Goal: Information Seeking & Learning: Find specific page/section

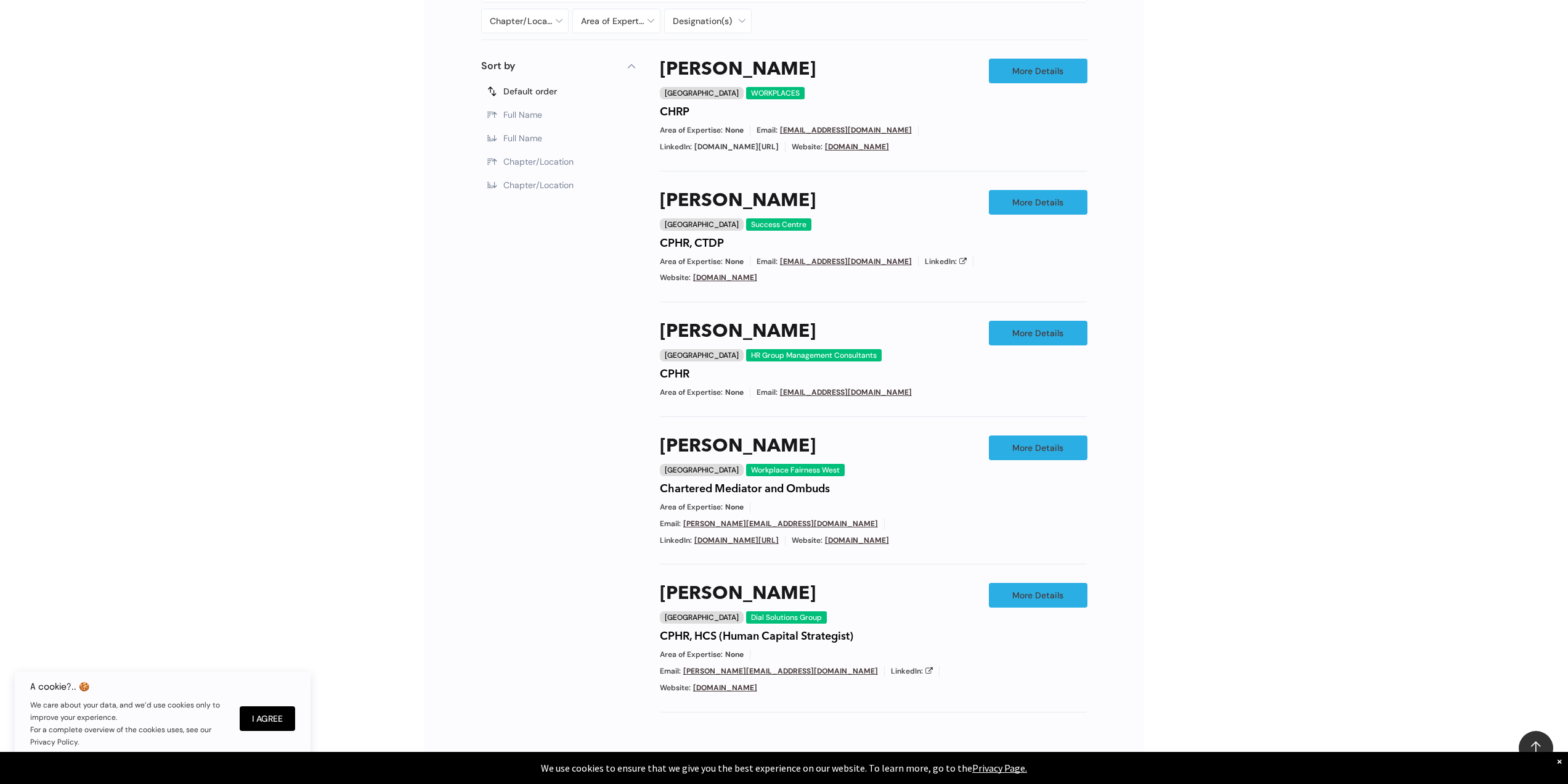
scroll to position [740, 0]
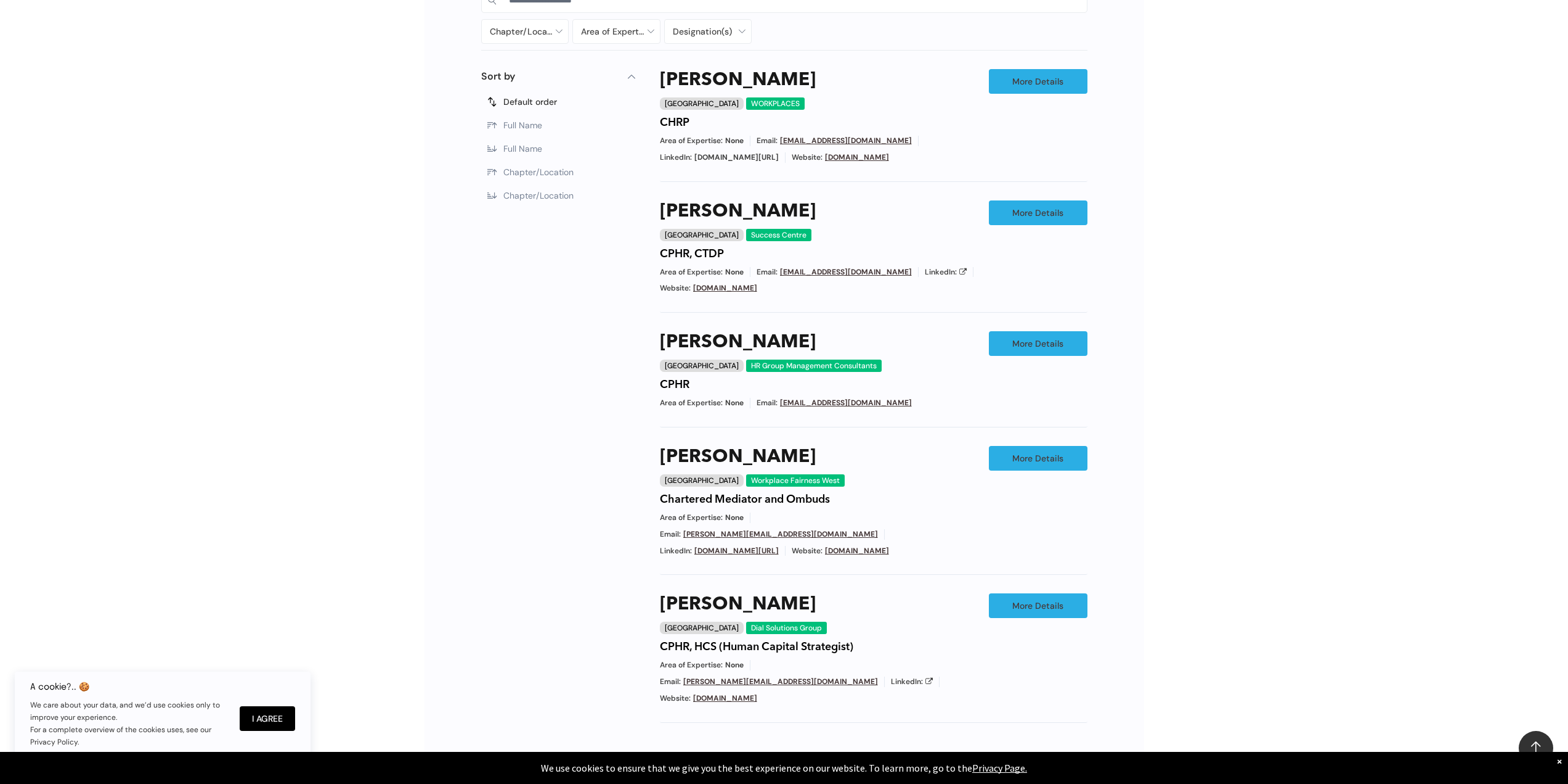
click at [574, 661] on div "Filters Sort by Default order Full Name Full Name Chapter/Location Chapter/Loca…" at bounding box center [558, 446] width 154 height 752
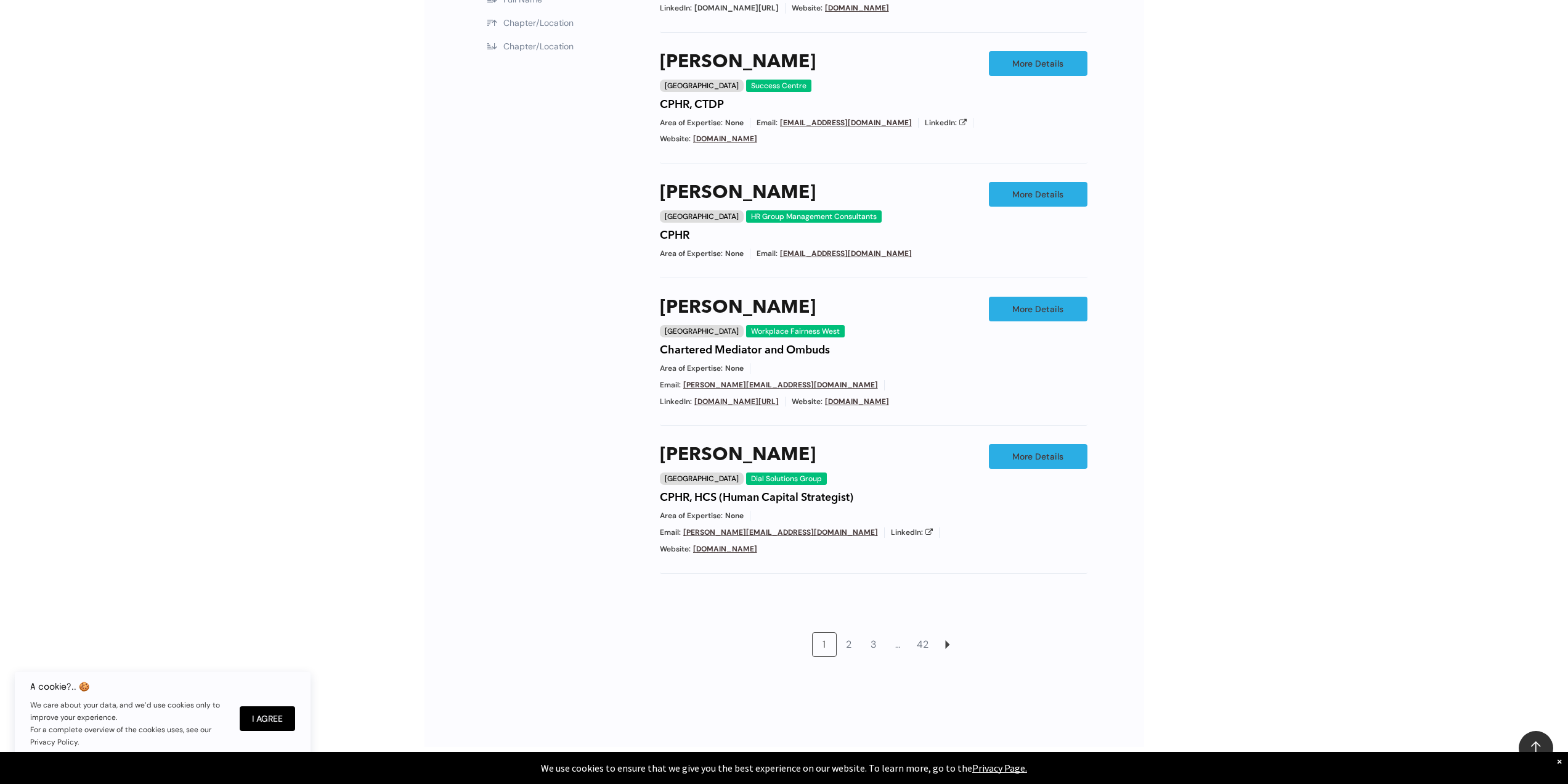
scroll to position [925, 0]
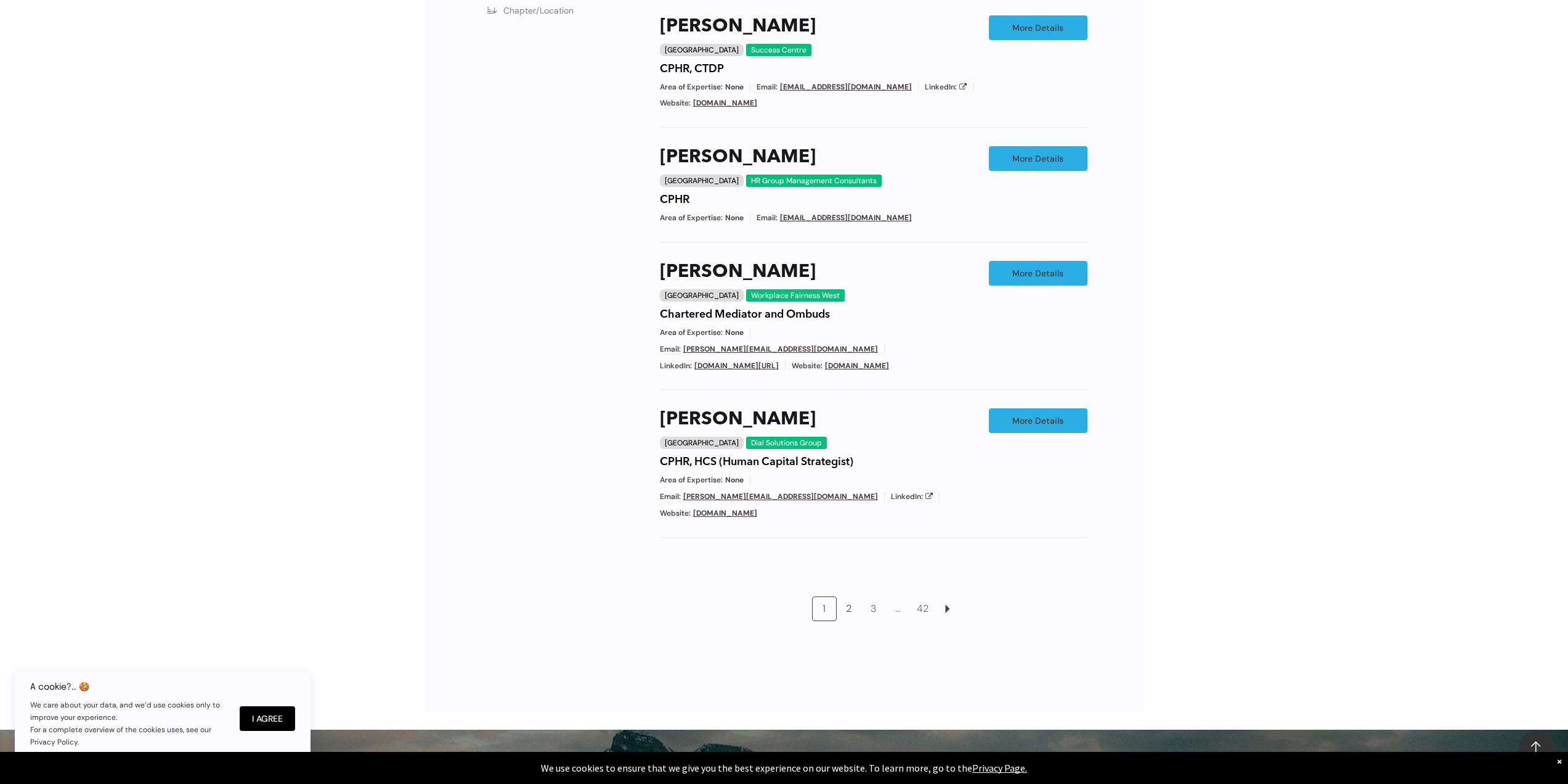
click at [852, 597] on link "2" at bounding box center [849, 608] width 23 height 23
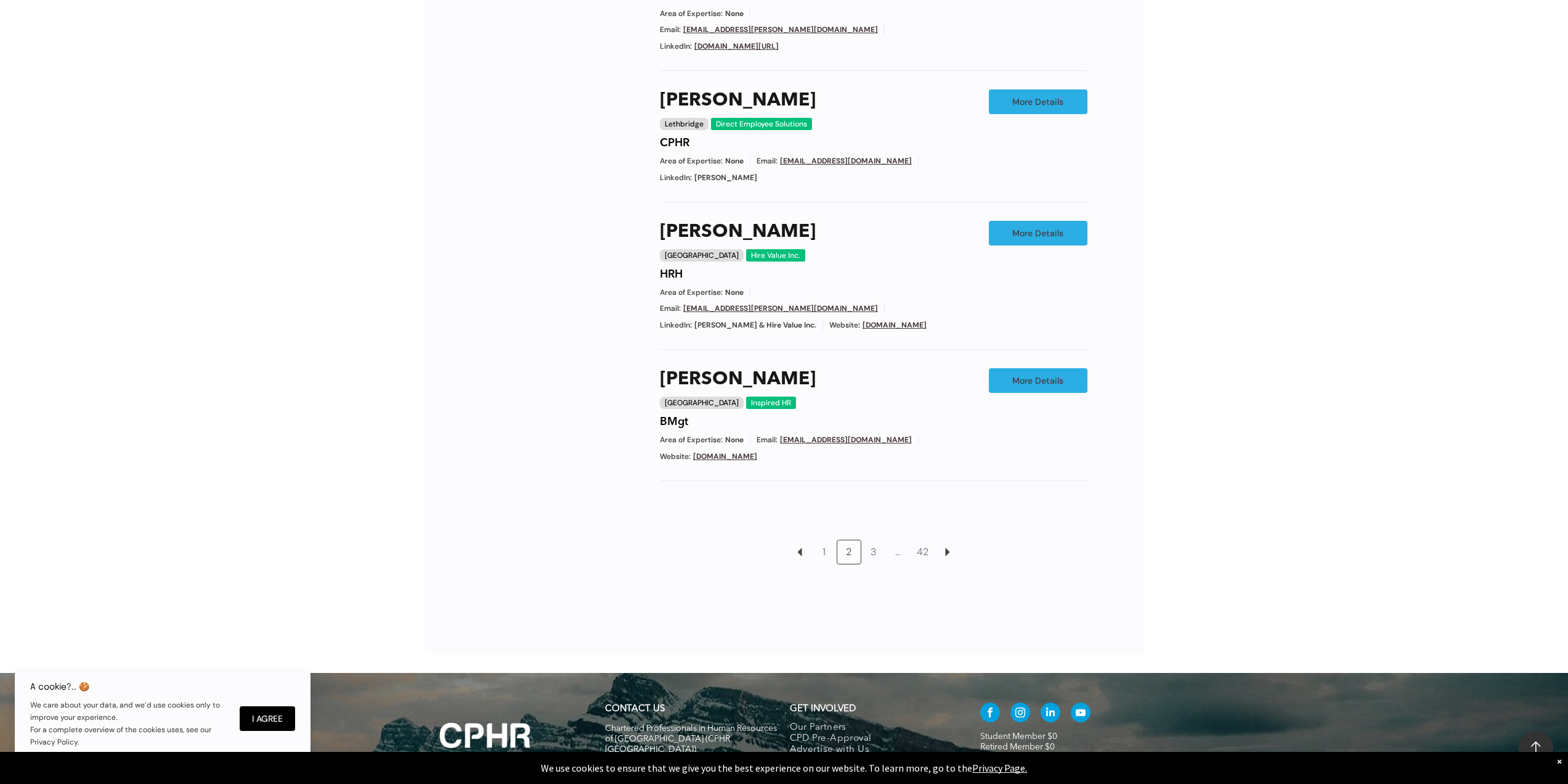
scroll to position [1059, 0]
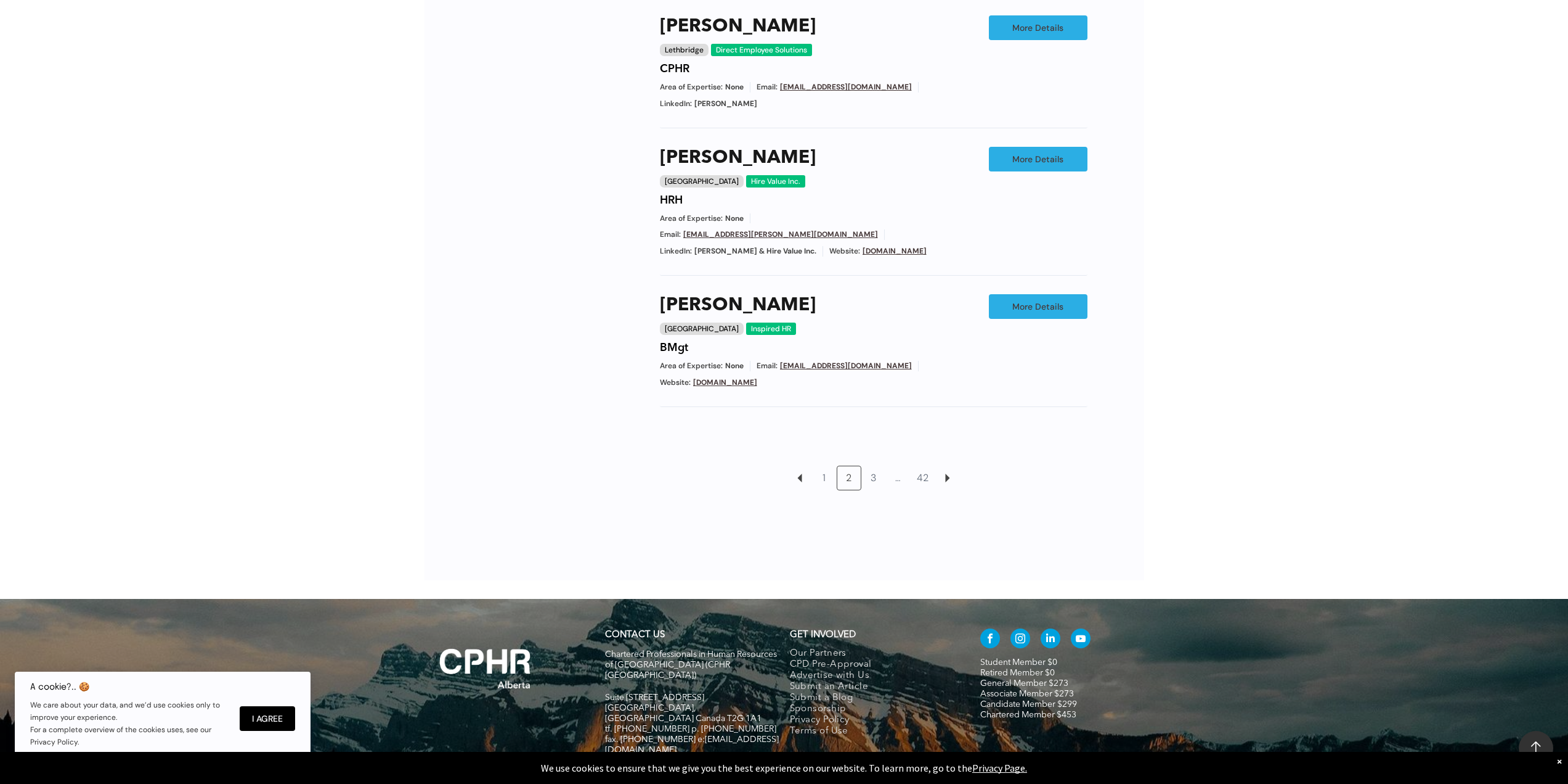
click at [474, 443] on div "Chapter/Location Calgary Central Alberta Edmonton Grande Prairie Lethbridge Med…" at bounding box center [784, 85] width 631 height 843
click at [880, 466] on link "3" at bounding box center [874, 478] width 23 height 23
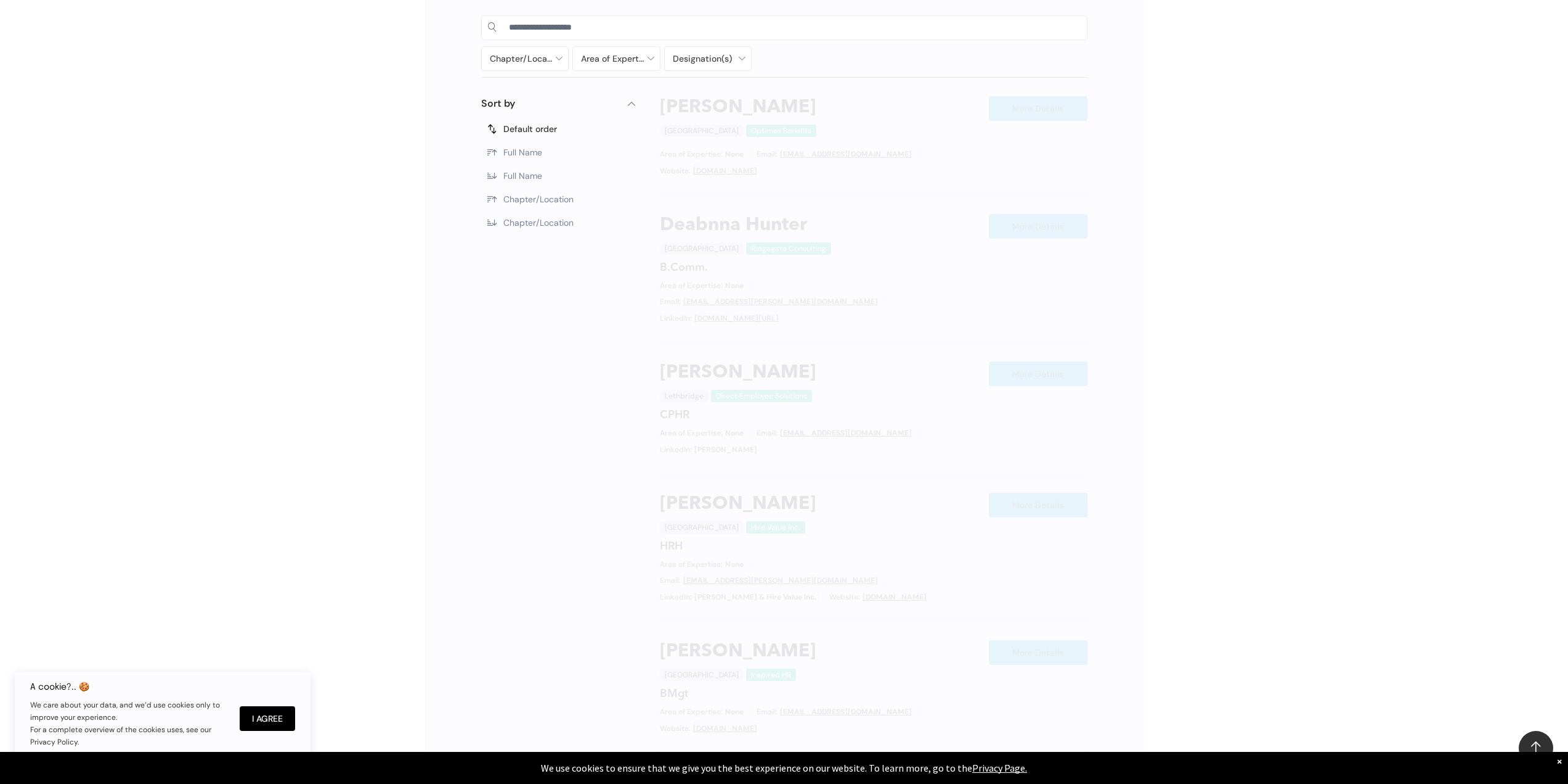
scroll to position [696, 0]
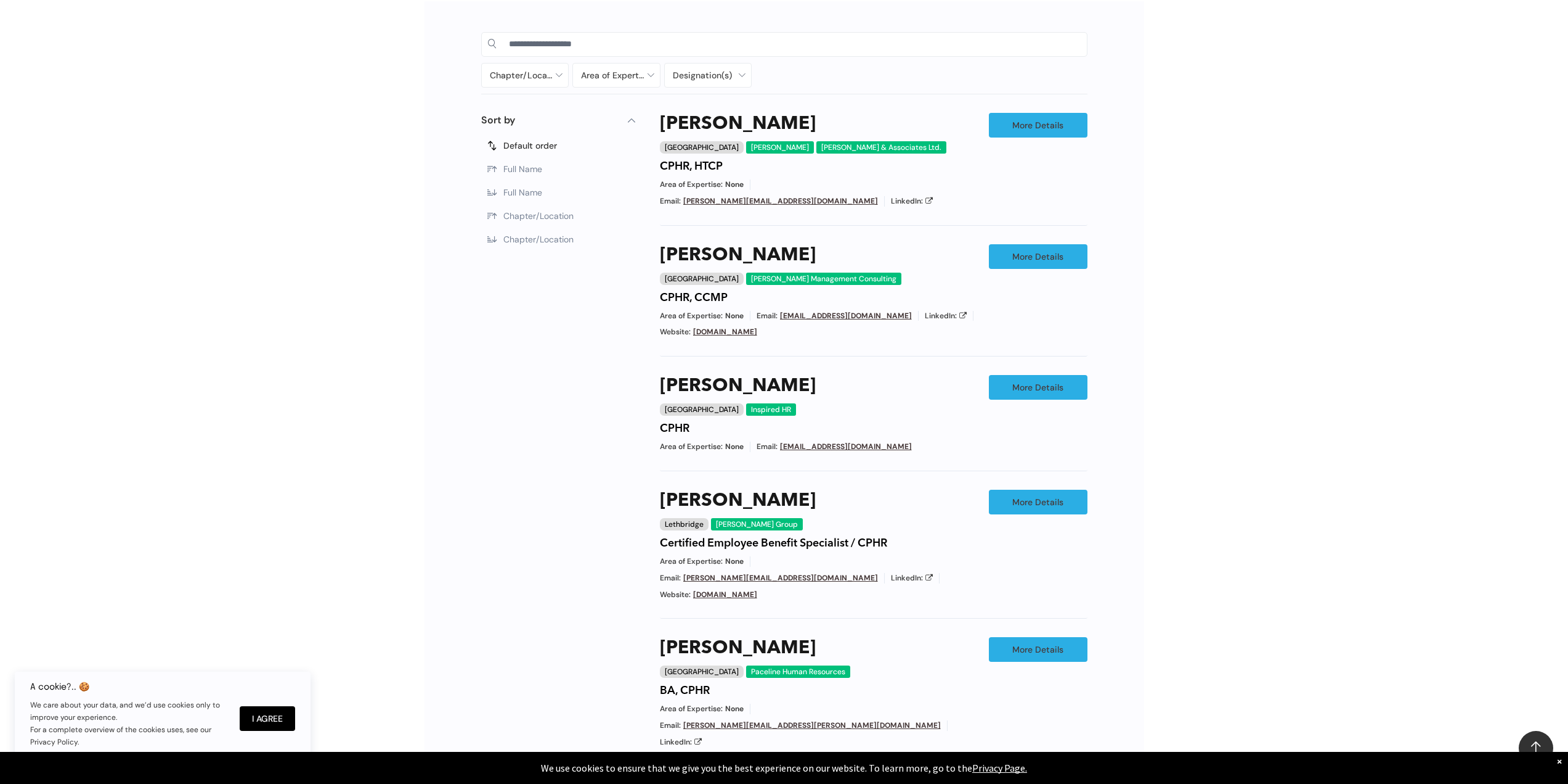
click at [1183, 518] on div "Chapter/Location Calgary Central Alberta Edmonton Grande Prairie Lethbridge Med…" at bounding box center [784, 471] width 1568 height 976
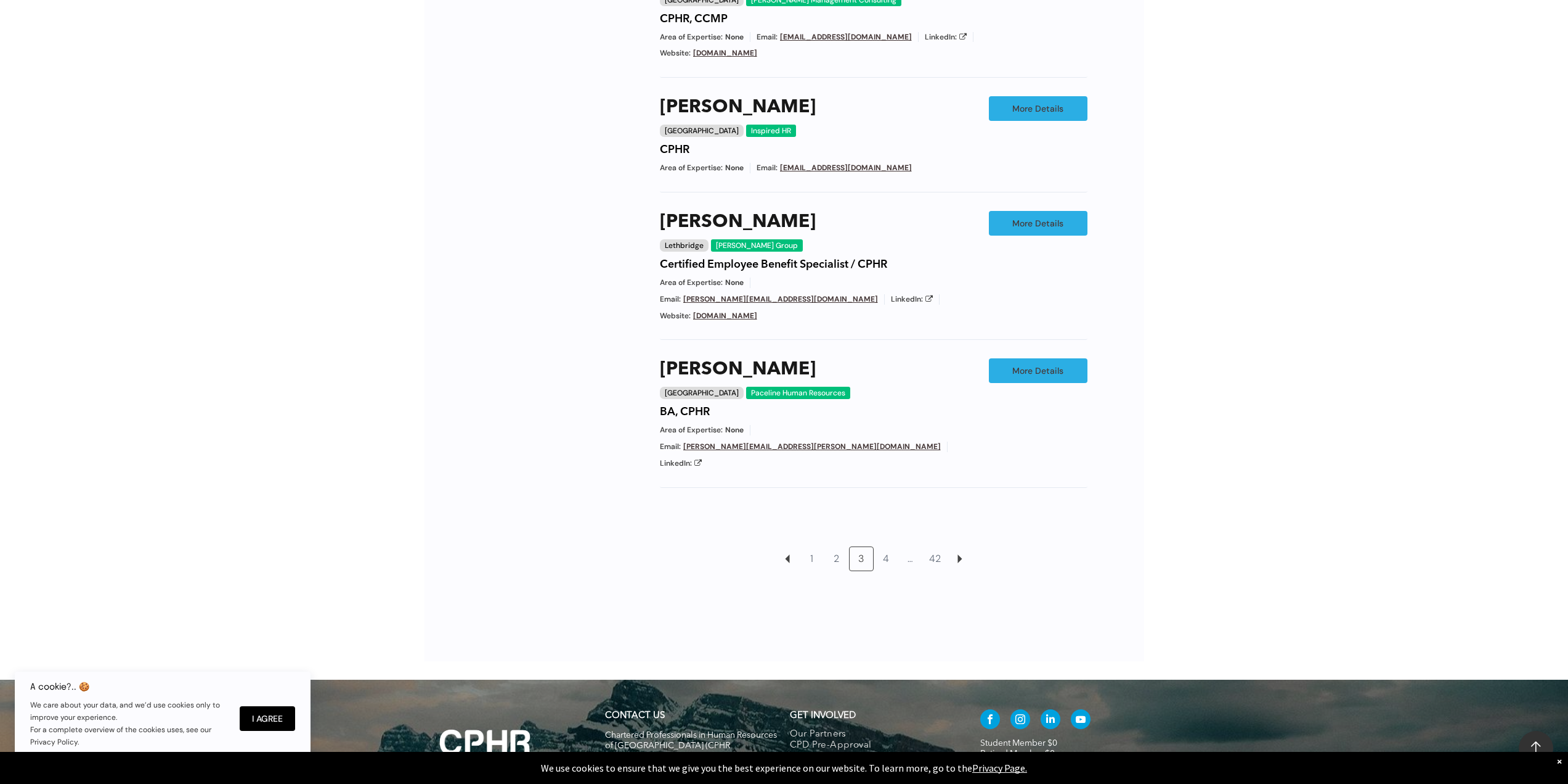
scroll to position [1005, 0]
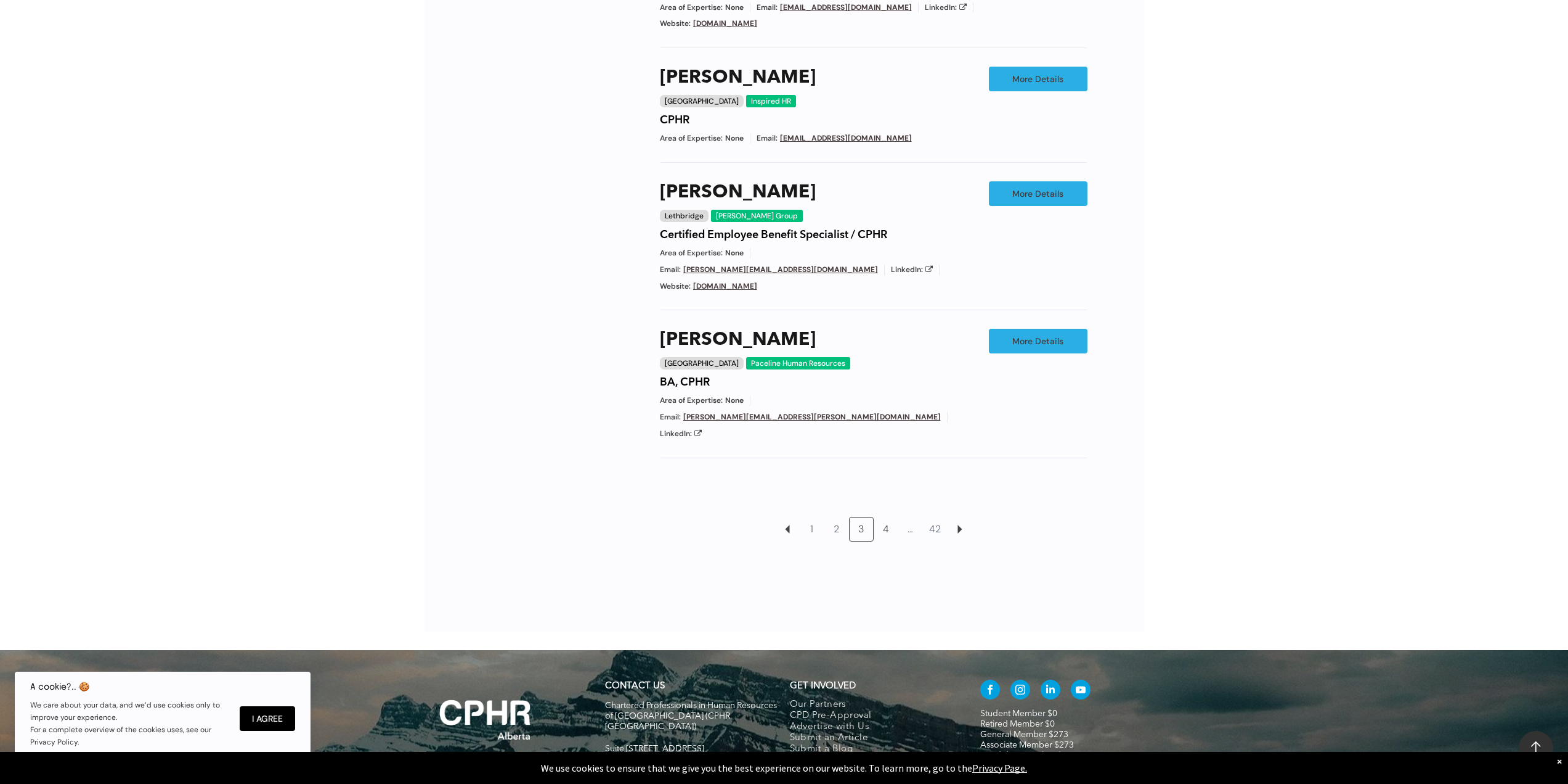
click at [891, 518] on link "4" at bounding box center [886, 529] width 23 height 23
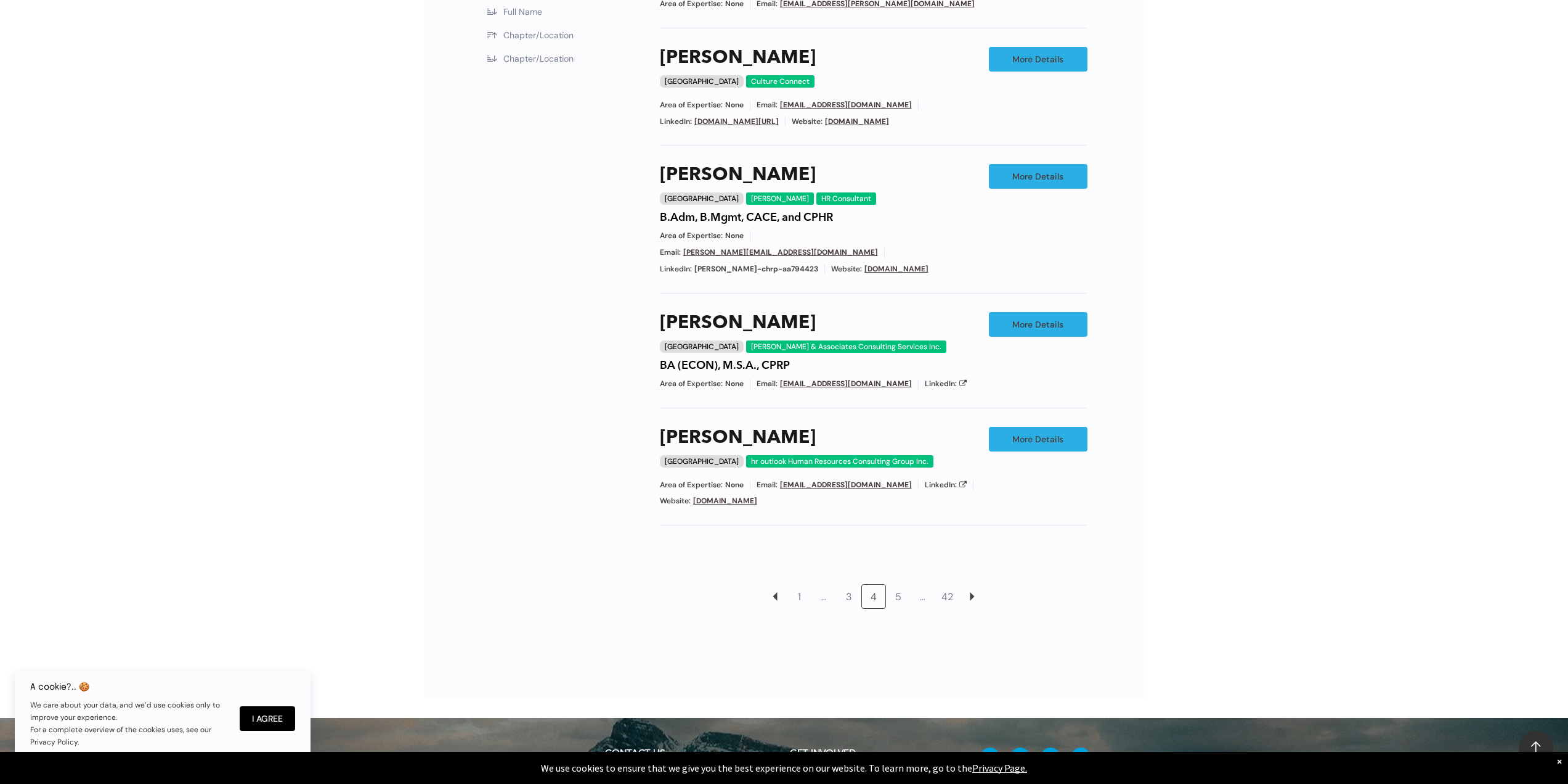
scroll to position [881, 0]
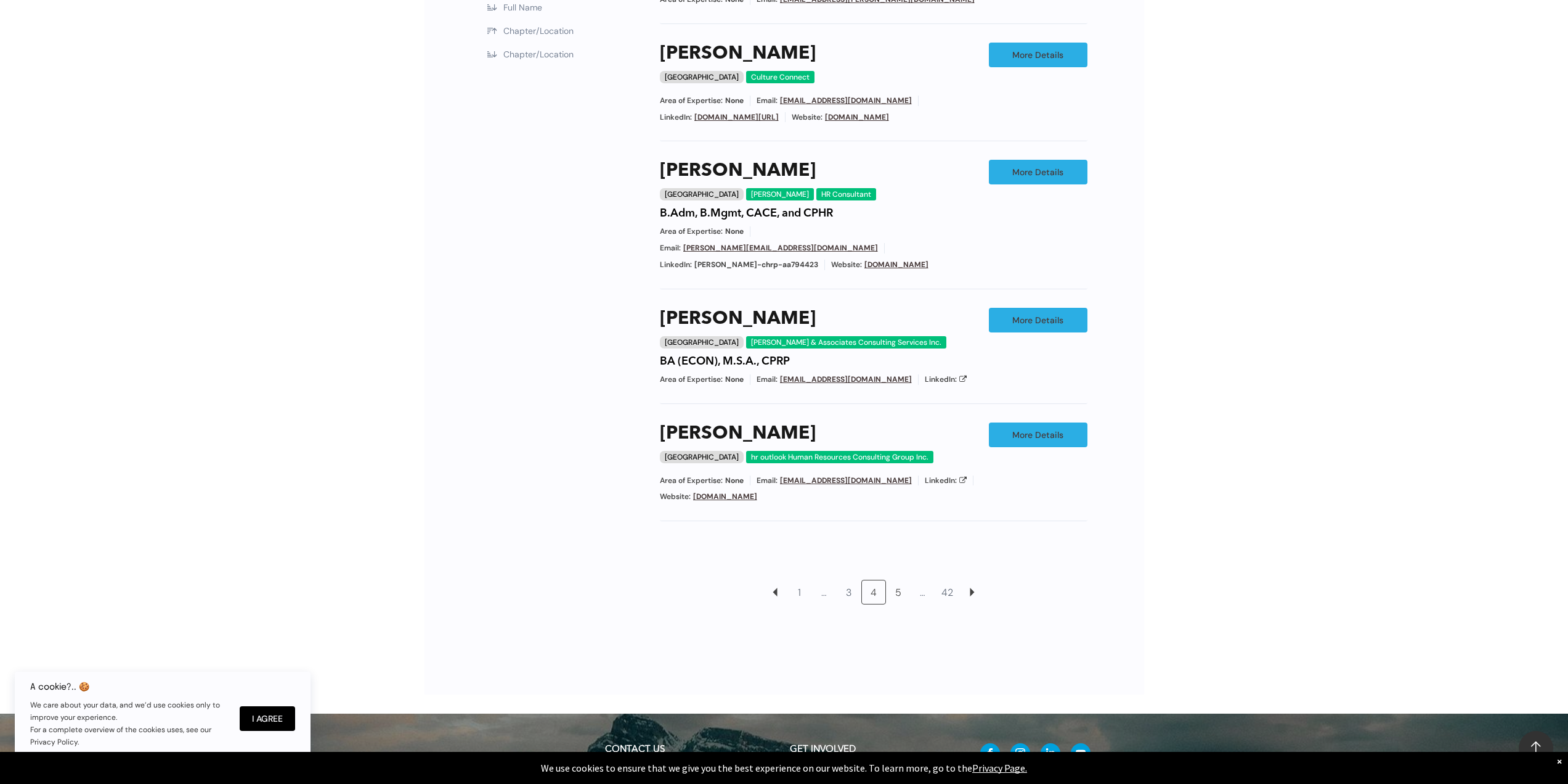
click at [899, 581] on link "5" at bounding box center [899, 592] width 23 height 23
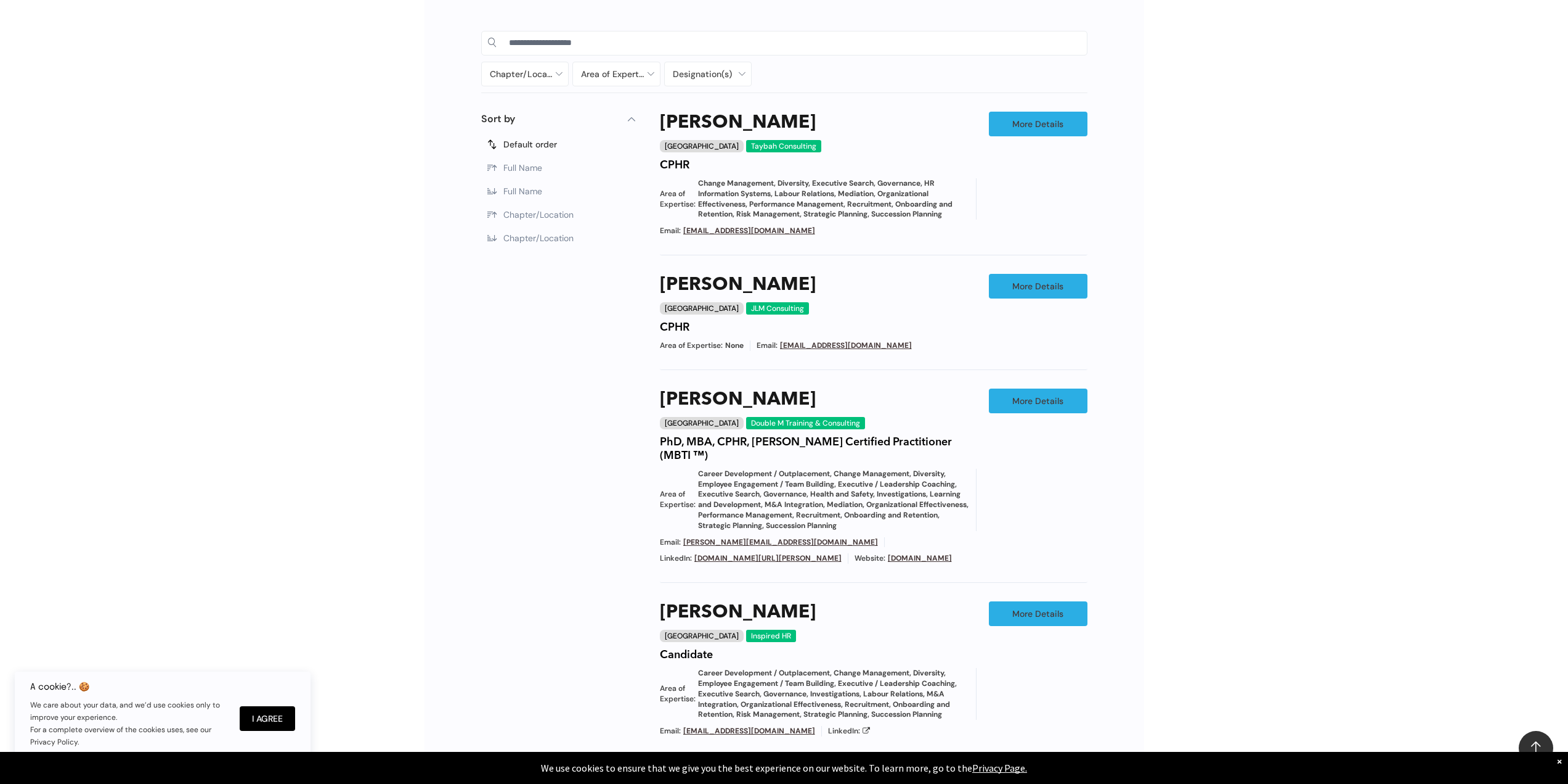
scroll to position [696, 0]
click at [623, 680] on div "Filters Sort by Default order Full Name Full Name Chapter/Location Chapter/Loca…" at bounding box center [558, 557] width 154 height 889
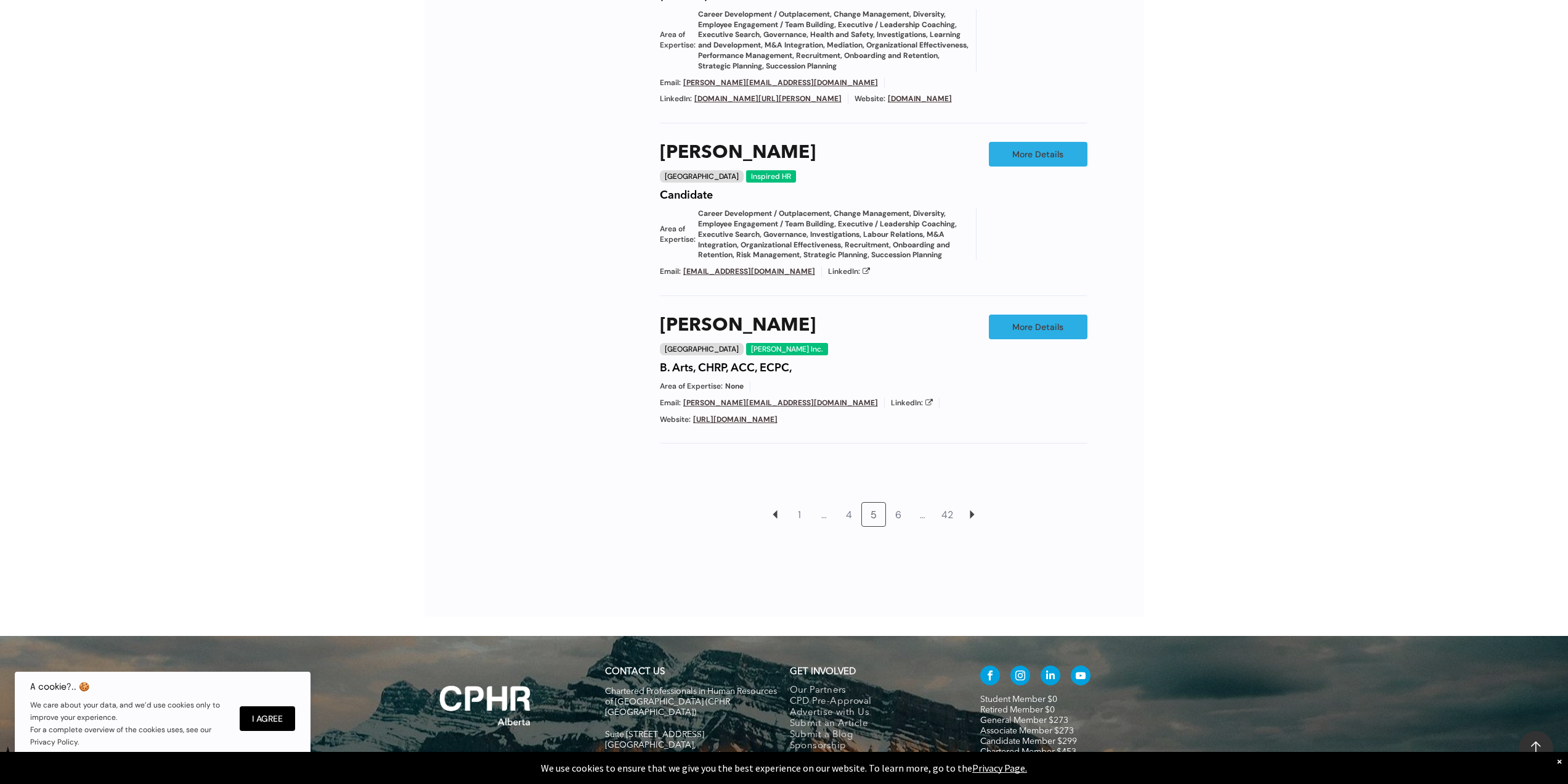
scroll to position [1189, 0]
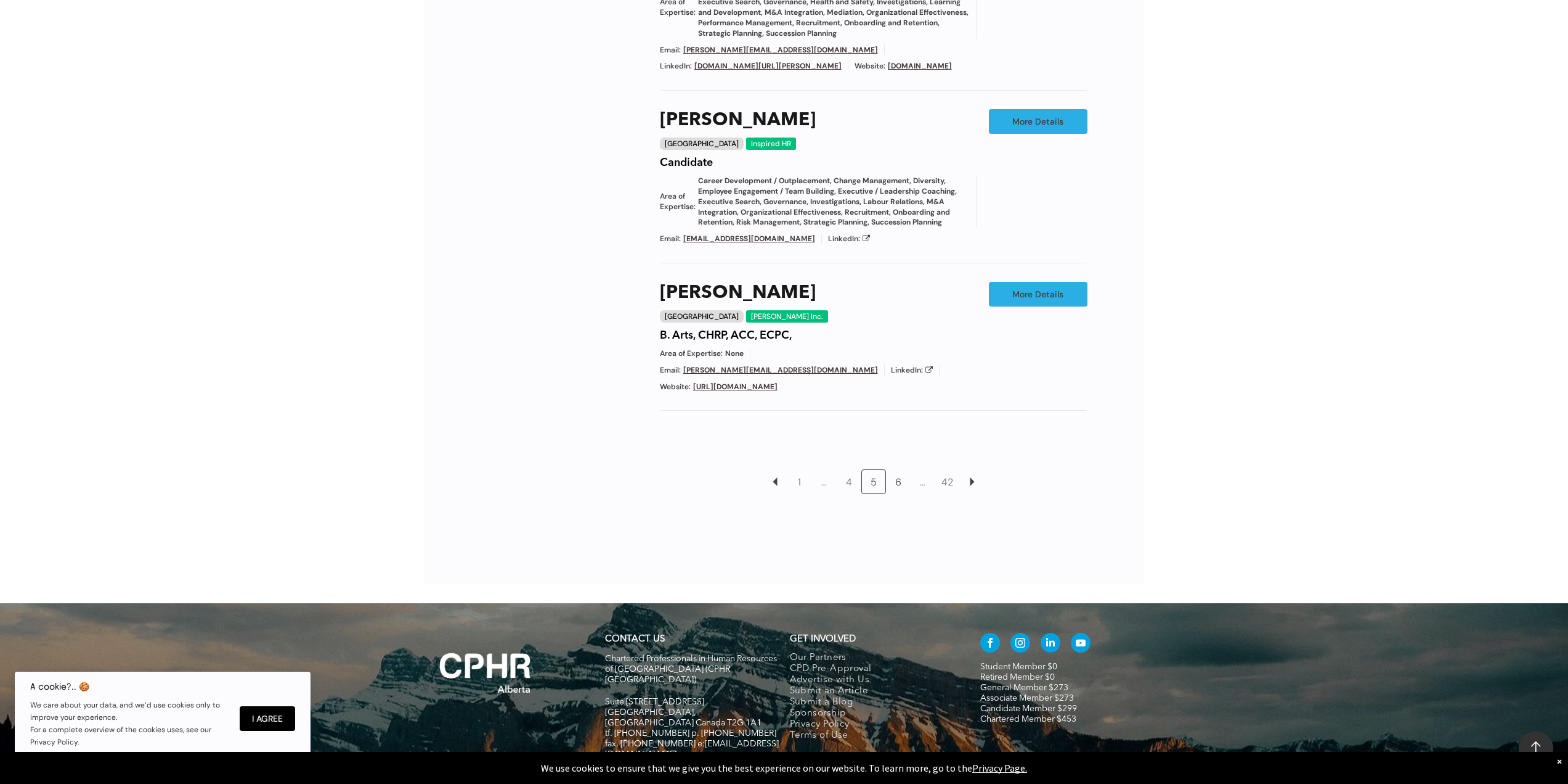
click at [897, 482] on link "6" at bounding box center [899, 482] width 23 height 23
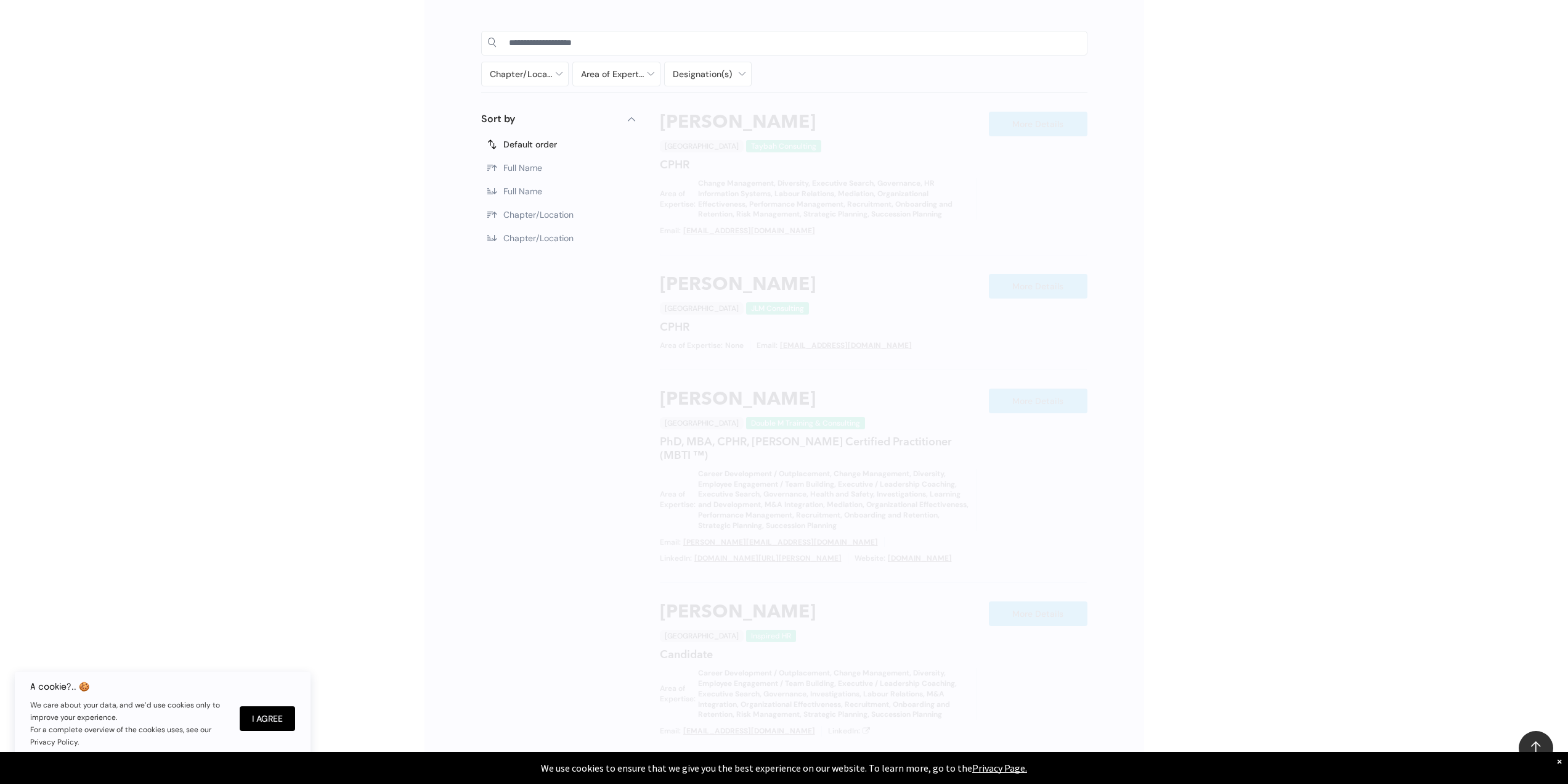
scroll to position [696, 0]
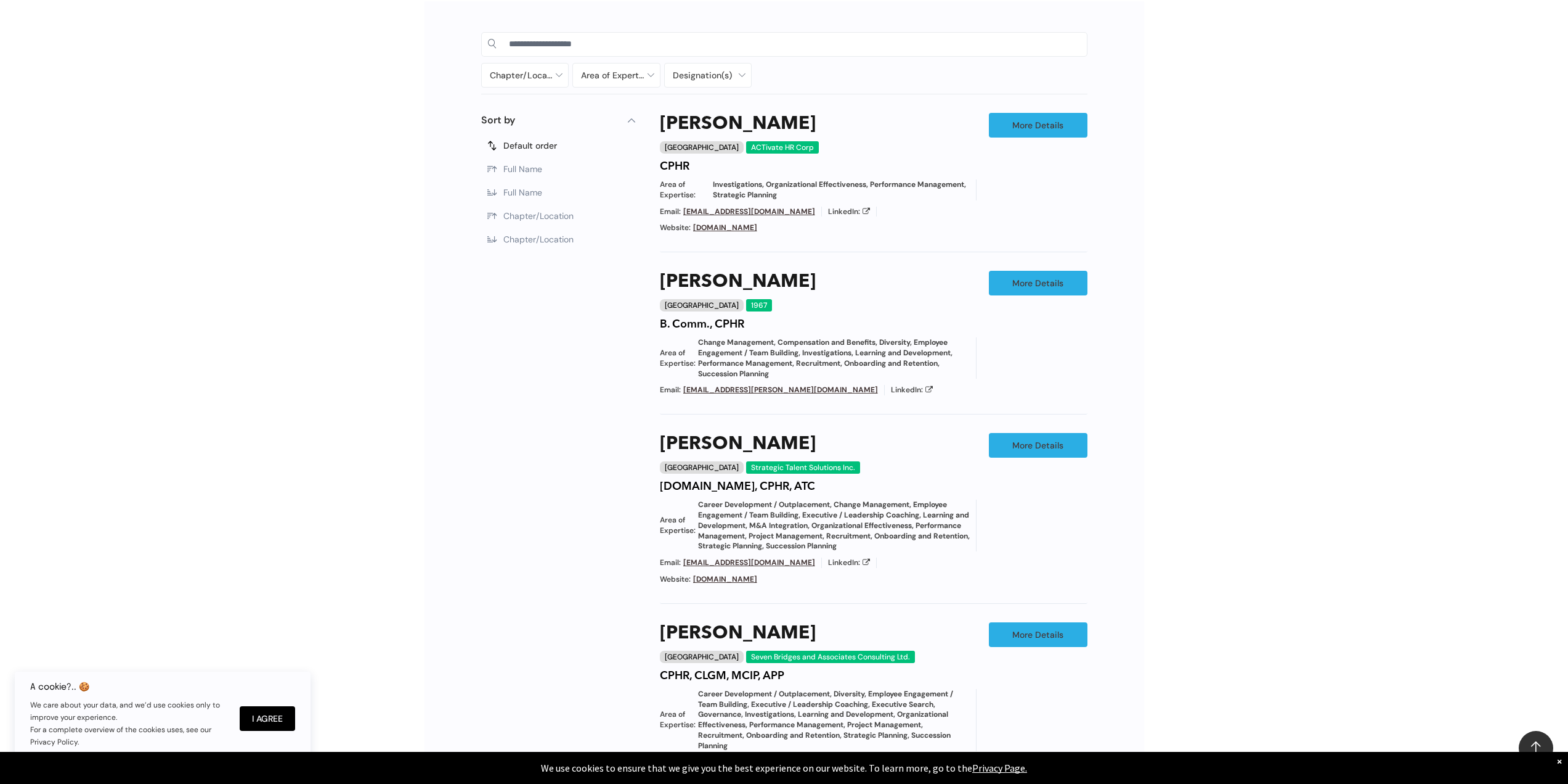
click at [821, 146] on div "Calgary ACTivate HR Corp" at bounding box center [811, 148] width 302 height 13
click at [1204, 641] on div "Chapter/Location Calgary Central Alberta Edmonton Grande Prairie Lethbridge Med…" at bounding box center [784, 575] width 1568 height 1185
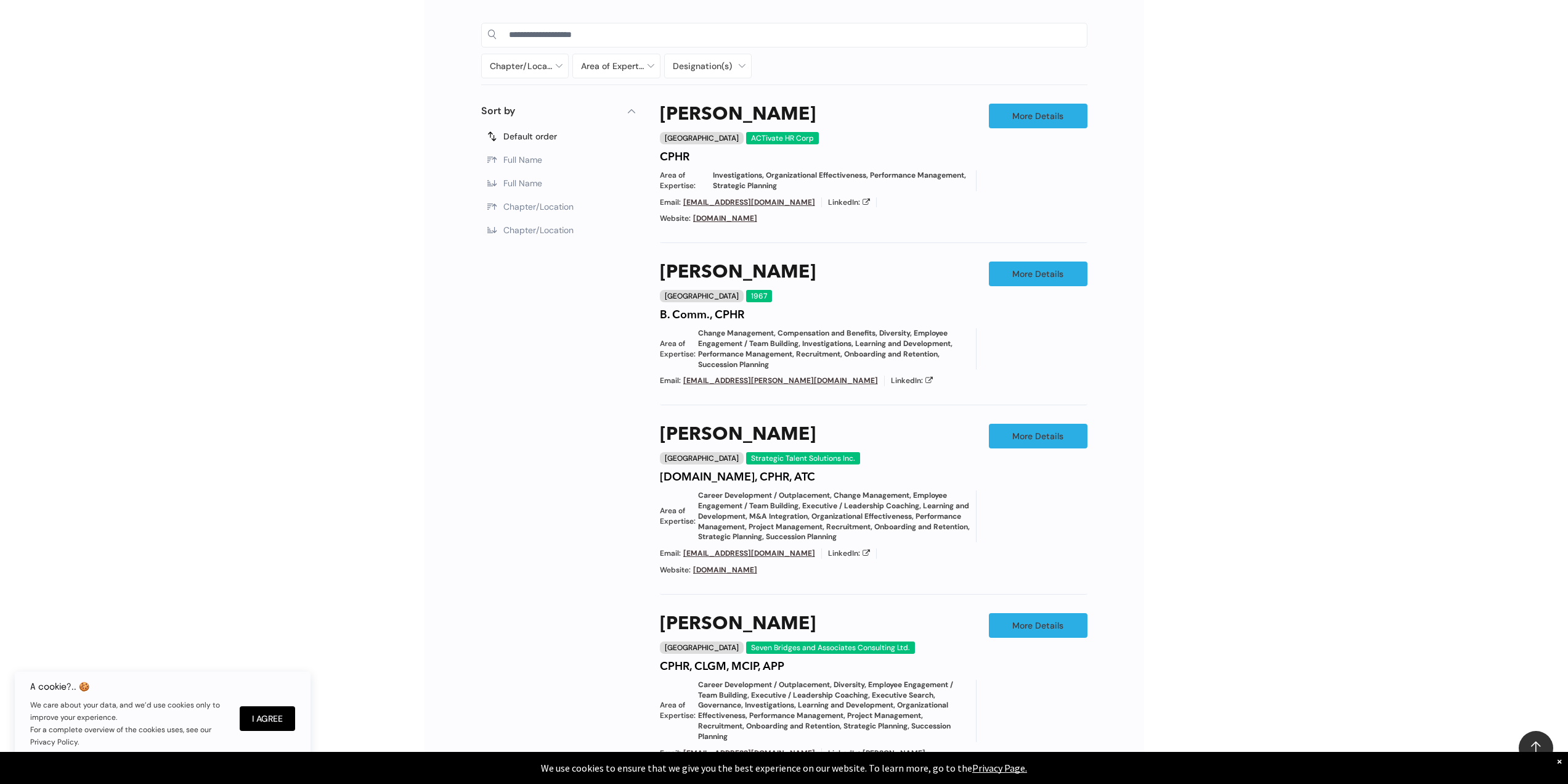
scroll to position [1189, 0]
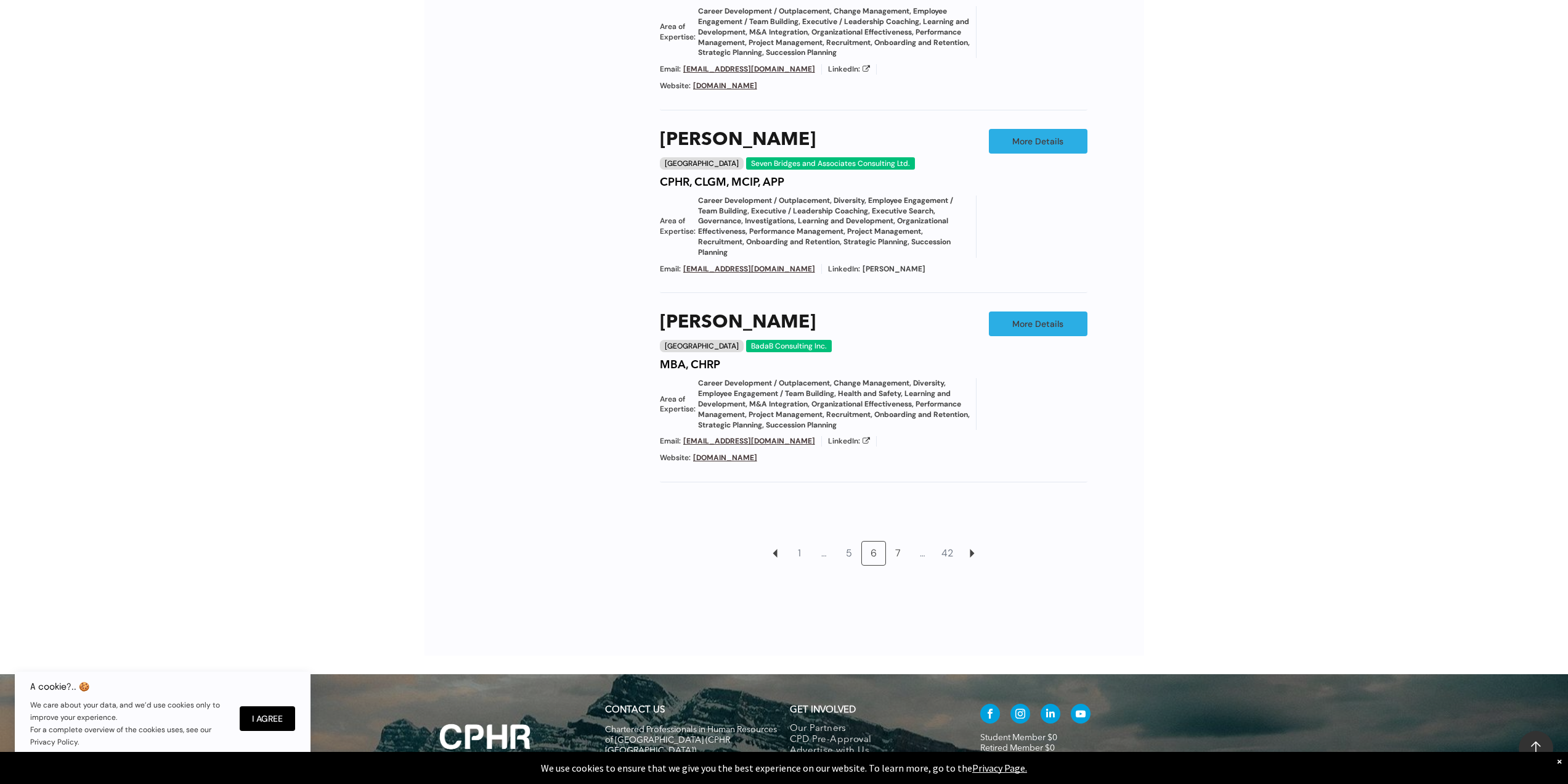
click at [904, 541] on link "7" at bounding box center [899, 553] width 23 height 23
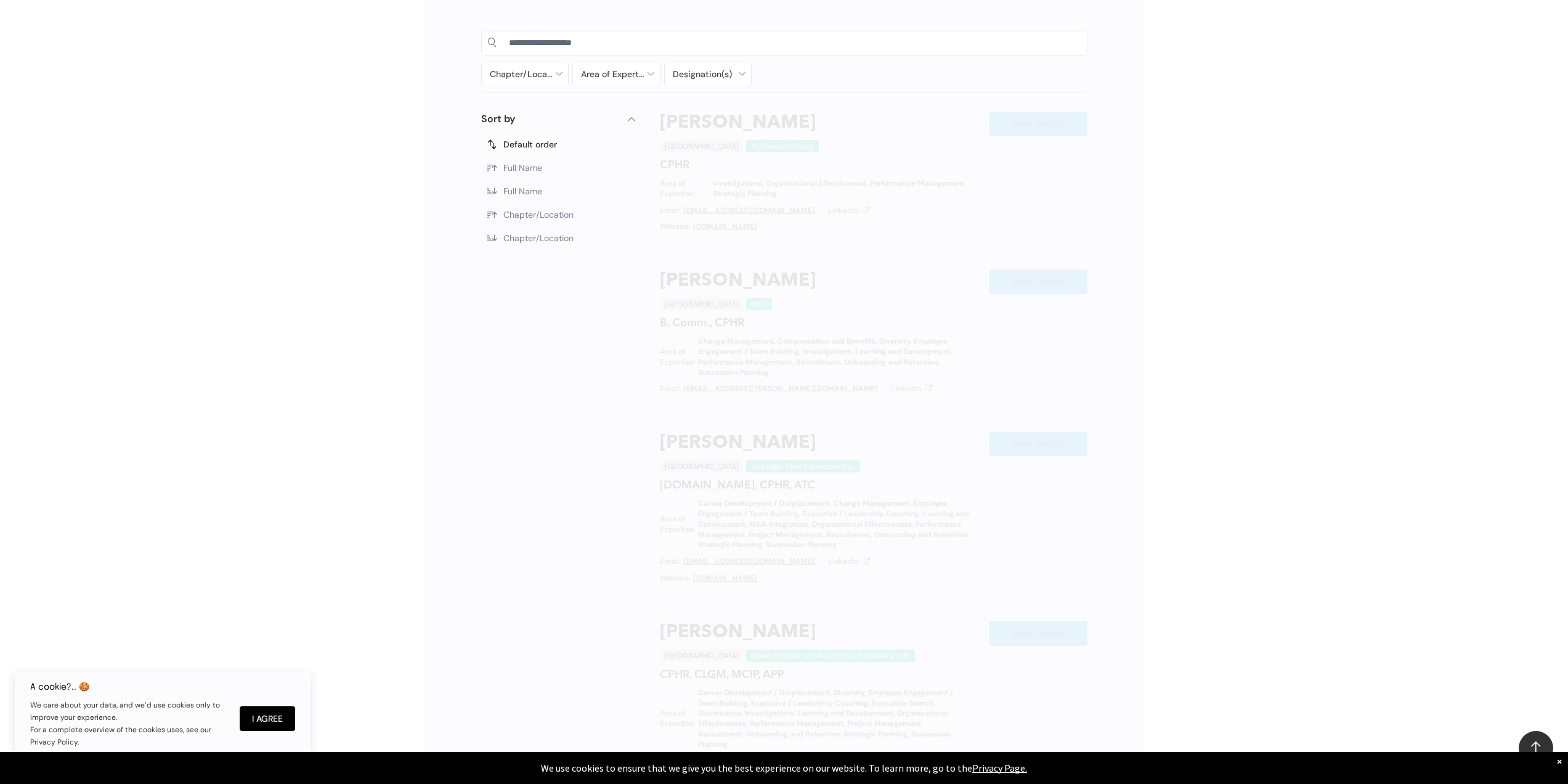
scroll to position [696, 0]
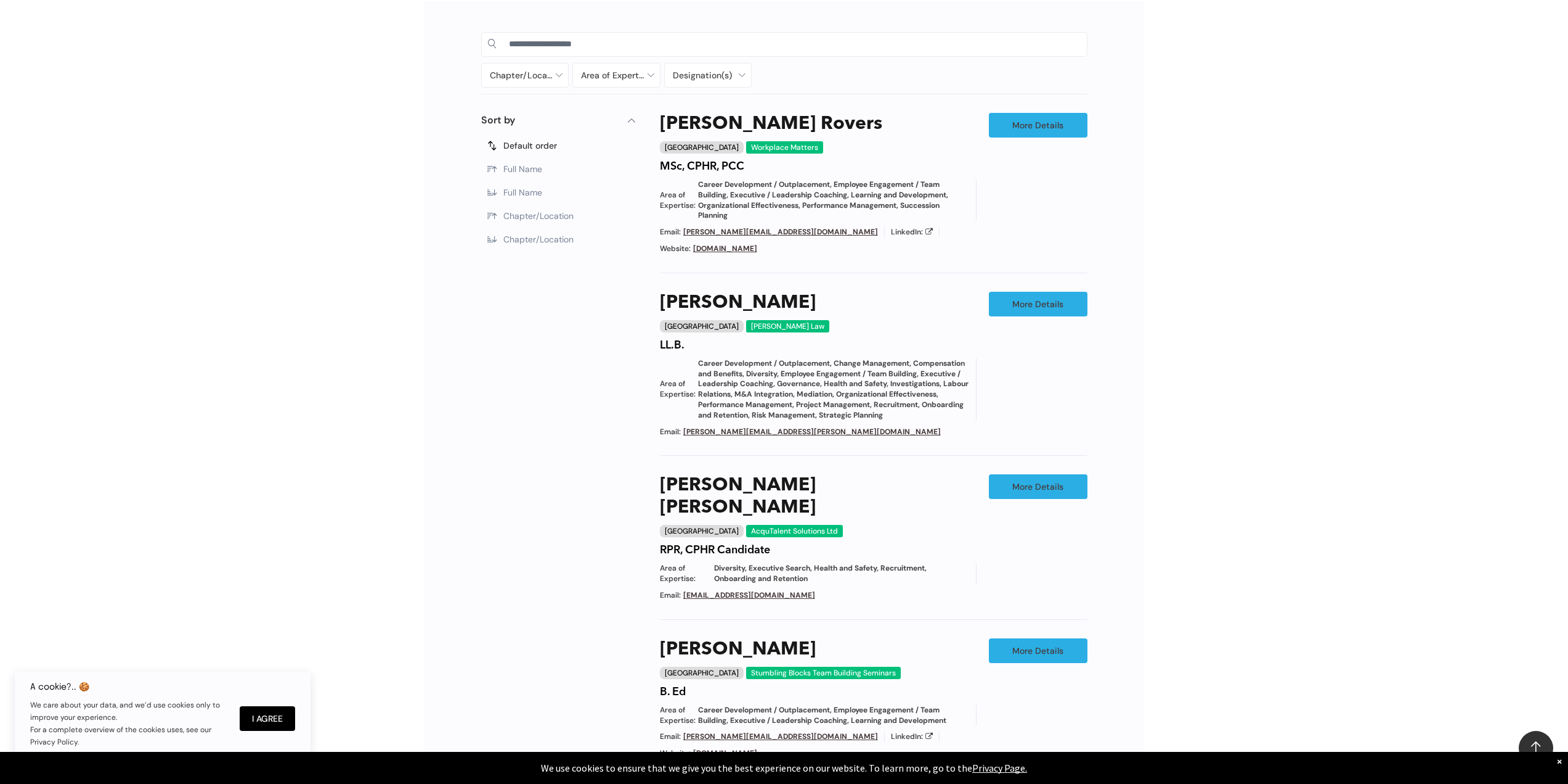
click at [1208, 629] on div "Chapter/Location Calgary Central Alberta Edmonton Grande Prairie Lethbridge Med…" at bounding box center [784, 552] width 1568 height 1139
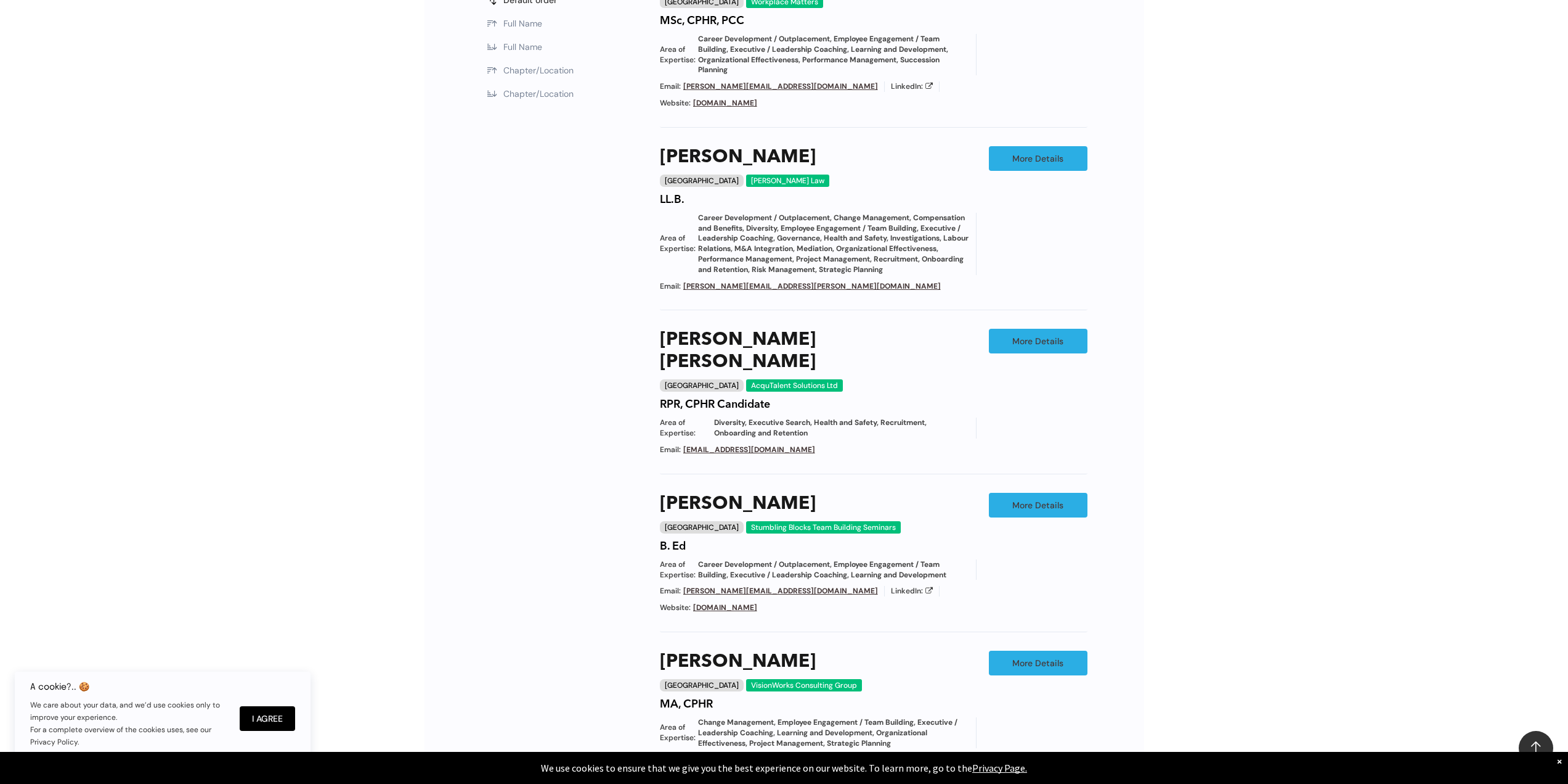
scroll to position [1189, 0]
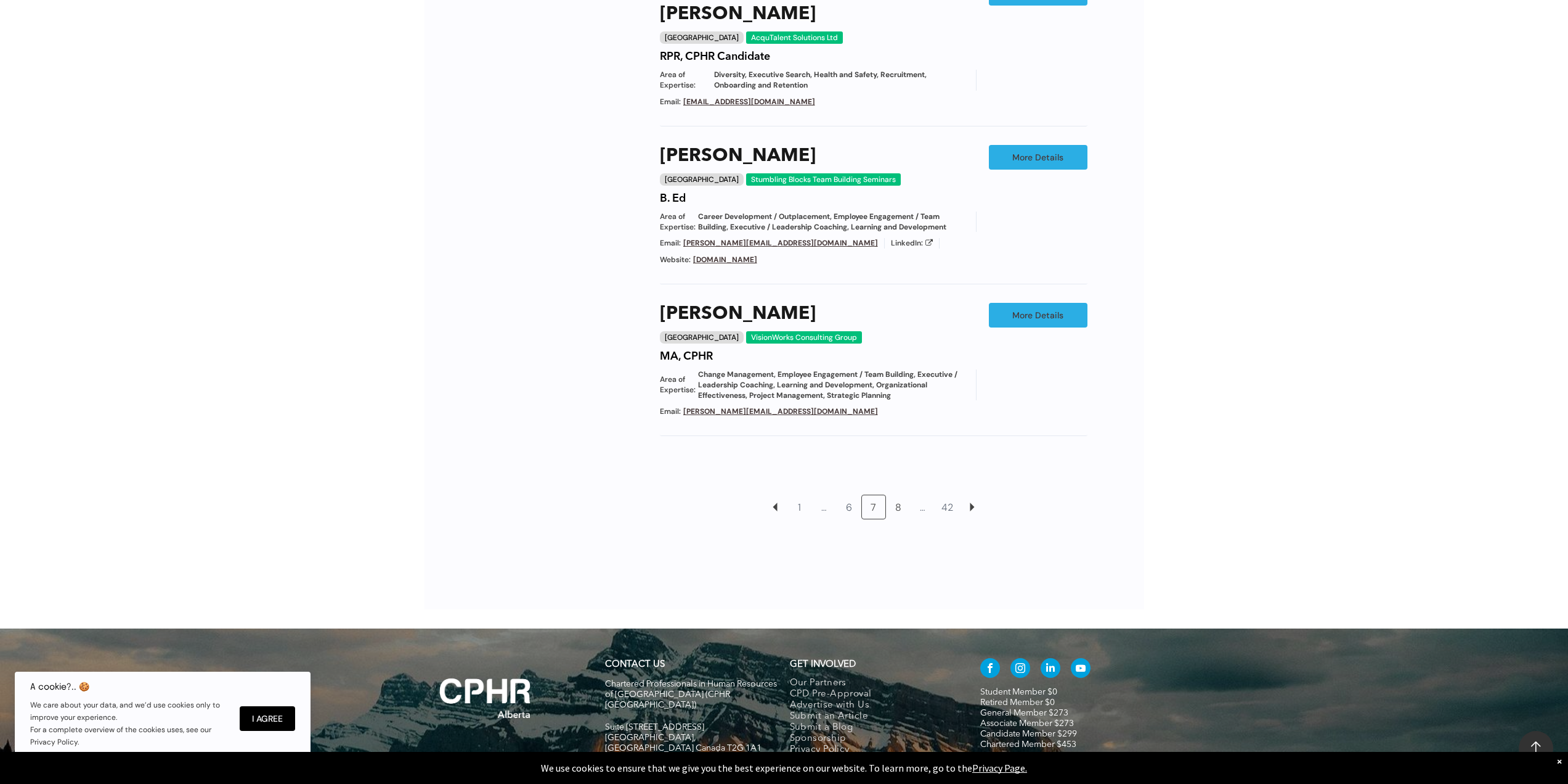
click at [901, 495] on link "8" at bounding box center [899, 507] width 23 height 23
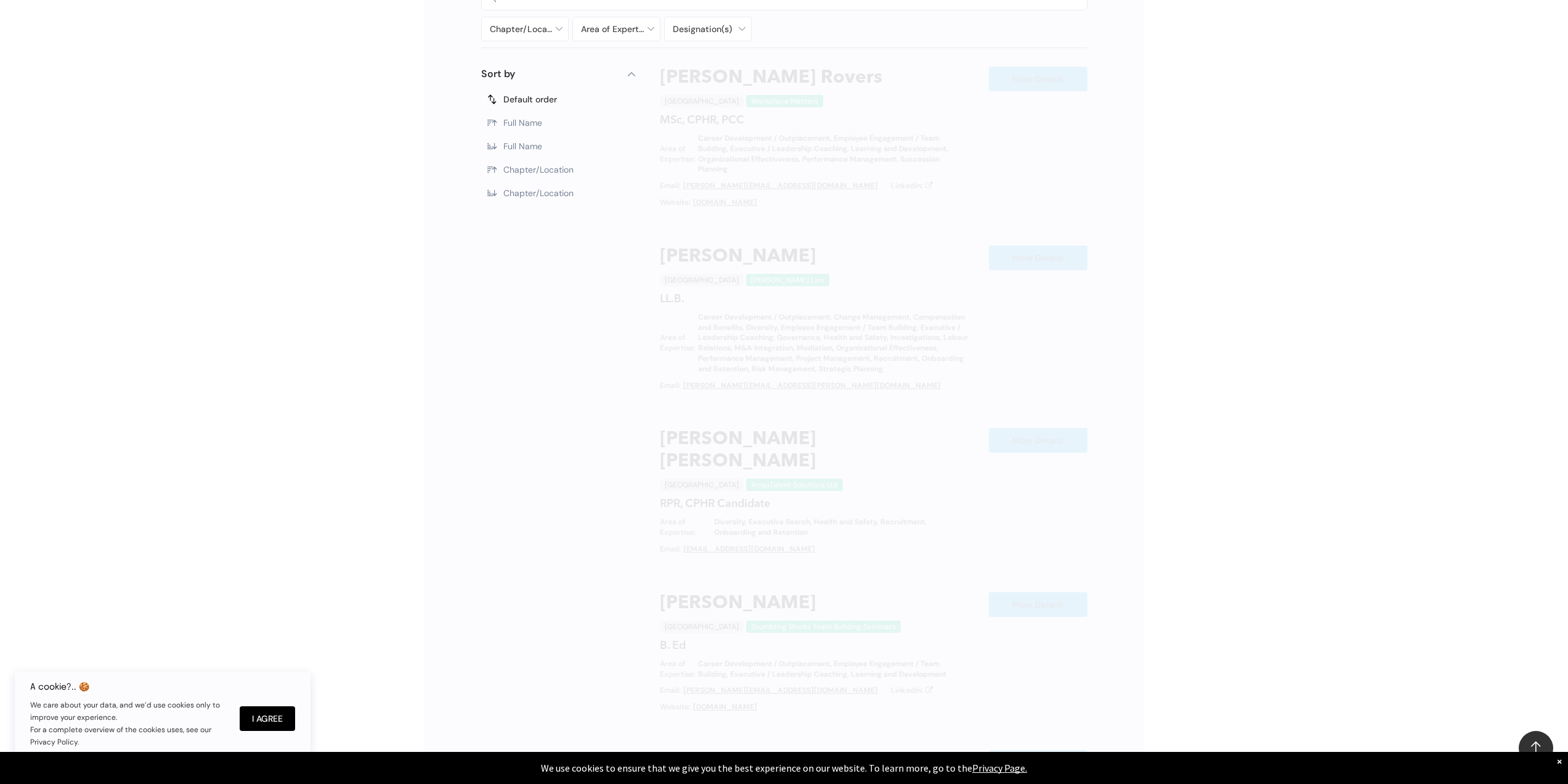
scroll to position [696, 0]
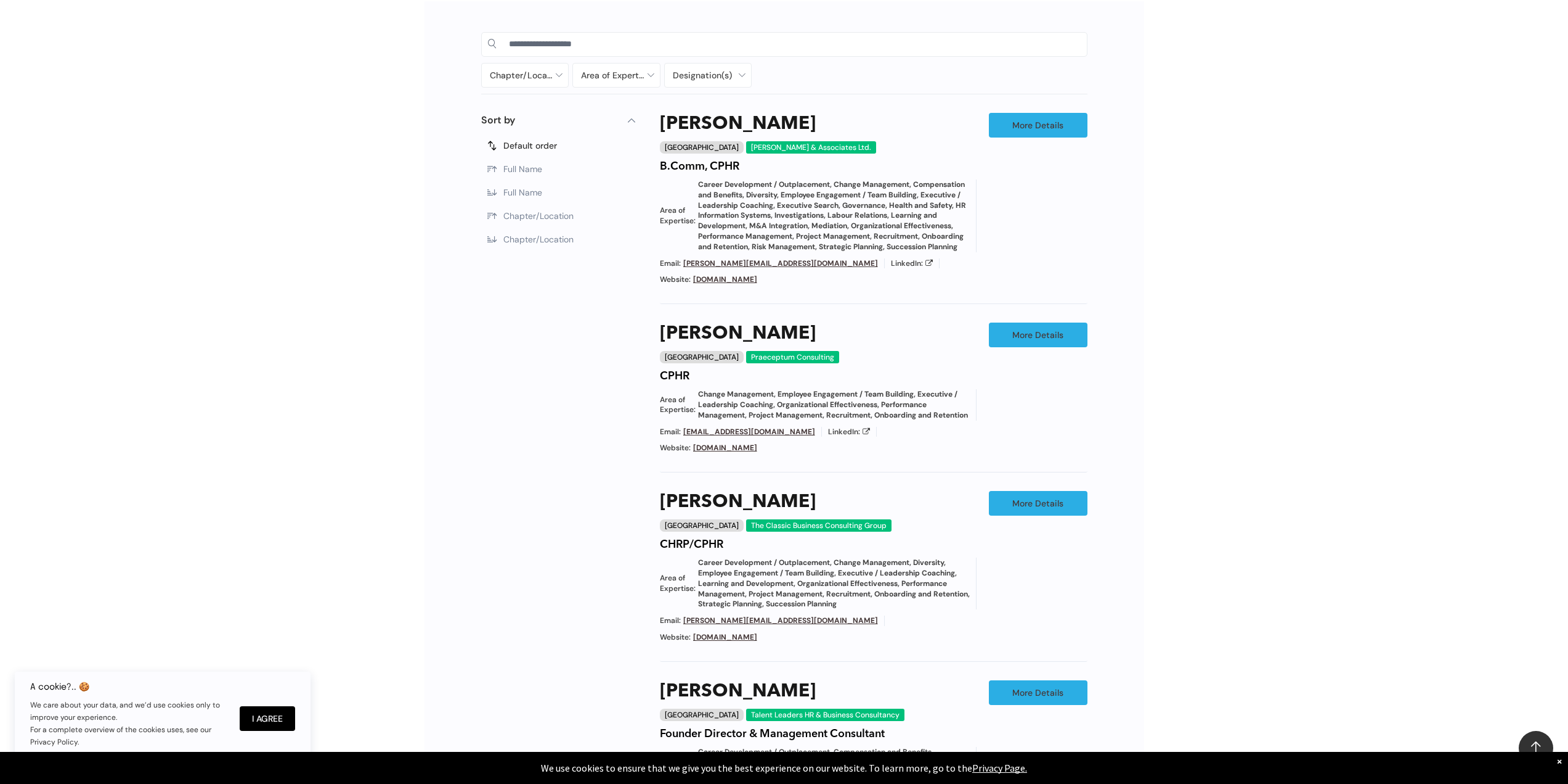
click at [1174, 608] on div "Chapter/Location Calgary Central Alberta Edmonton Grande Prairie Lethbridge Med…" at bounding box center [784, 568] width 1568 height 1170
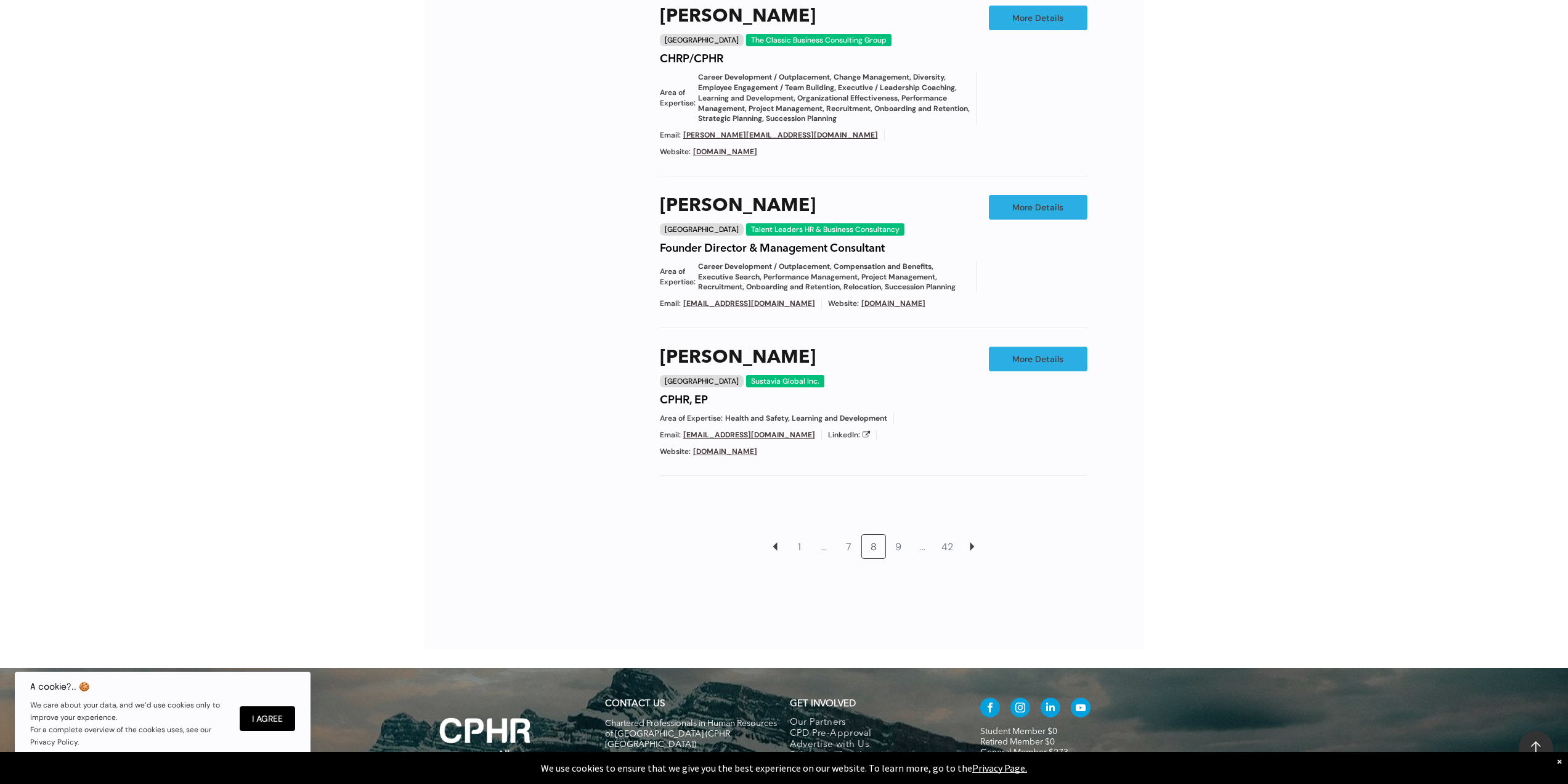
scroll to position [1189, 0]
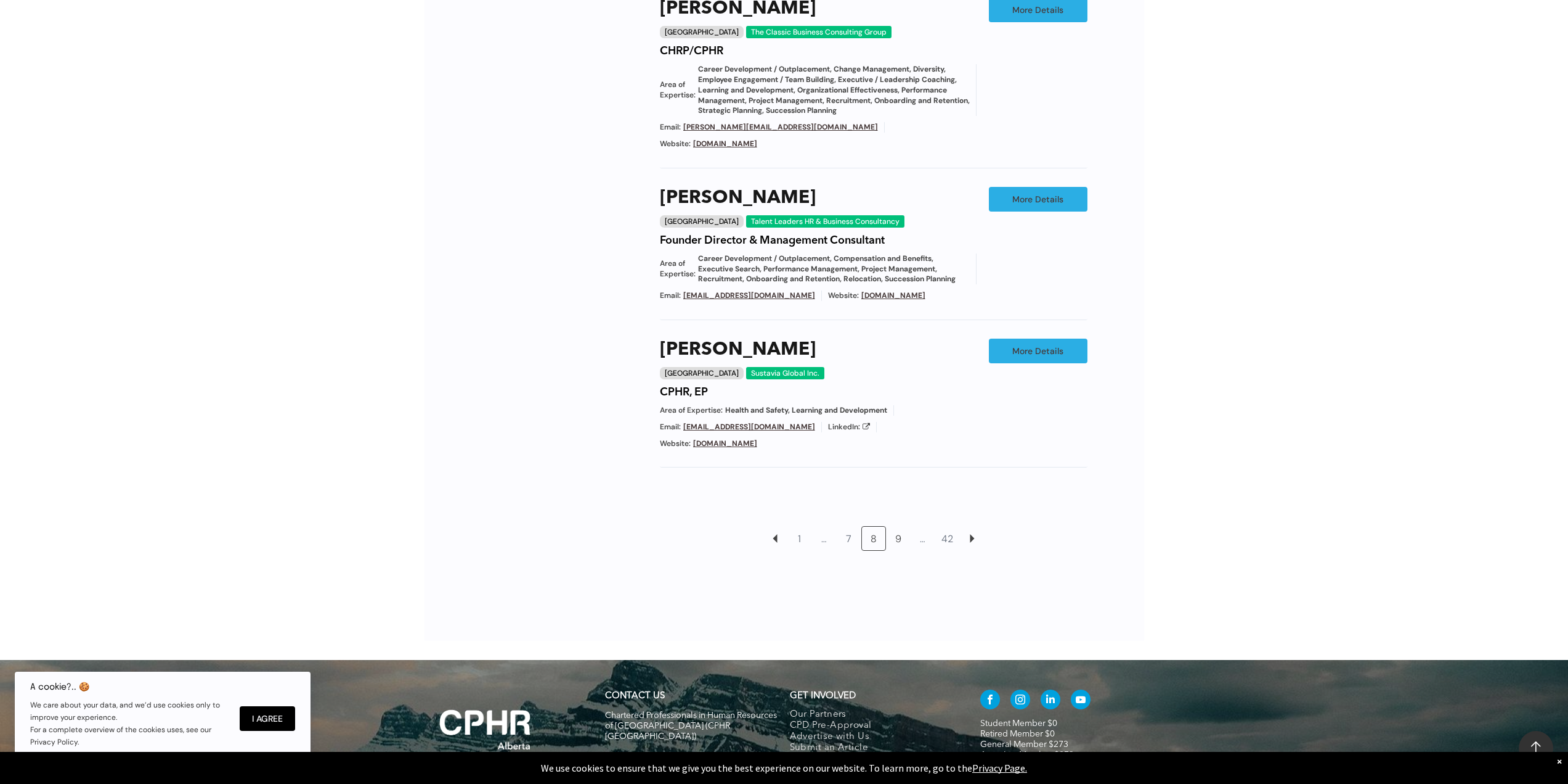
click at [899, 529] on link "9" at bounding box center [899, 538] width 23 height 23
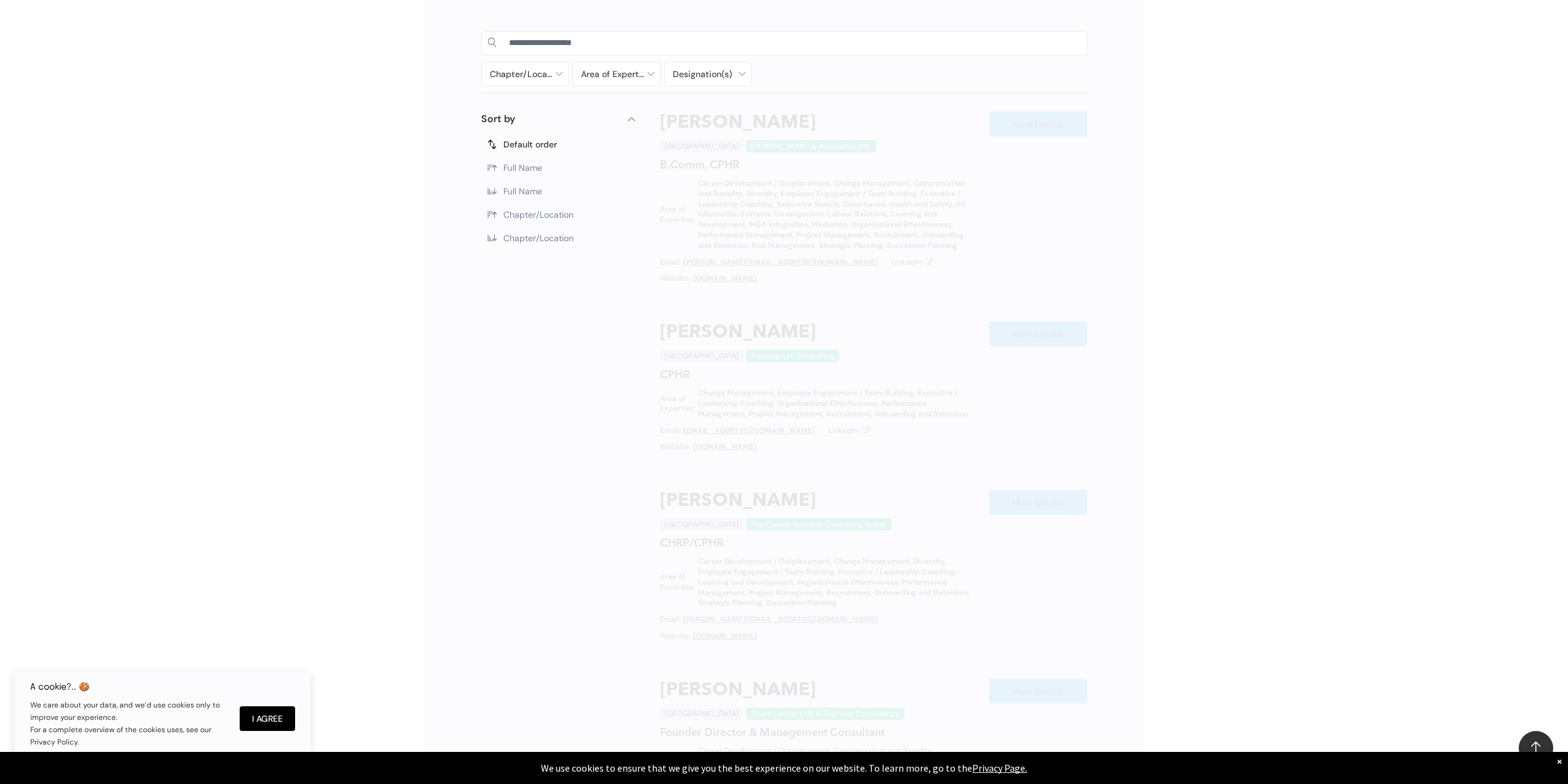
scroll to position [696, 0]
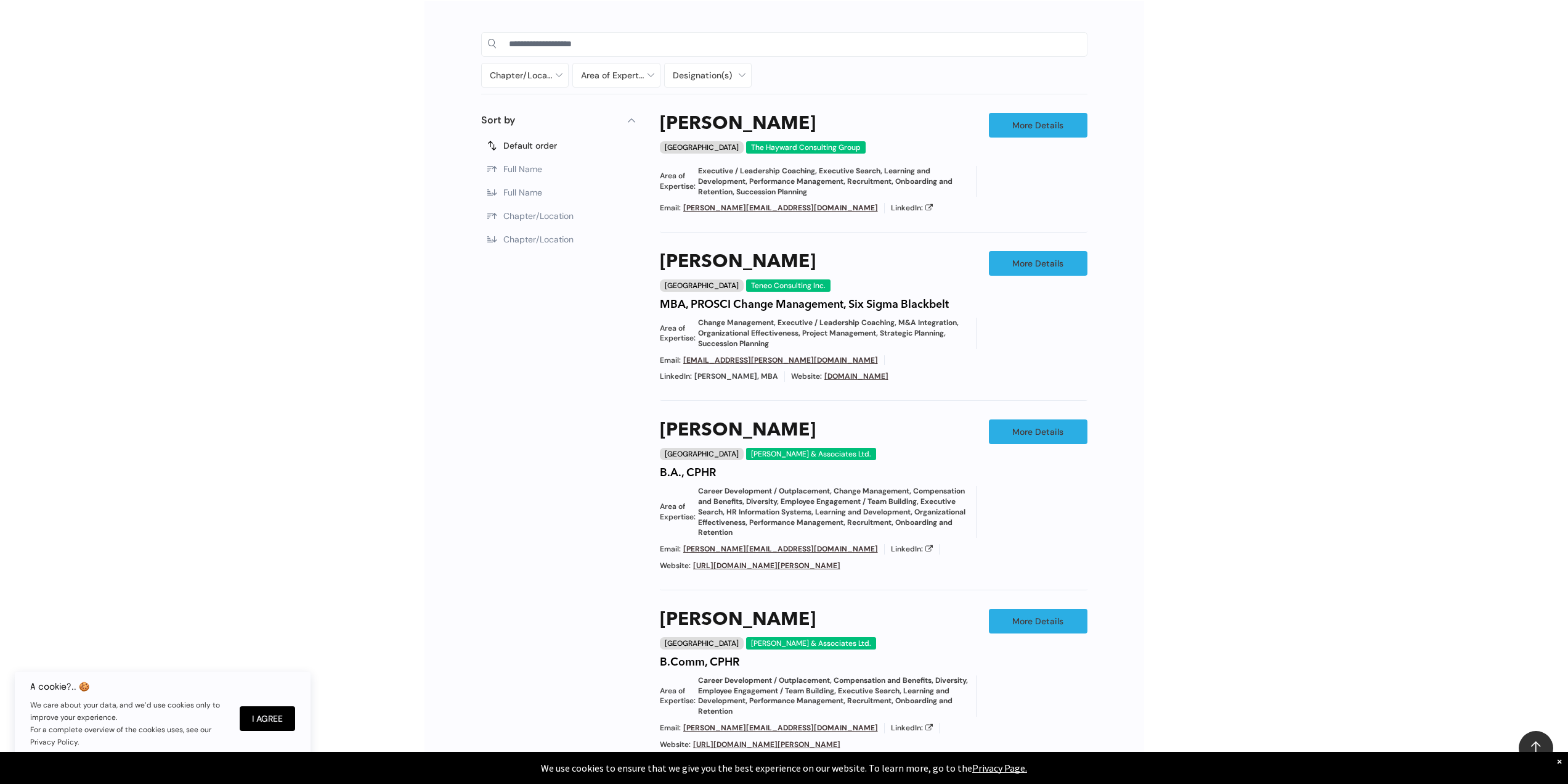
click at [1225, 562] on div "Chapter/Location Calgary Central Alberta Edmonton Grande Prairie Lethbridge Med…" at bounding box center [784, 577] width 1568 height 1188
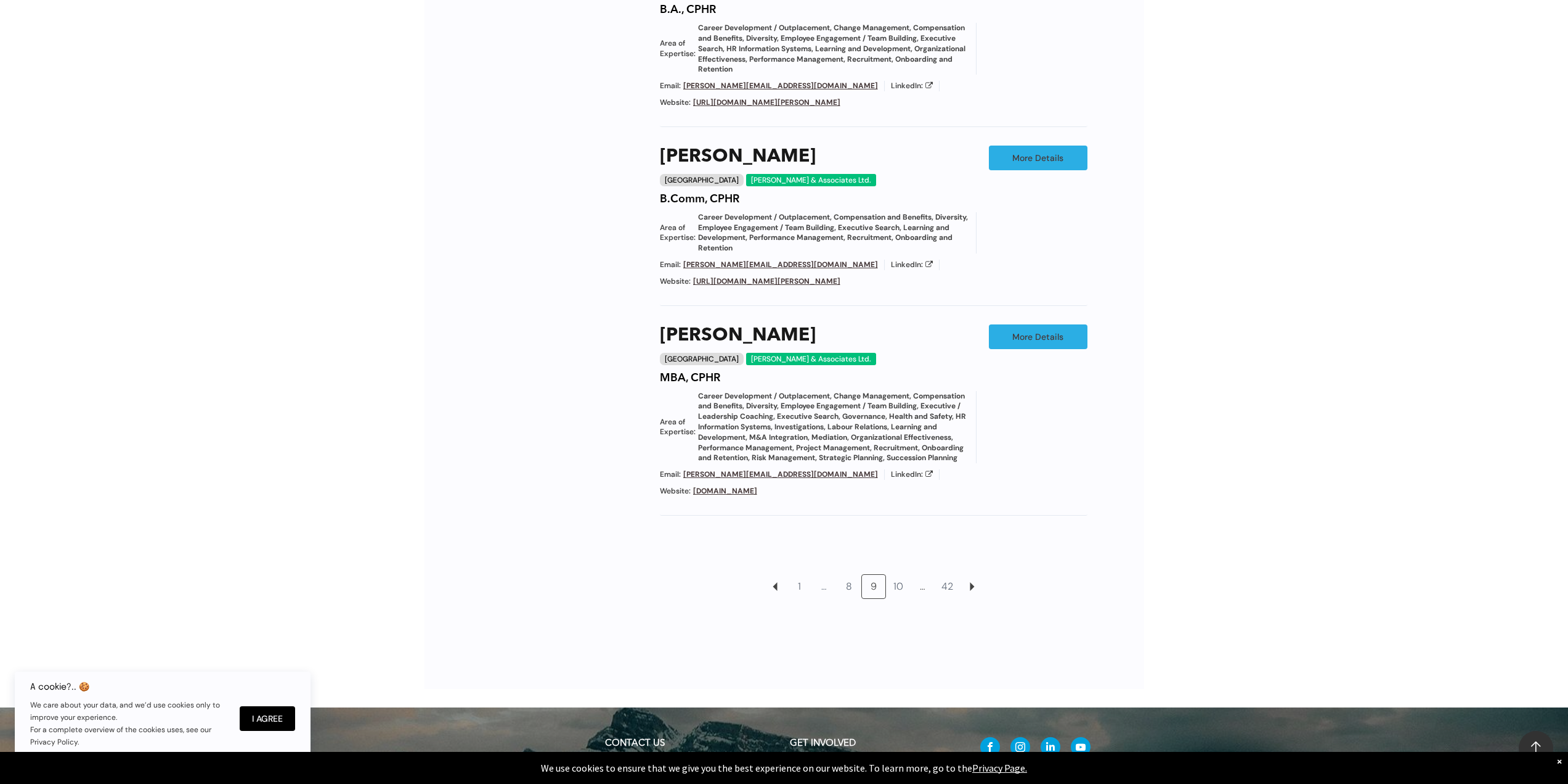
scroll to position [1189, 0]
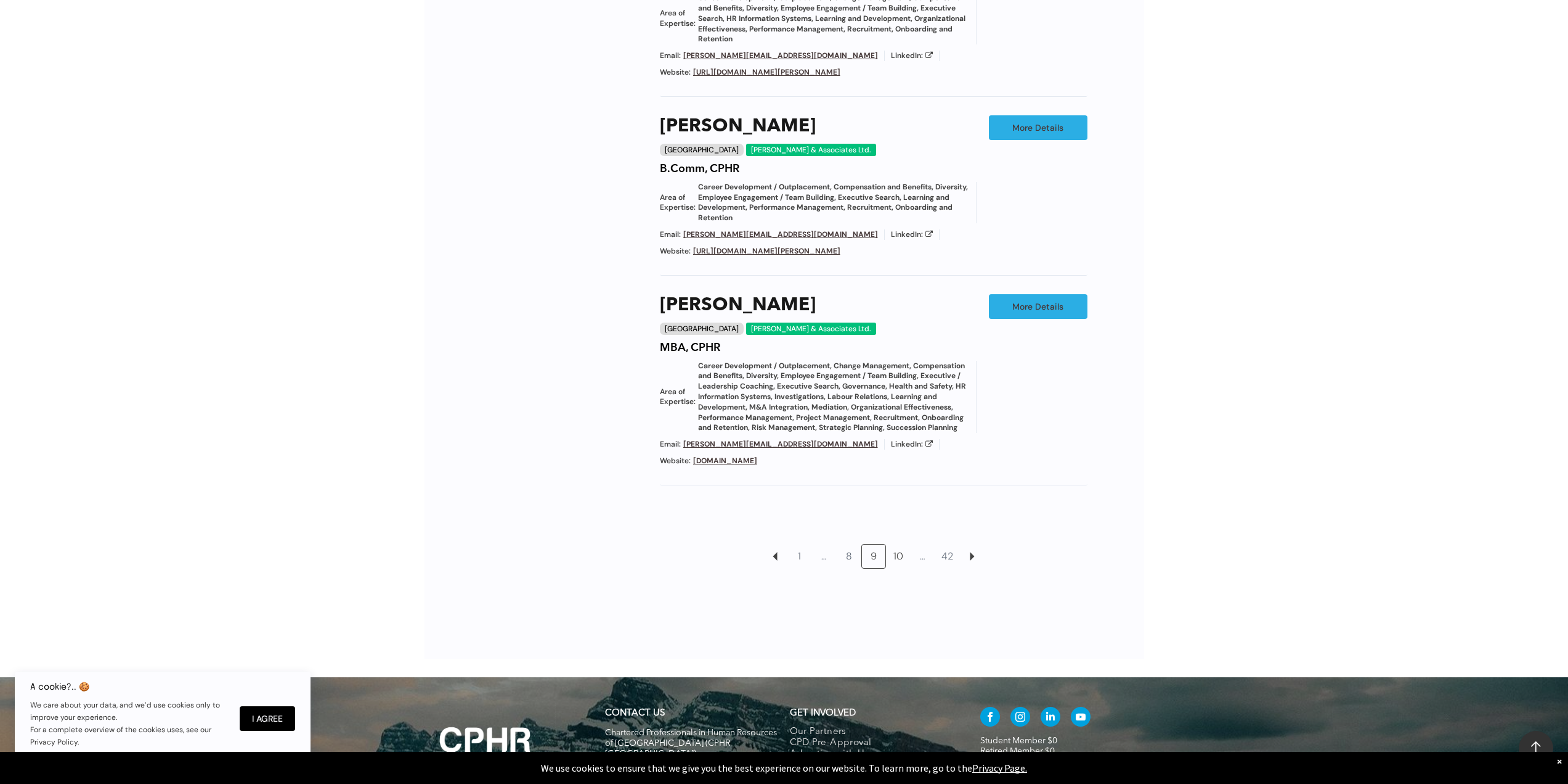
click at [906, 547] on link "10" at bounding box center [899, 556] width 23 height 23
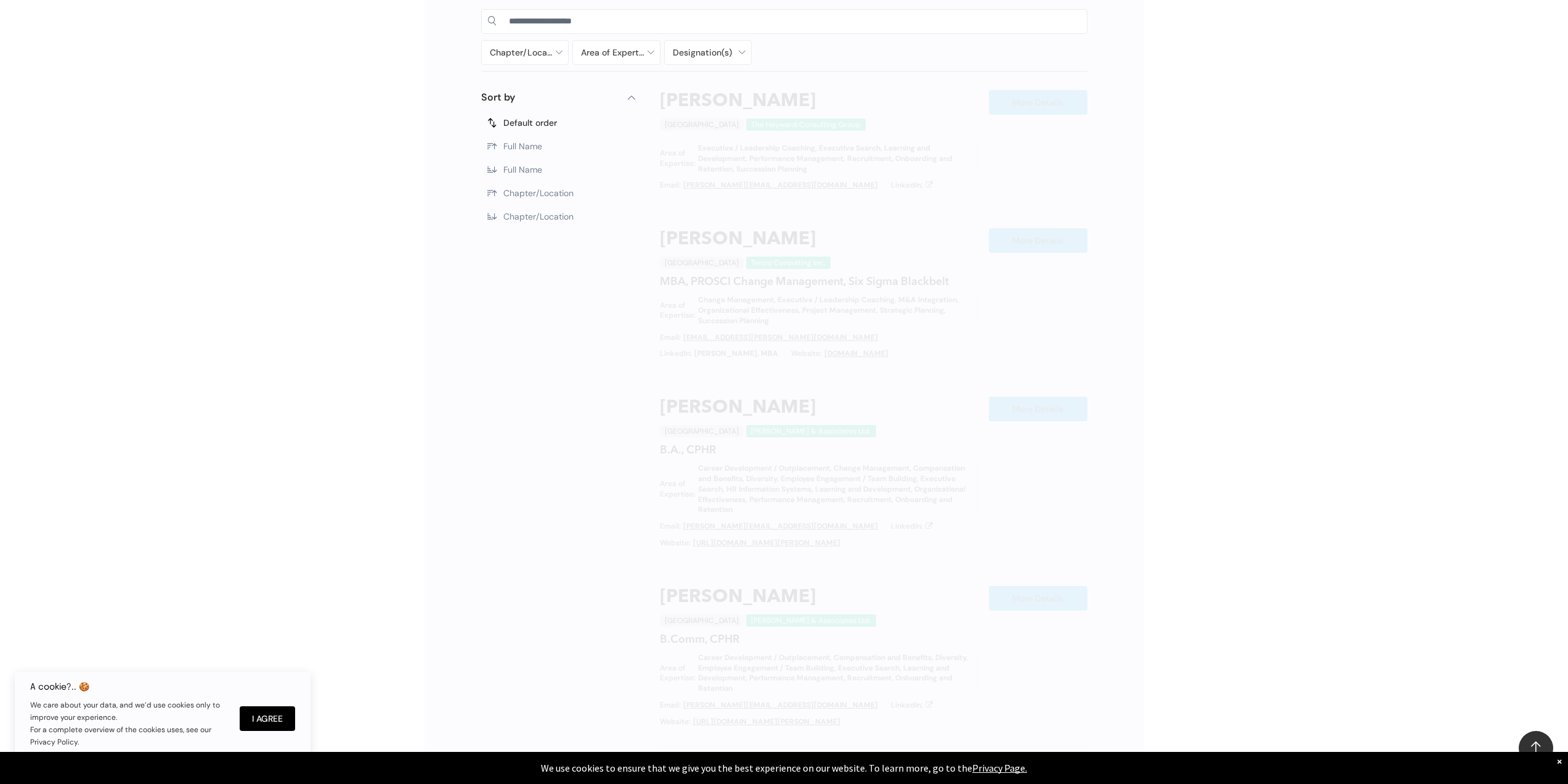
scroll to position [696, 0]
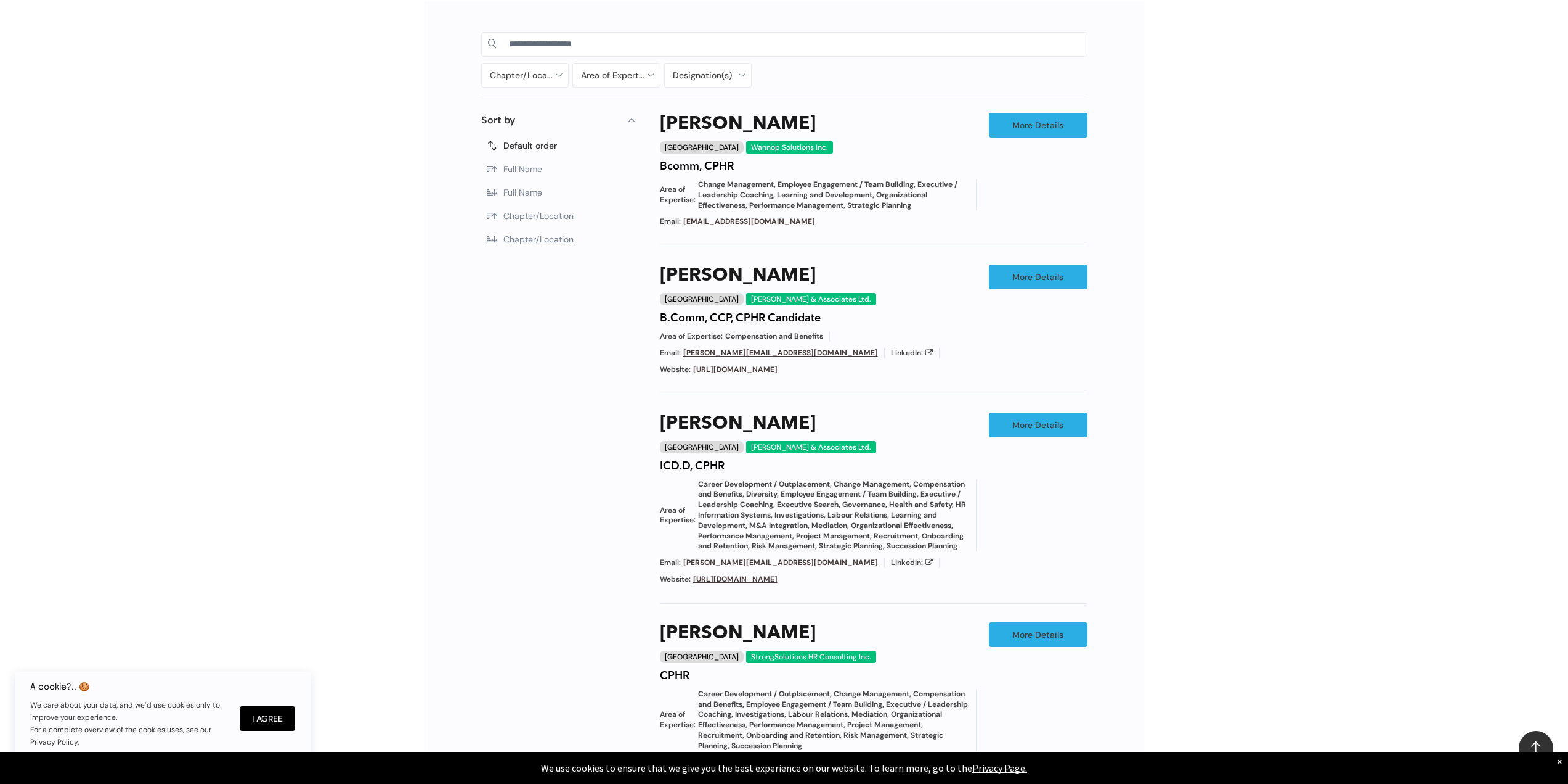
click at [1193, 635] on div "Chapter/Location Calgary Central Alberta Edmonton Grande Prairie Lethbridge Med…" at bounding box center [784, 560] width 1568 height 1154
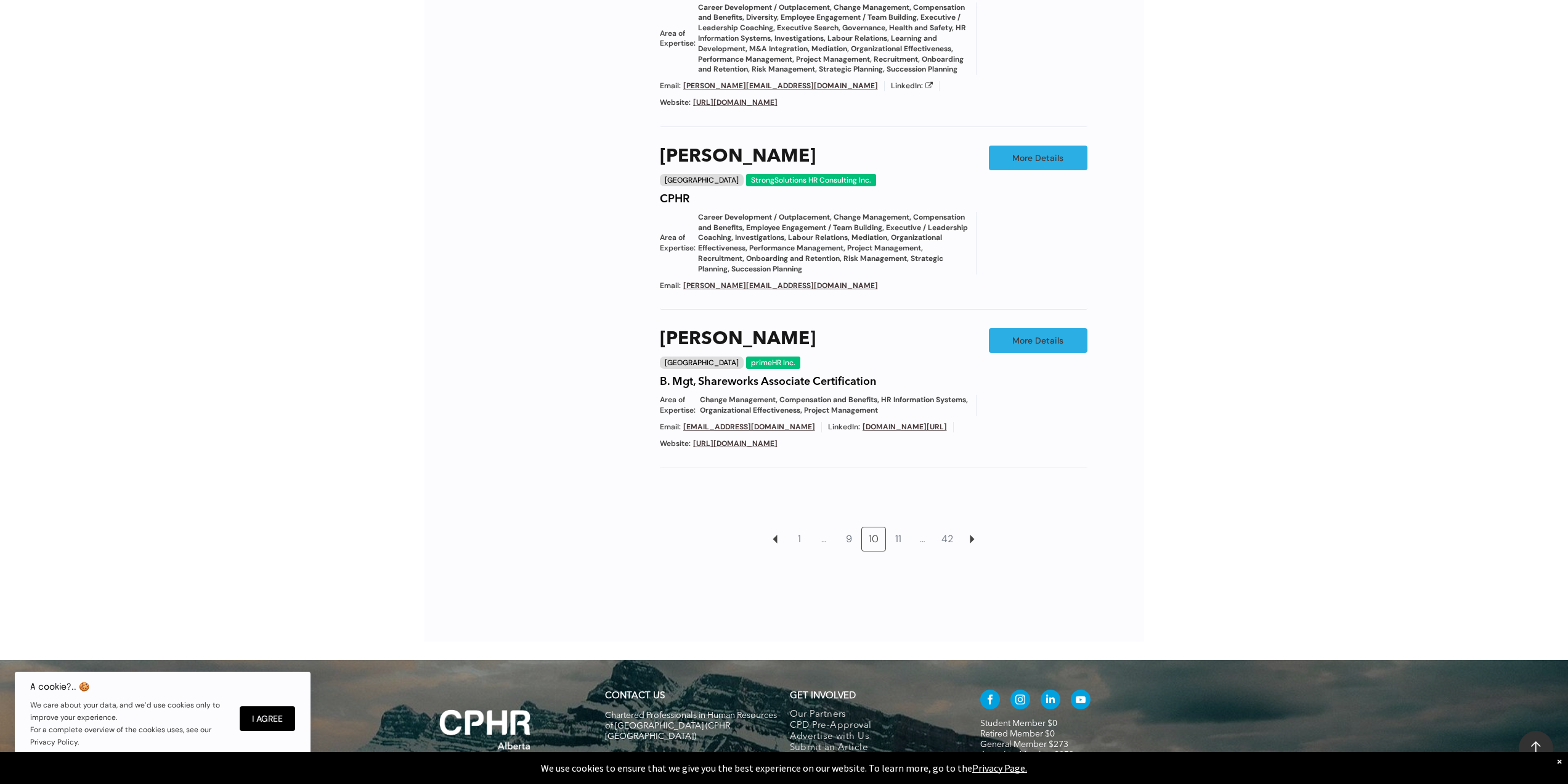
scroll to position [1251, 0]
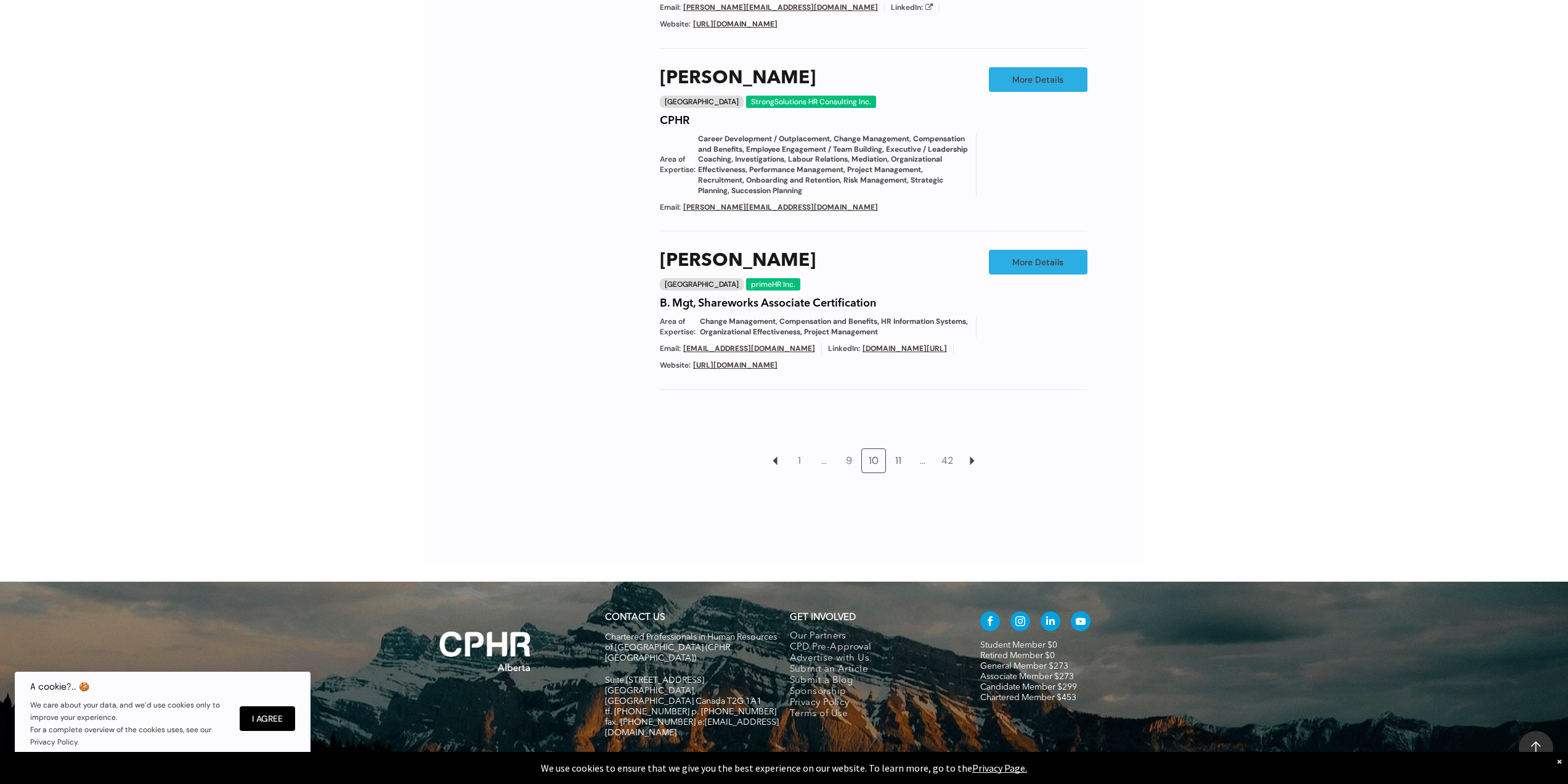
click at [894, 473] on link "11" at bounding box center [899, 461] width 23 height 23
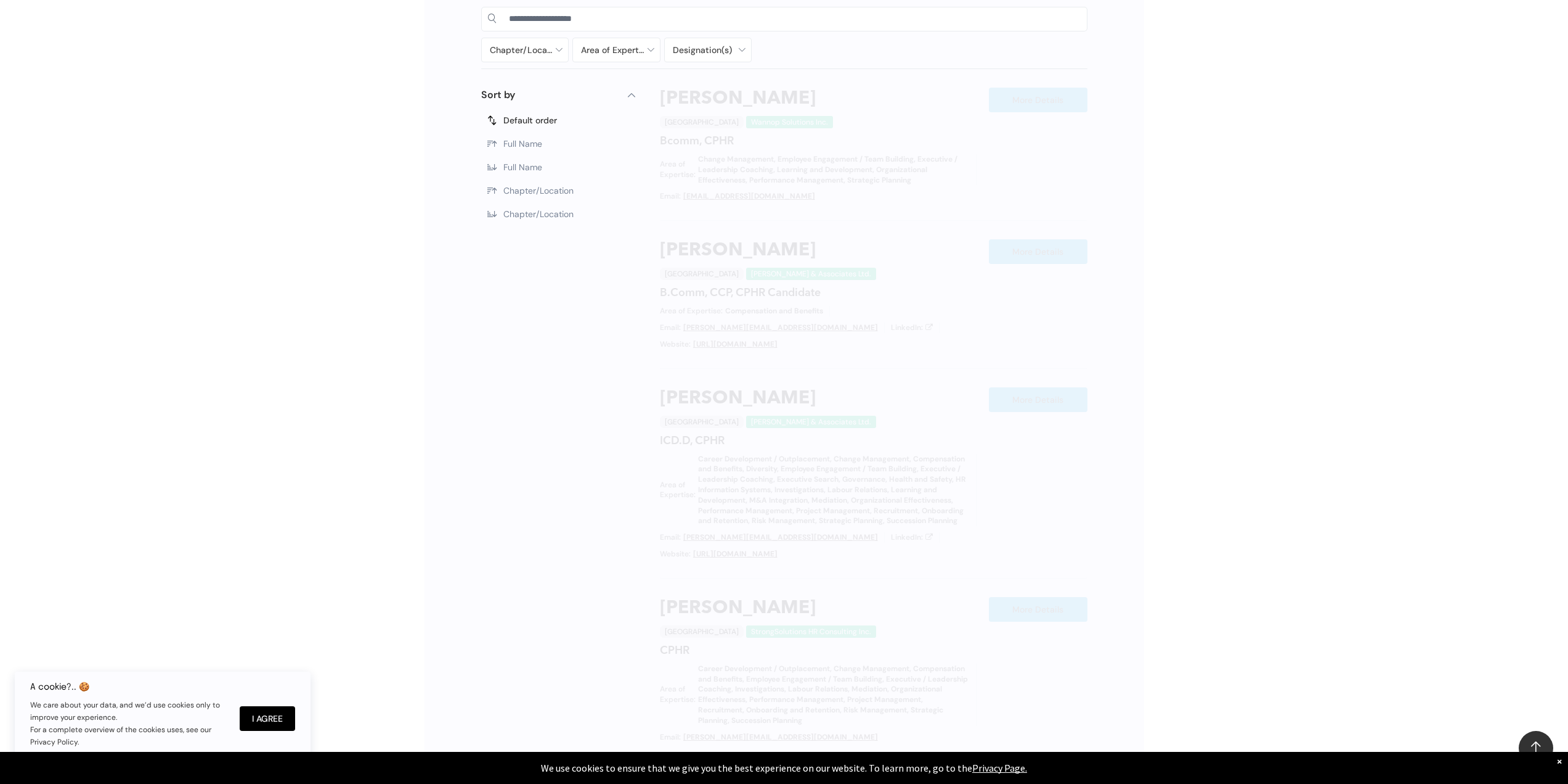
scroll to position [696, 0]
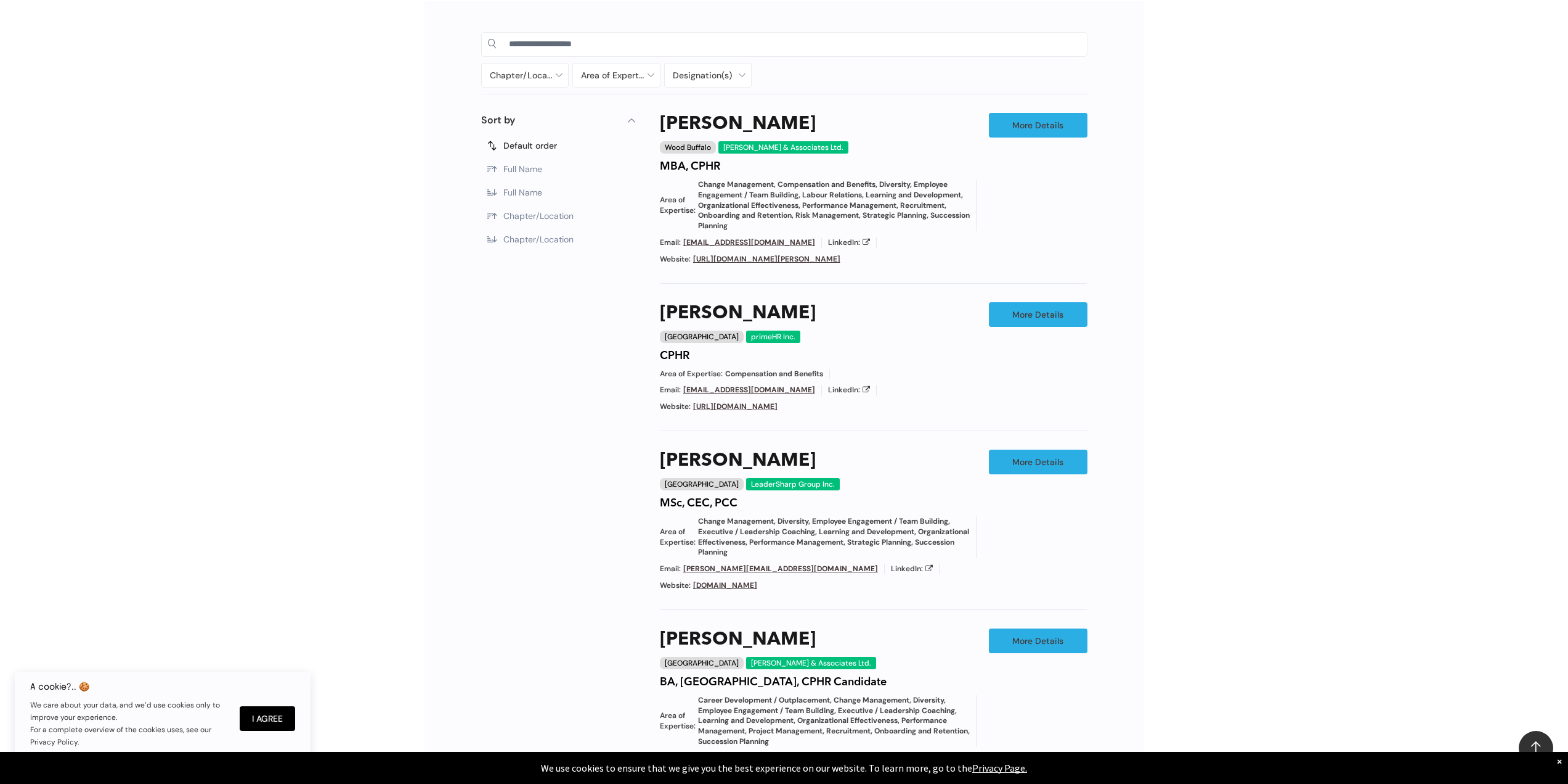
click at [1181, 564] on div "Chapter/Location Calgary Central Alberta Edmonton Grande Prairie Lethbridge Med…" at bounding box center [784, 571] width 1568 height 1176
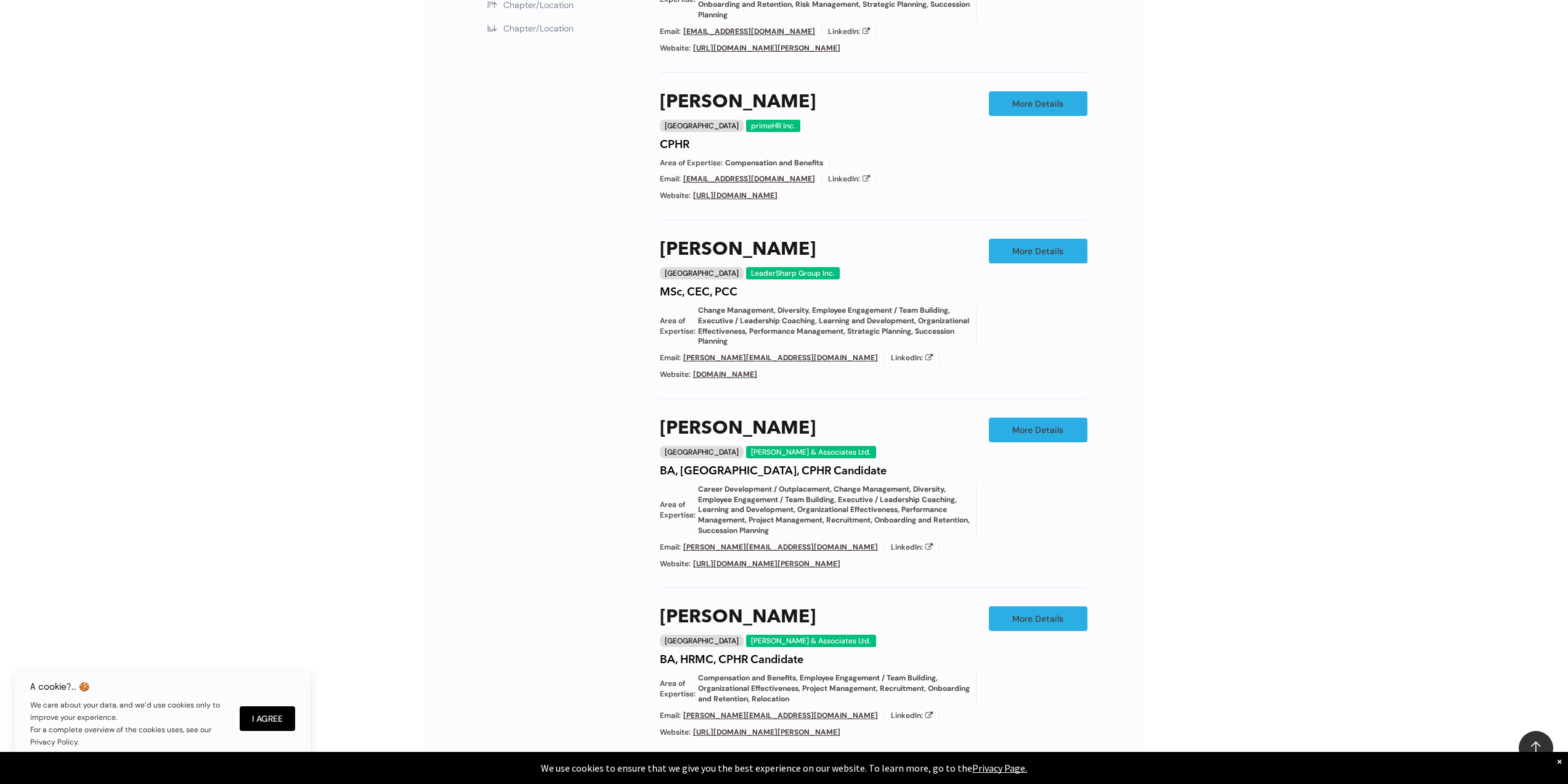
scroll to position [1189, 0]
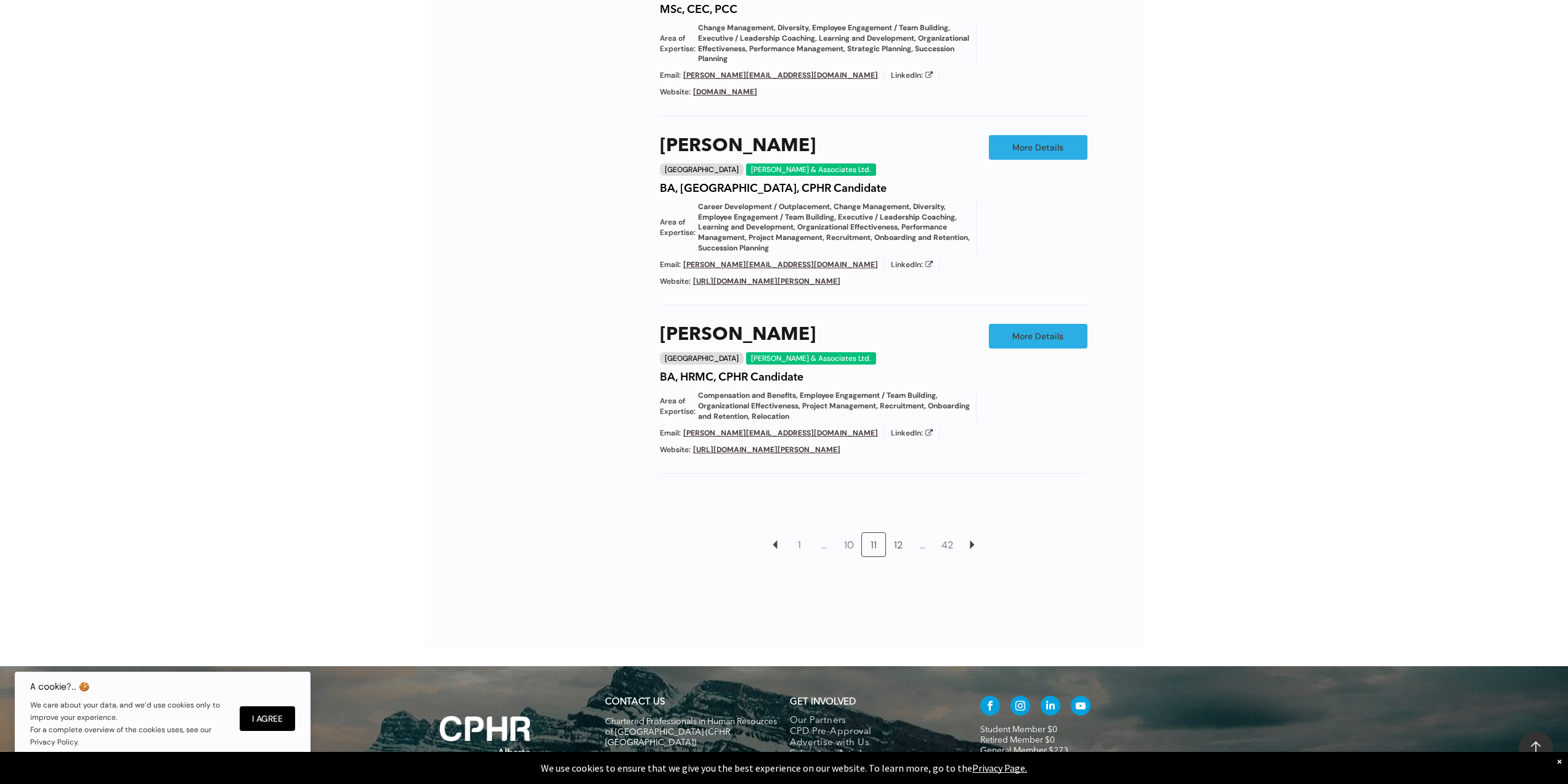
click at [900, 533] on link "12" at bounding box center [899, 545] width 23 height 23
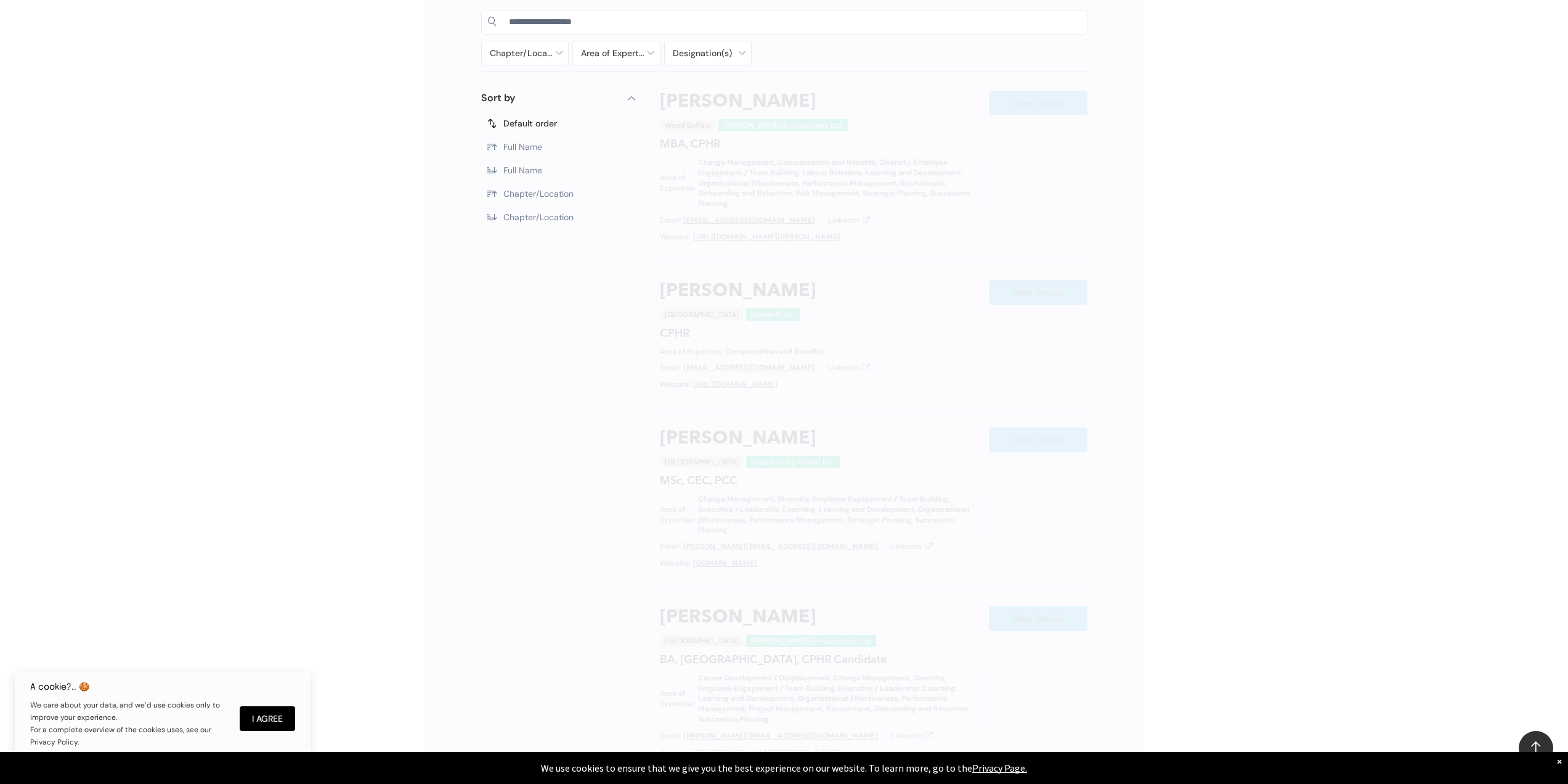
scroll to position [696, 0]
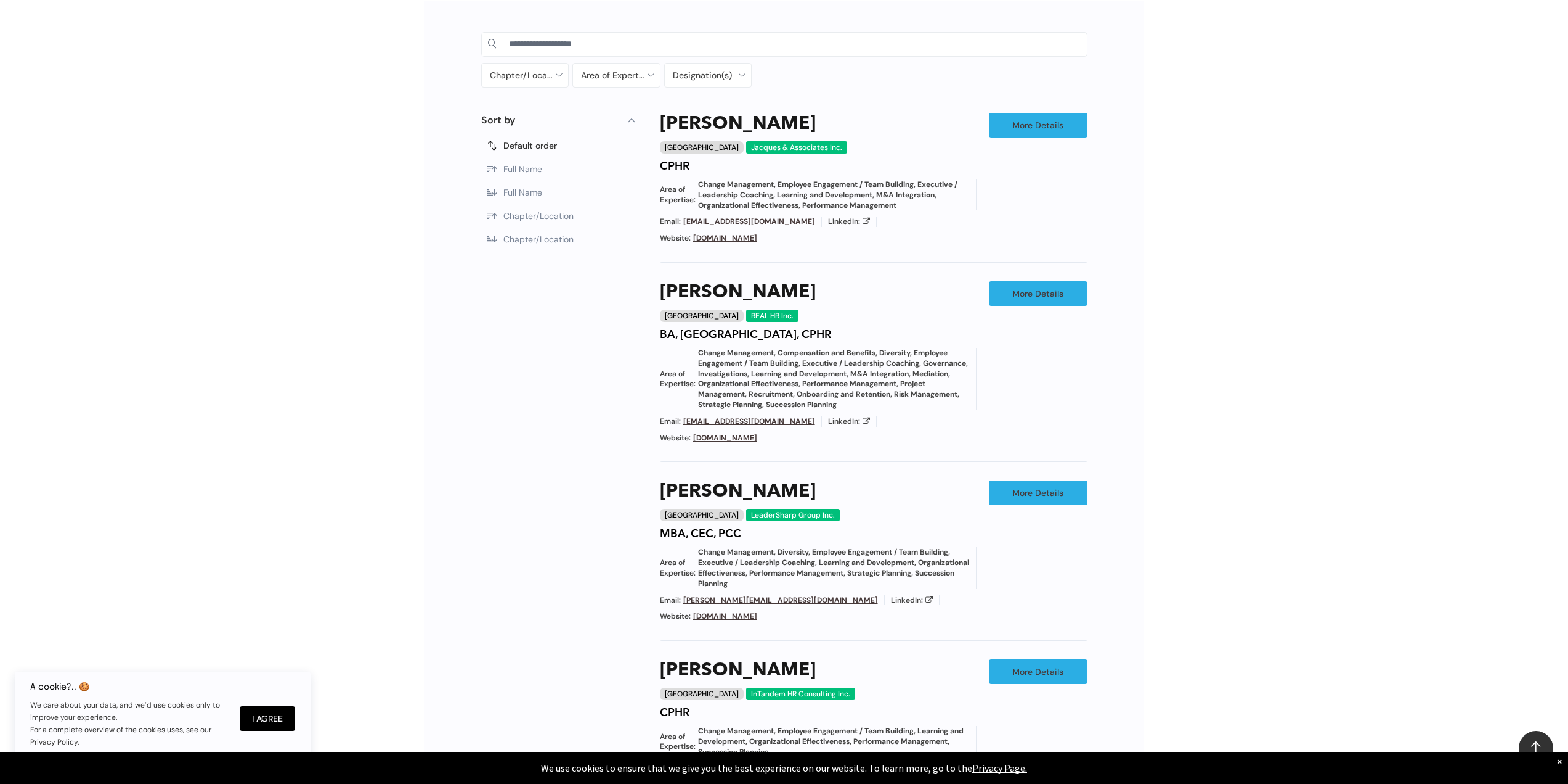
click at [1171, 622] on div "Chapter/Location Calgary Central Alberta Edmonton Grande Prairie Lethbridge Med…" at bounding box center [784, 568] width 1568 height 1170
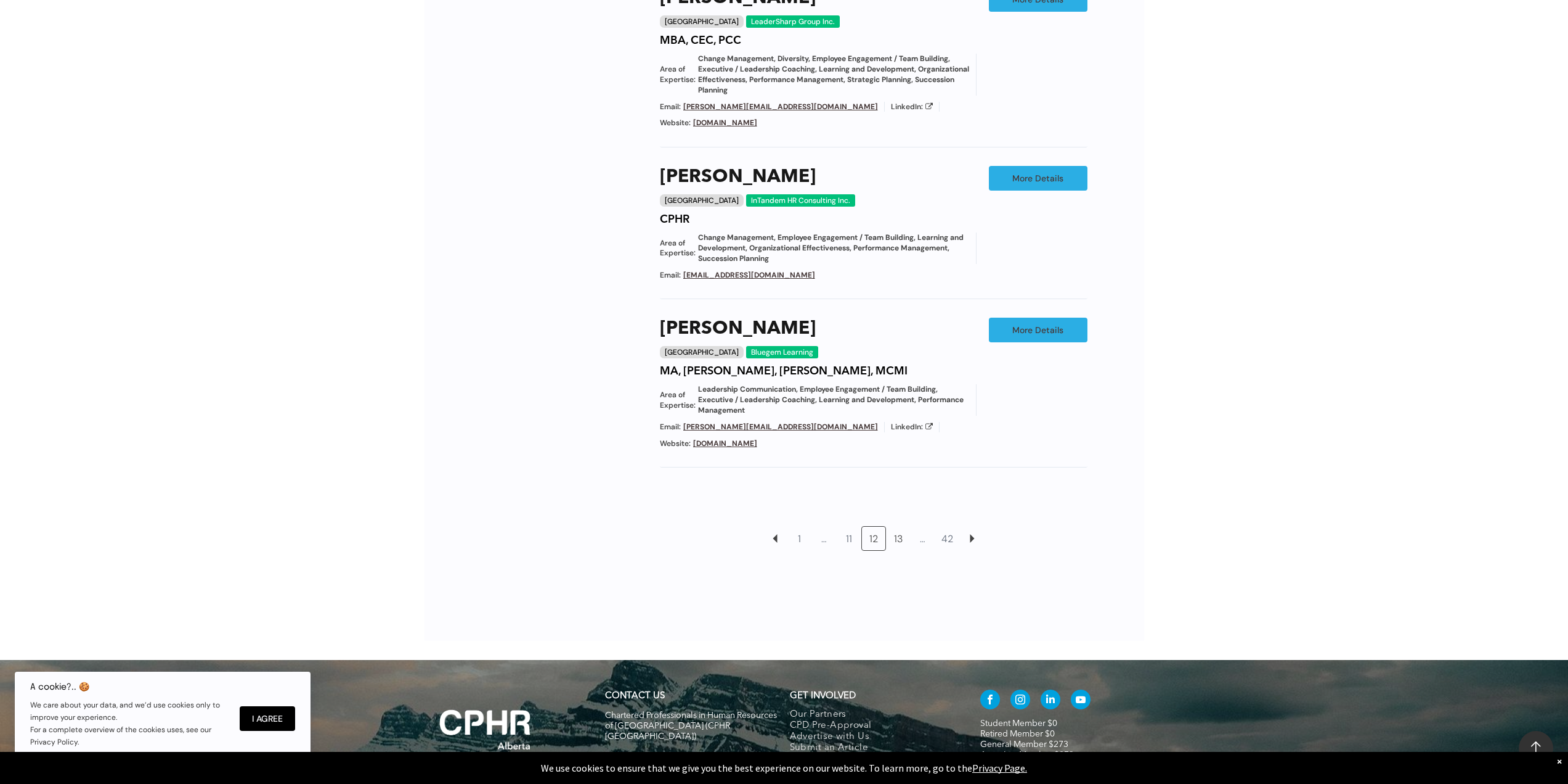
click at [889, 527] on link "13" at bounding box center [899, 538] width 23 height 23
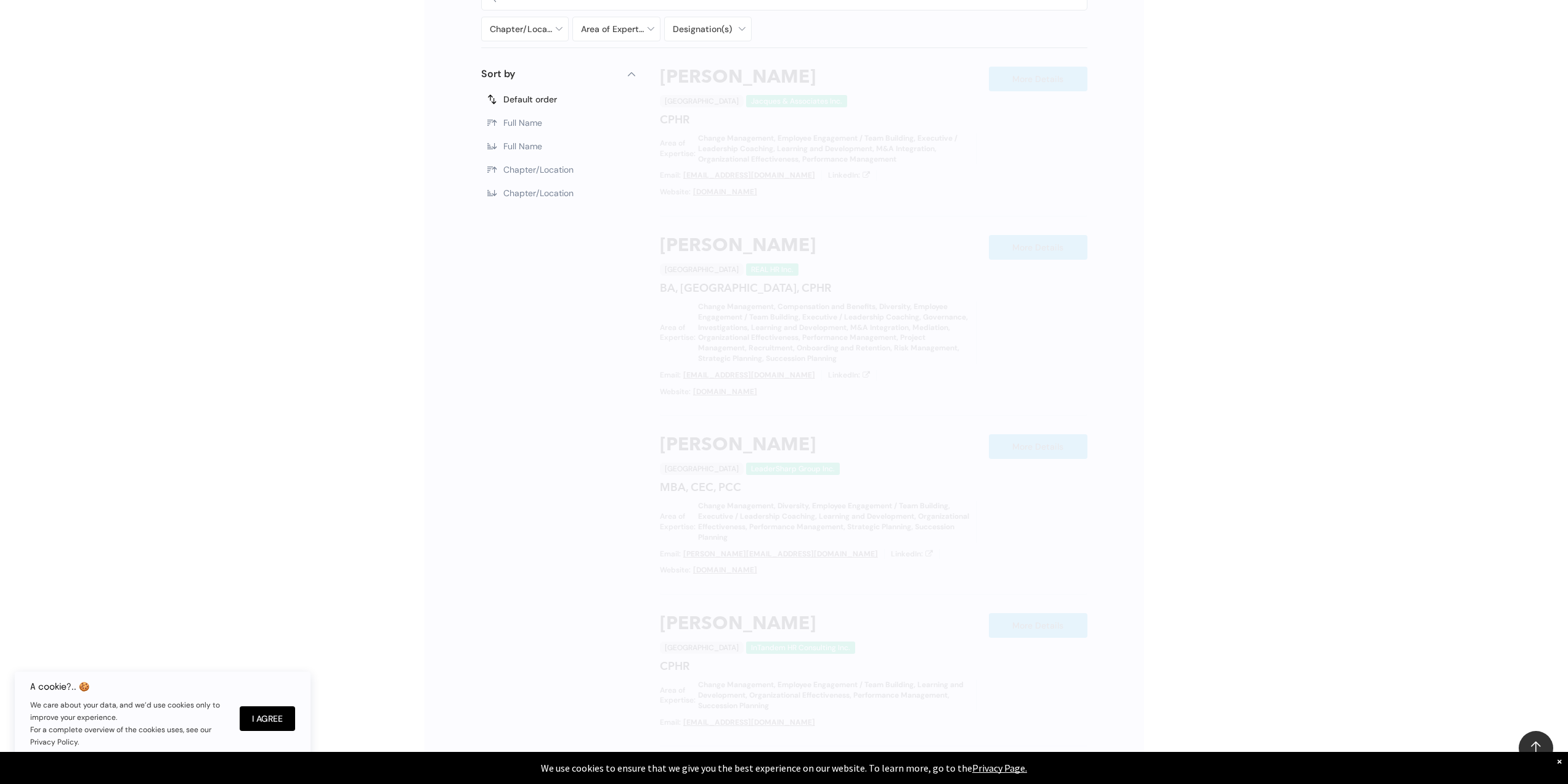
scroll to position [696, 0]
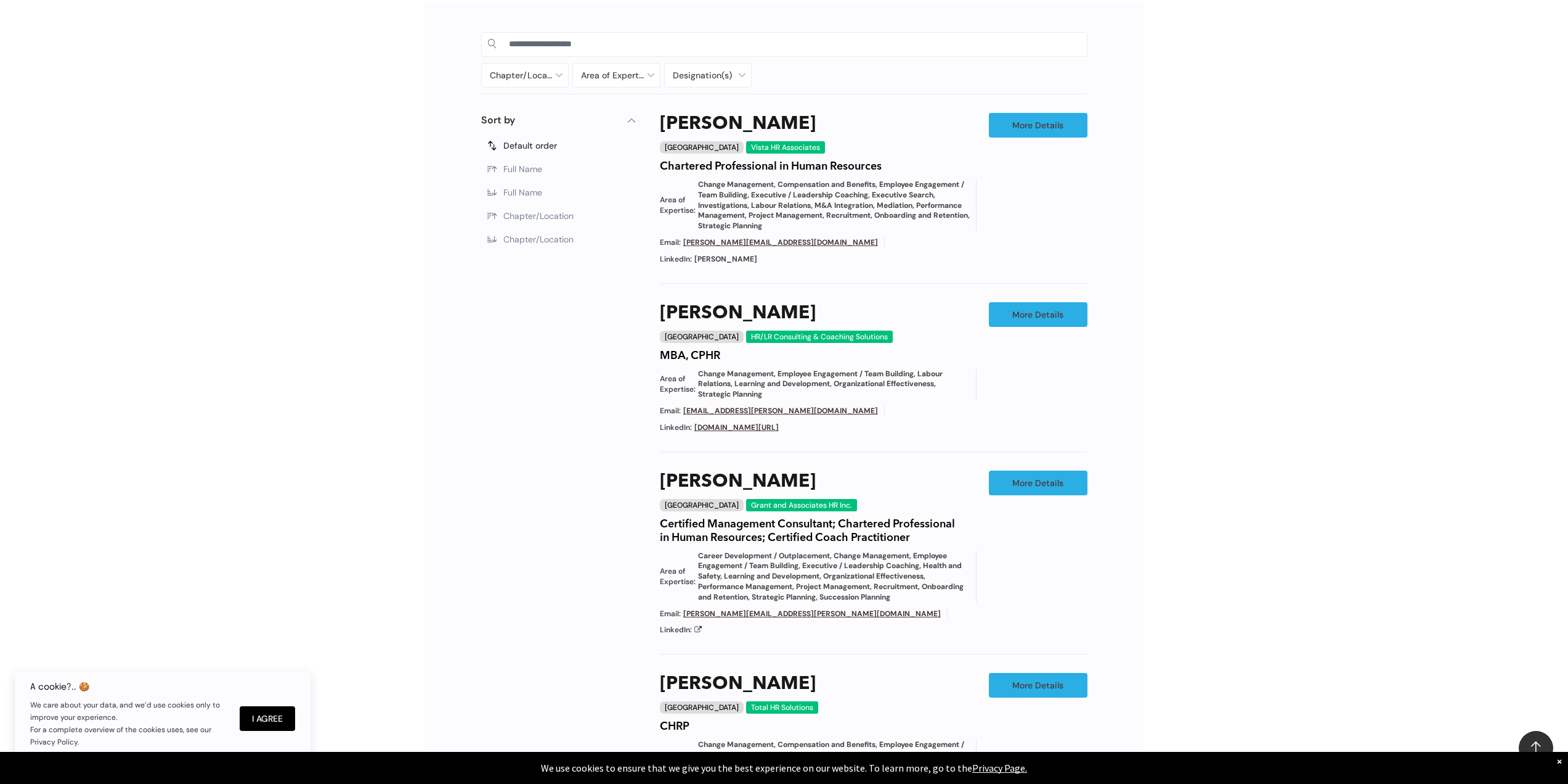
click at [1211, 618] on div "Chapter/Location Calgary Central Alberta Edmonton Grande Prairie Lethbridge Med…" at bounding box center [784, 585] width 1568 height 1205
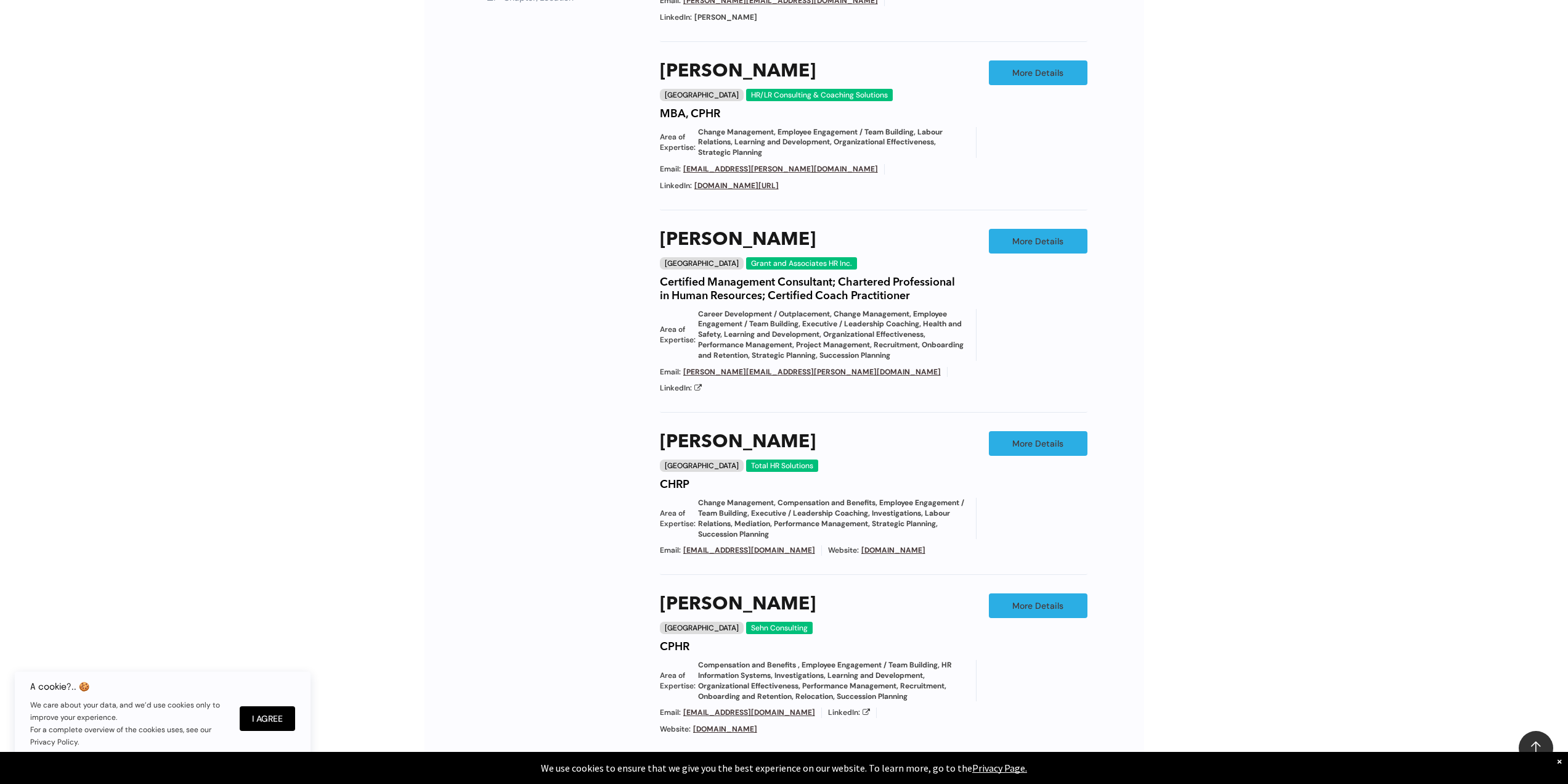
scroll to position [1128, 0]
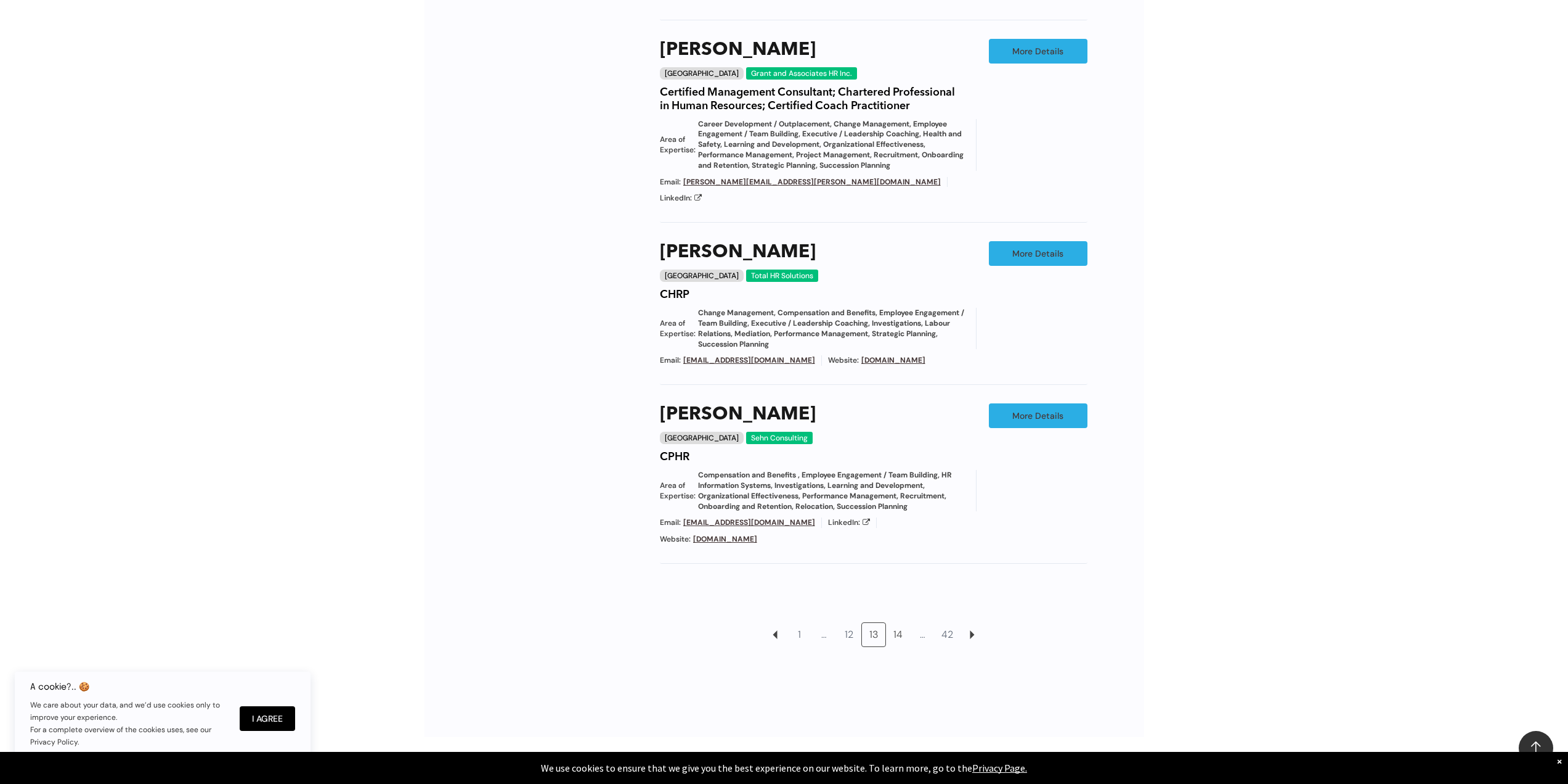
click at [898, 623] on link "14" at bounding box center [899, 635] width 23 height 23
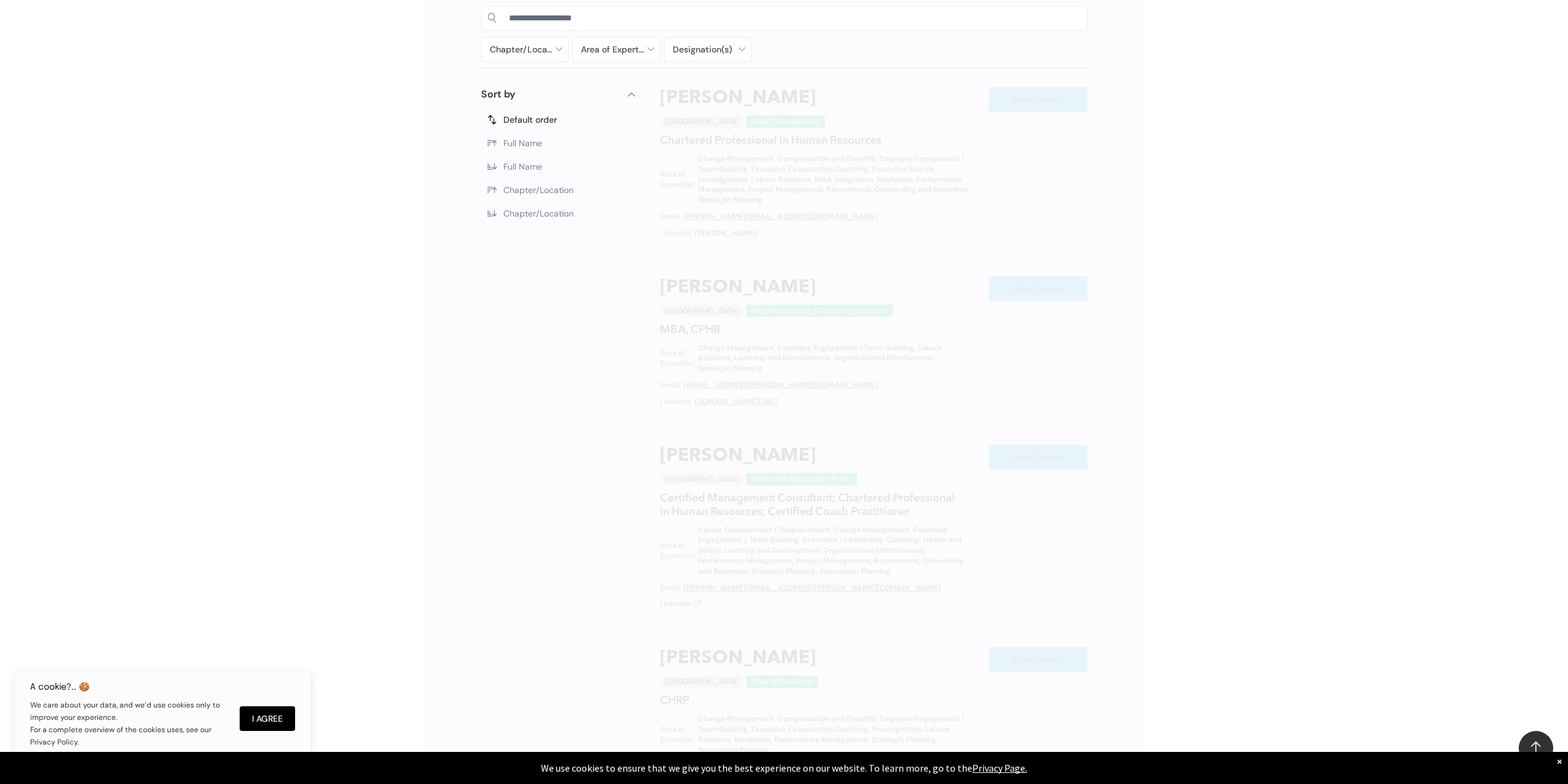
scroll to position [696, 0]
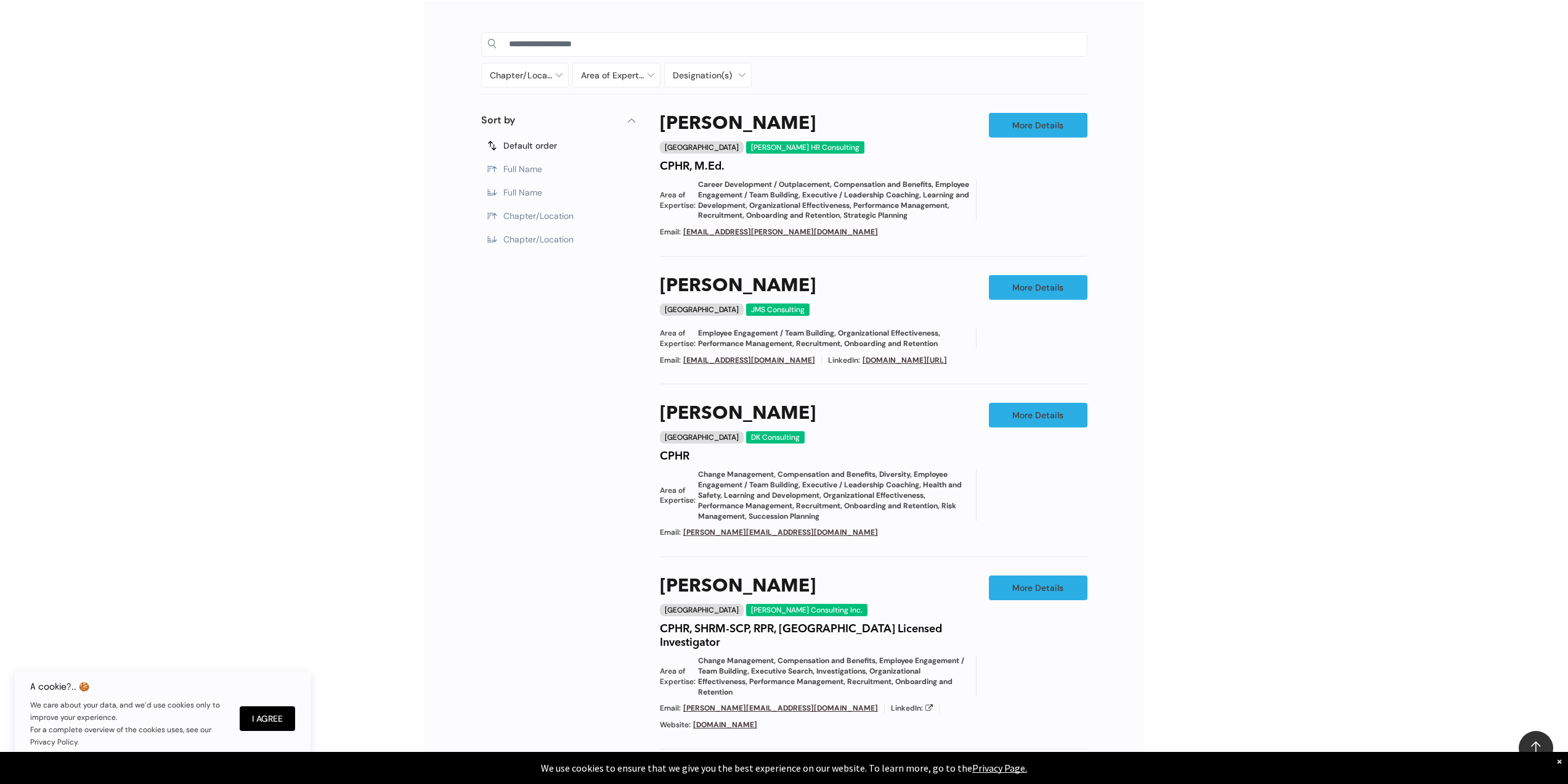
drag, startPoint x: 1199, startPoint y: 605, endPoint x: 1116, endPoint y: 586, distance: 85.1
click at [1199, 605] on div "Chapter/Location Calgary Central Alberta Edmonton Grande Prairie Lethbridge Med…" at bounding box center [784, 556] width 1568 height 1148
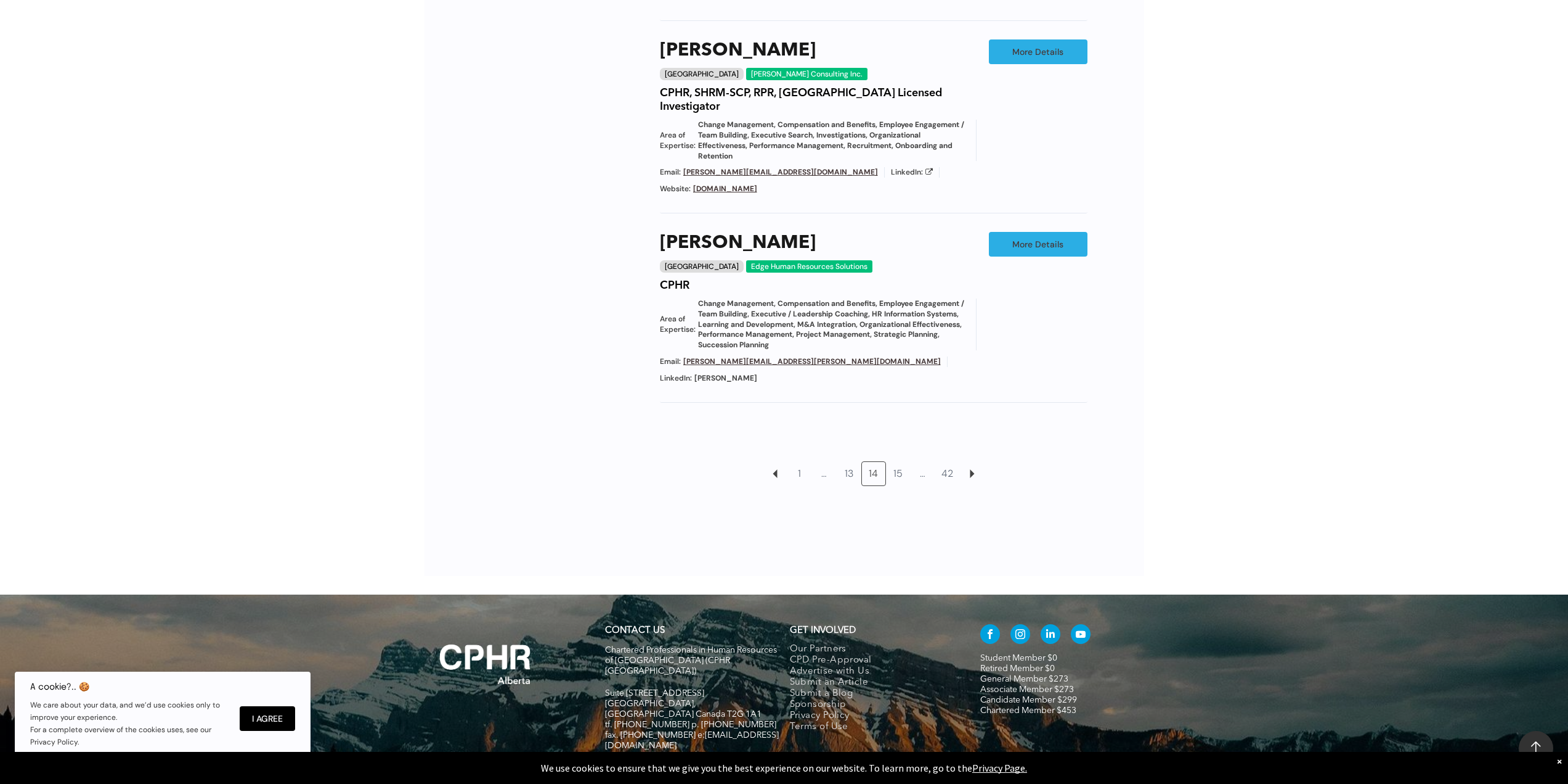
scroll to position [1234, 0]
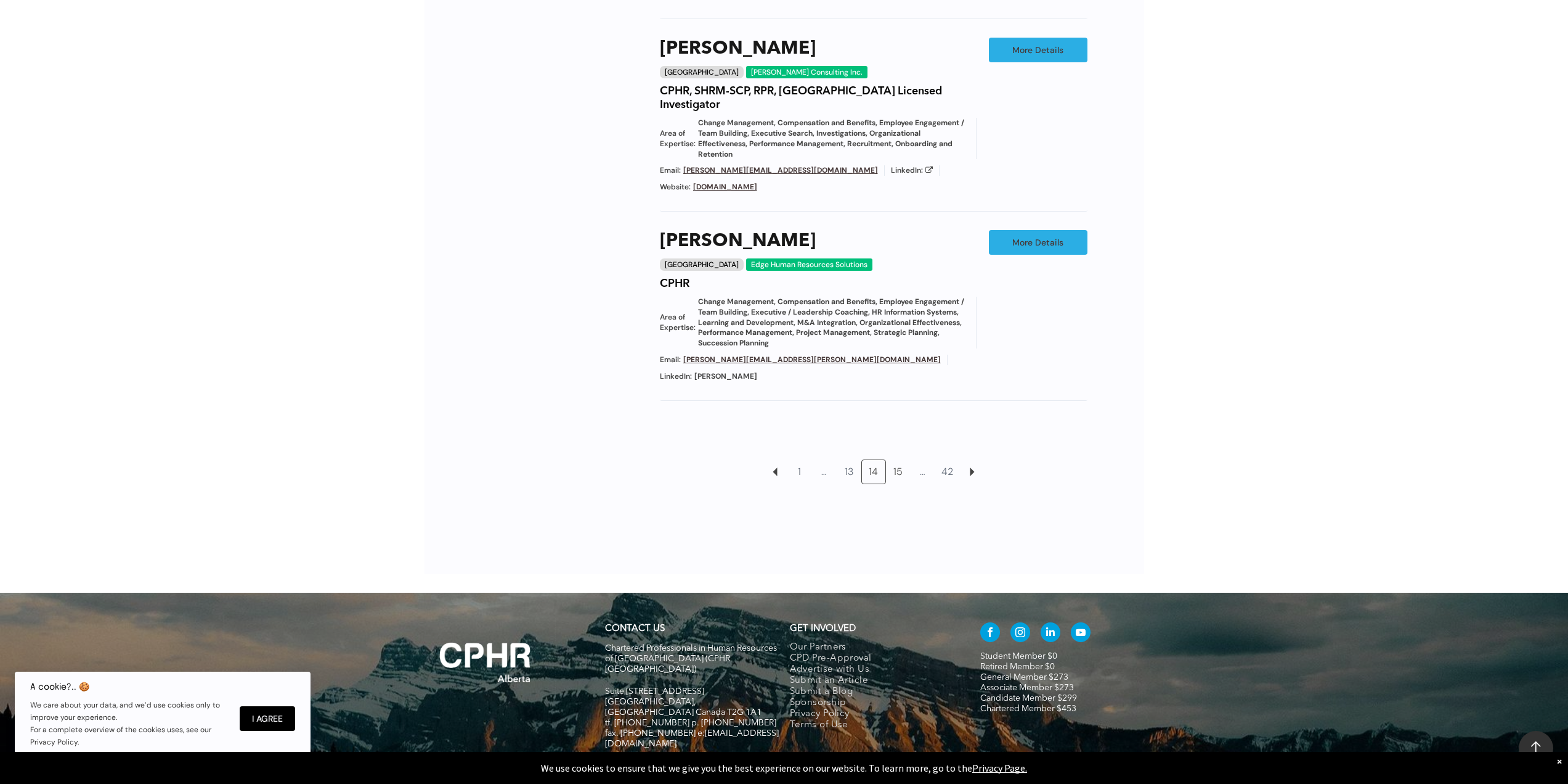
click at [899, 460] on link "15" at bounding box center [899, 472] width 23 height 23
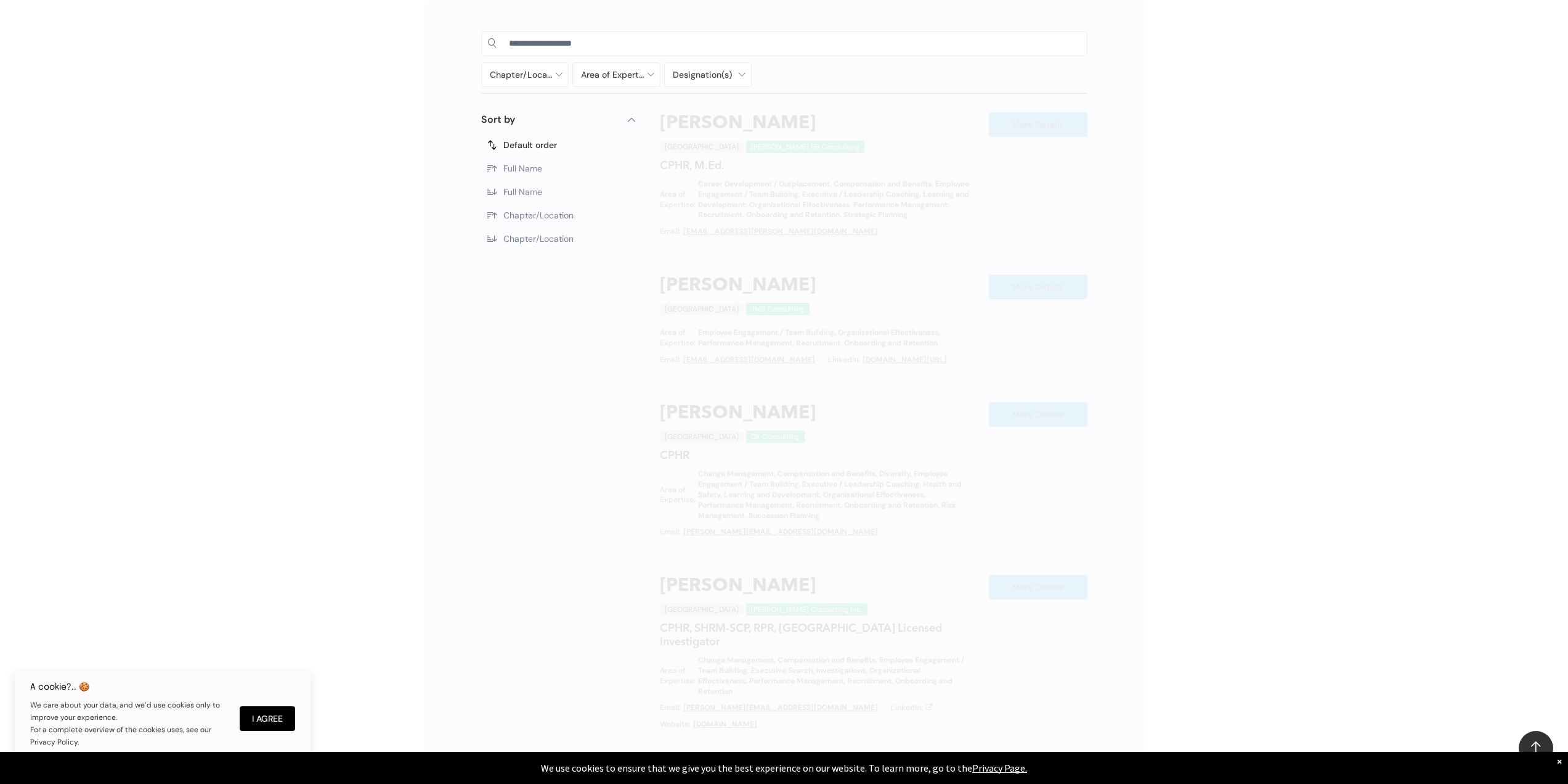
scroll to position [696, 0]
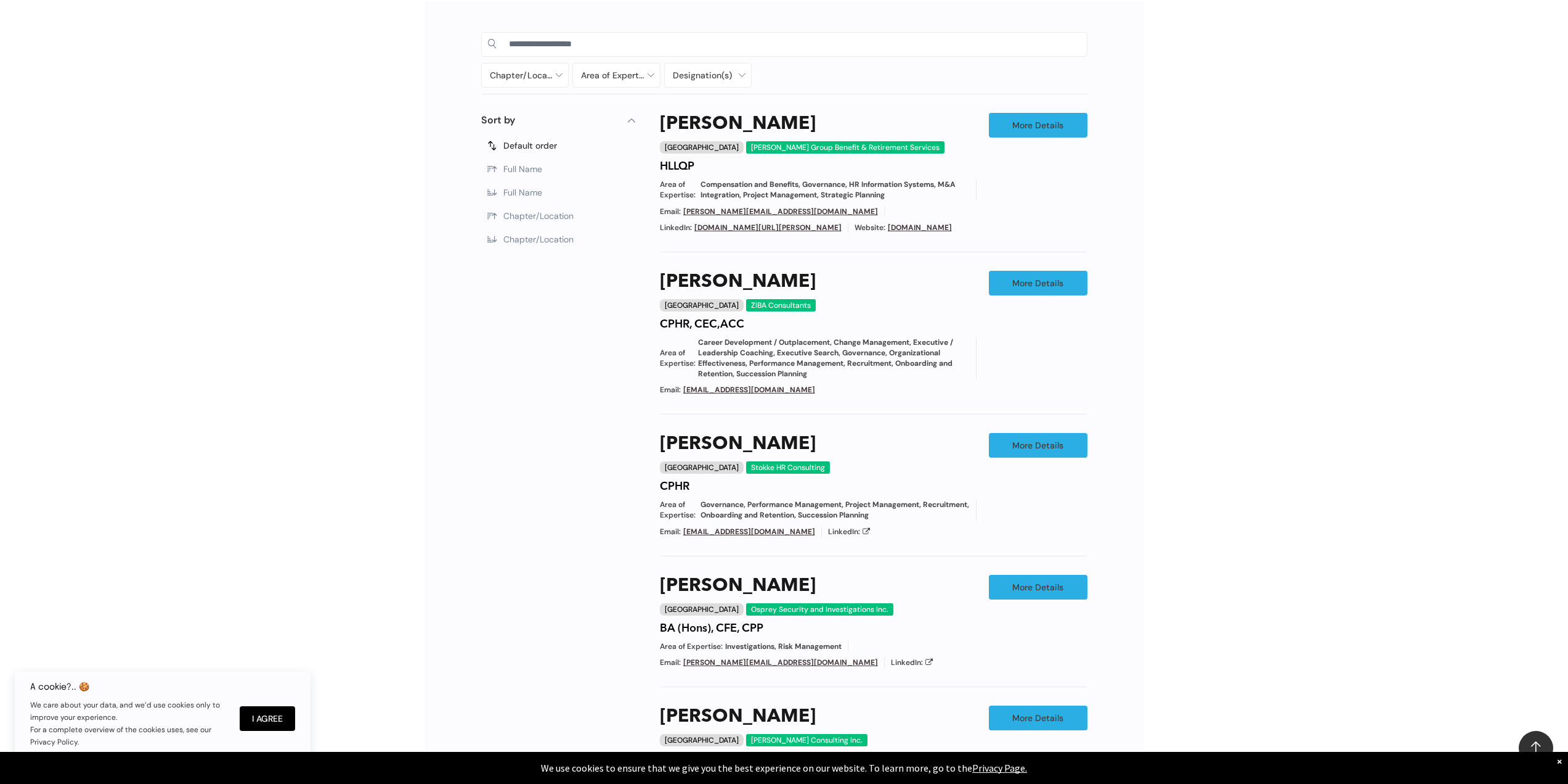
drag, startPoint x: 1255, startPoint y: 594, endPoint x: 1248, endPoint y: 591, distance: 7.6
click at [1255, 594] on div "Chapter/Location Calgary Central Alberta Edmonton Grande Prairie Lethbridge Med…" at bounding box center [784, 518] width 1568 height 1069
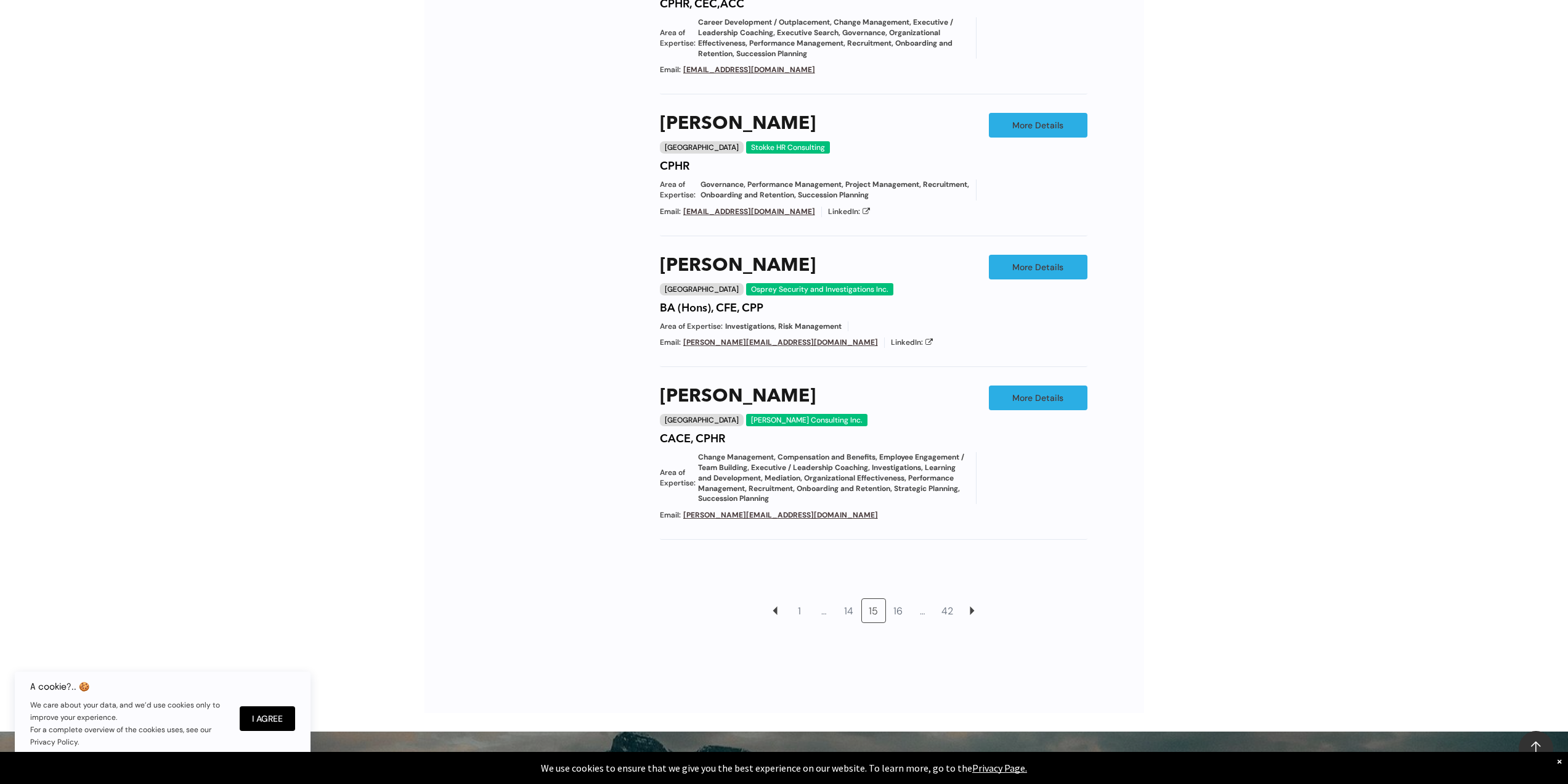
scroll to position [1066, 0]
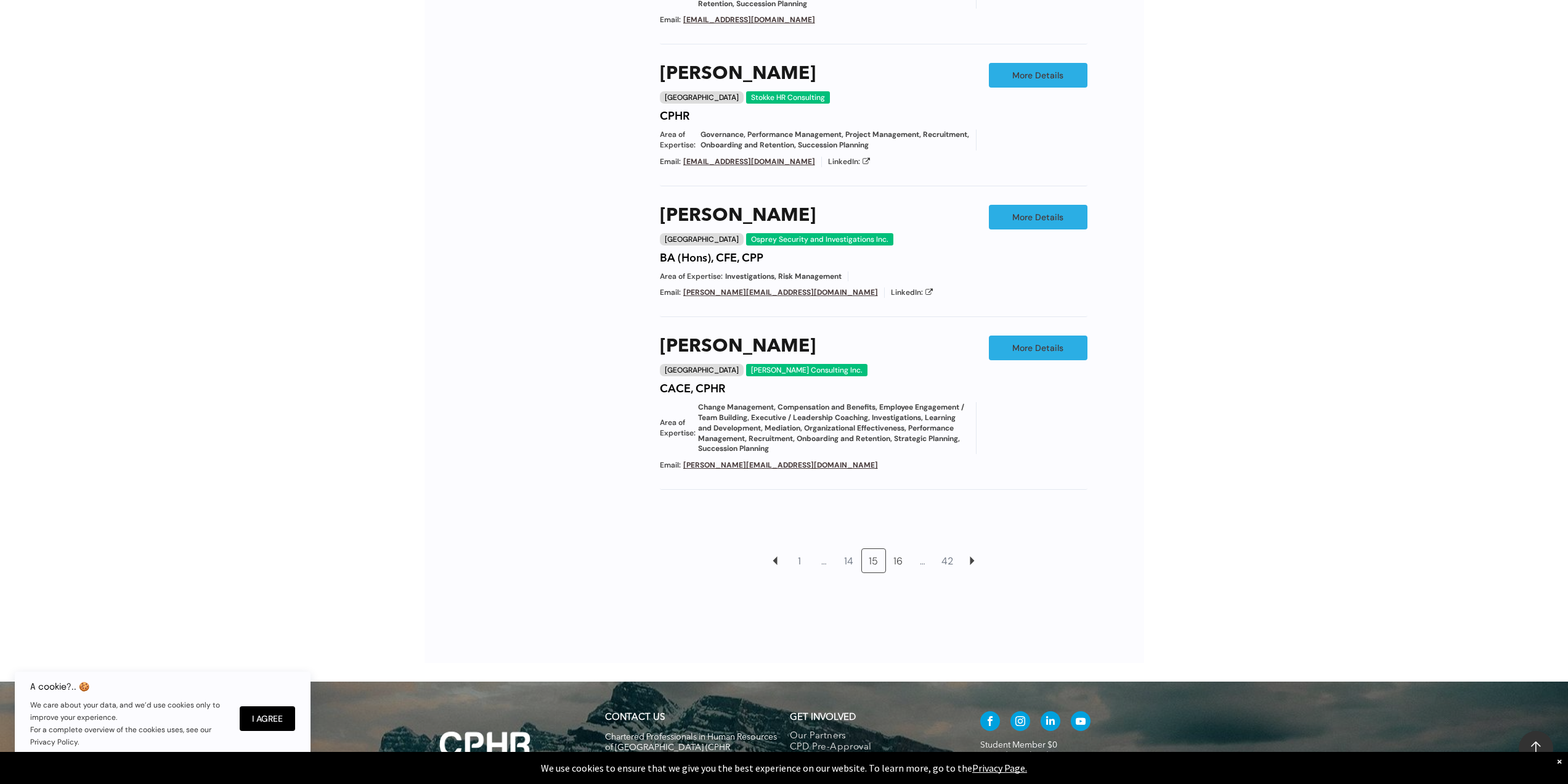
click at [897, 555] on link "16" at bounding box center [899, 561] width 23 height 23
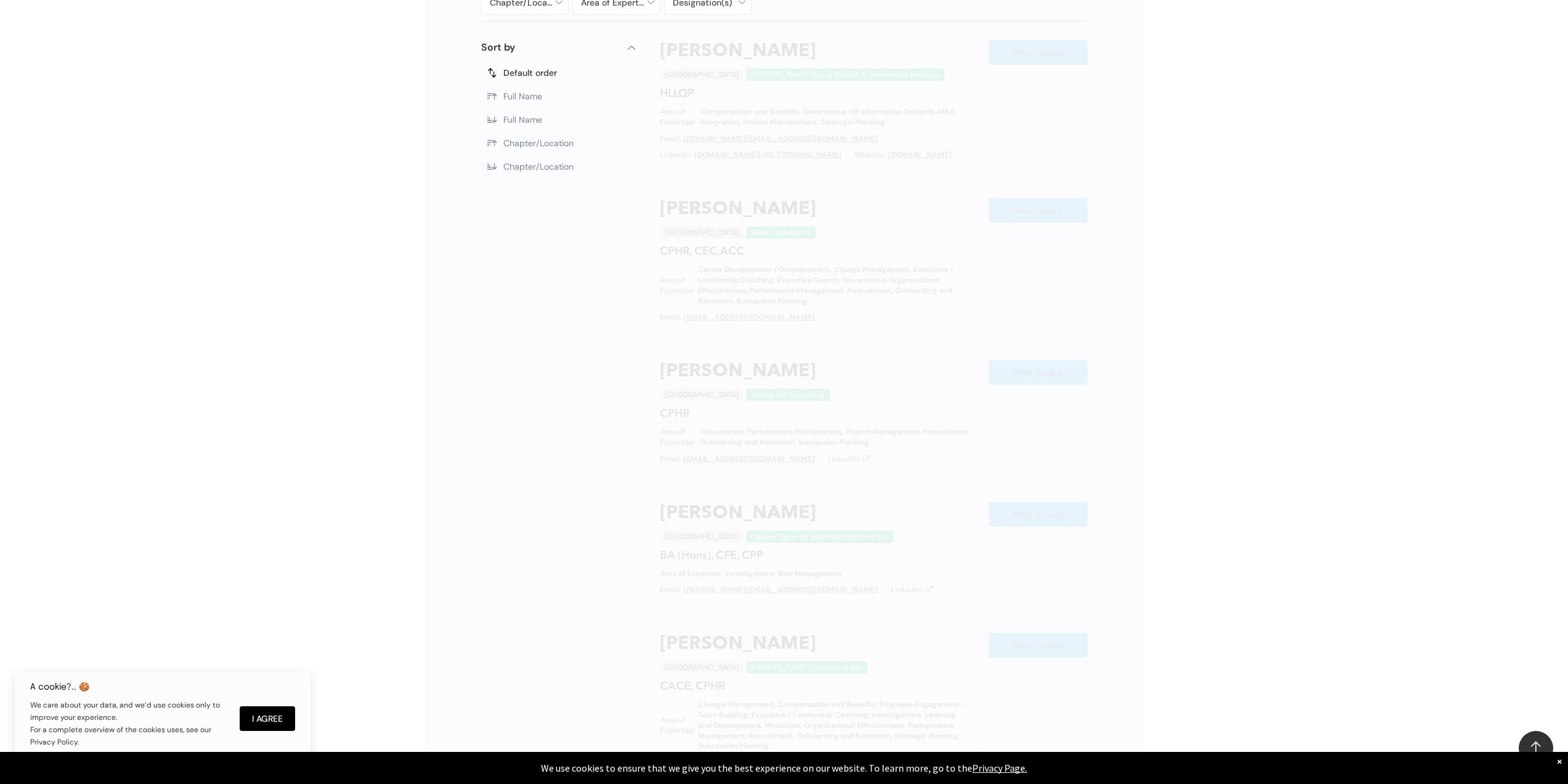
scroll to position [696, 0]
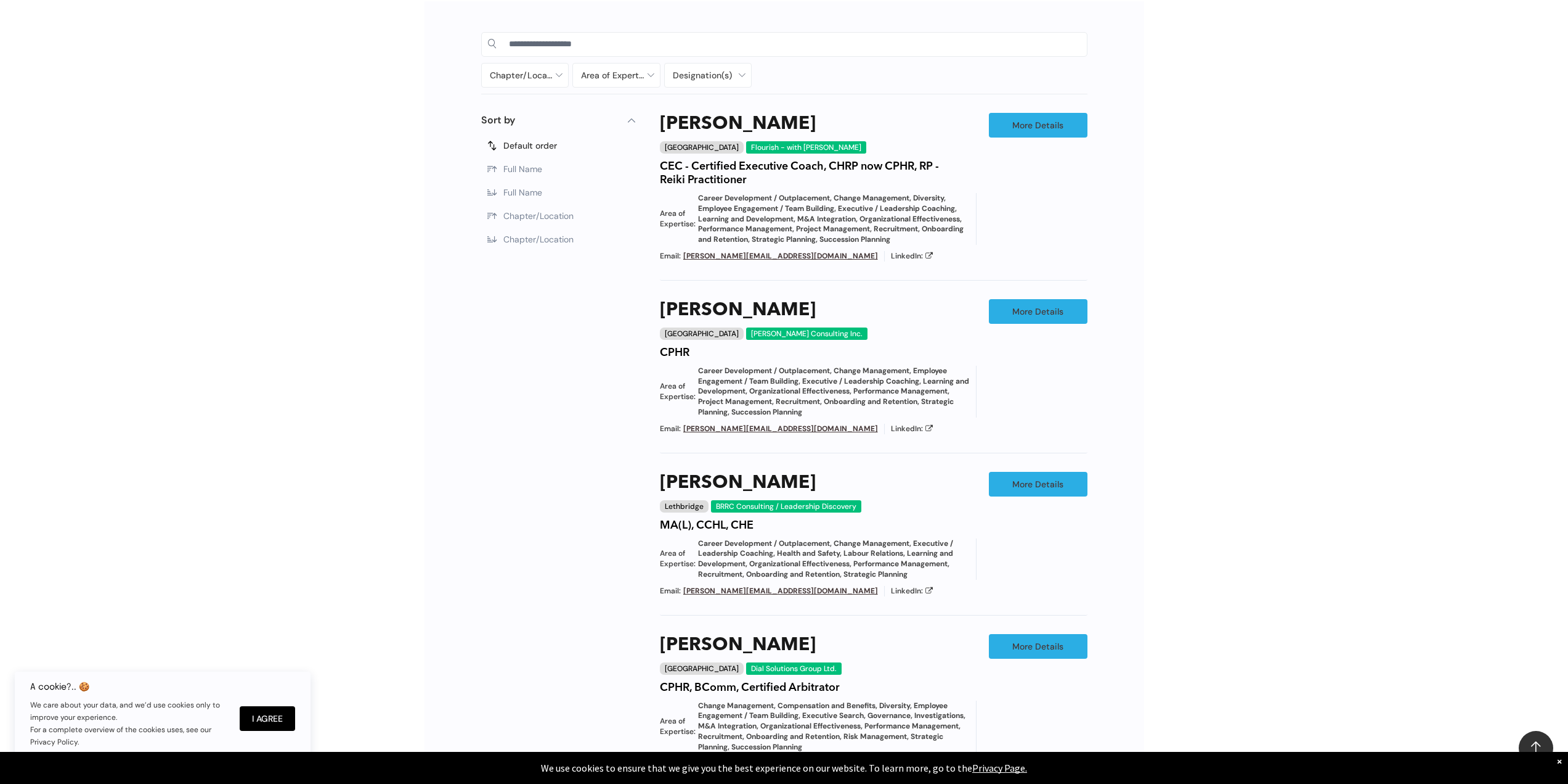
drag, startPoint x: 1251, startPoint y: 604, endPoint x: 1214, endPoint y: 602, distance: 37.1
click at [1251, 604] on div "Chapter/Location Calgary Central Alberta Edmonton Grande Prairie Lethbridge Med…" at bounding box center [784, 567] width 1568 height 1168
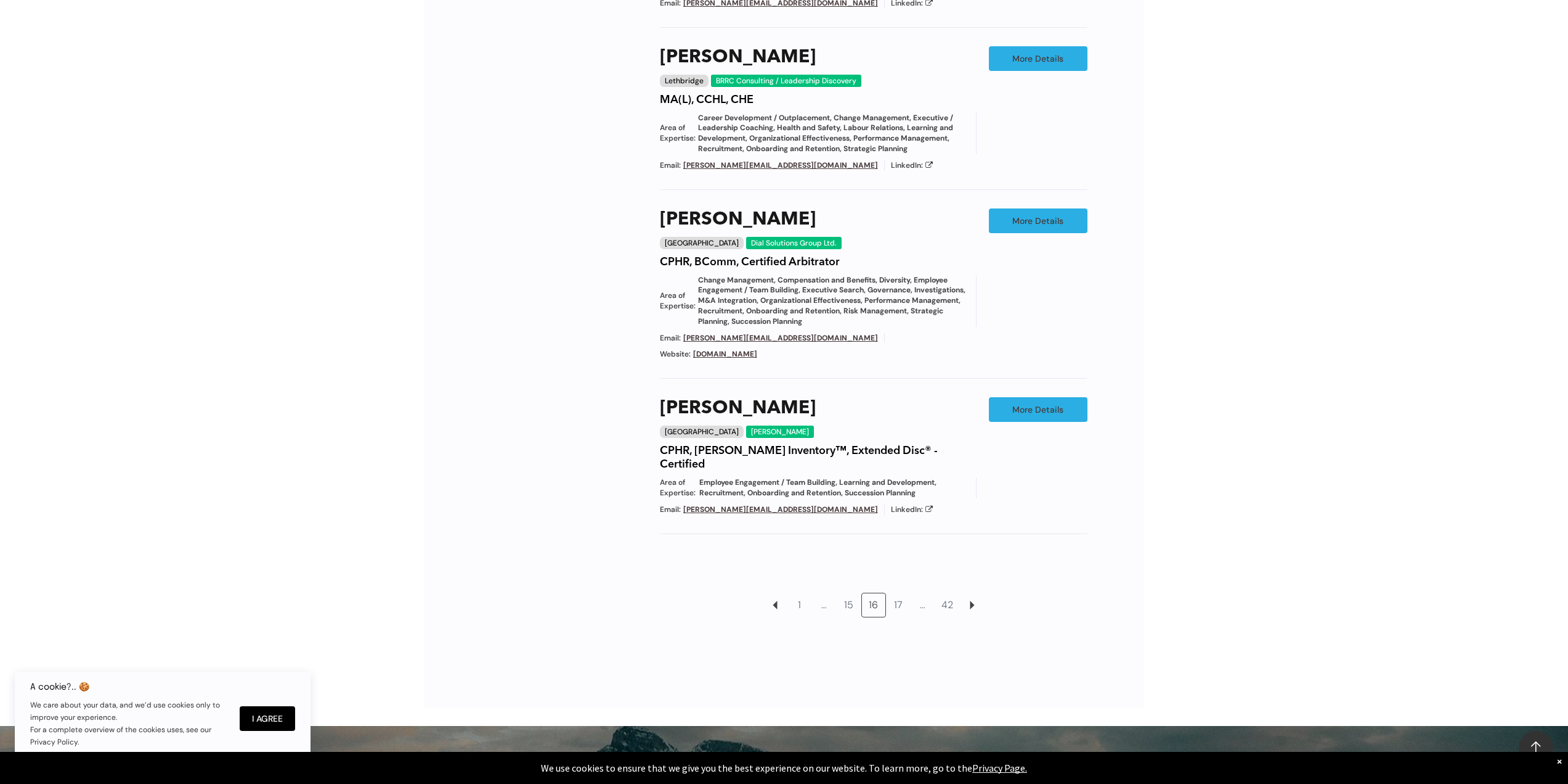
scroll to position [1095, 0]
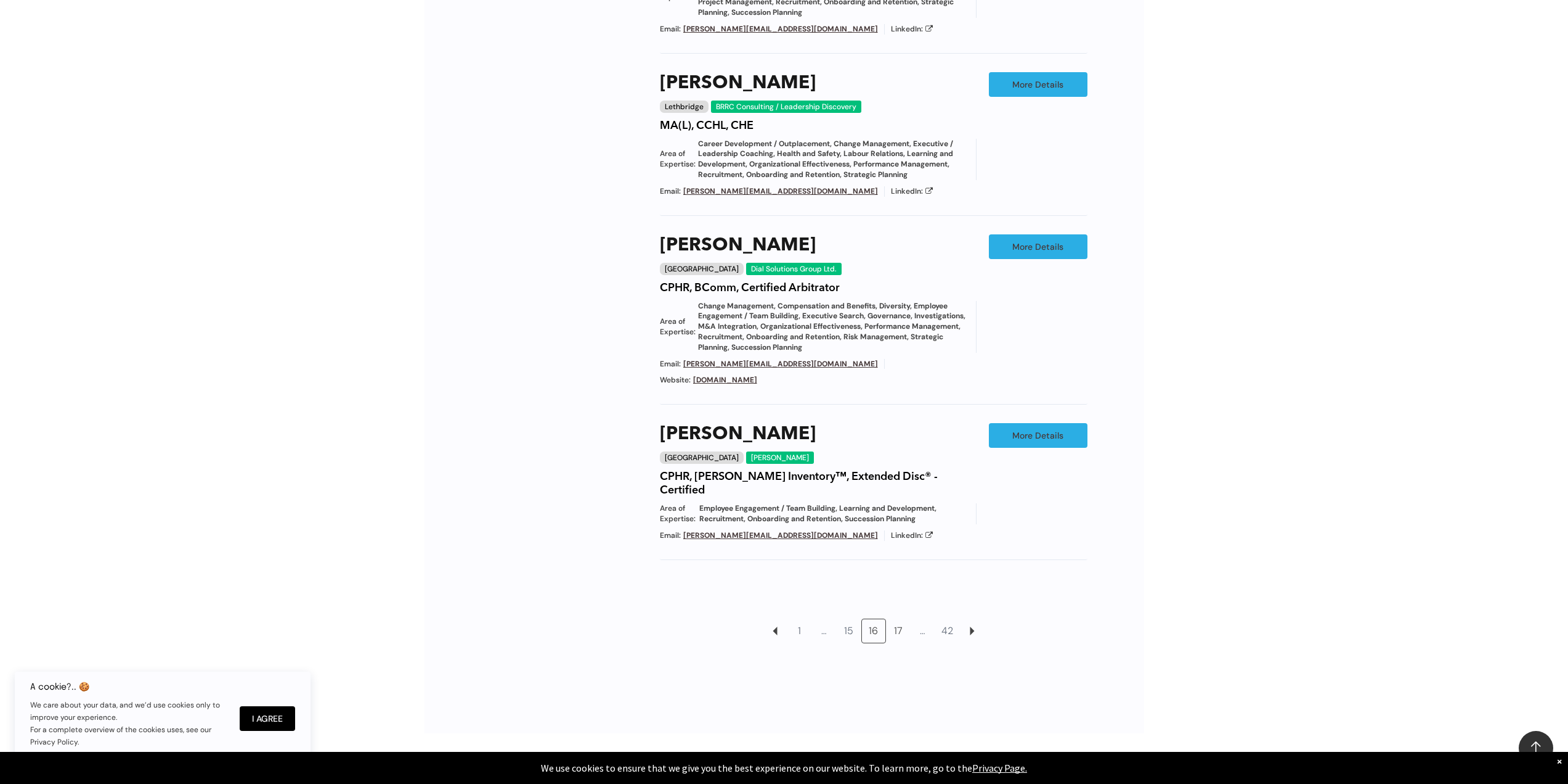
click at [894, 619] on link "17" at bounding box center [899, 631] width 23 height 23
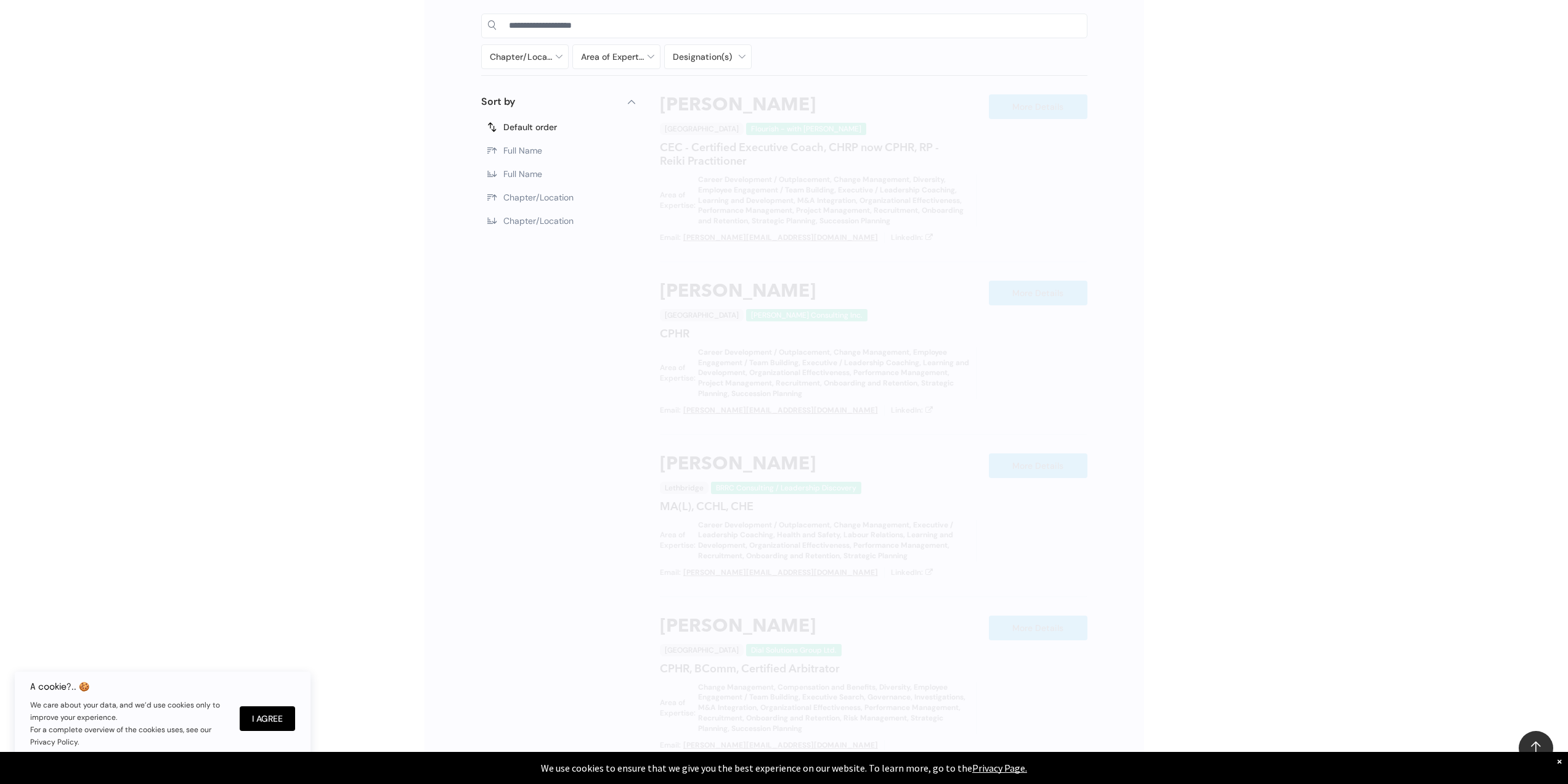
scroll to position [696, 0]
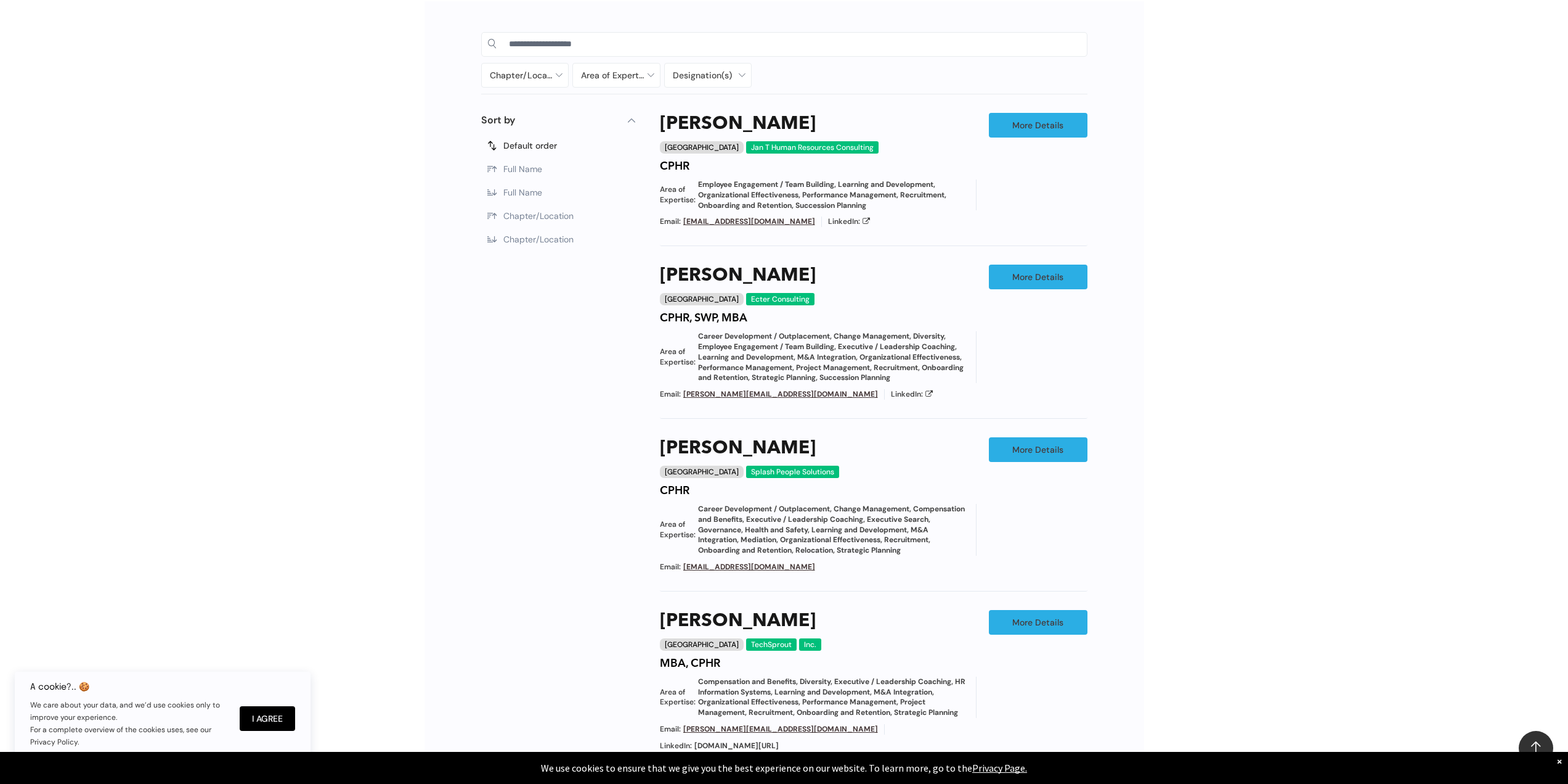
drag, startPoint x: 1204, startPoint y: 621, endPoint x: 1194, endPoint y: 618, distance: 10.4
click at [1204, 621] on div "Chapter/Location Calgary Central Alberta Edmonton Grande Prairie Lethbridge Med…" at bounding box center [784, 567] width 1568 height 1168
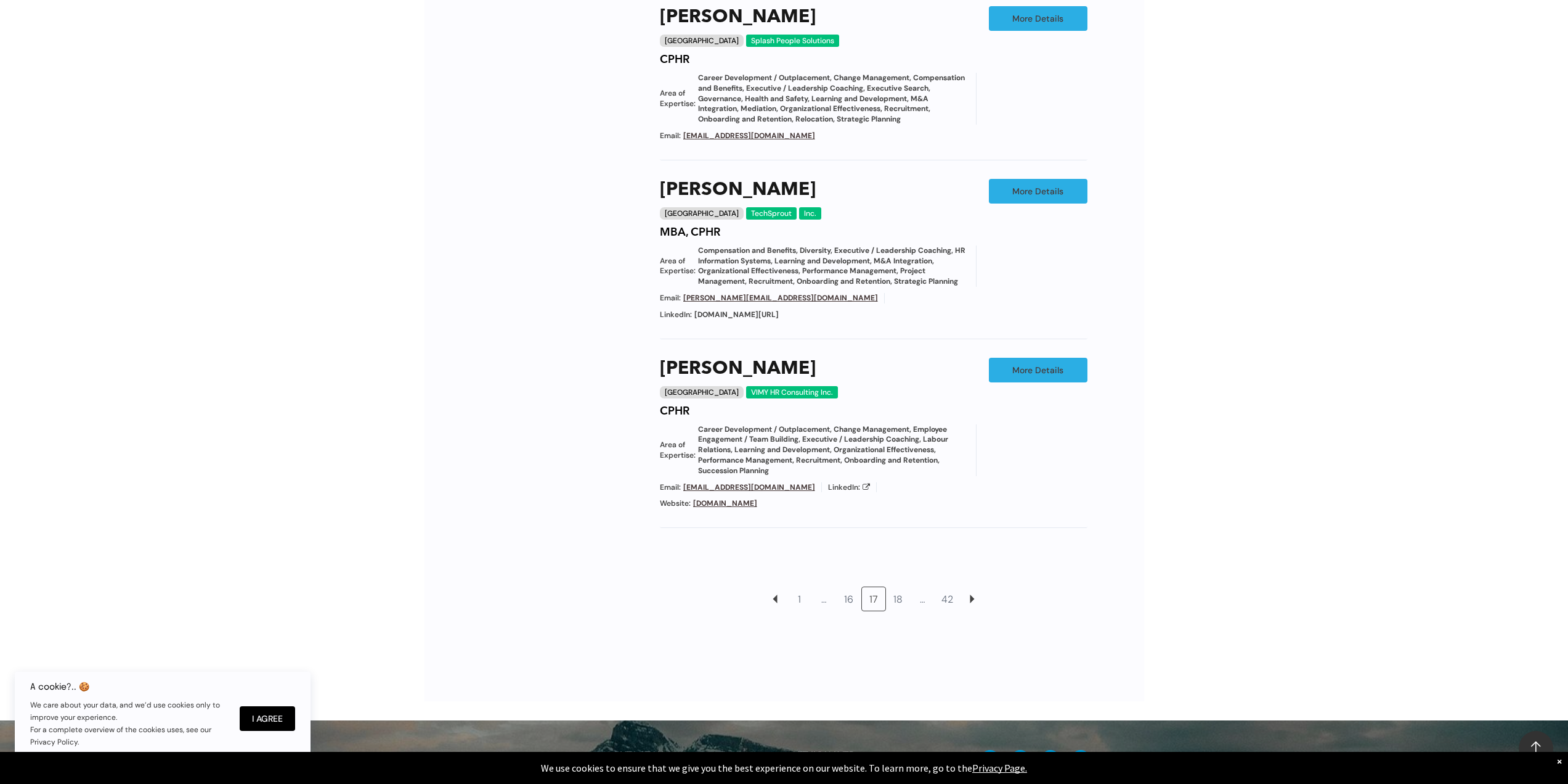
scroll to position [1128, 0]
click at [899, 586] on link "18" at bounding box center [899, 598] width 23 height 23
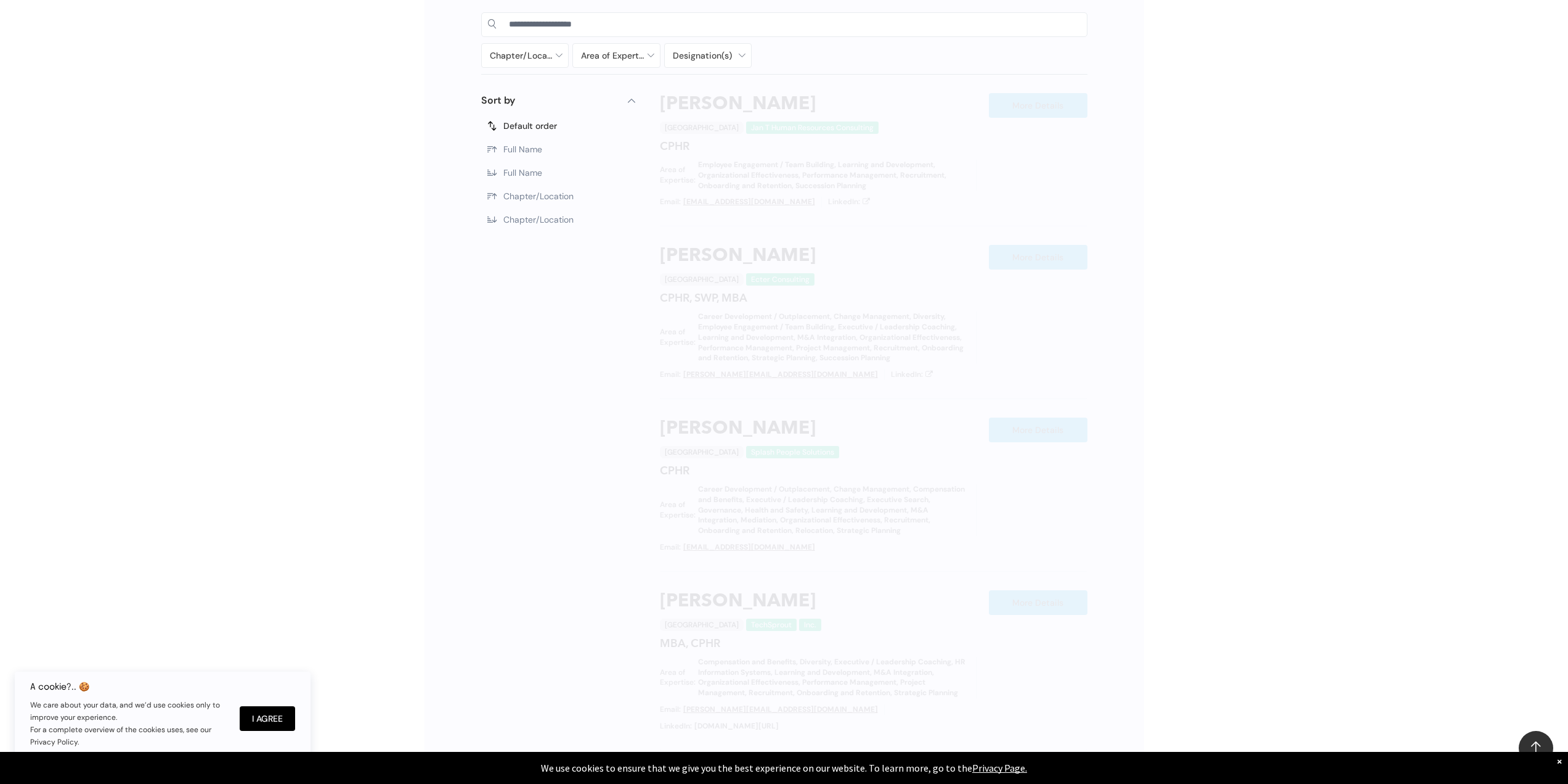
scroll to position [696, 0]
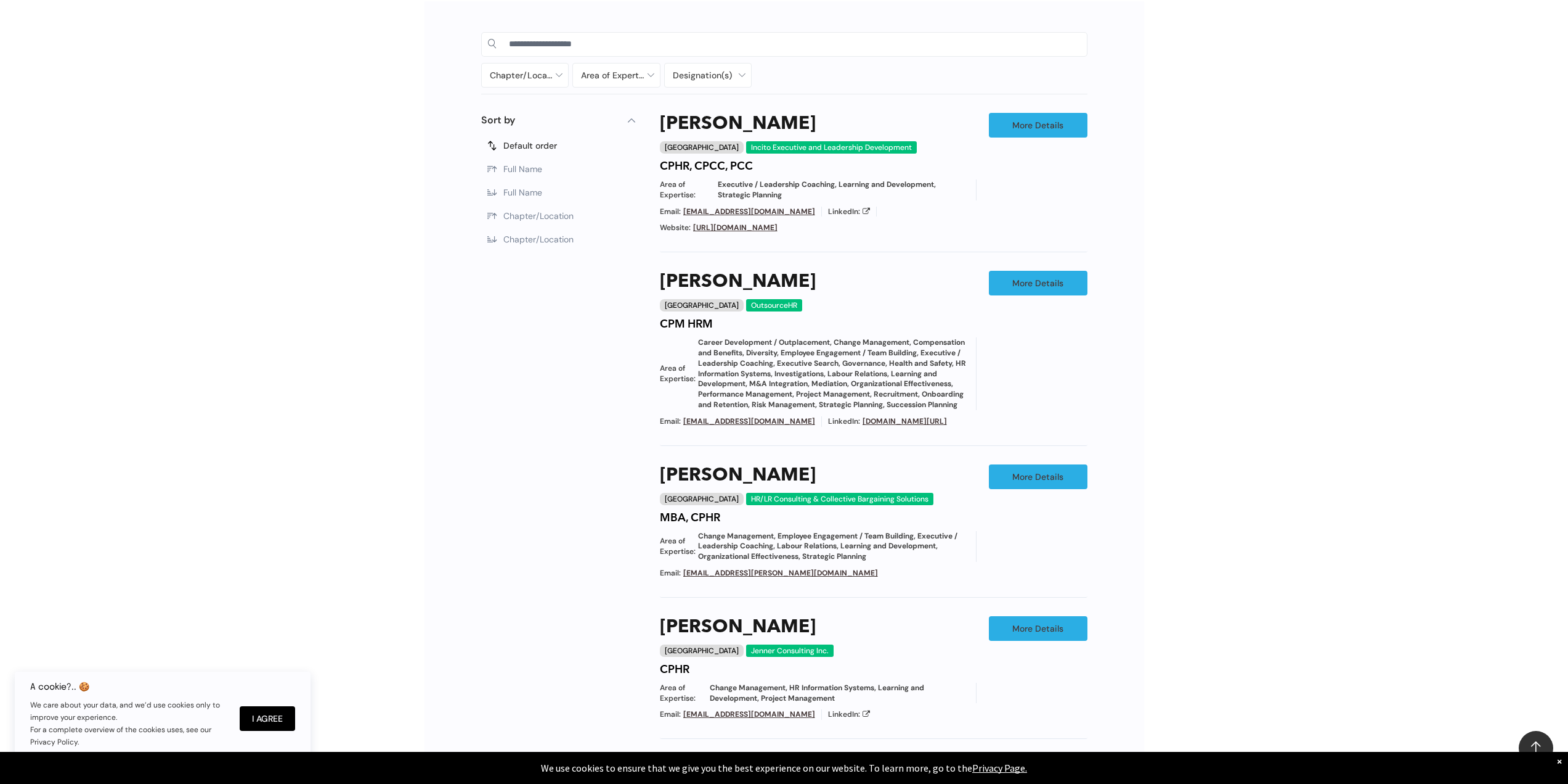
drag, startPoint x: 1165, startPoint y: 638, endPoint x: 1157, endPoint y: 633, distance: 9.4
click at [1165, 638] on div "Chapter/Location Calgary Central Alberta Edmonton Grande Prairie Lethbridge Med…" at bounding box center [784, 548] width 1568 height 1131
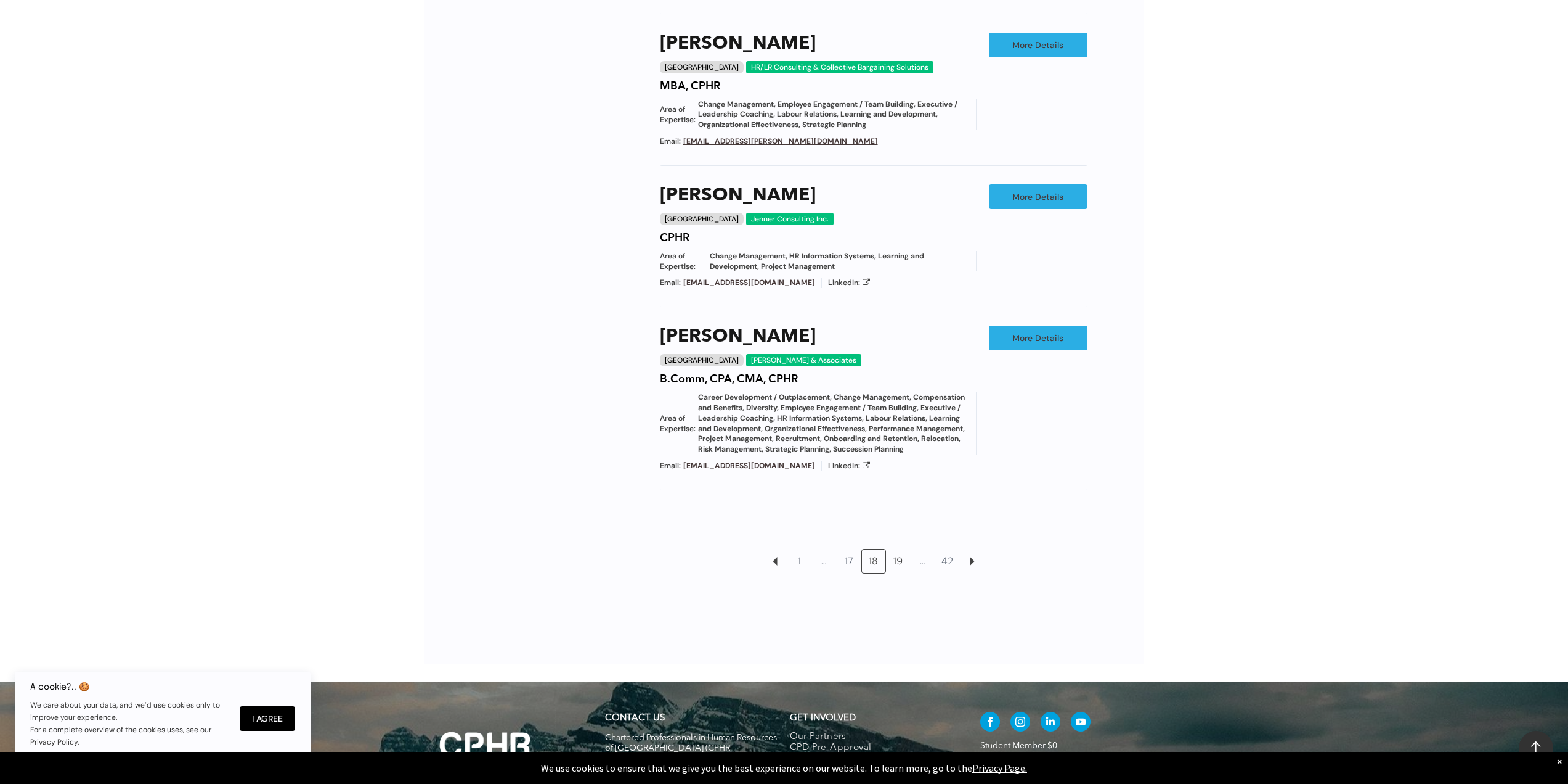
click at [899, 572] on link "19" at bounding box center [899, 561] width 23 height 23
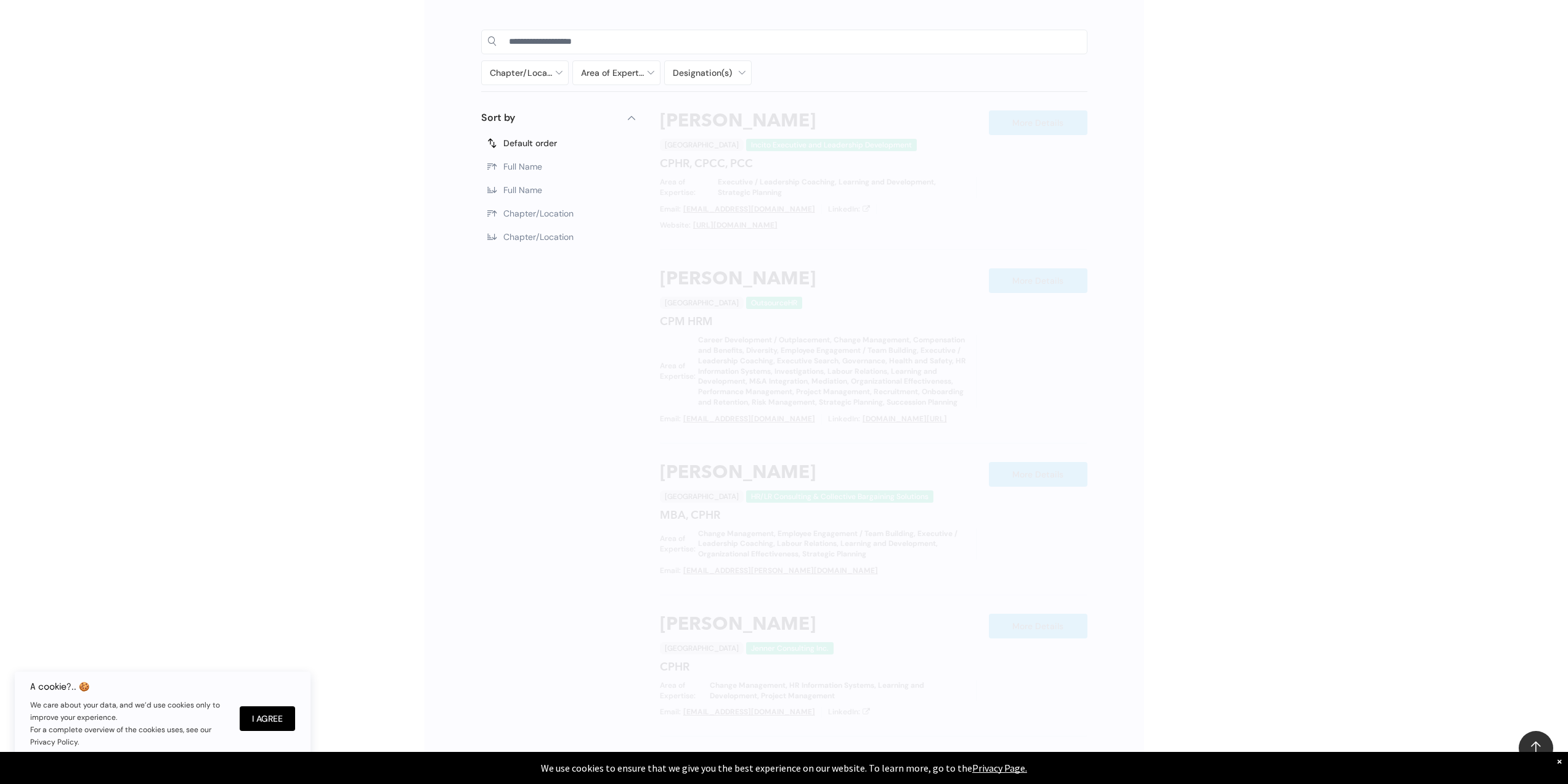
scroll to position [696, 0]
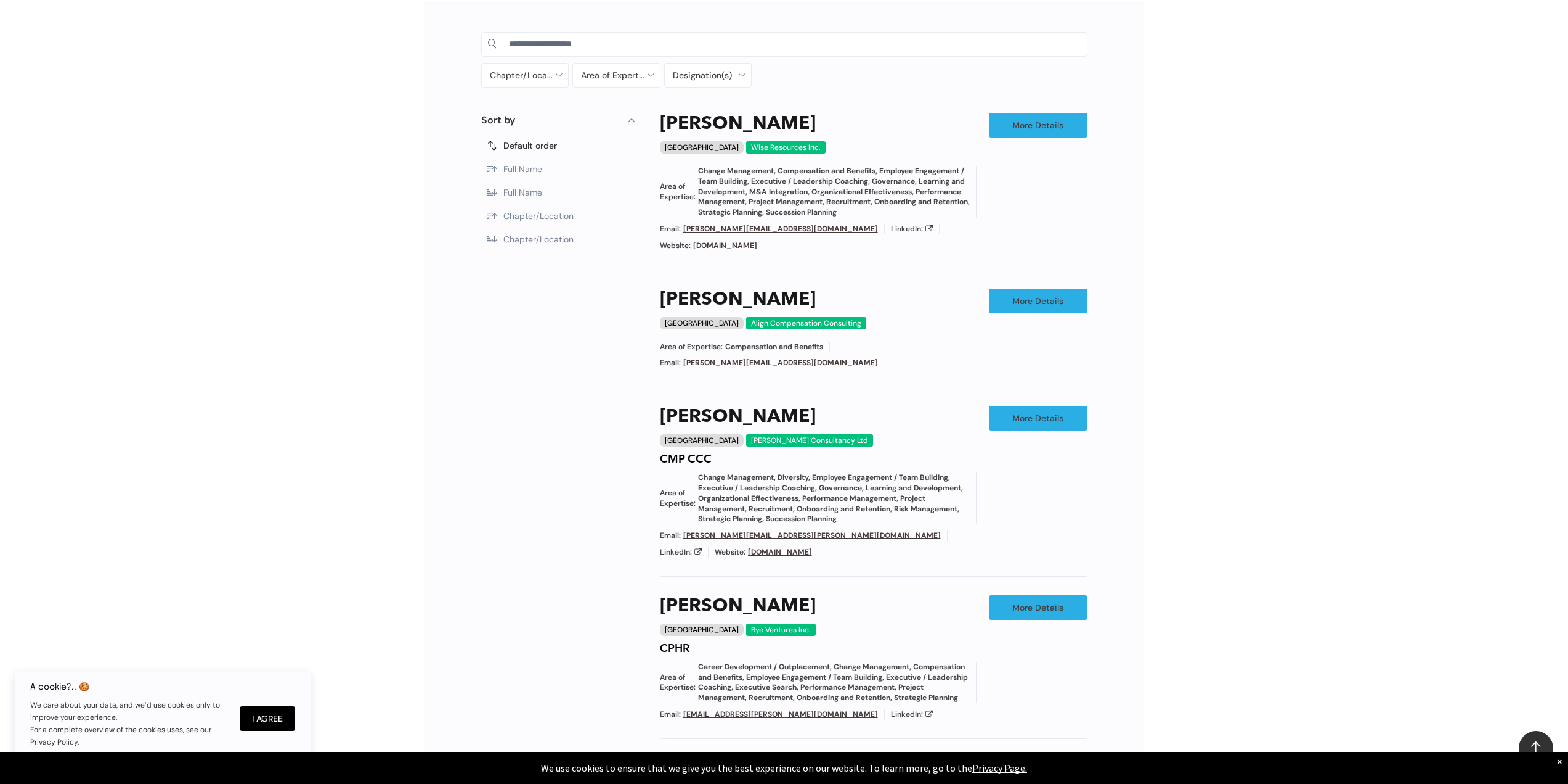
click at [1178, 617] on div "Chapter/Location Calgary Central Alberta Edmonton Grande Prairie Lethbridge Med…" at bounding box center [784, 546] width 1568 height 1127
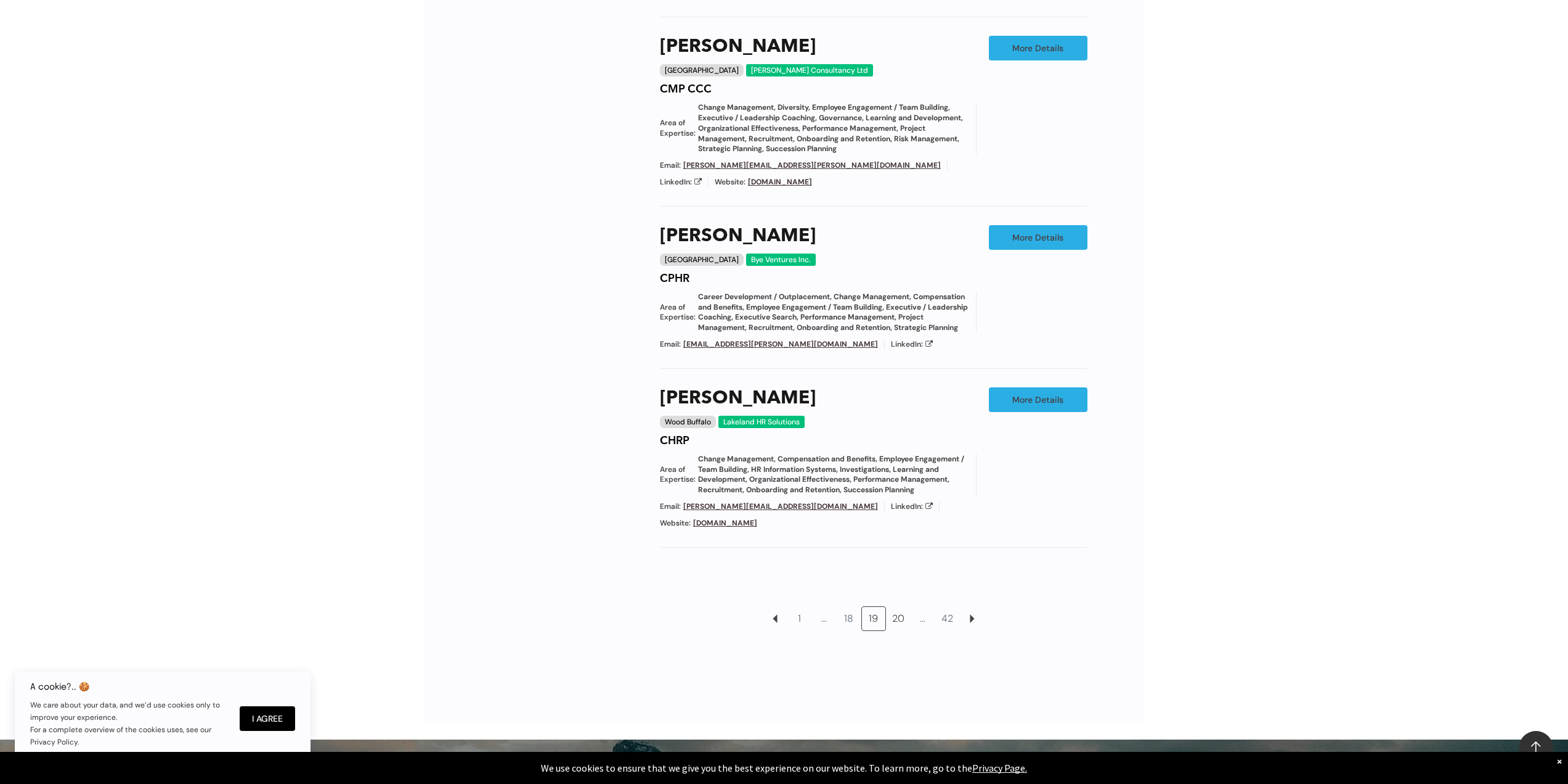
click at [896, 607] on link "20" at bounding box center [899, 618] width 23 height 23
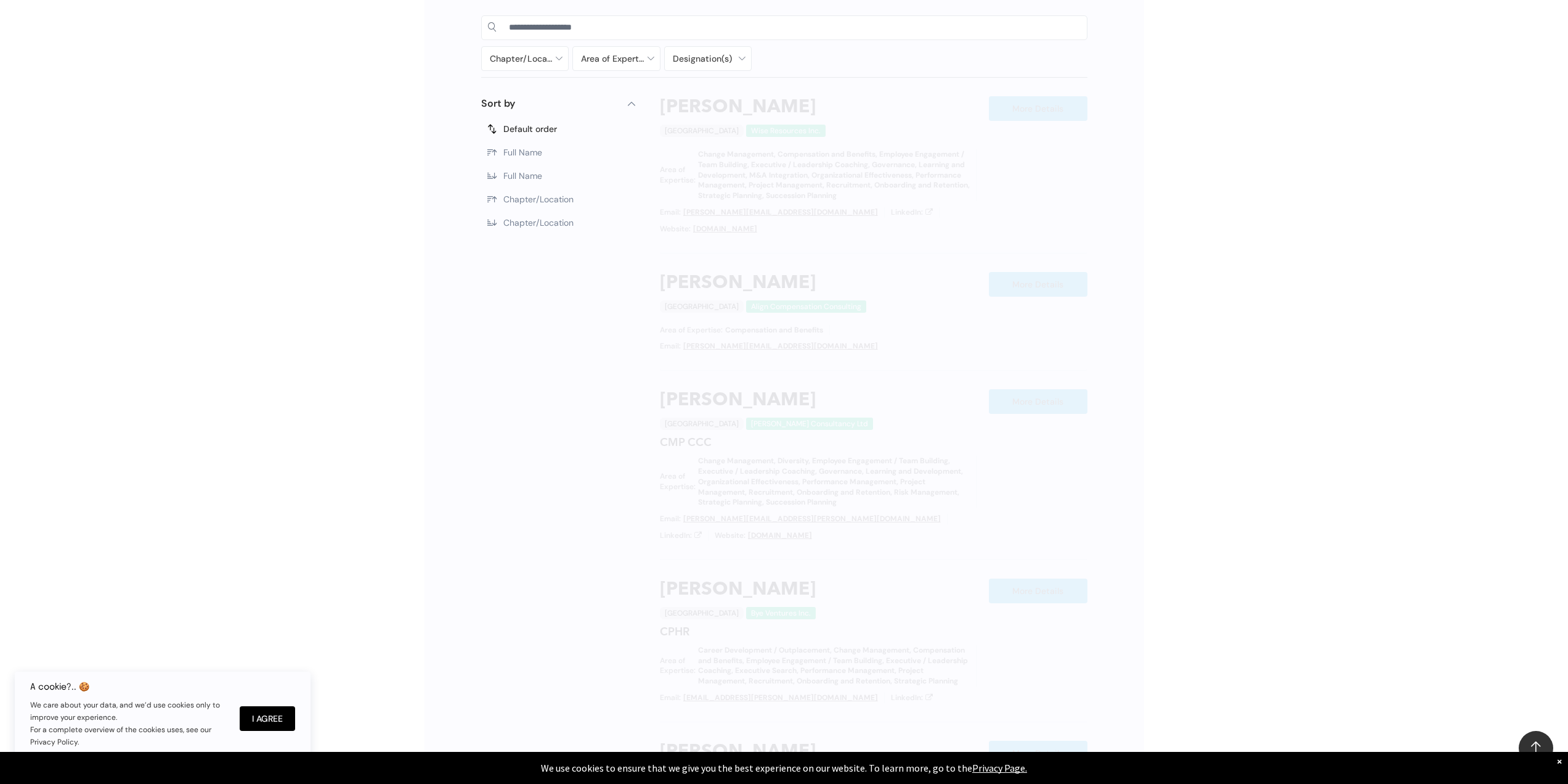
scroll to position [696, 0]
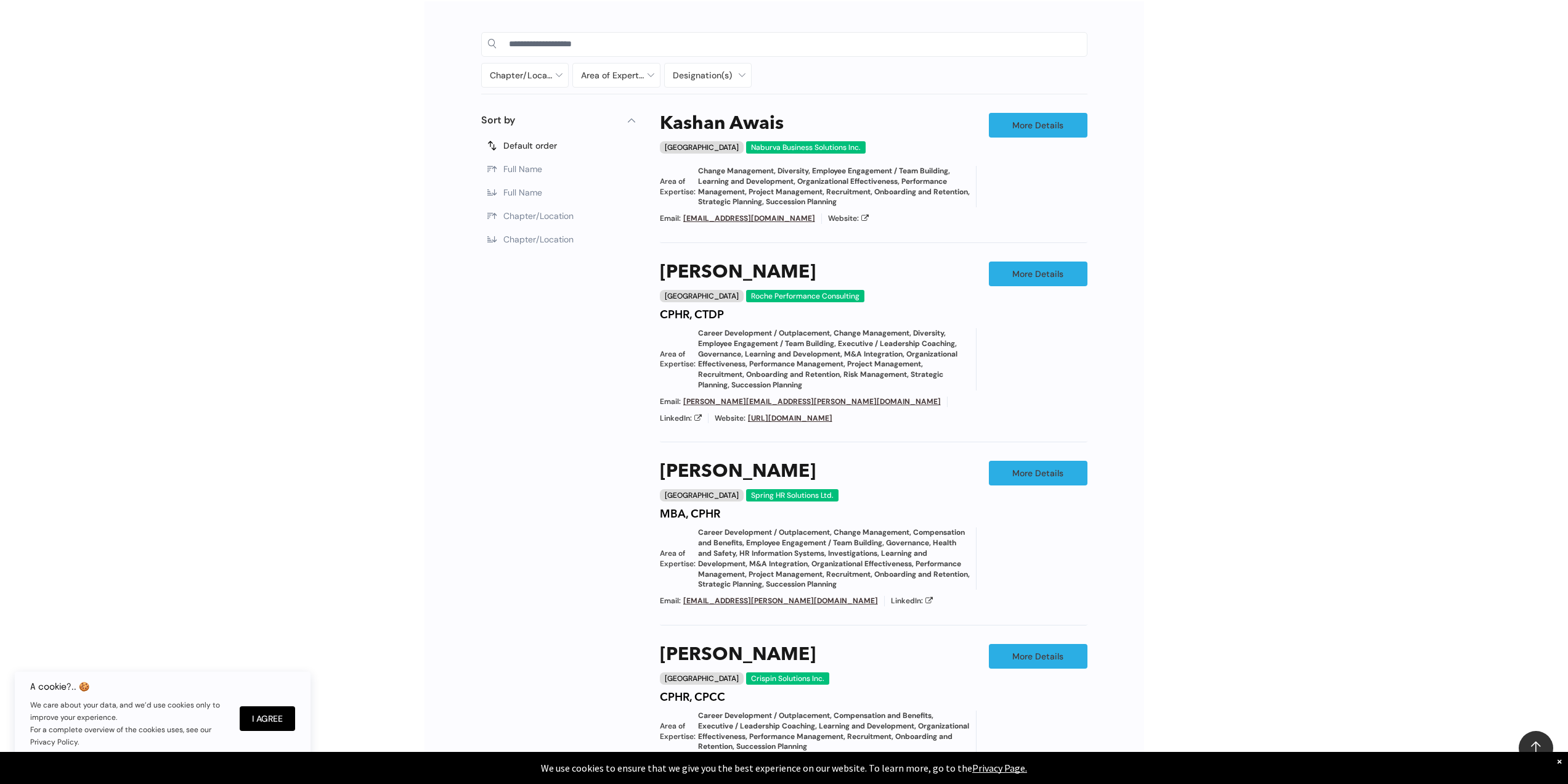
click at [1178, 593] on div "Chapter/Location Calgary Central Alberta Edmonton Grande Prairie Lethbridge Med…" at bounding box center [784, 563] width 1568 height 1159
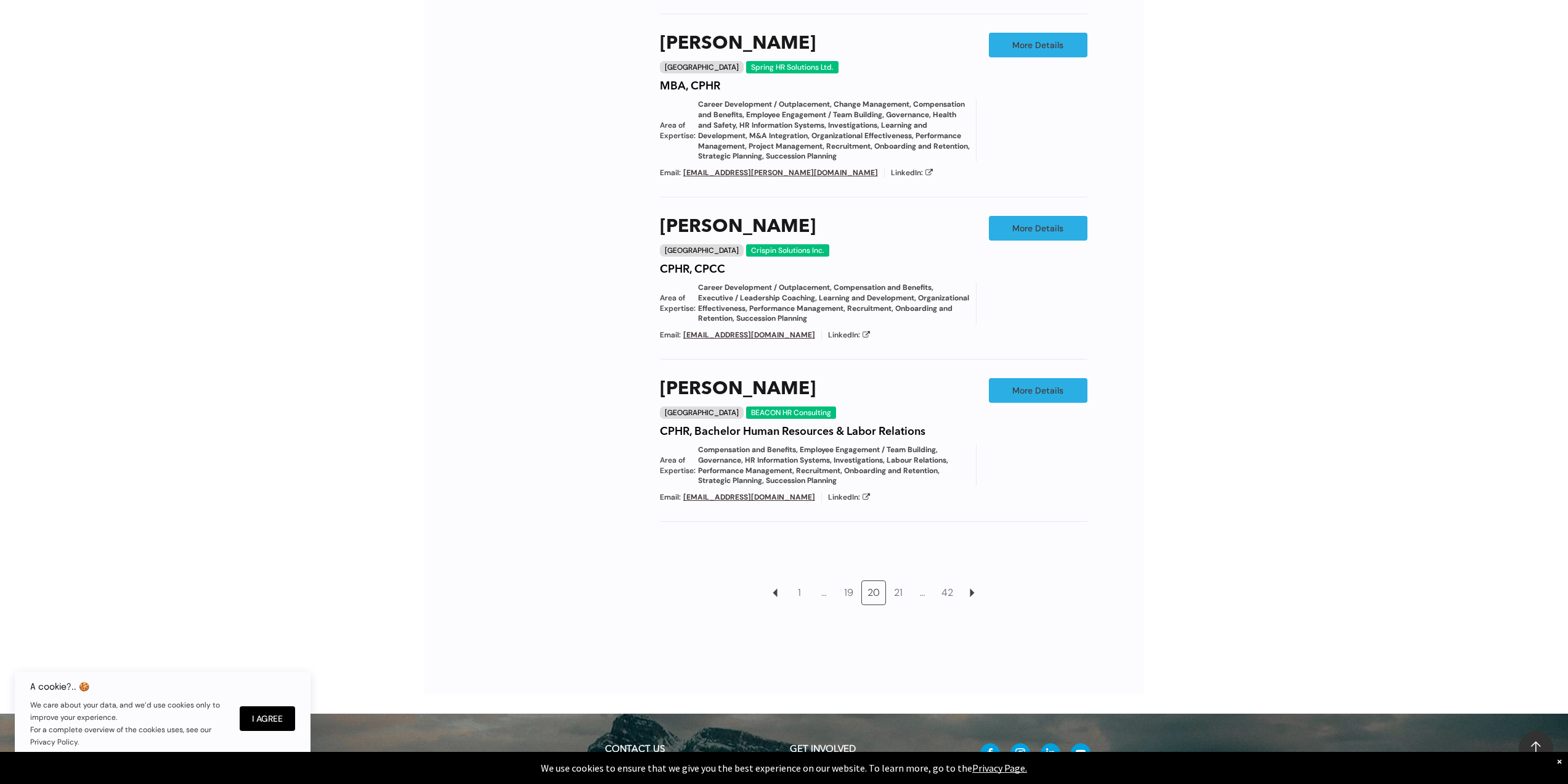
scroll to position [1128, 0]
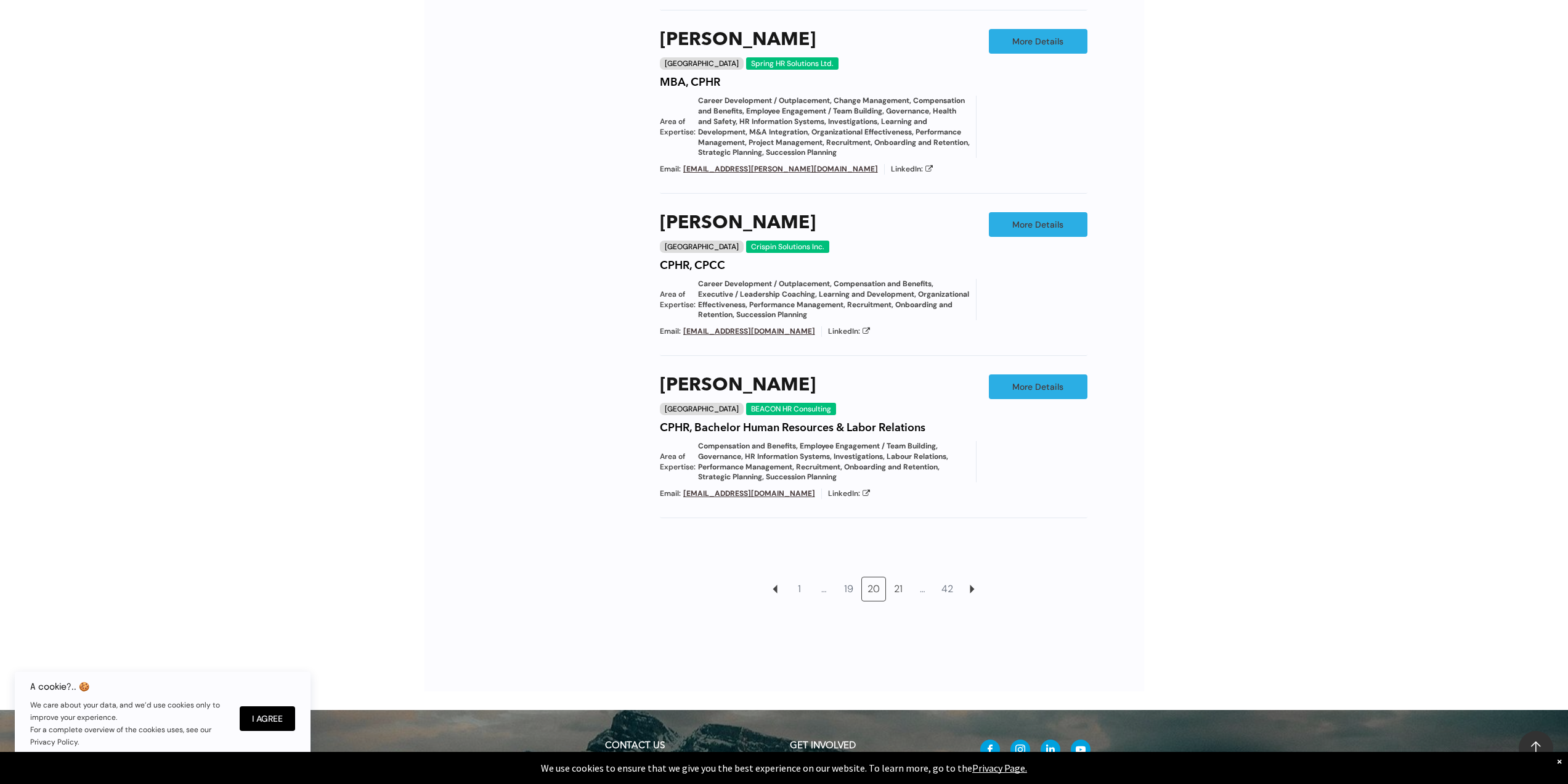
click at [901, 600] on link "21" at bounding box center [899, 589] width 23 height 23
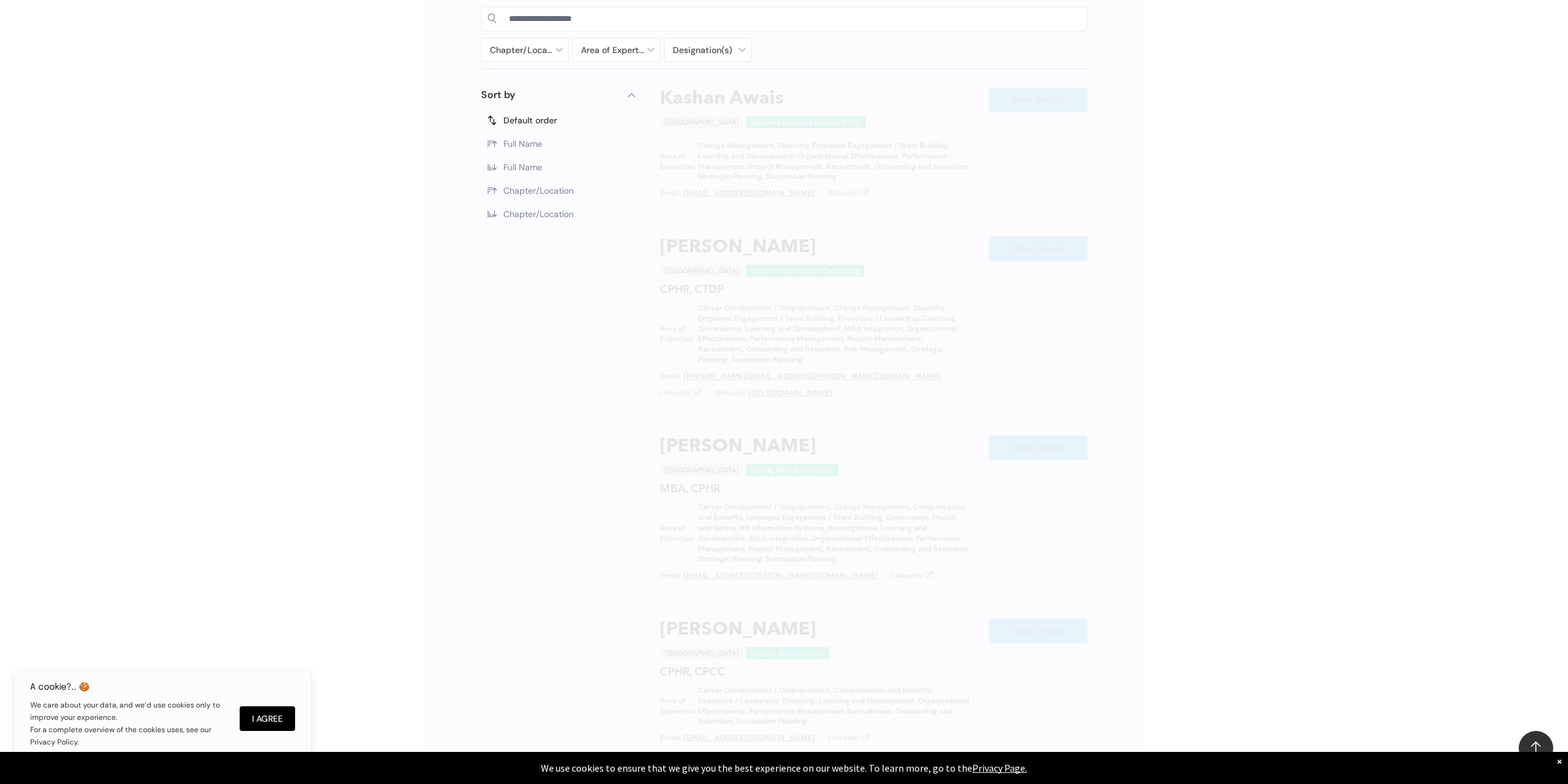
scroll to position [696, 0]
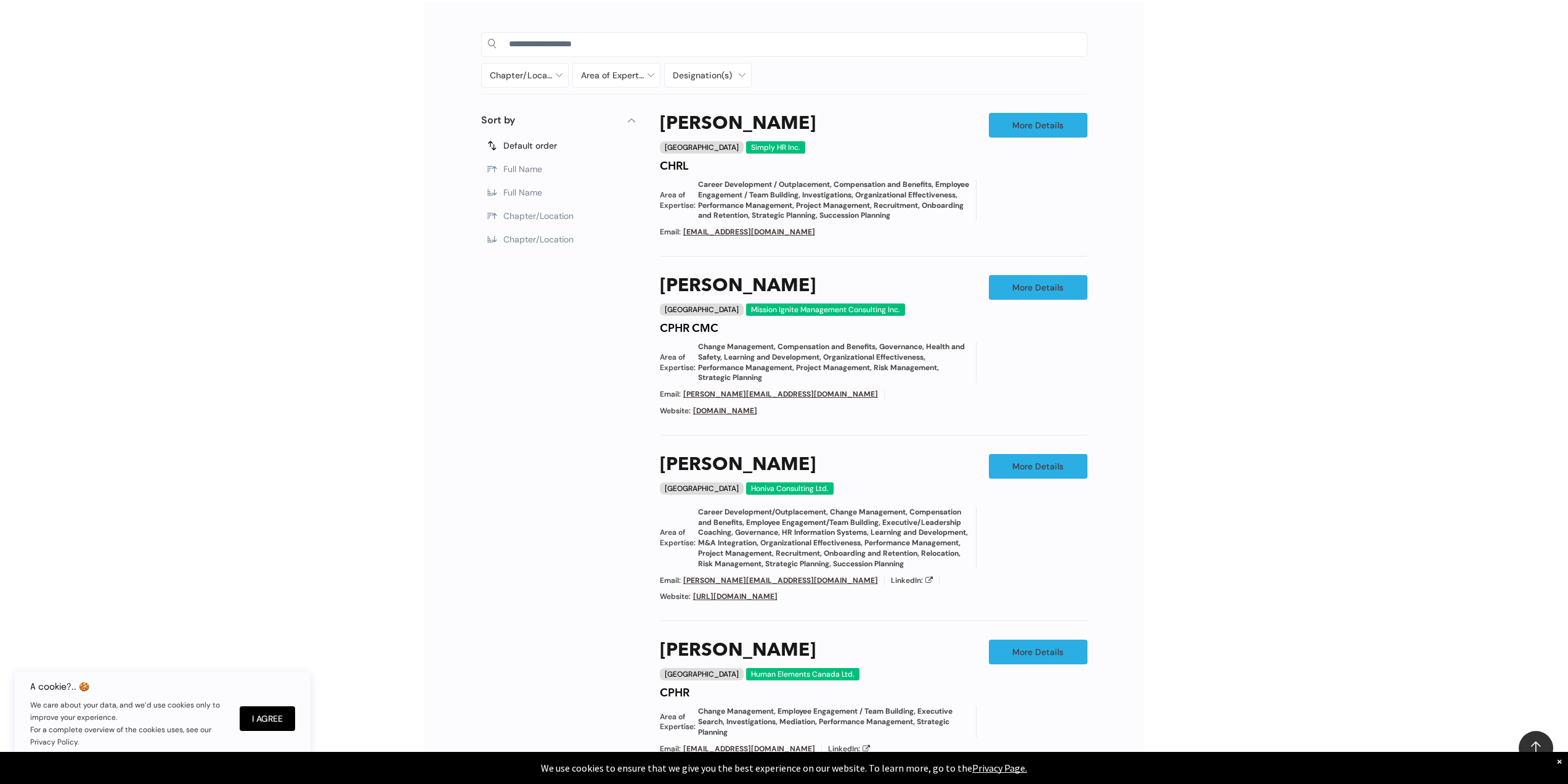
click at [1175, 539] on div "Chapter/Location Calgary Central Alberta Edmonton Grande Prairie Lethbridge Med…" at bounding box center [784, 563] width 1568 height 1161
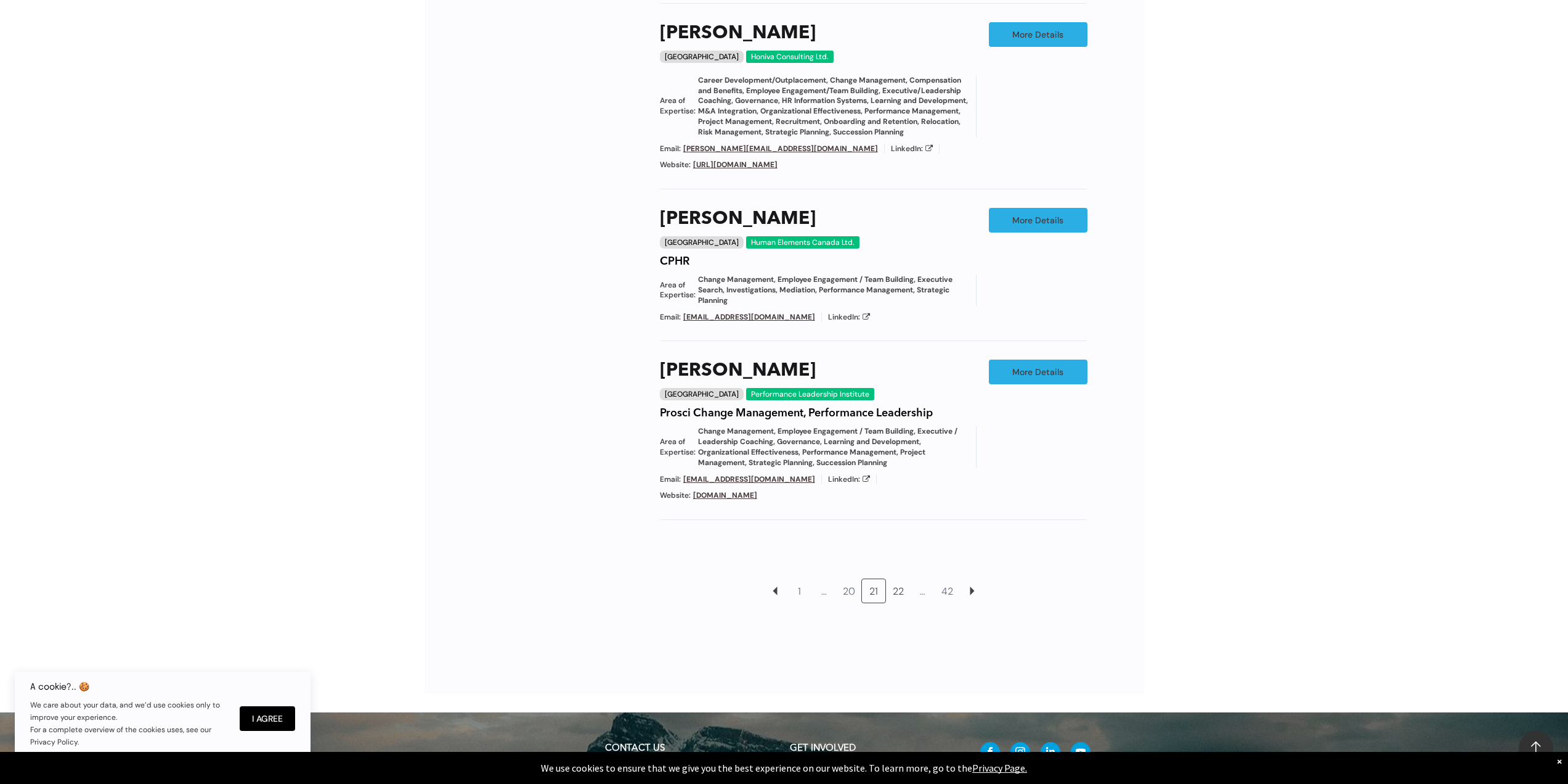
click at [892, 579] on link "22" at bounding box center [899, 590] width 23 height 23
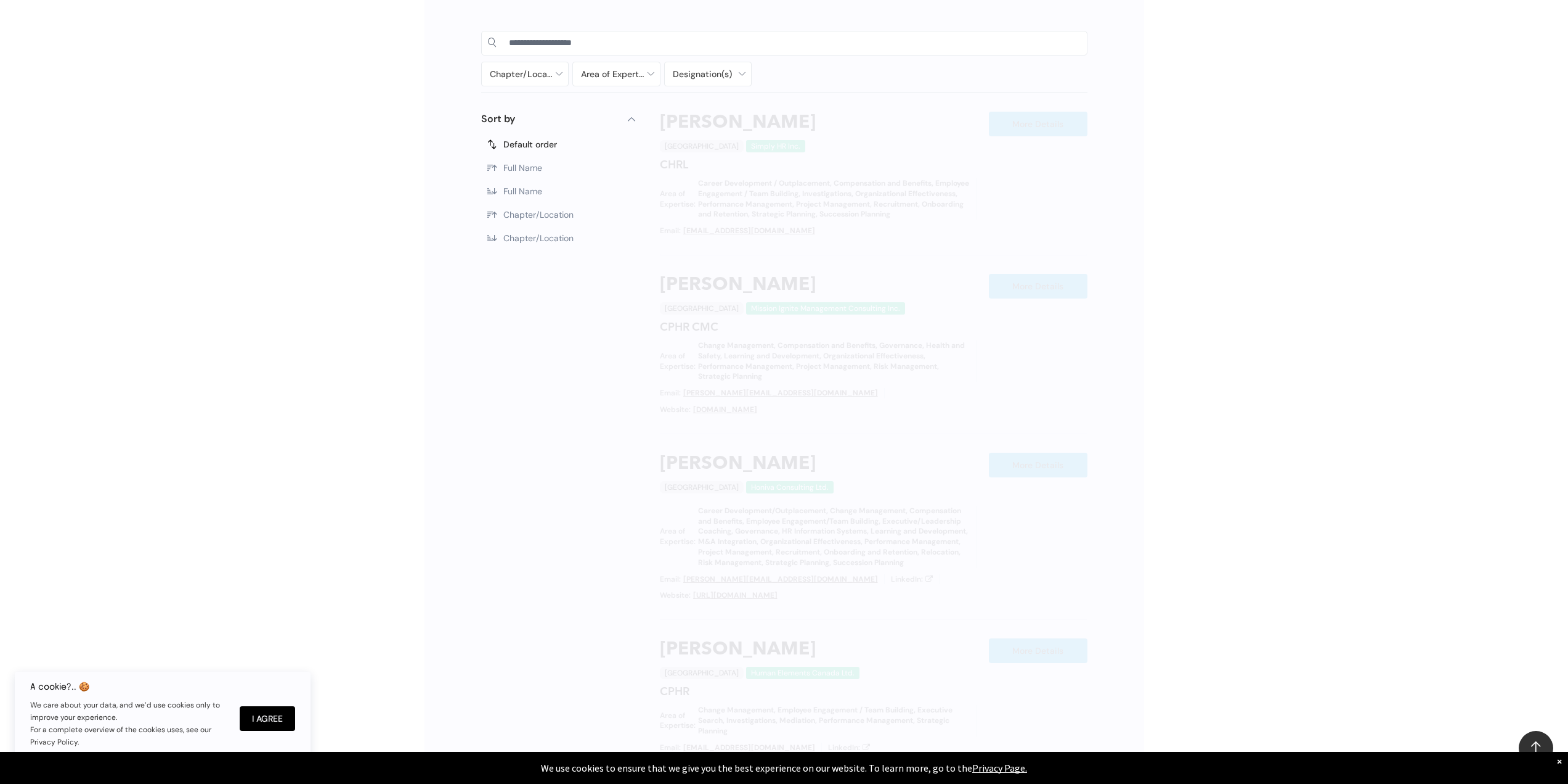
scroll to position [696, 0]
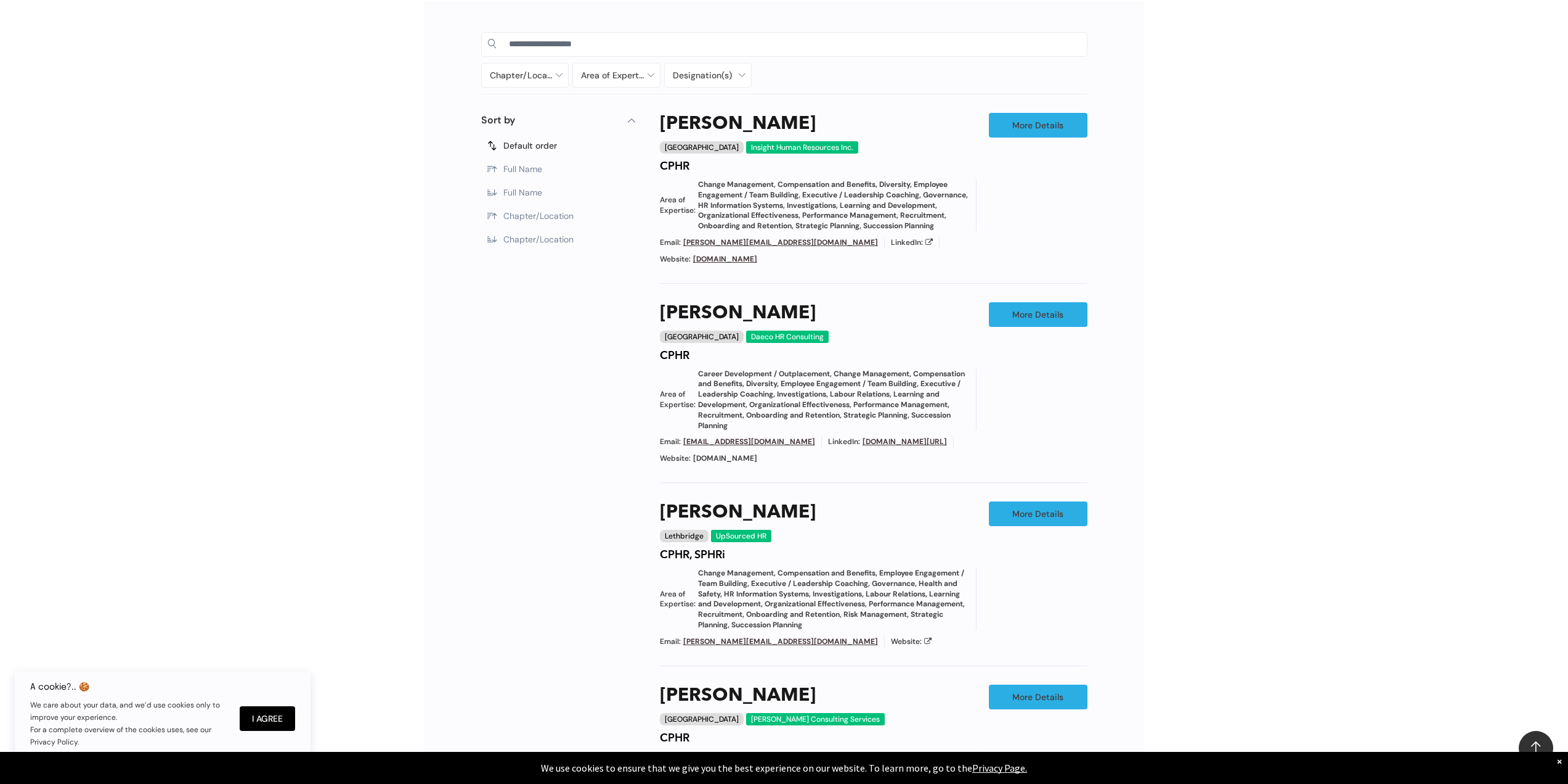
click at [1172, 612] on div "Chapter/Location Calgary Central Alberta Edmonton Grande Prairie Lethbridge Med…" at bounding box center [784, 622] width 1568 height 1278
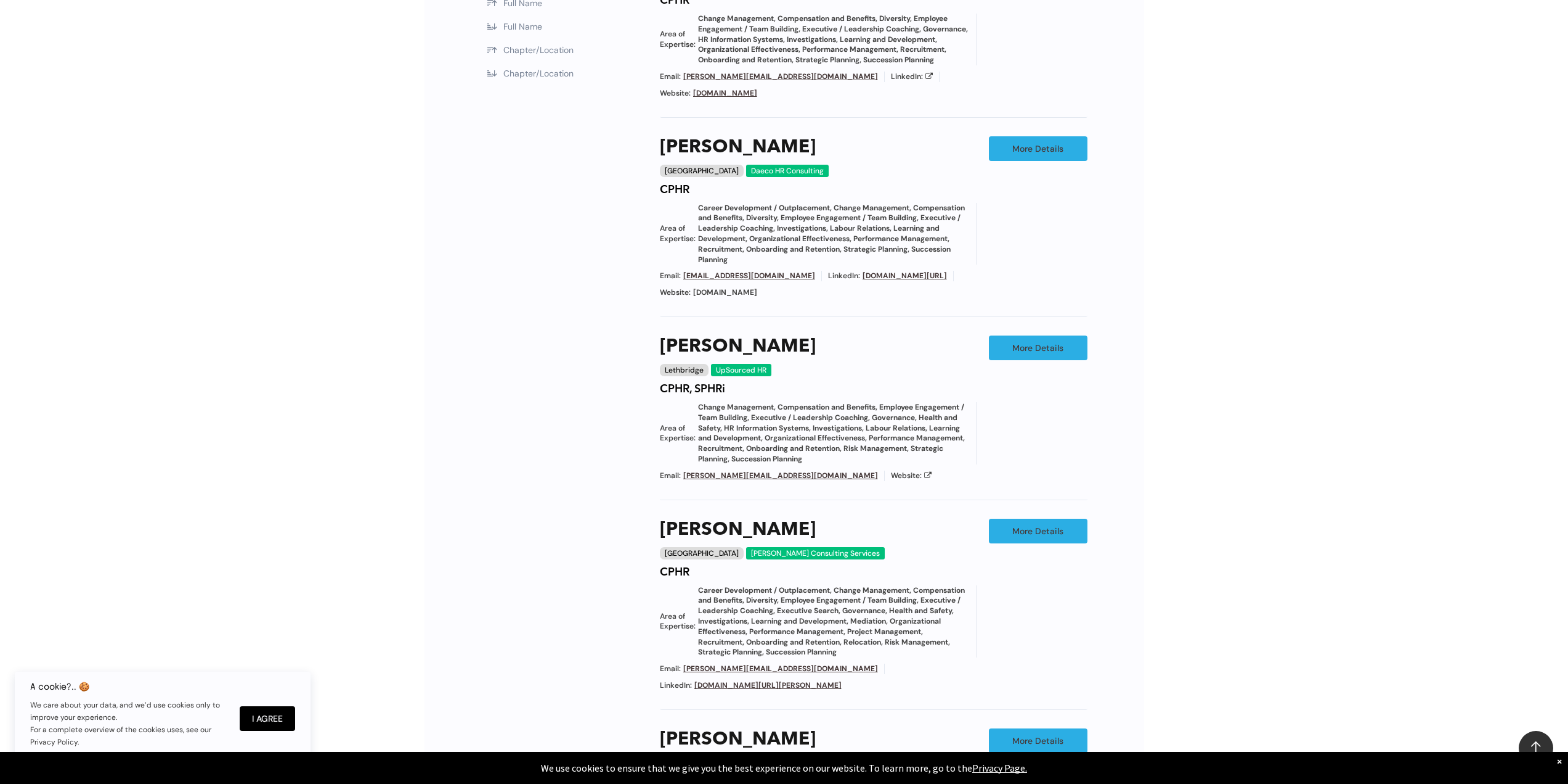
scroll to position [1128, 0]
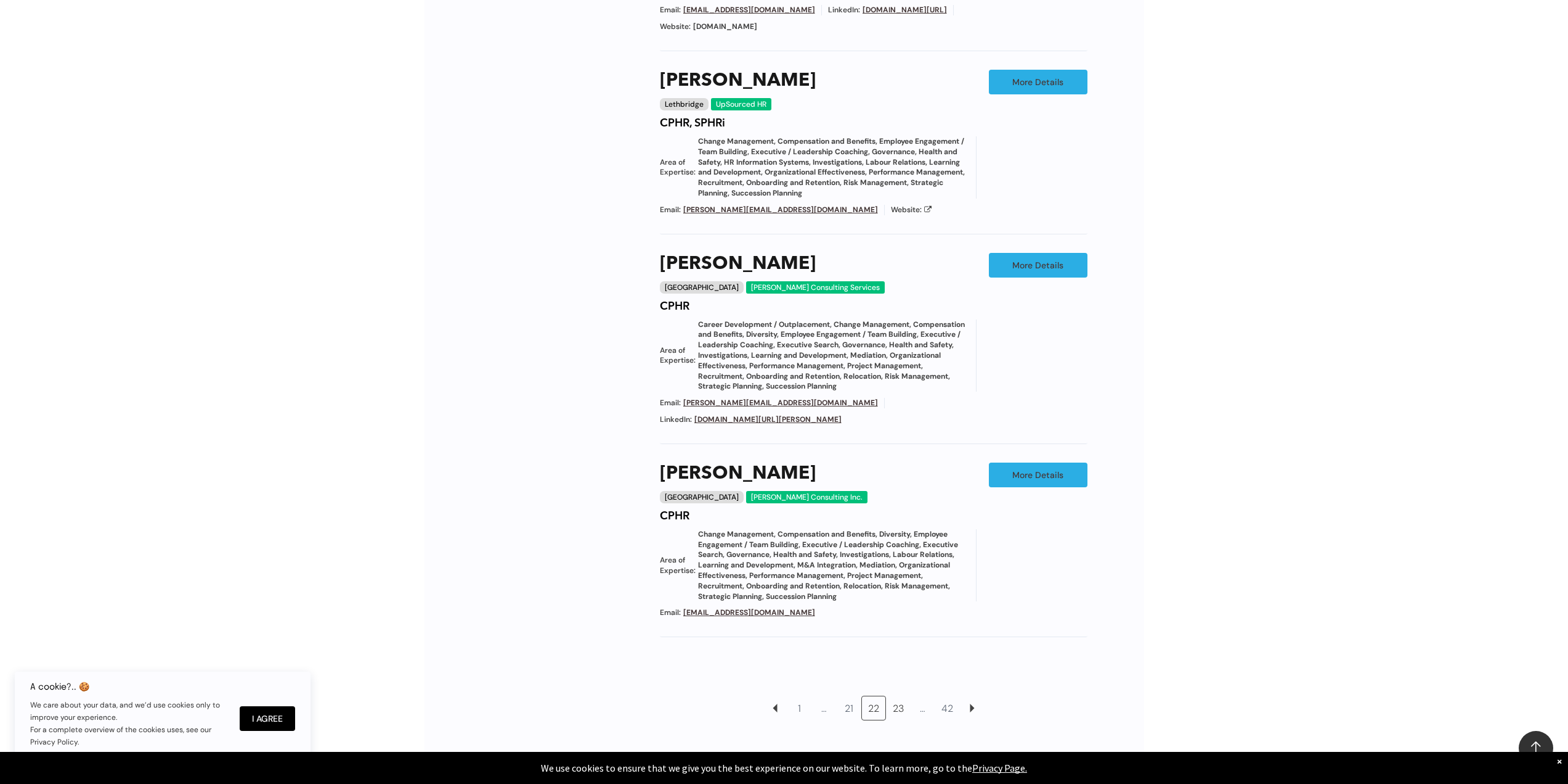
click at [899, 703] on link "23" at bounding box center [899, 707] width 23 height 23
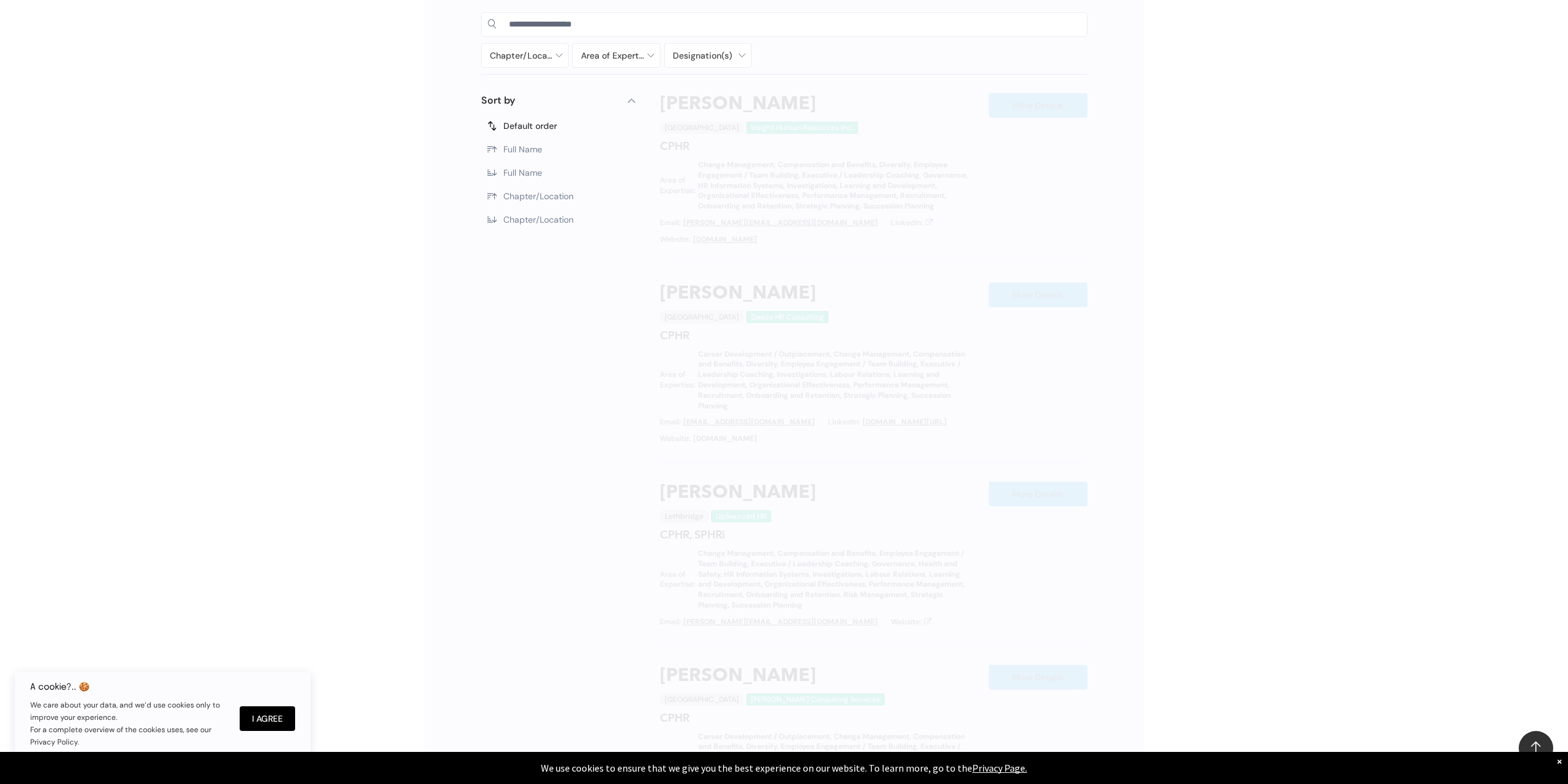
scroll to position [696, 0]
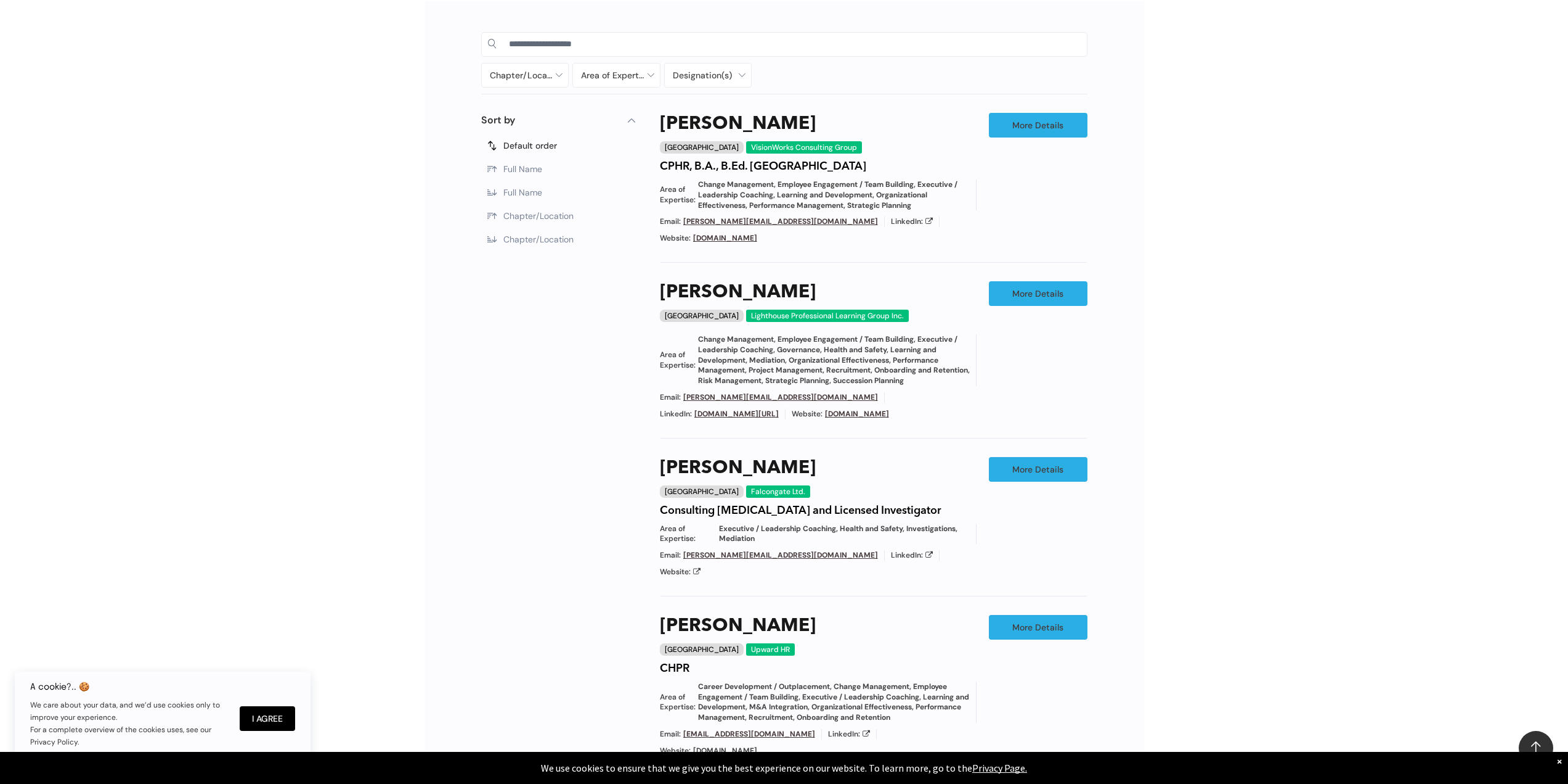
drag, startPoint x: 1208, startPoint y: 581, endPoint x: 1180, endPoint y: 576, distance: 28.4
click at [1206, 581] on div "Chapter/Location Calgary Central Alberta Edmonton Grande Prairie Lethbridge Med…" at bounding box center [784, 564] width 1568 height 1163
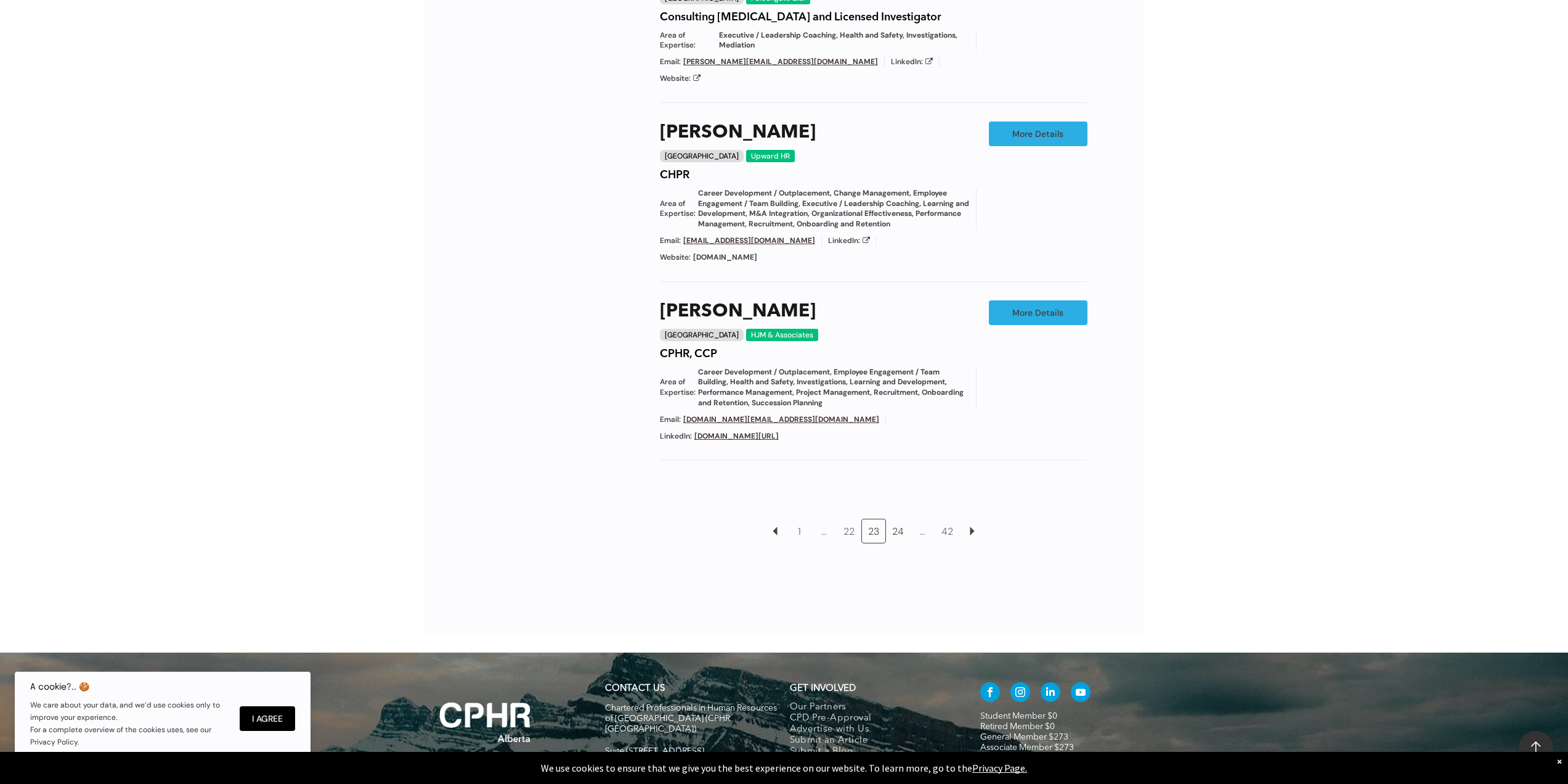
click at [892, 519] on link "24" at bounding box center [899, 531] width 23 height 23
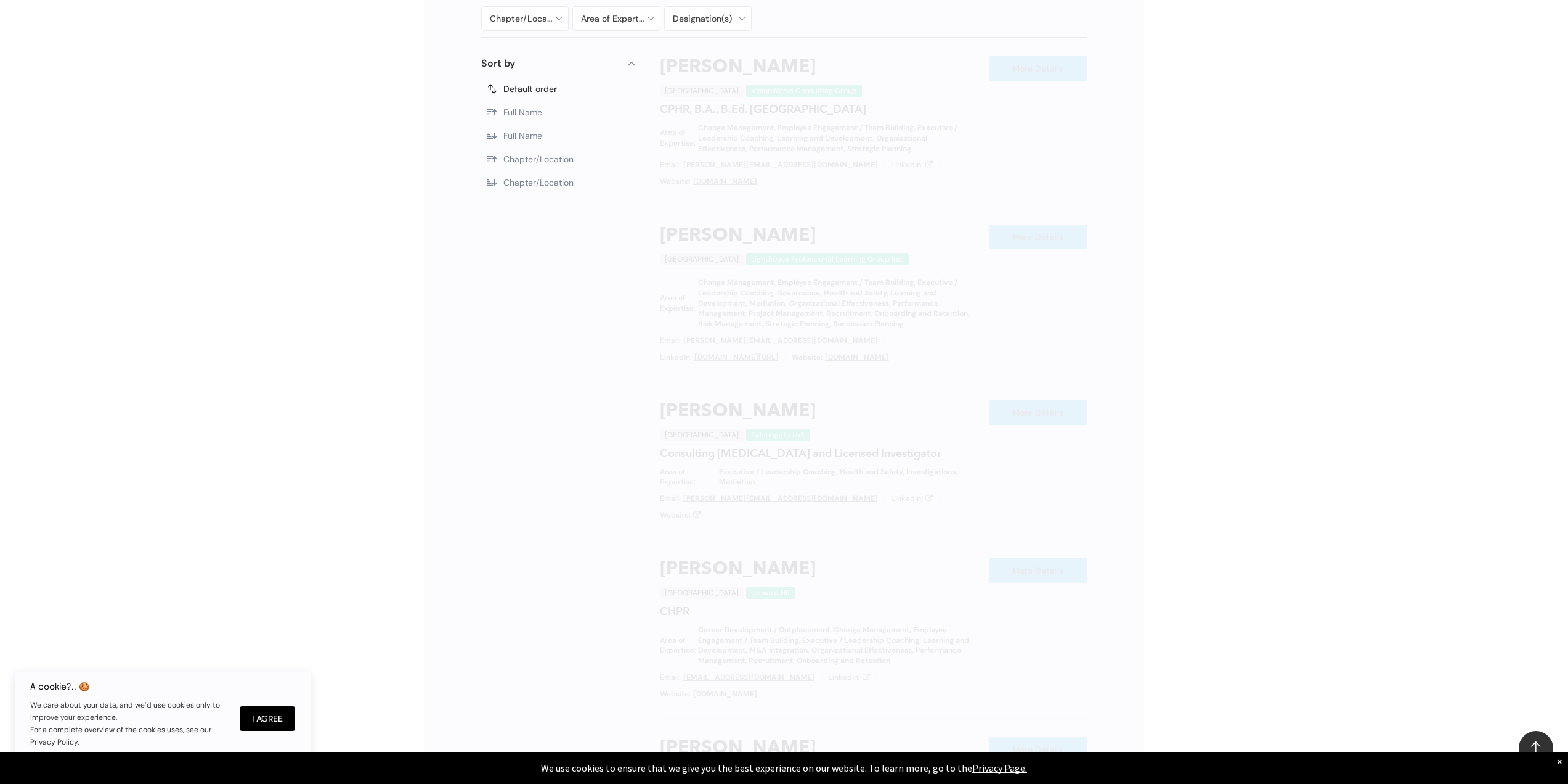
scroll to position [696, 0]
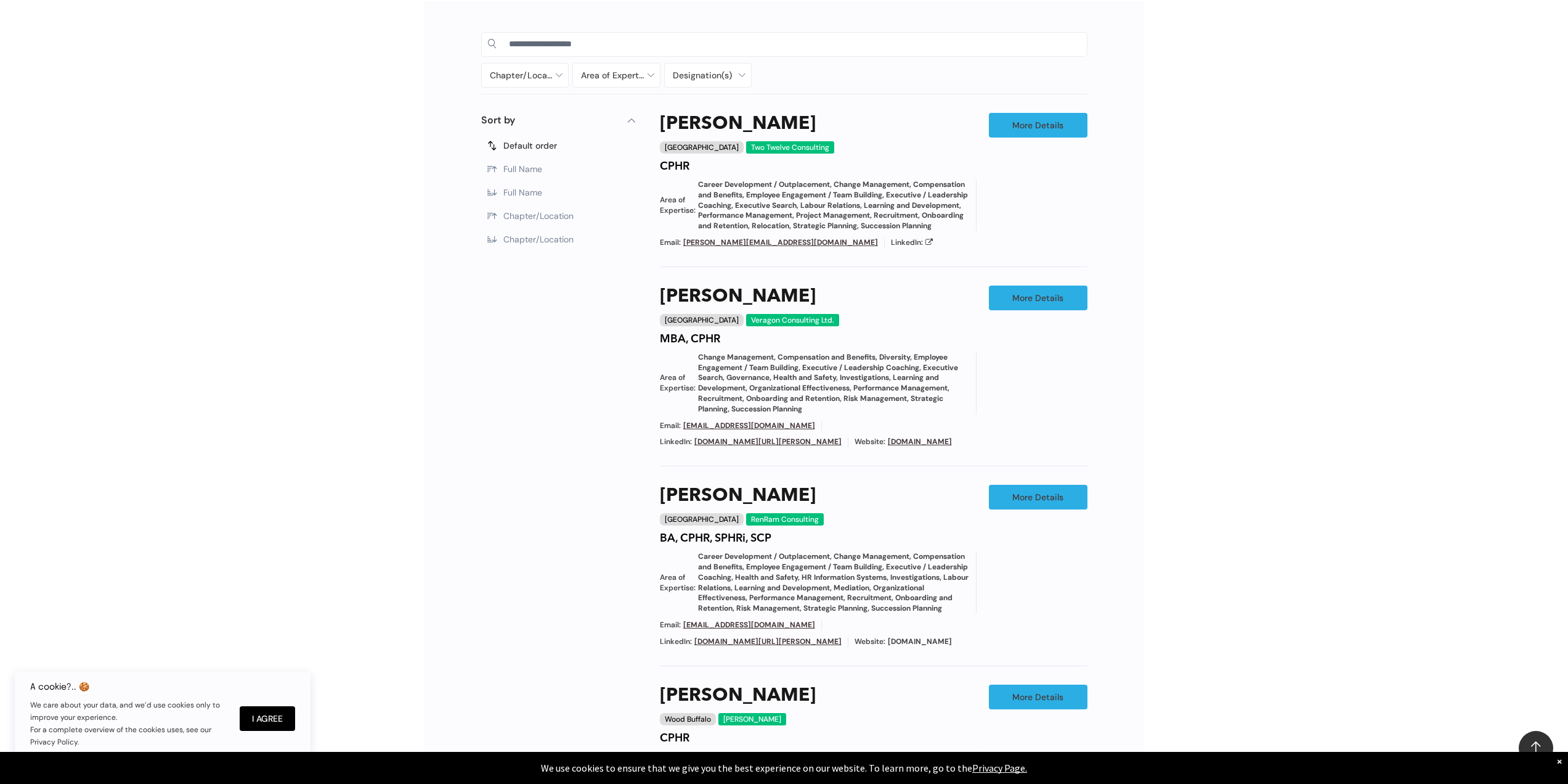
click at [1256, 581] on div "Chapter/Location Calgary Central Alberta Edmonton Grande Prairie Lethbridge Med…" at bounding box center [784, 585] width 1568 height 1205
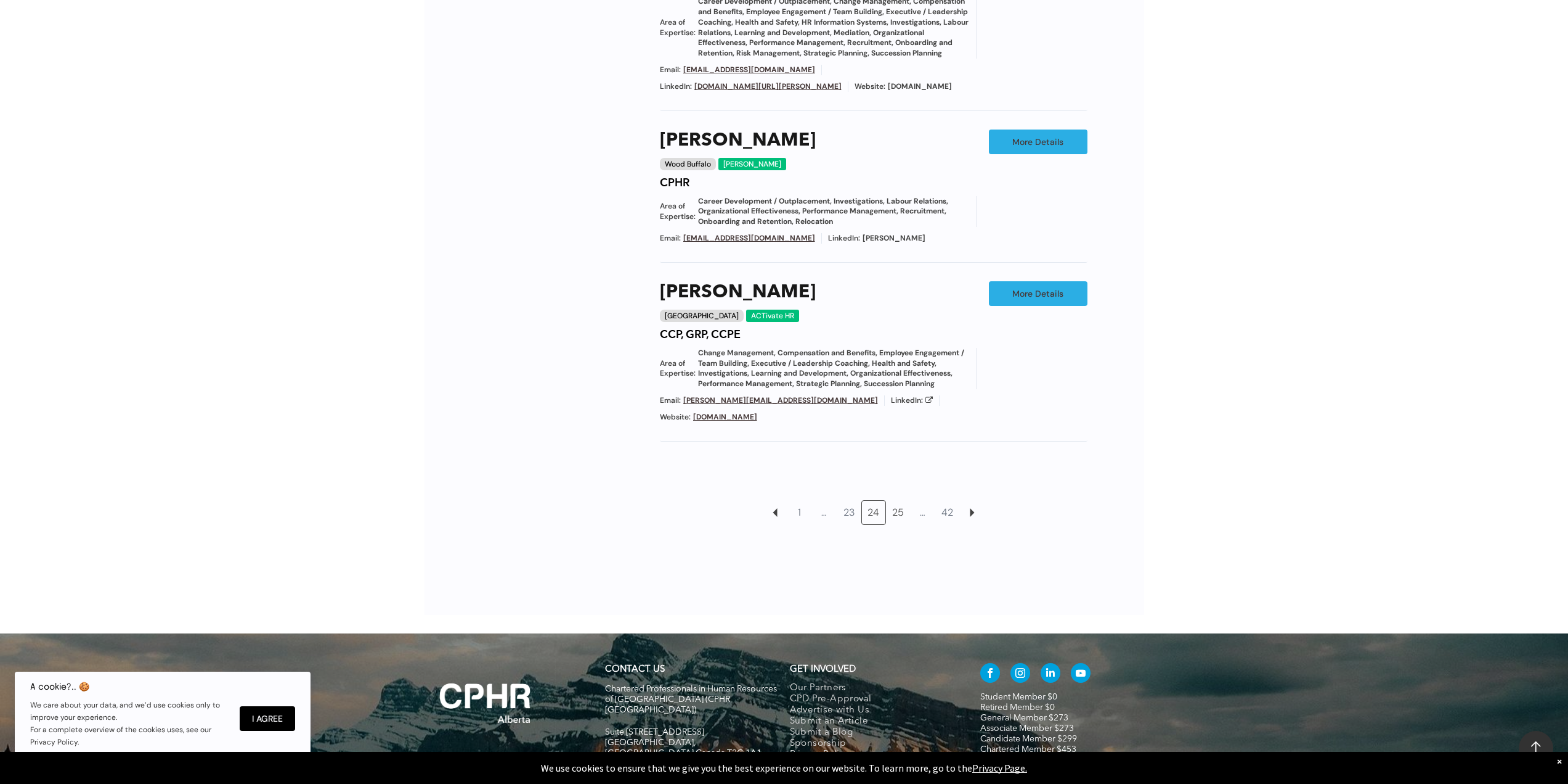
click at [898, 524] on link "25" at bounding box center [899, 512] width 23 height 23
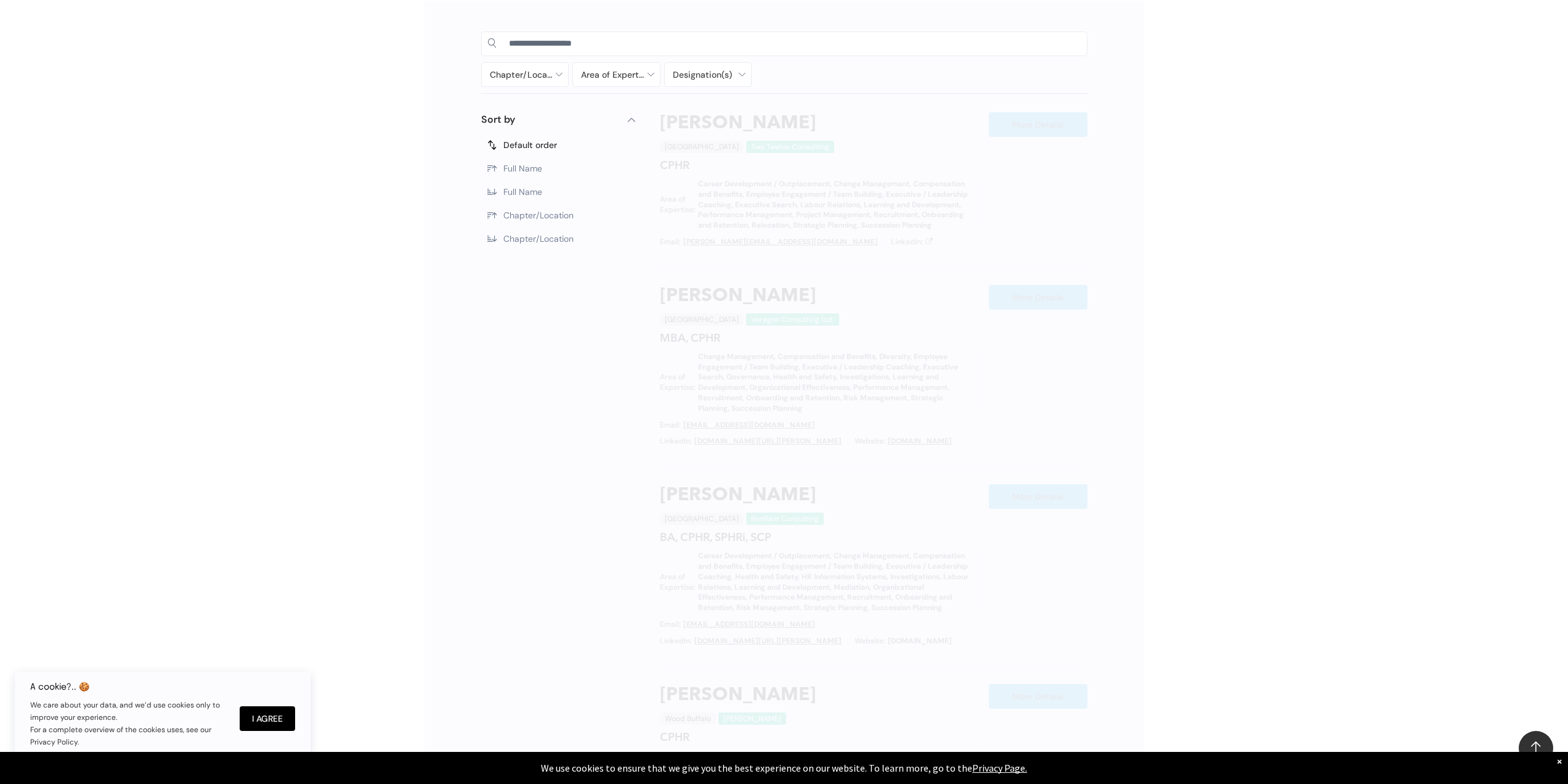
scroll to position [696, 0]
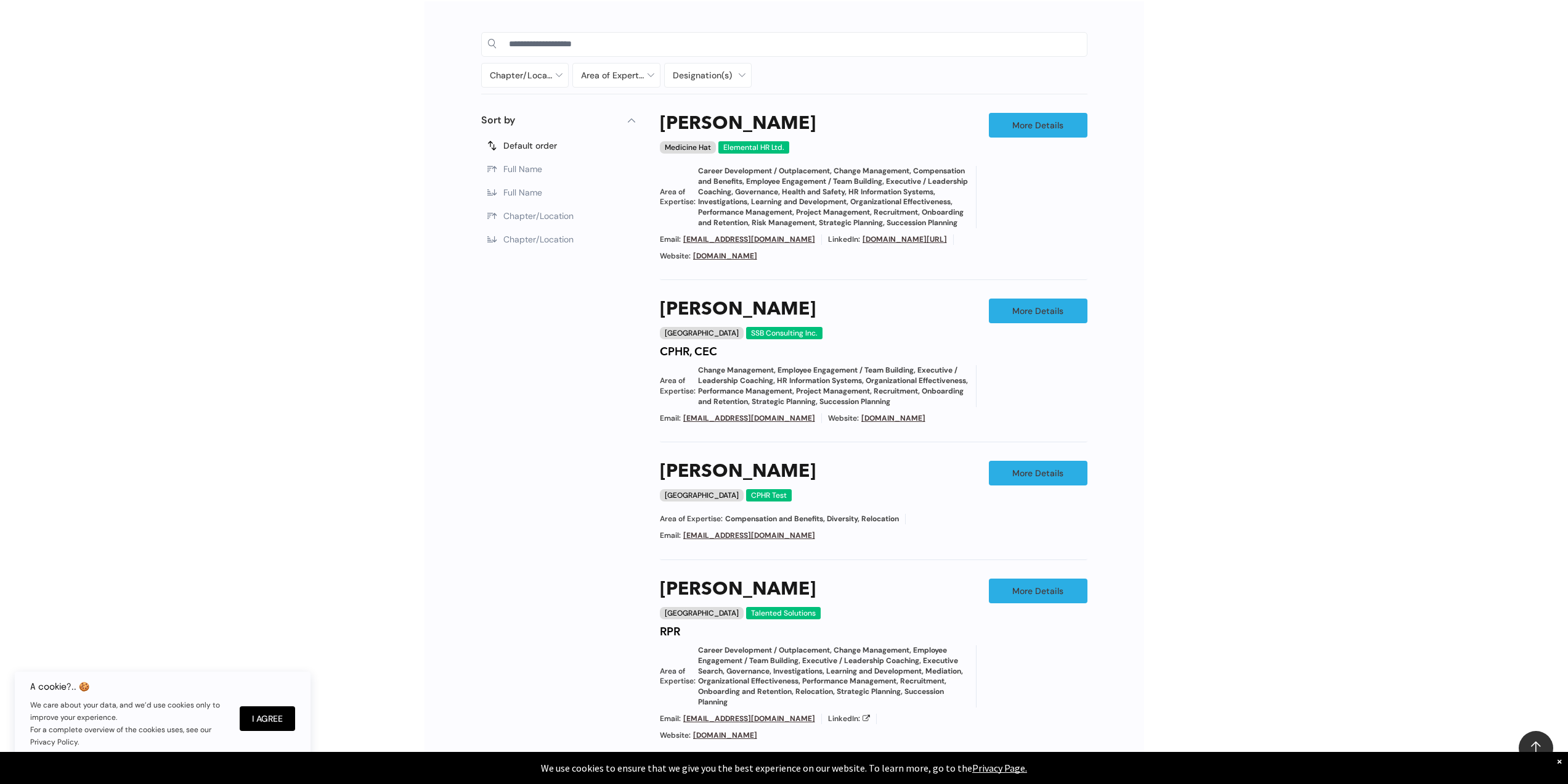
click at [1271, 571] on div "Chapter/Location Calgary Central Alberta Edmonton Grande Prairie Lethbridge Med…" at bounding box center [784, 535] width 1568 height 1104
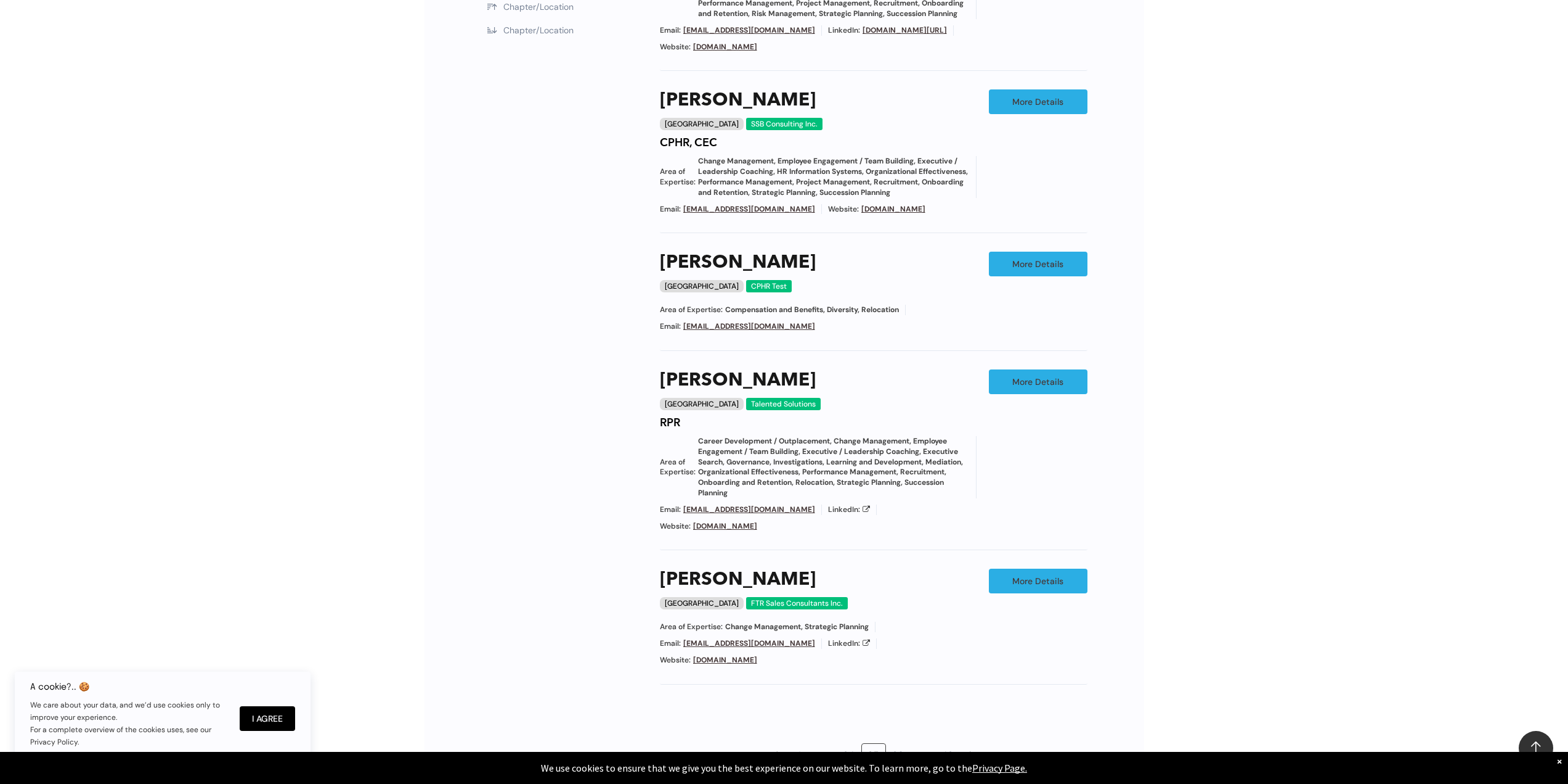
scroll to position [1189, 0]
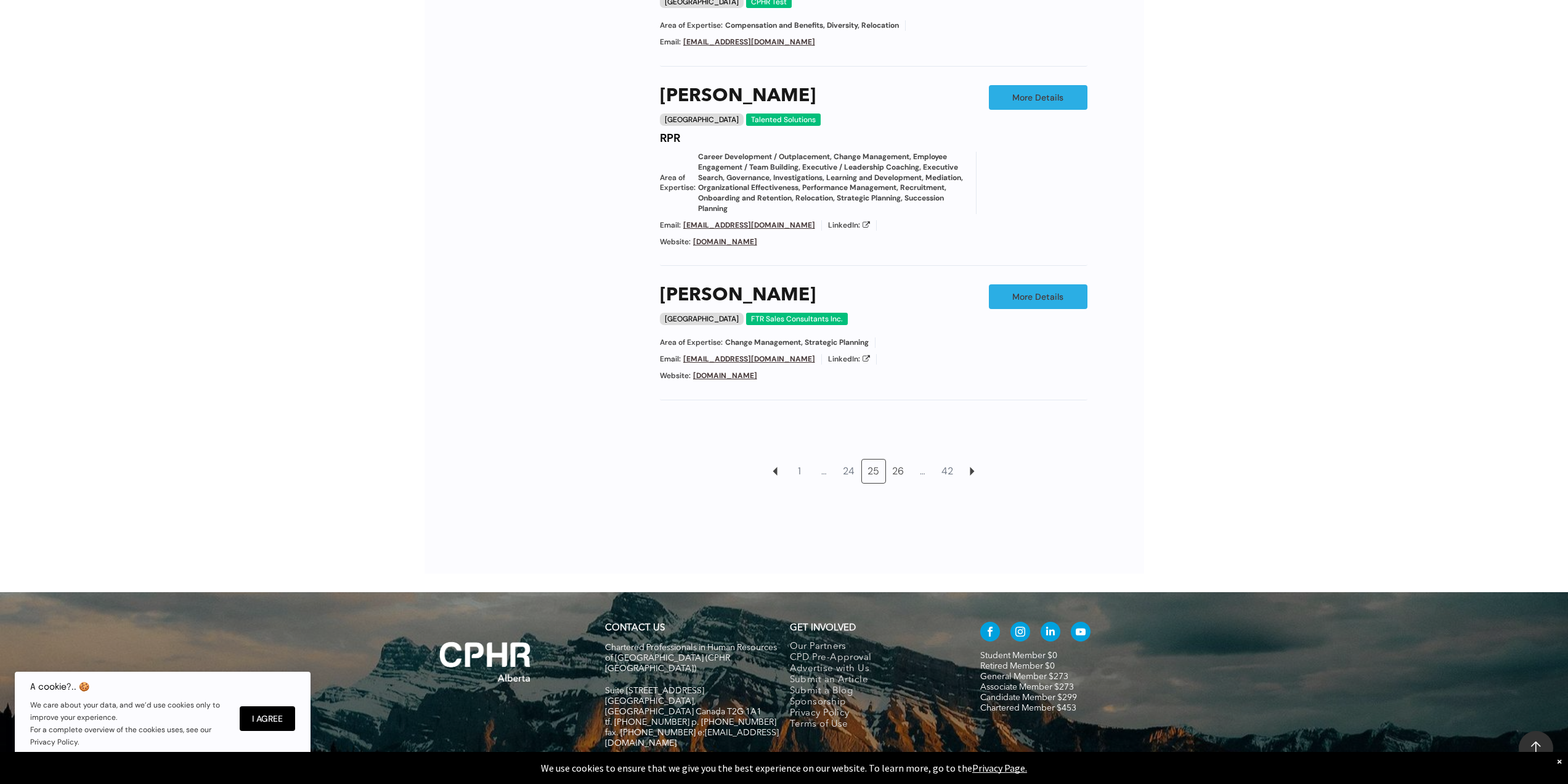
click at [895, 482] on link "26" at bounding box center [899, 471] width 23 height 23
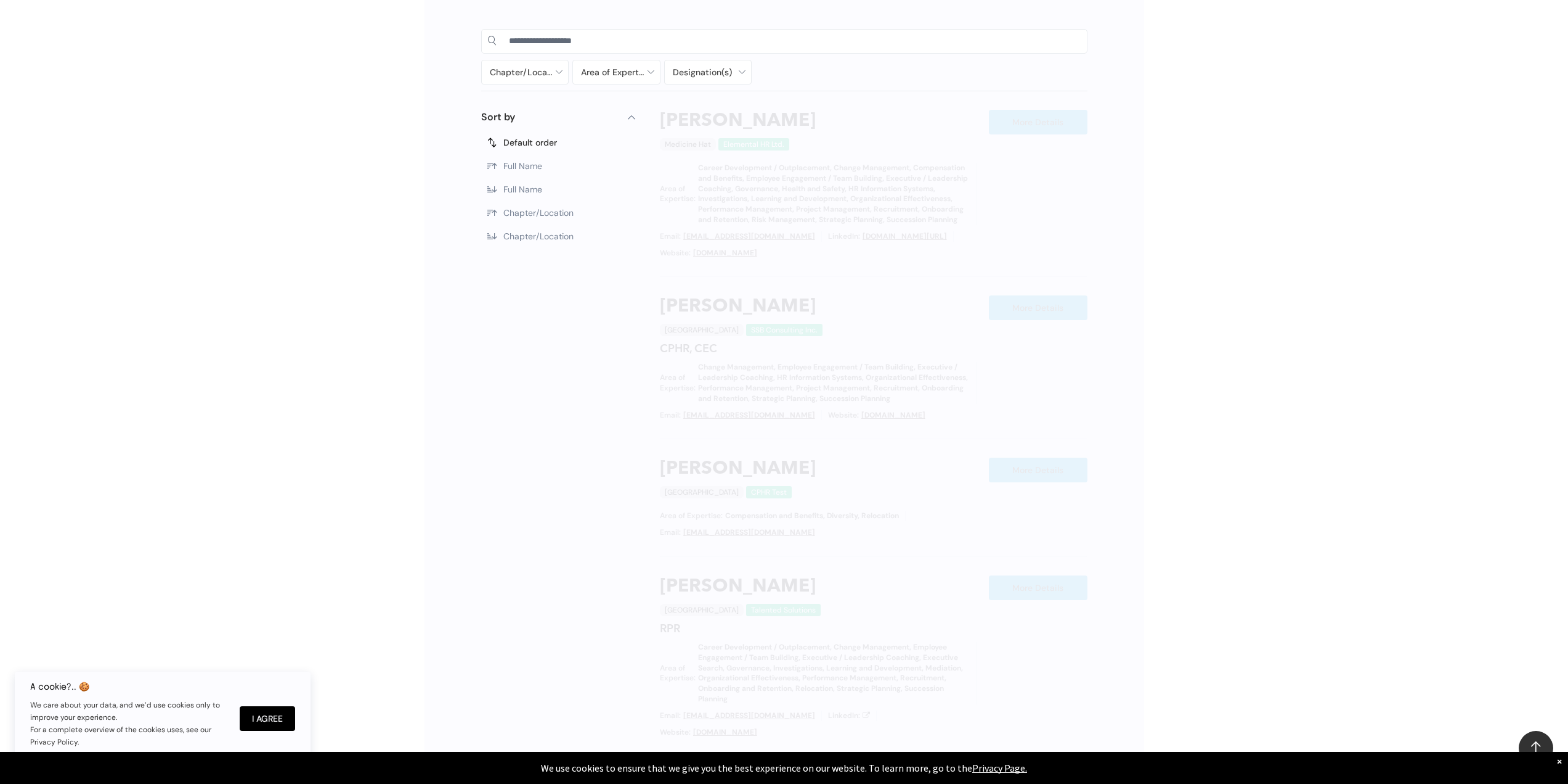
scroll to position [696, 0]
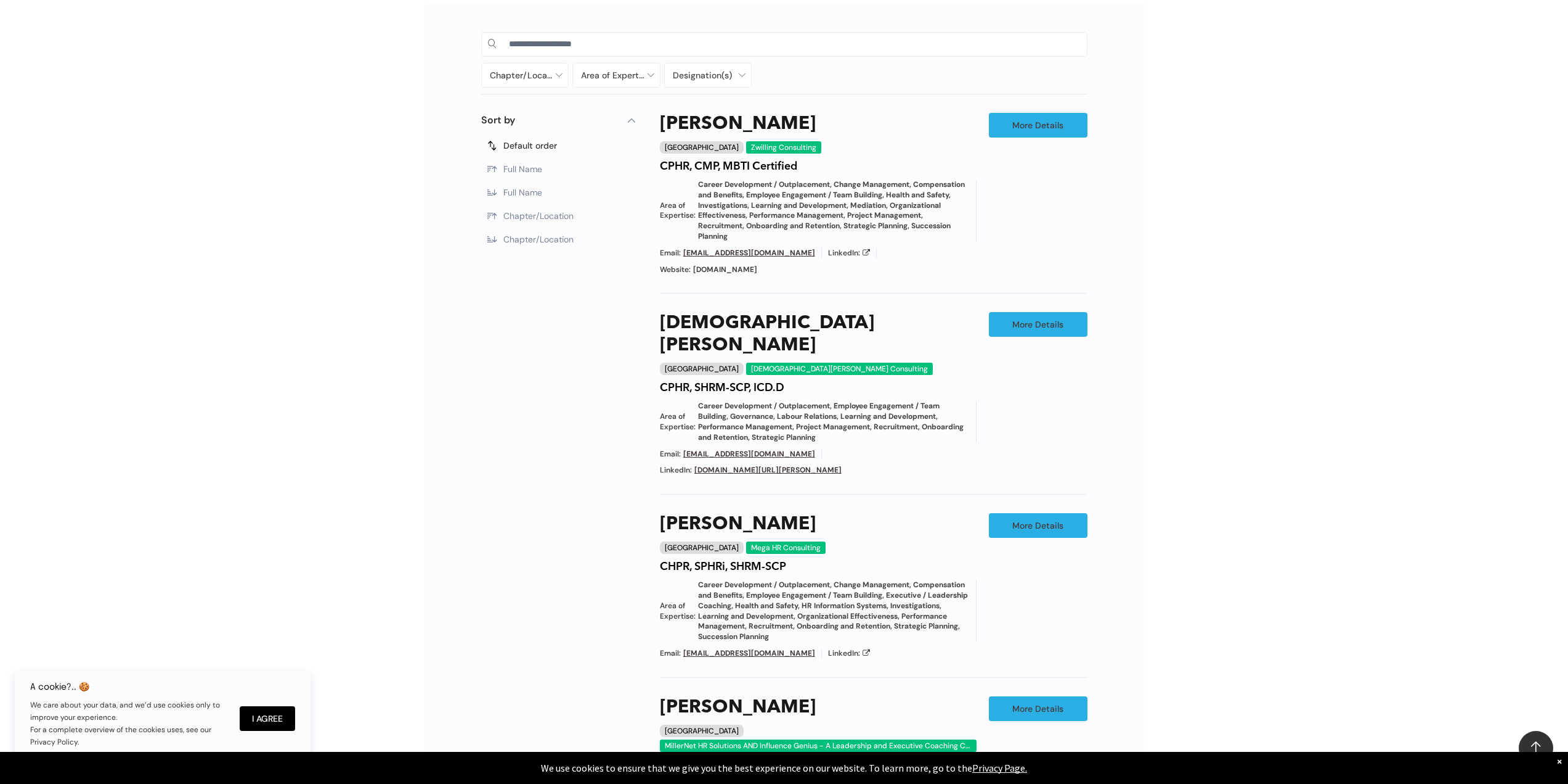
click at [1304, 592] on div "Chapter/Location Calgary Central Alberta Edmonton Grande Prairie Lethbridge Med…" at bounding box center [784, 628] width 1568 height 1291
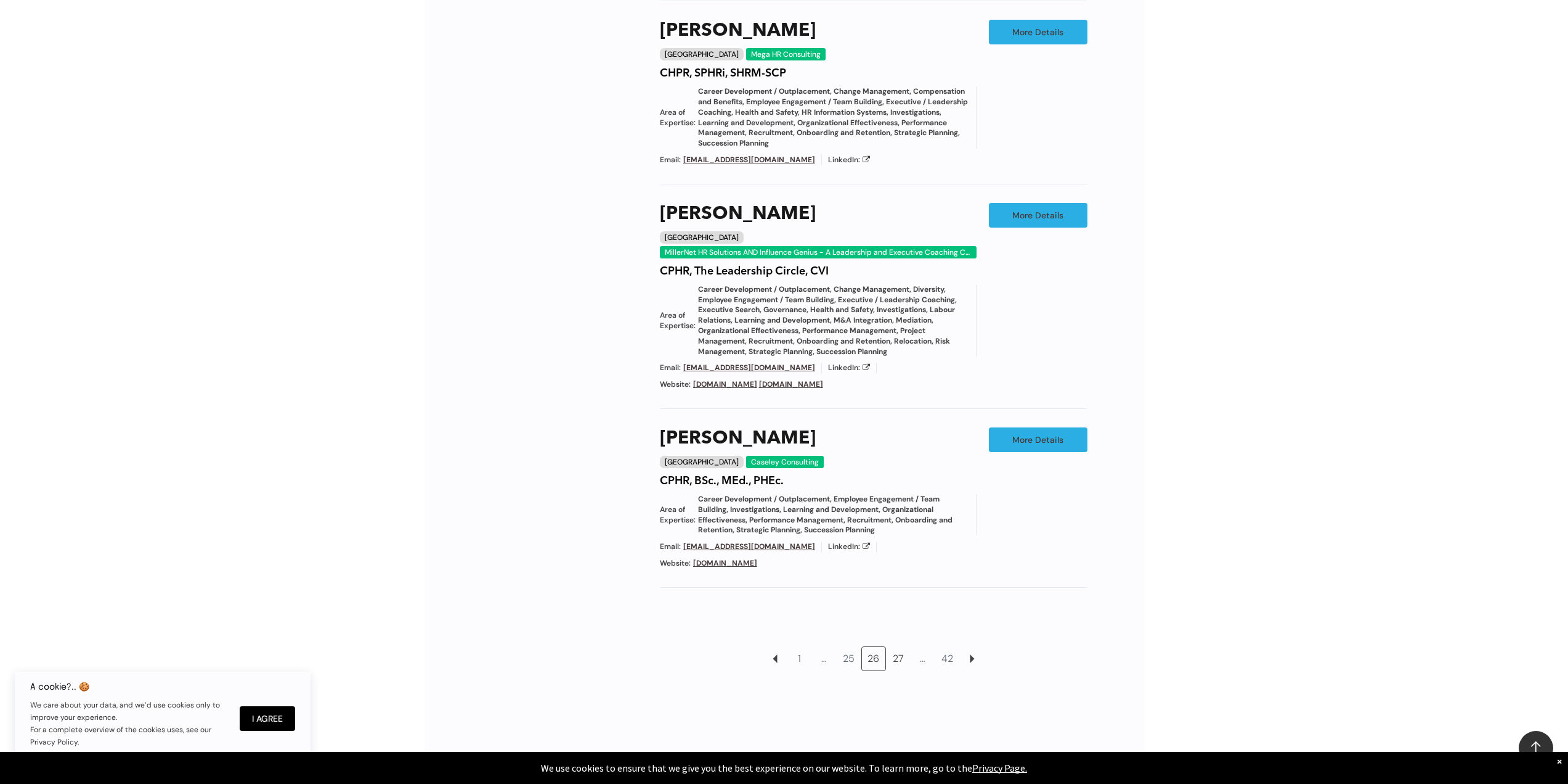
click at [889, 647] on link "27" at bounding box center [899, 659] width 23 height 23
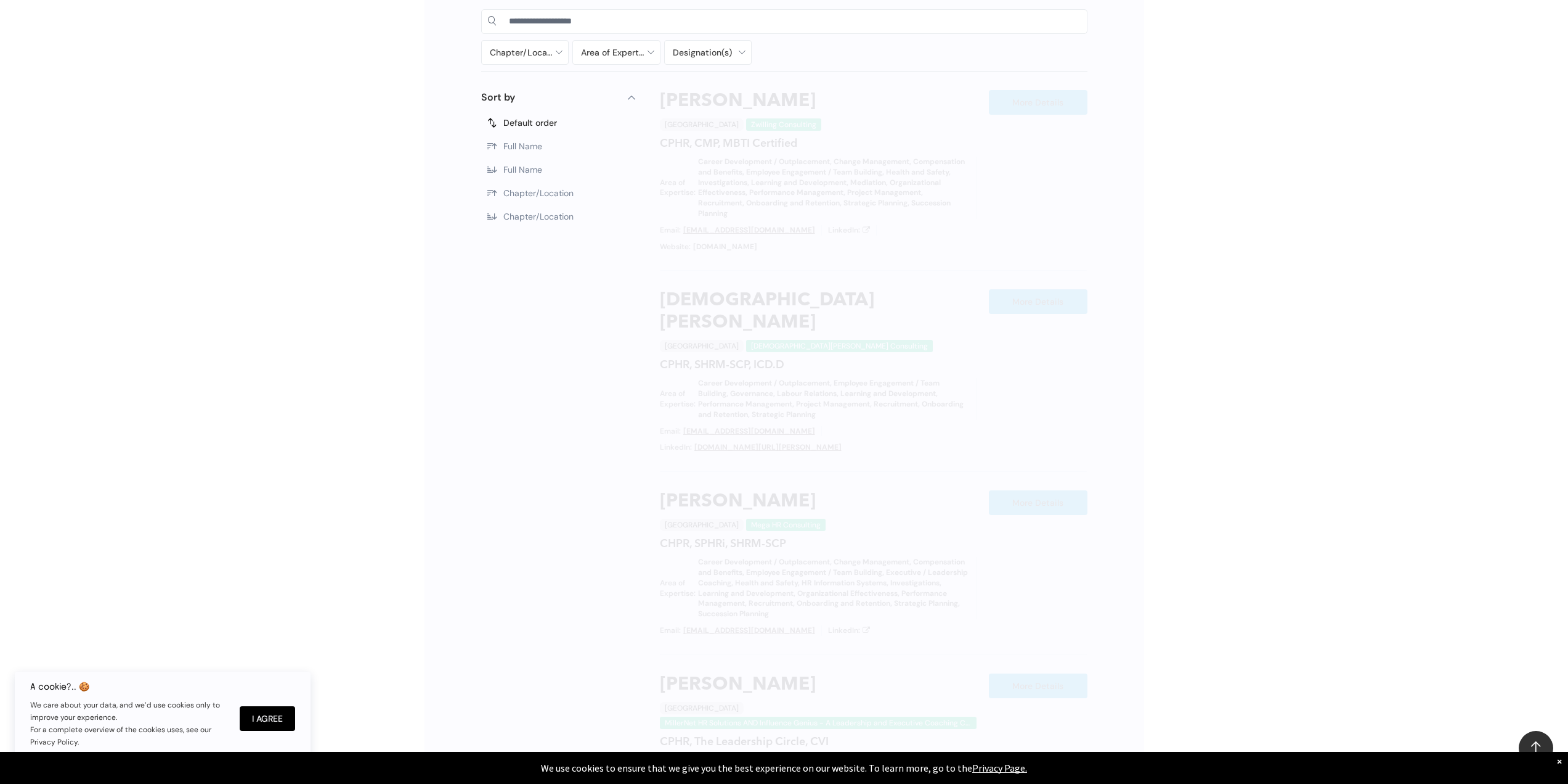
scroll to position [696, 0]
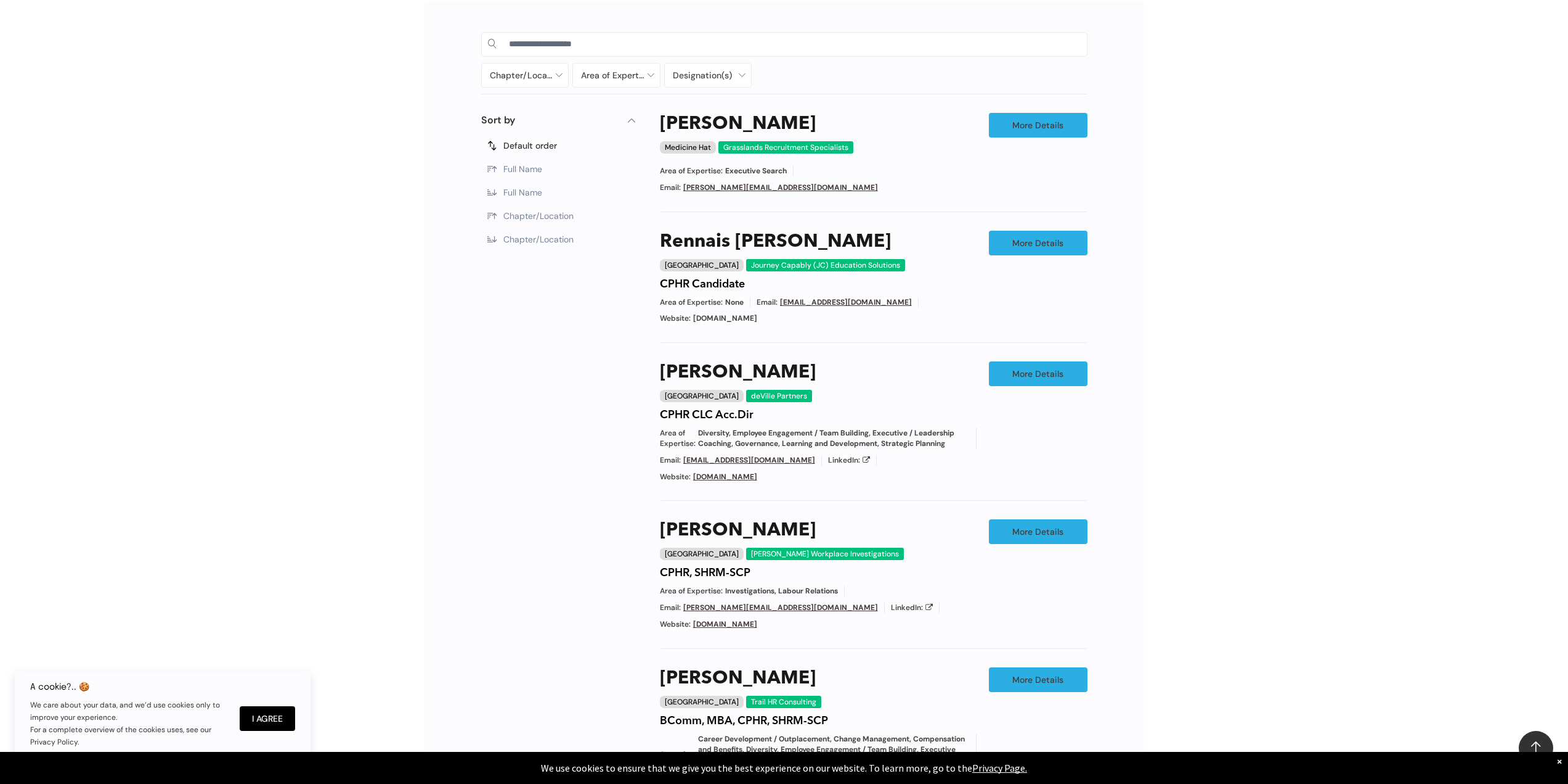
click at [1248, 607] on div "Chapter/Location Calgary Central Alberta Edmonton Grande Prairie Lethbridge Med…" at bounding box center [784, 506] width 1568 height 1047
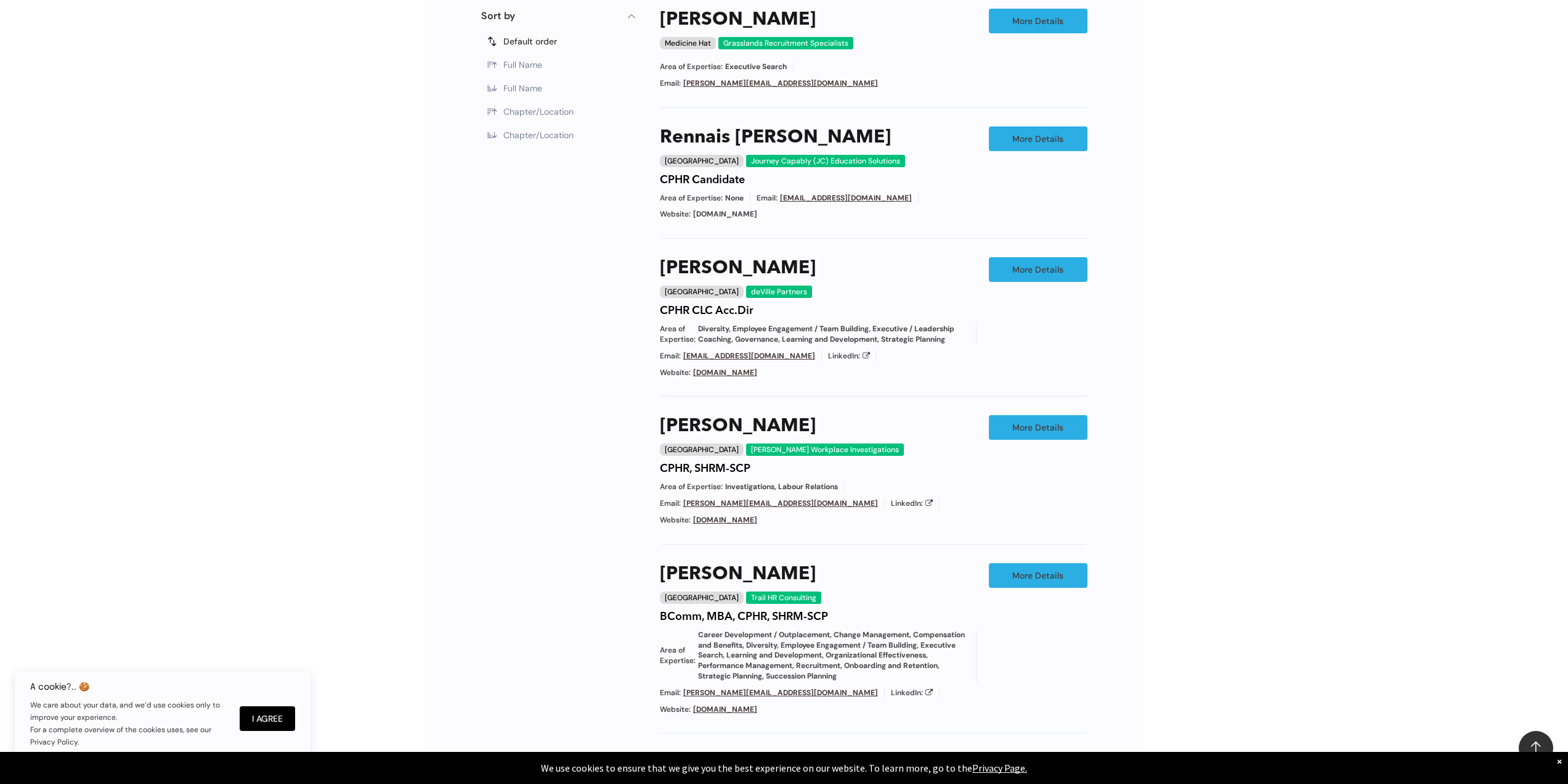
scroll to position [1114, 0]
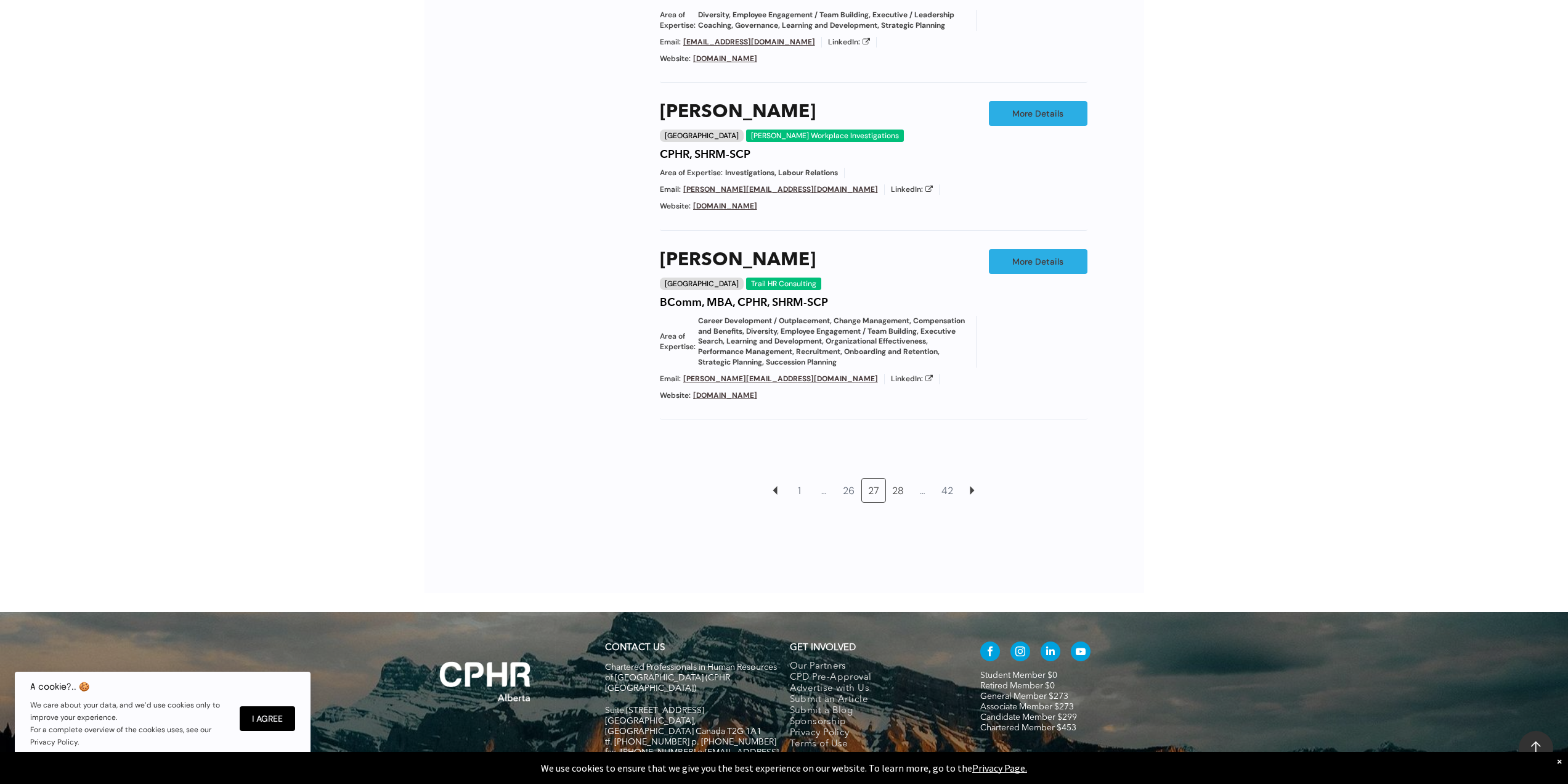
click at [897, 479] on link "28" at bounding box center [899, 491] width 23 height 23
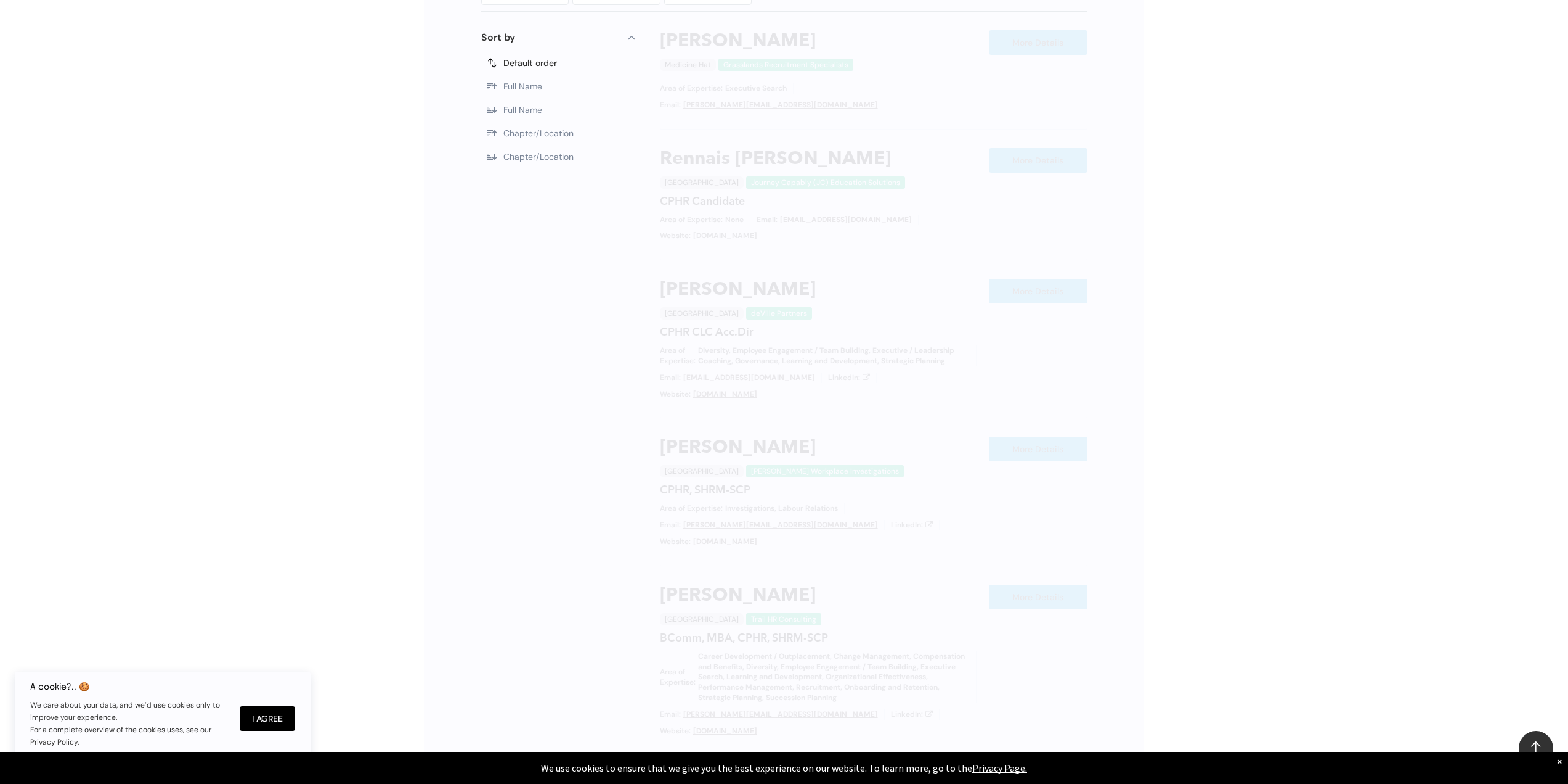
scroll to position [696, 0]
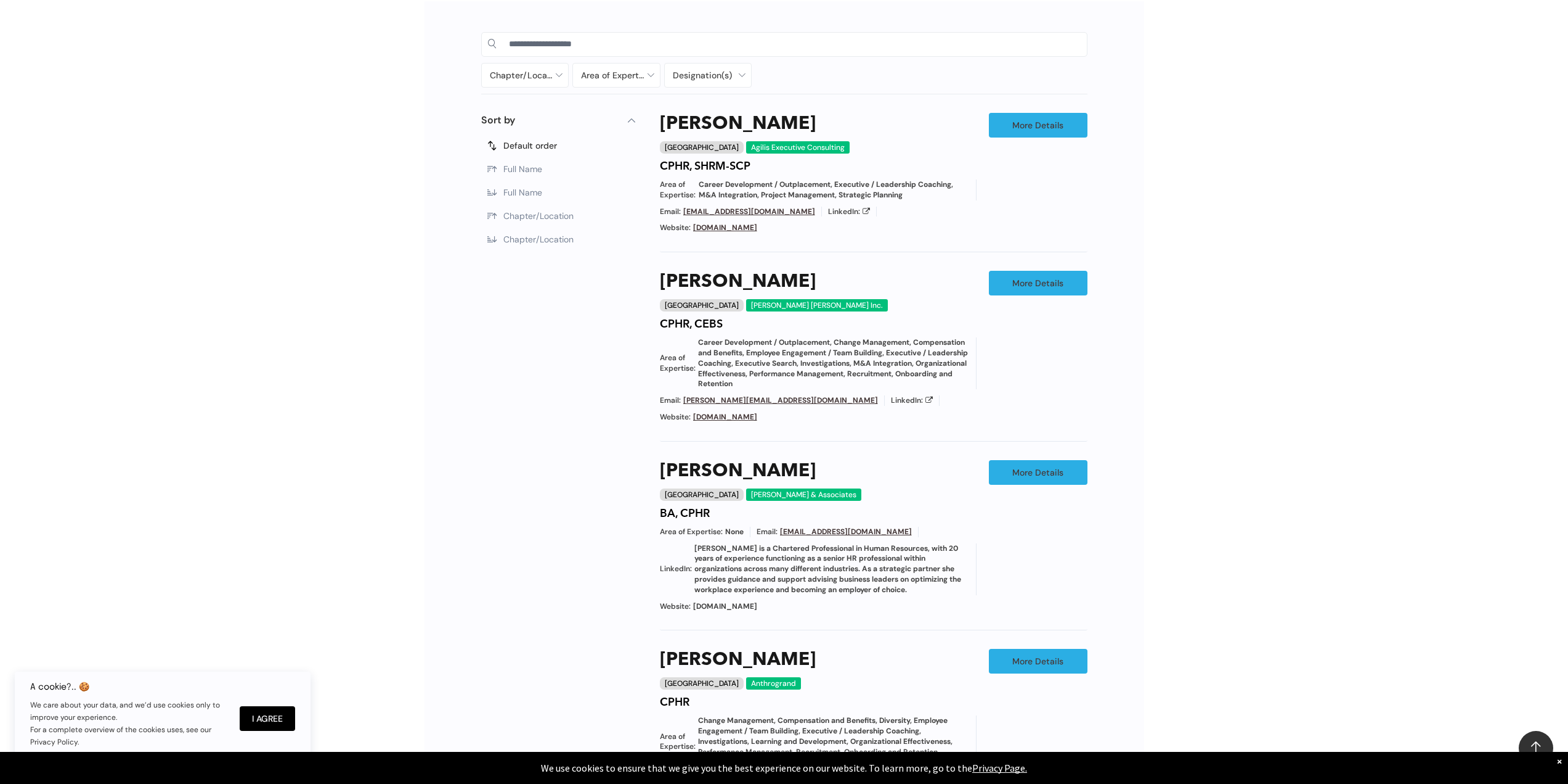
click at [1237, 556] on div "Chapter/Location Calgary Central Alberta Edmonton Grande Prairie Lethbridge Med…" at bounding box center [784, 571] width 1568 height 1176
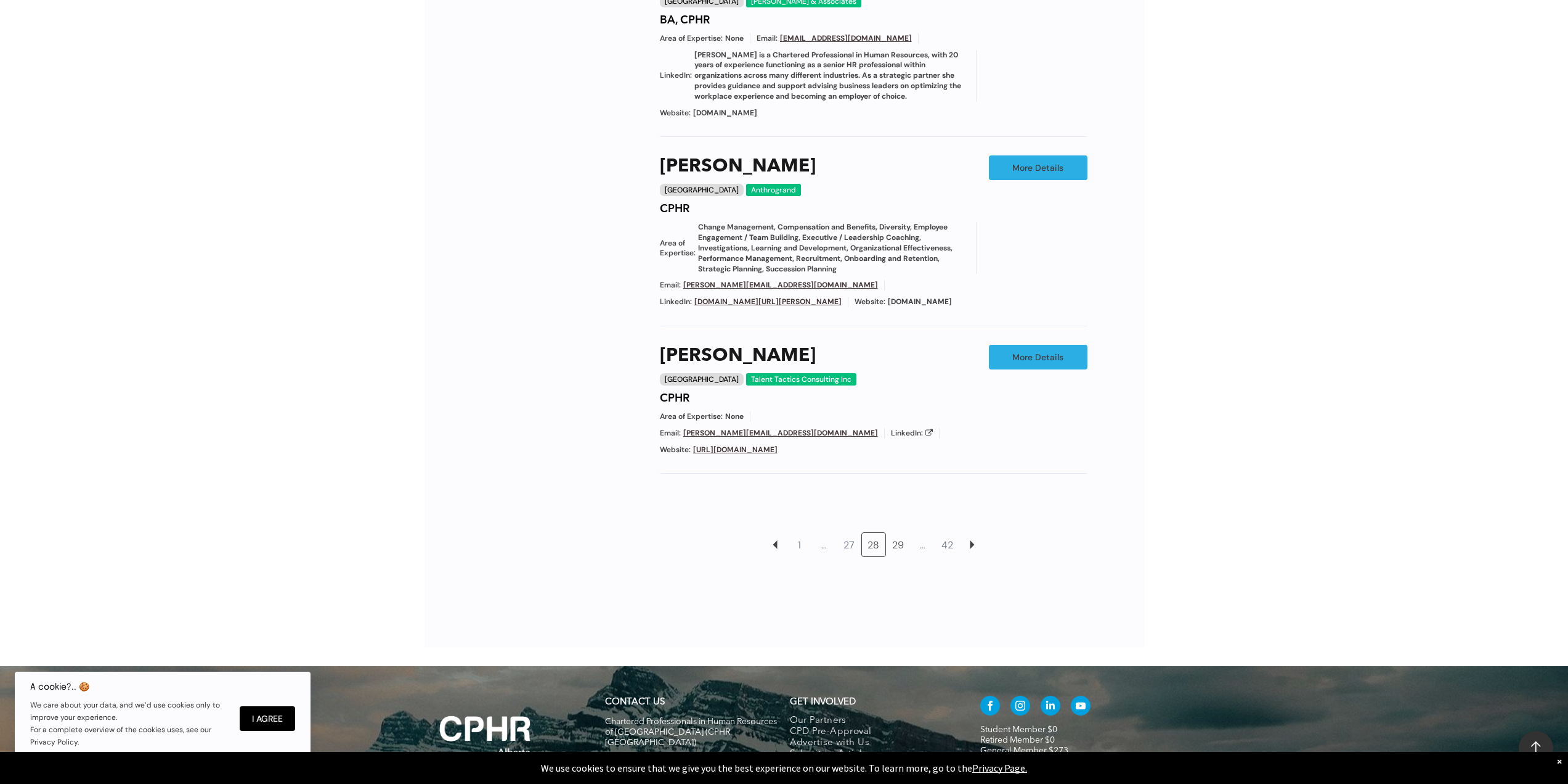
click at [898, 533] on link "29" at bounding box center [899, 545] width 23 height 23
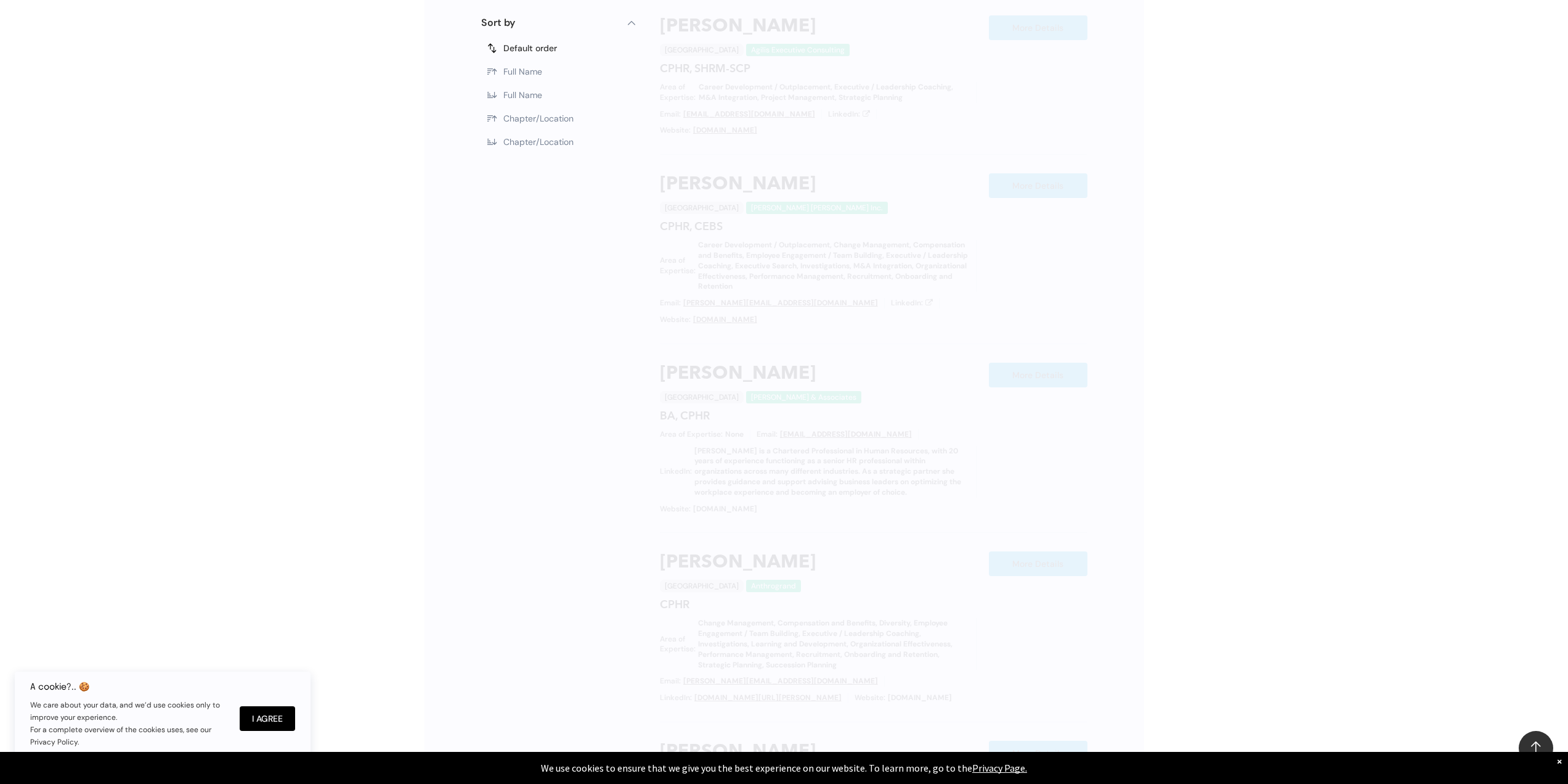
scroll to position [696, 0]
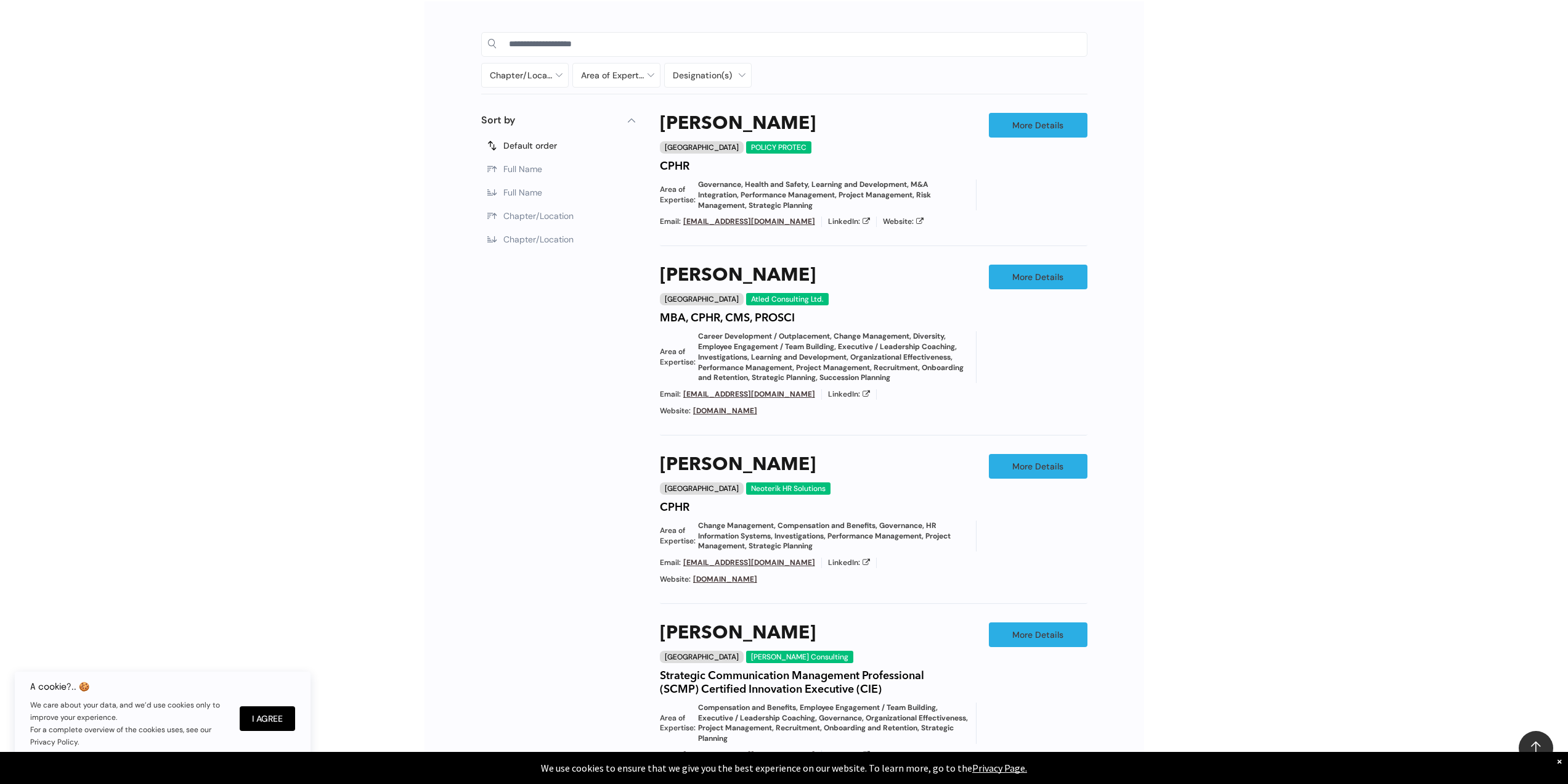
drag, startPoint x: 1212, startPoint y: 569, endPoint x: 1196, endPoint y: 567, distance: 16.1
click at [1212, 569] on div "Chapter/Location Calgary Central Alberta Edmonton Grande Prairie Lethbridge Med…" at bounding box center [784, 548] width 1568 height 1131
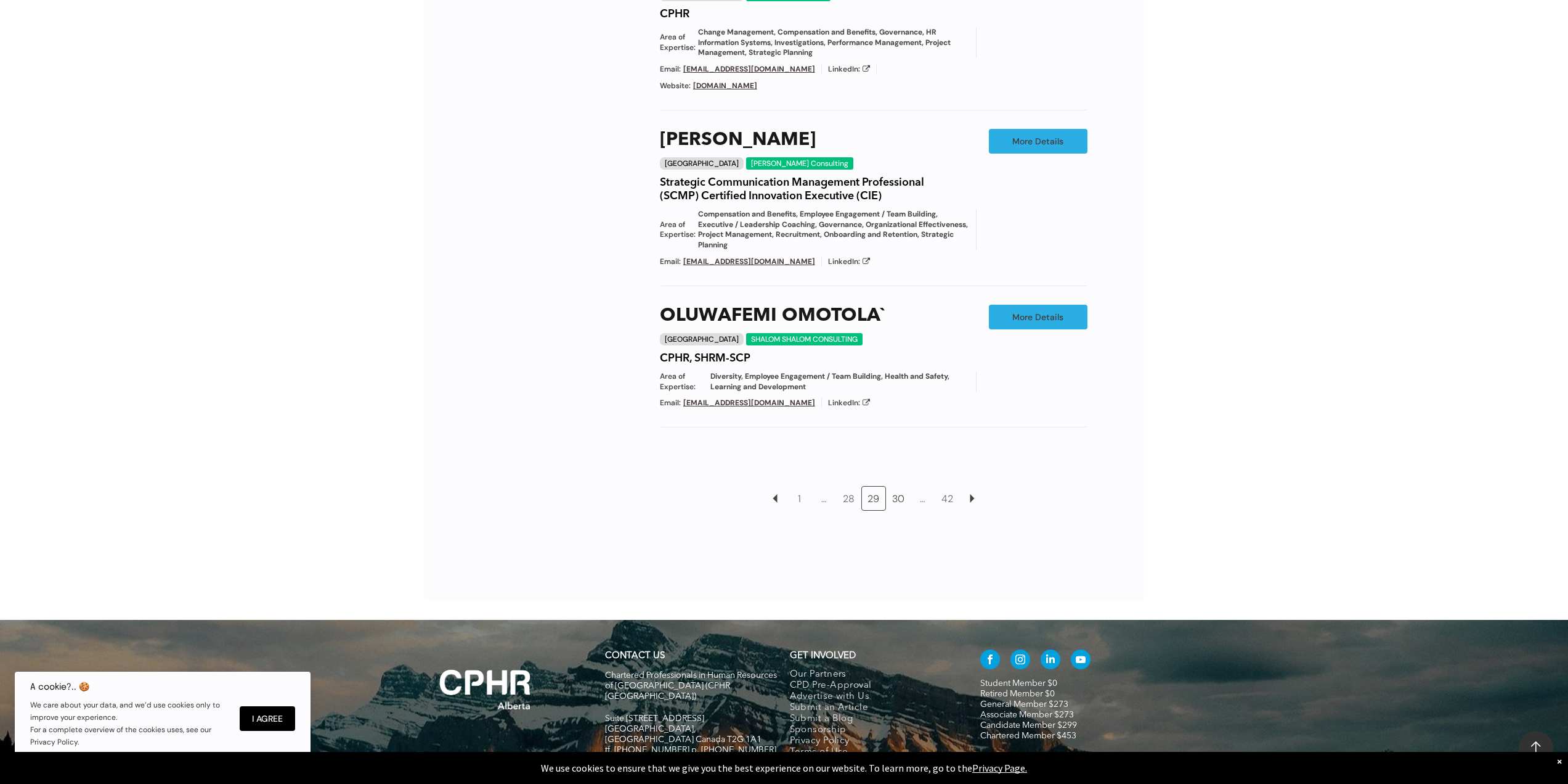
click at [900, 486] on link "30" at bounding box center [899, 498] width 23 height 23
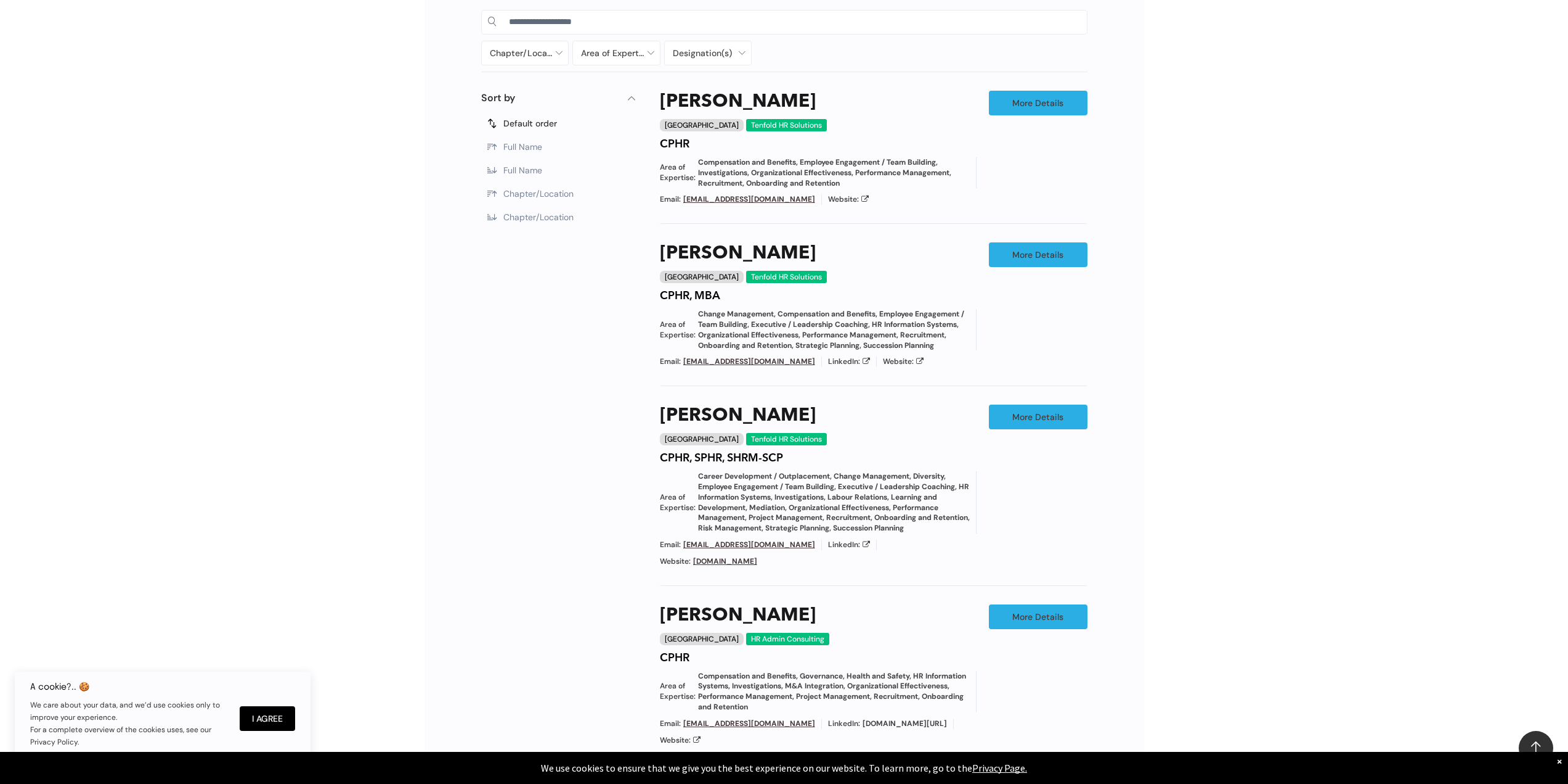
scroll to position [696, 0]
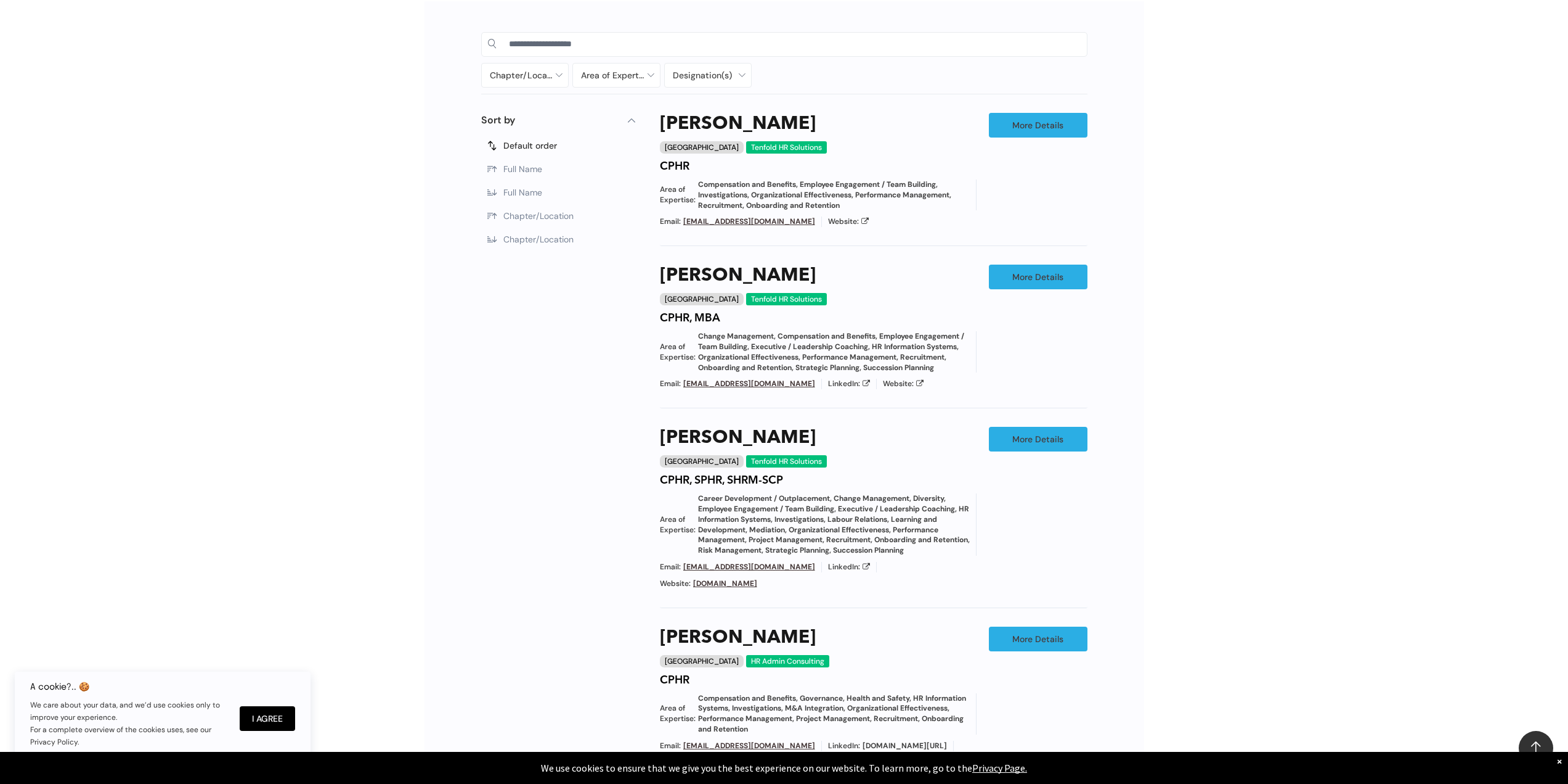
drag, startPoint x: 1190, startPoint y: 577, endPoint x: 1183, endPoint y: 574, distance: 7.6
click at [1190, 577] on div "Chapter/Location Calgary Central Alberta Edmonton Grande Prairie Lethbridge Med…" at bounding box center [784, 554] width 1568 height 1144
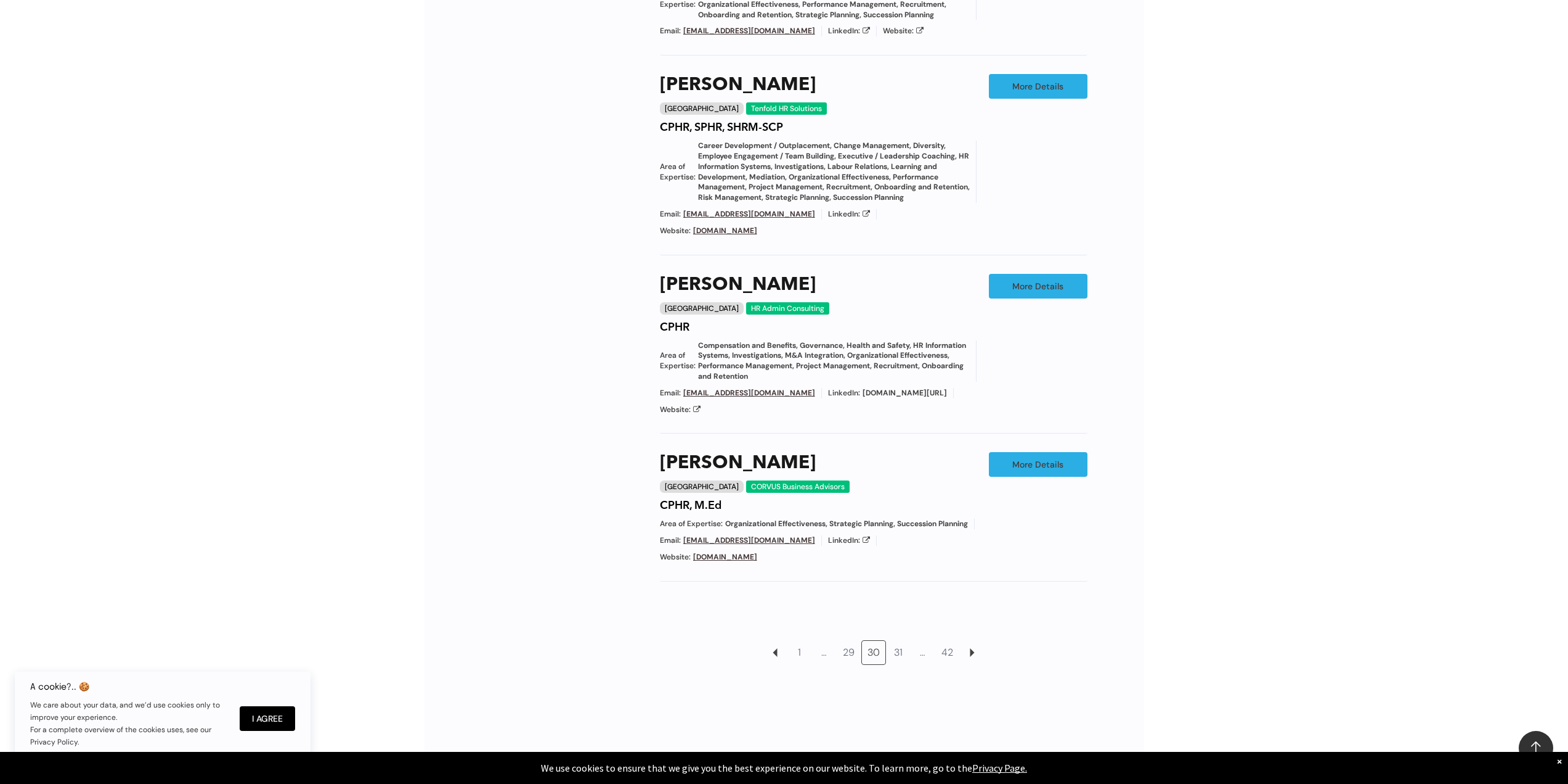
scroll to position [1066, 0]
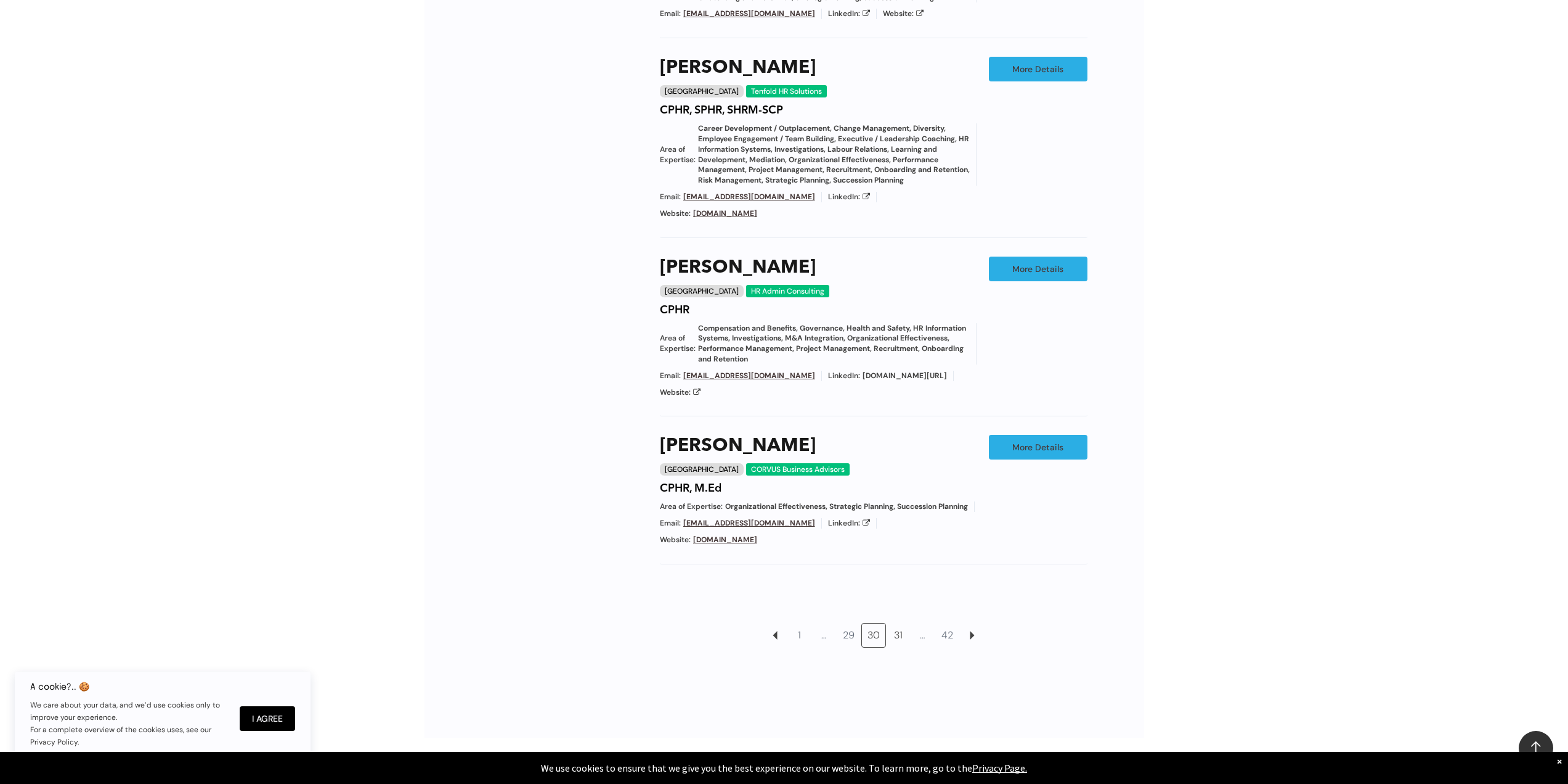
click at [898, 624] on link "31" at bounding box center [899, 635] width 23 height 23
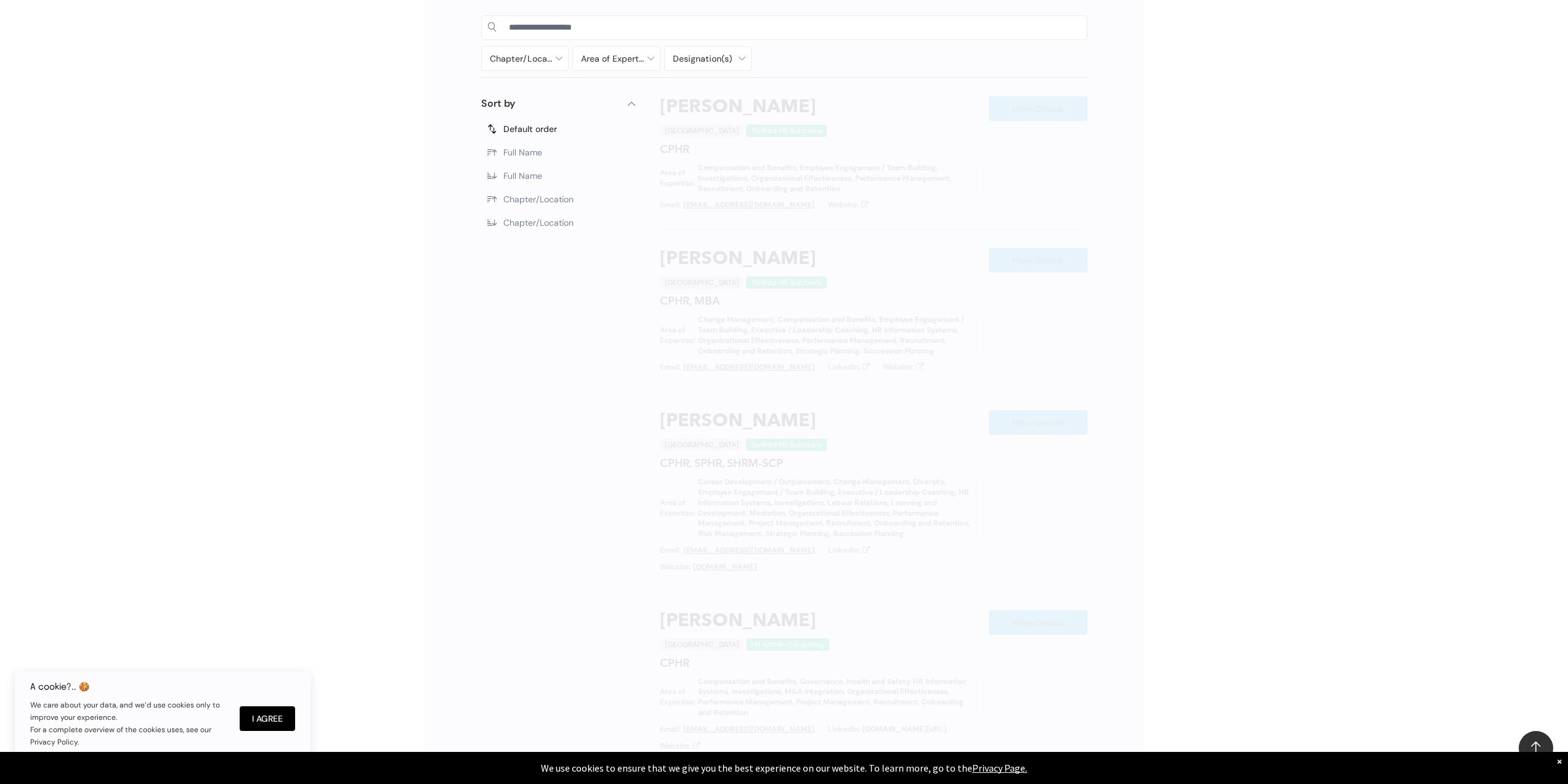
scroll to position [696, 0]
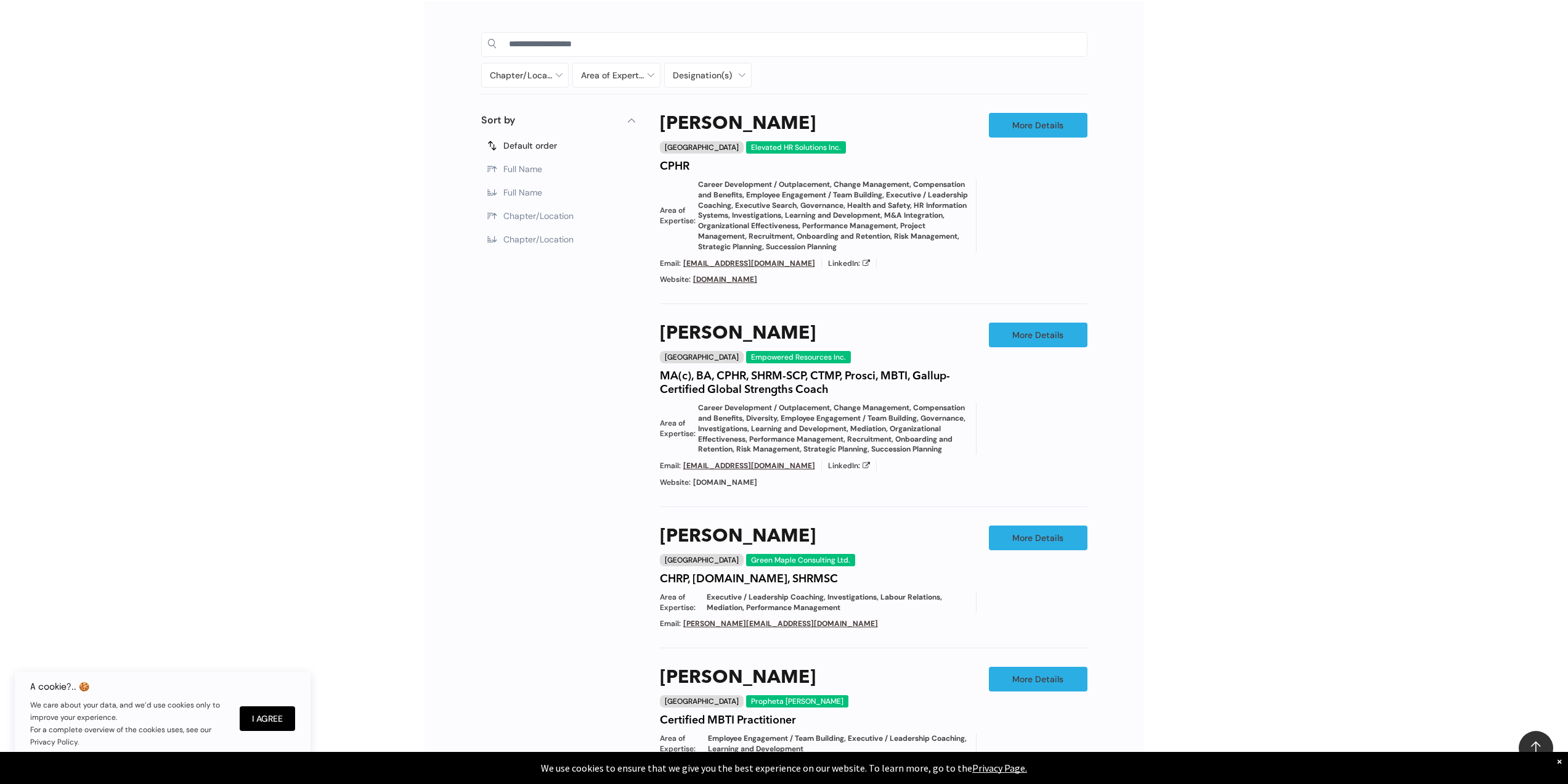
drag, startPoint x: 1177, startPoint y: 629, endPoint x: 1167, endPoint y: 622, distance: 12.2
click at [1177, 629] on div "Chapter/Location Calgary Central Alberta Edmonton Grande Prairie Lethbridge Med…" at bounding box center [784, 577] width 1568 height 1188
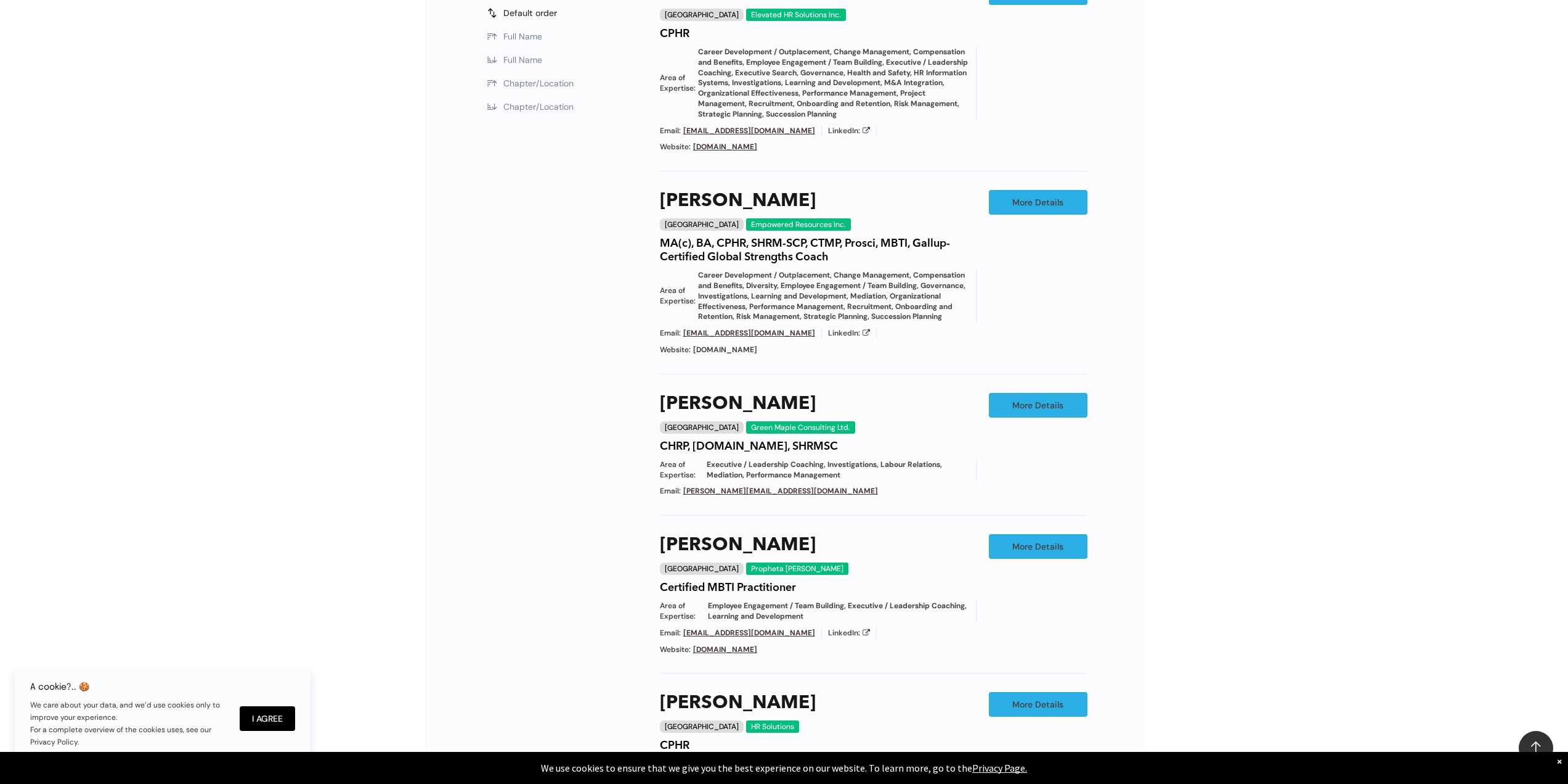
scroll to position [1189, 0]
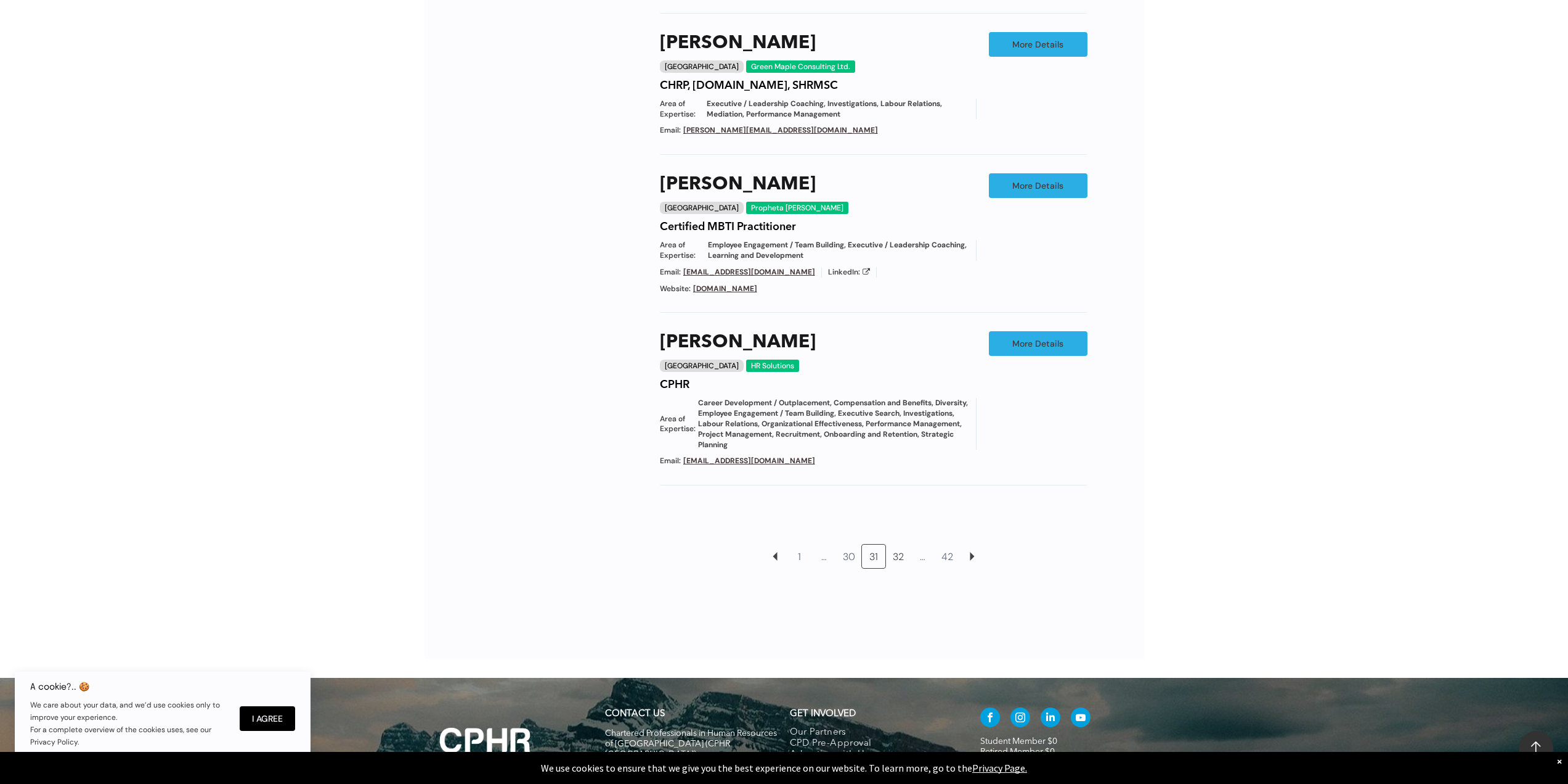
click at [897, 545] on link "32" at bounding box center [899, 556] width 23 height 23
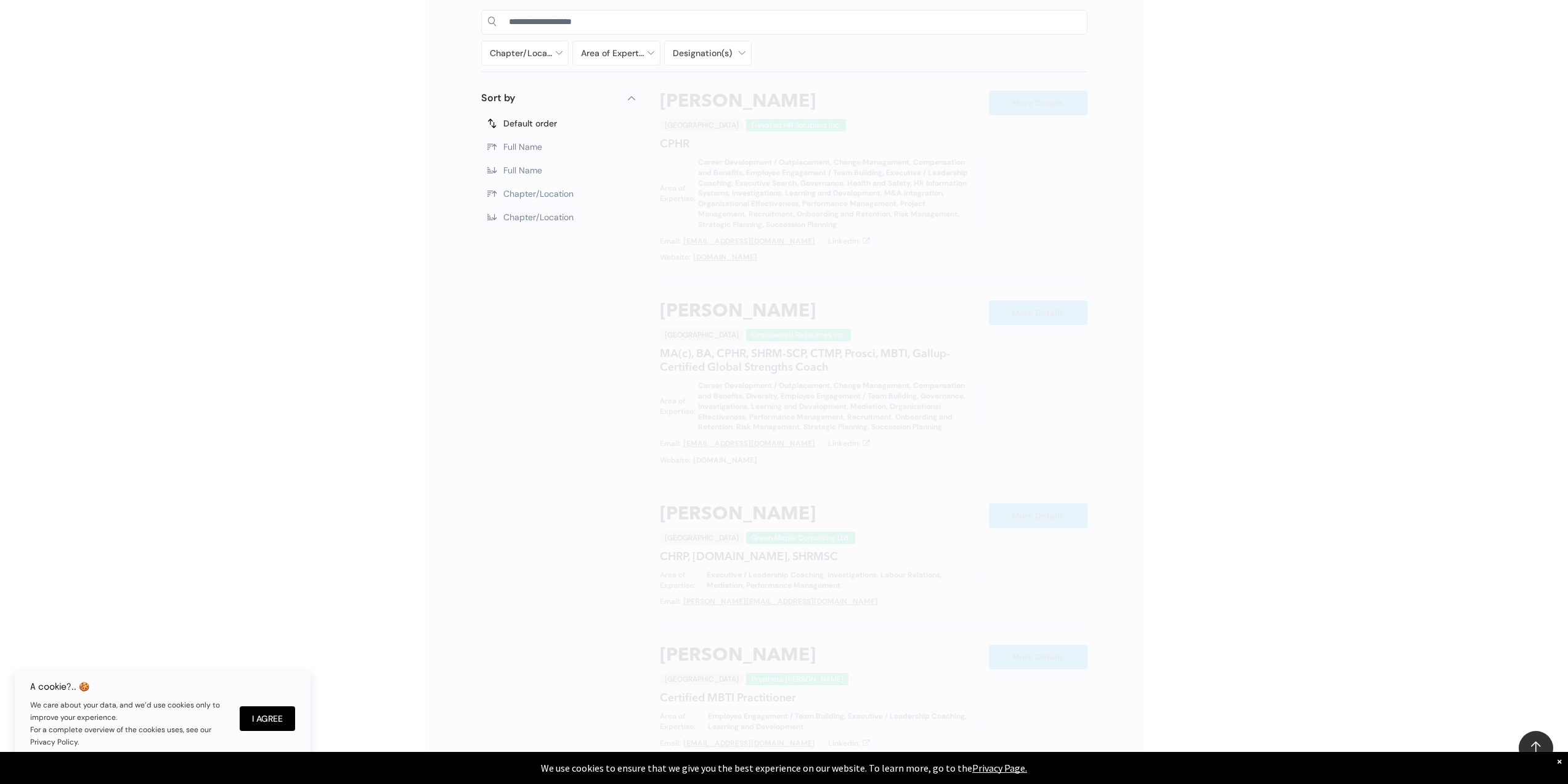
scroll to position [696, 0]
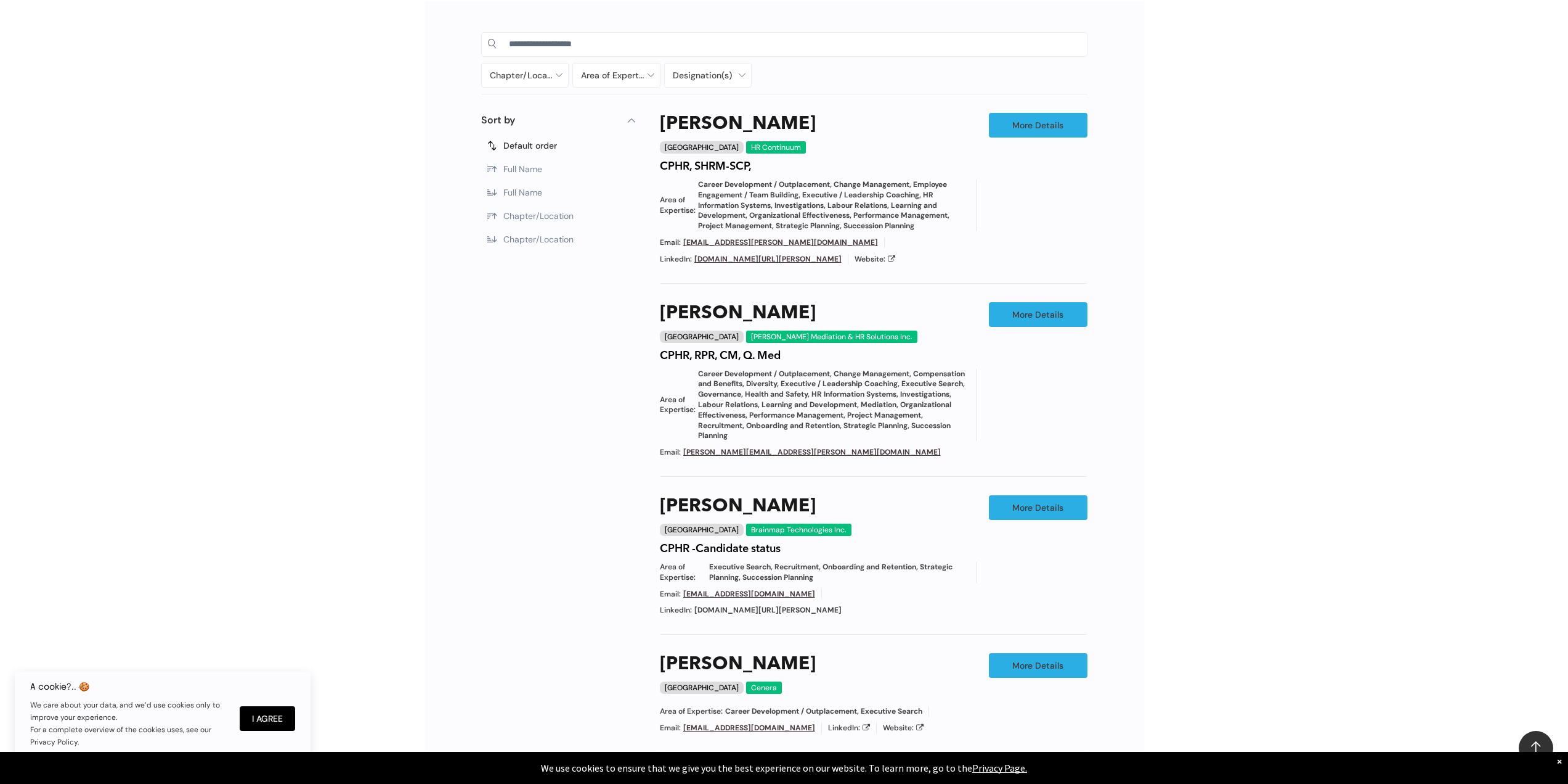
drag, startPoint x: 1228, startPoint y: 622, endPoint x: 1163, endPoint y: 612, distance: 65.8
click at [1228, 622] on div "Chapter/Location Calgary Central Alberta Edmonton Grande Prairie Lethbridge Med…" at bounding box center [784, 563] width 1568 height 1161
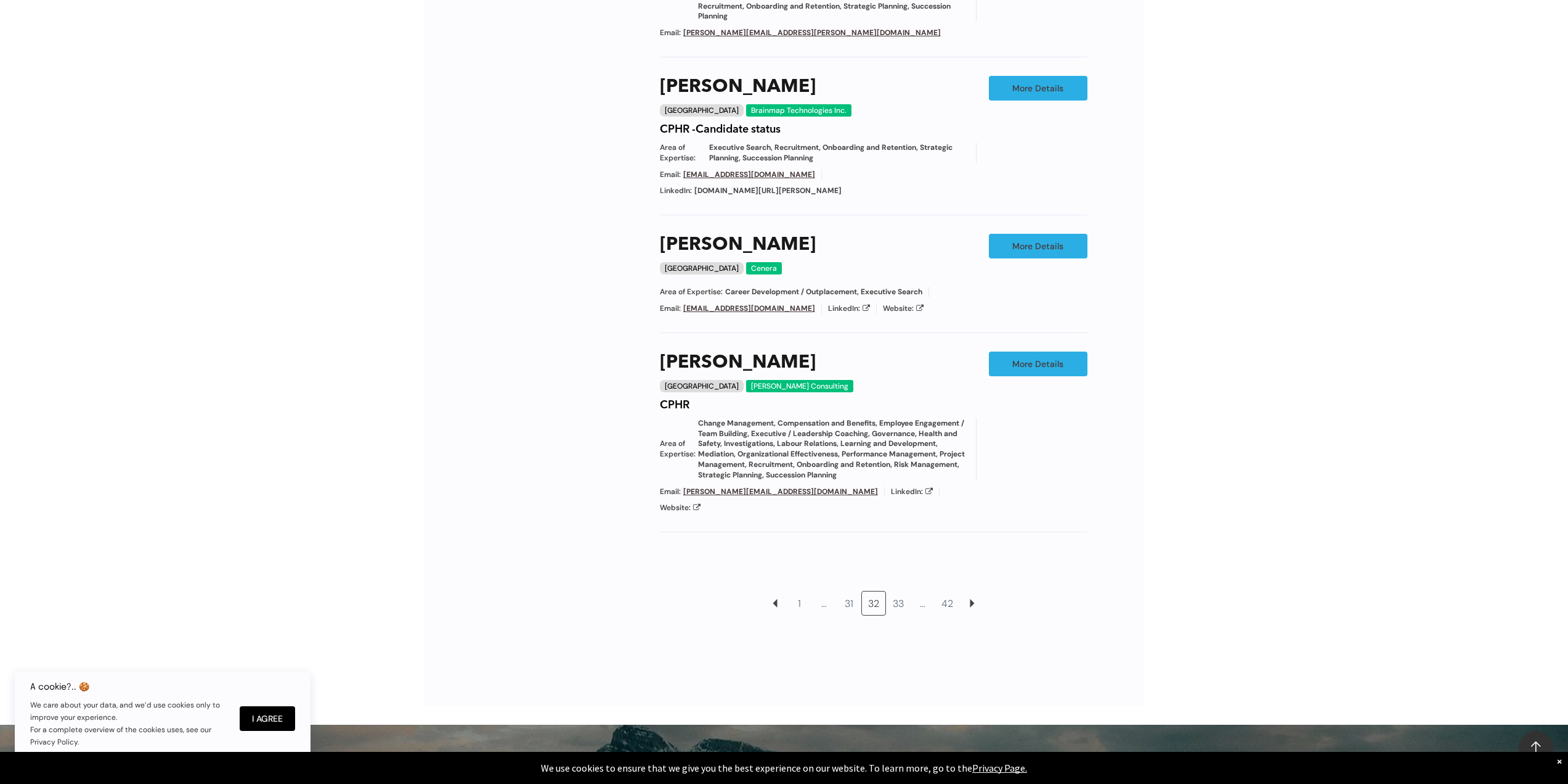
scroll to position [1128, 0]
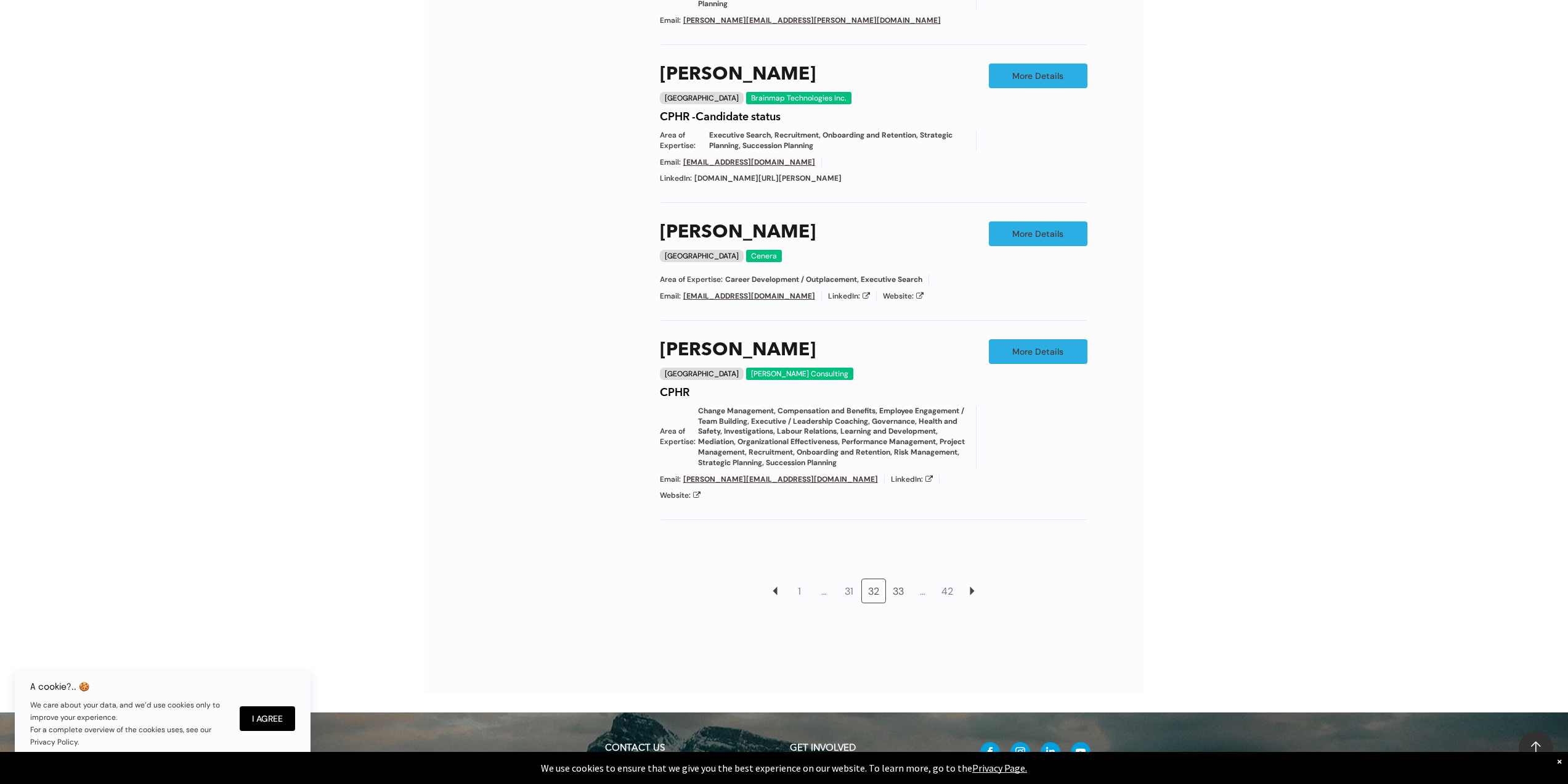
click at [899, 579] on link "33" at bounding box center [899, 590] width 23 height 23
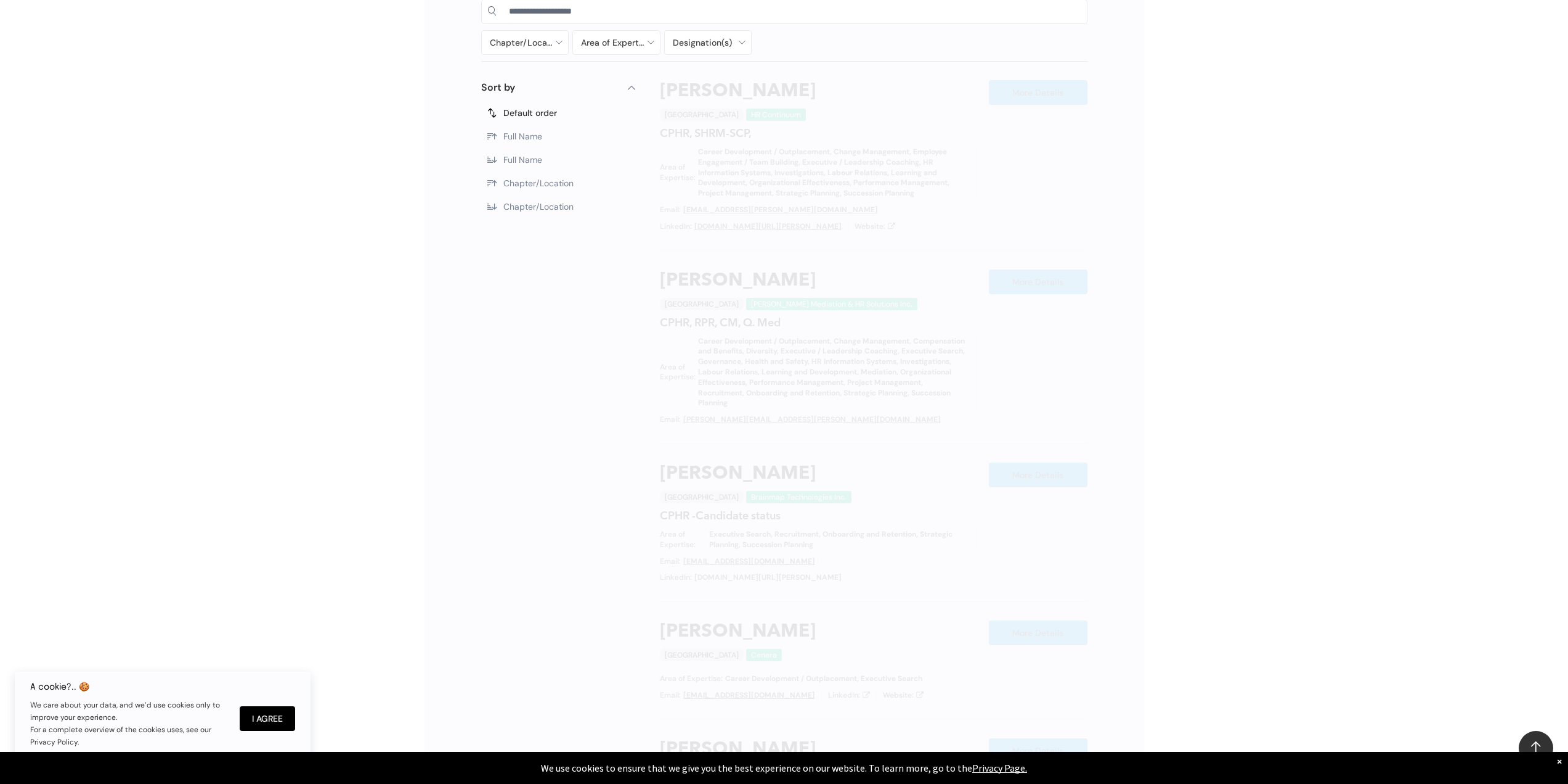
scroll to position [696, 0]
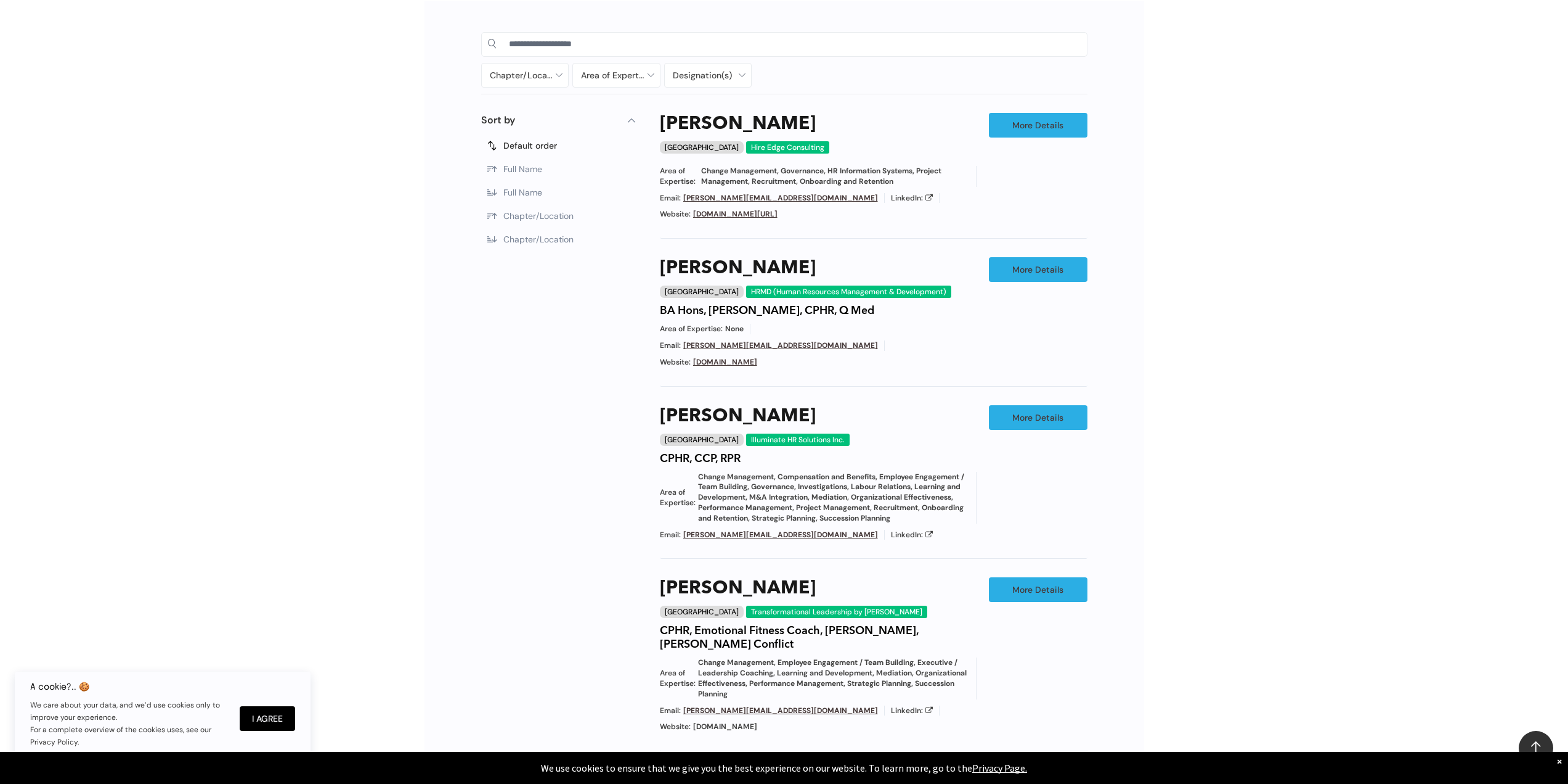
click at [1248, 608] on div "Chapter/Location Calgary Central Alberta Edmonton Grande Prairie Lethbridge Med…" at bounding box center [784, 560] width 1568 height 1154
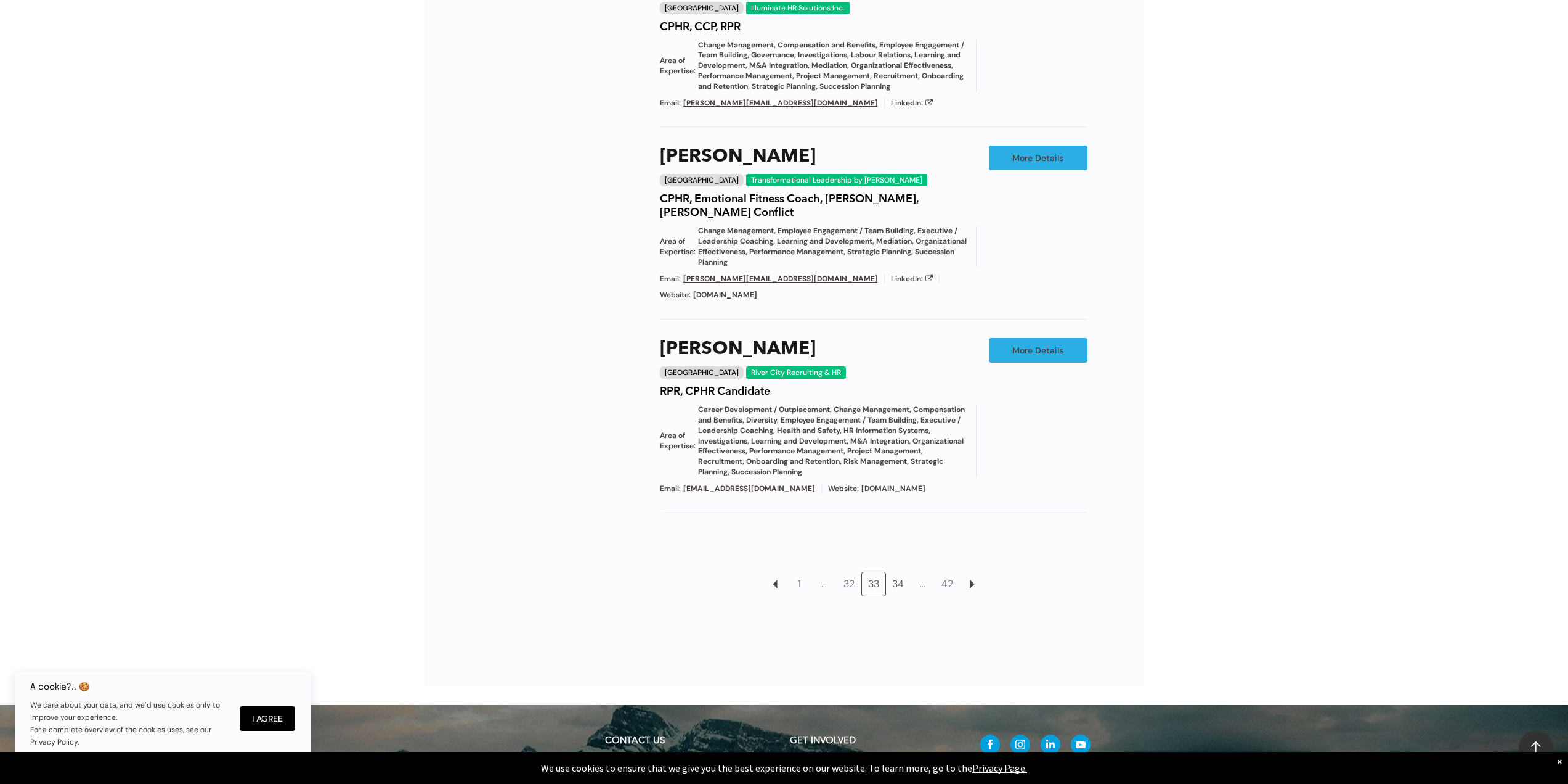
click at [903, 572] on link "34" at bounding box center [899, 584] width 23 height 23
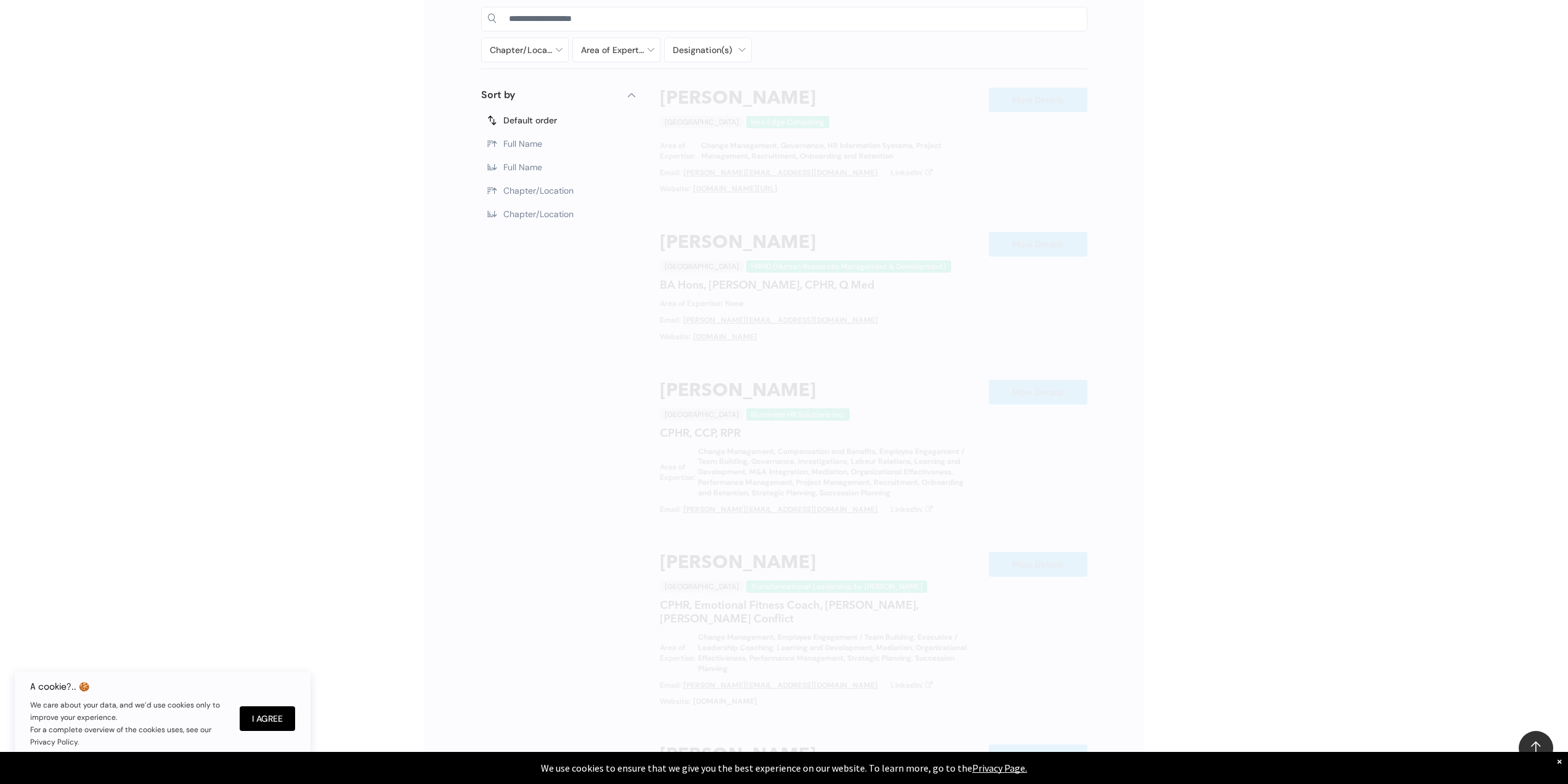
scroll to position [696, 0]
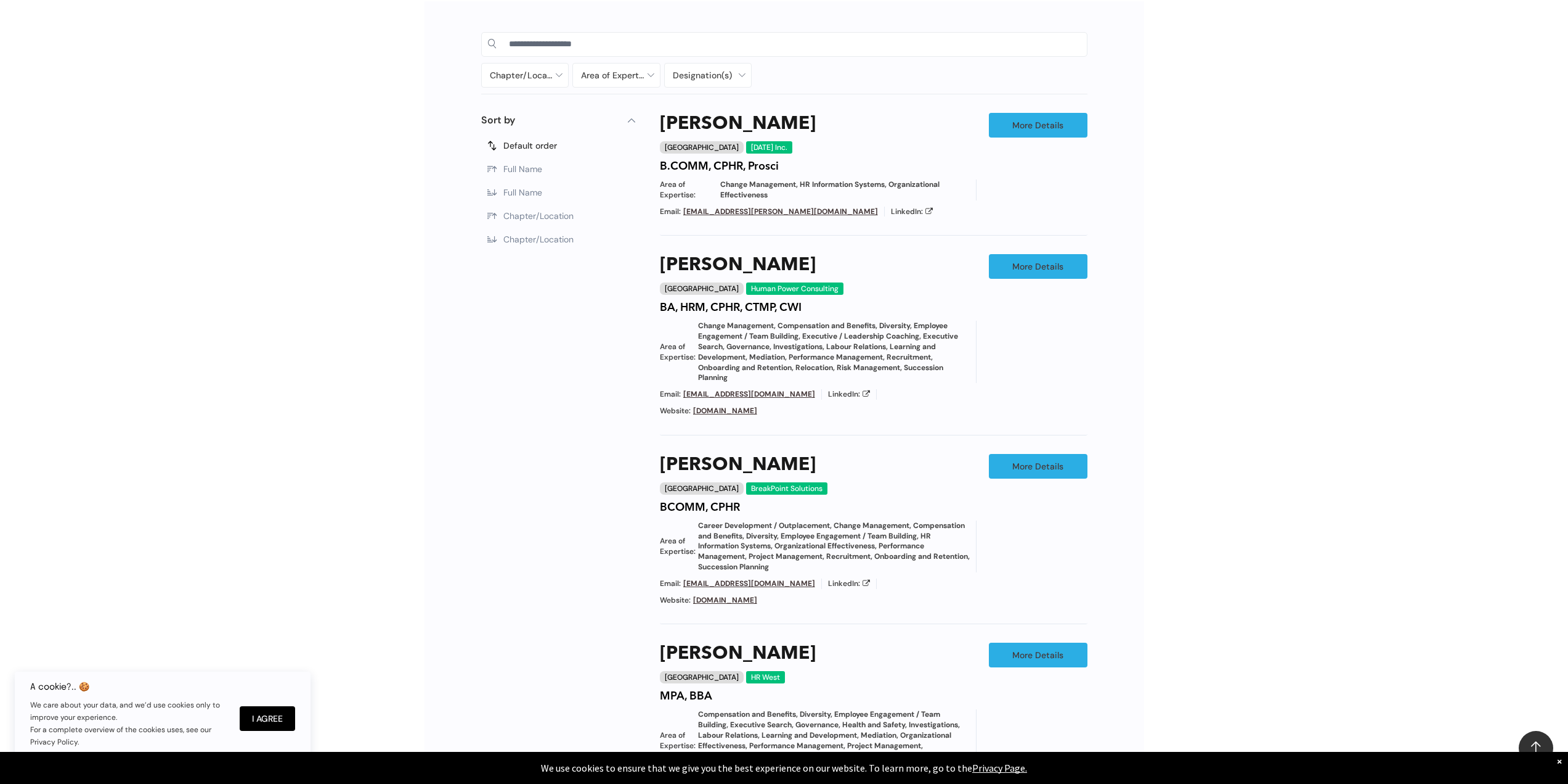
click at [1185, 578] on div "Chapter/Location Calgary Central Alberta Edmonton Grande Prairie Lethbridge Med…" at bounding box center [784, 581] width 1568 height 1195
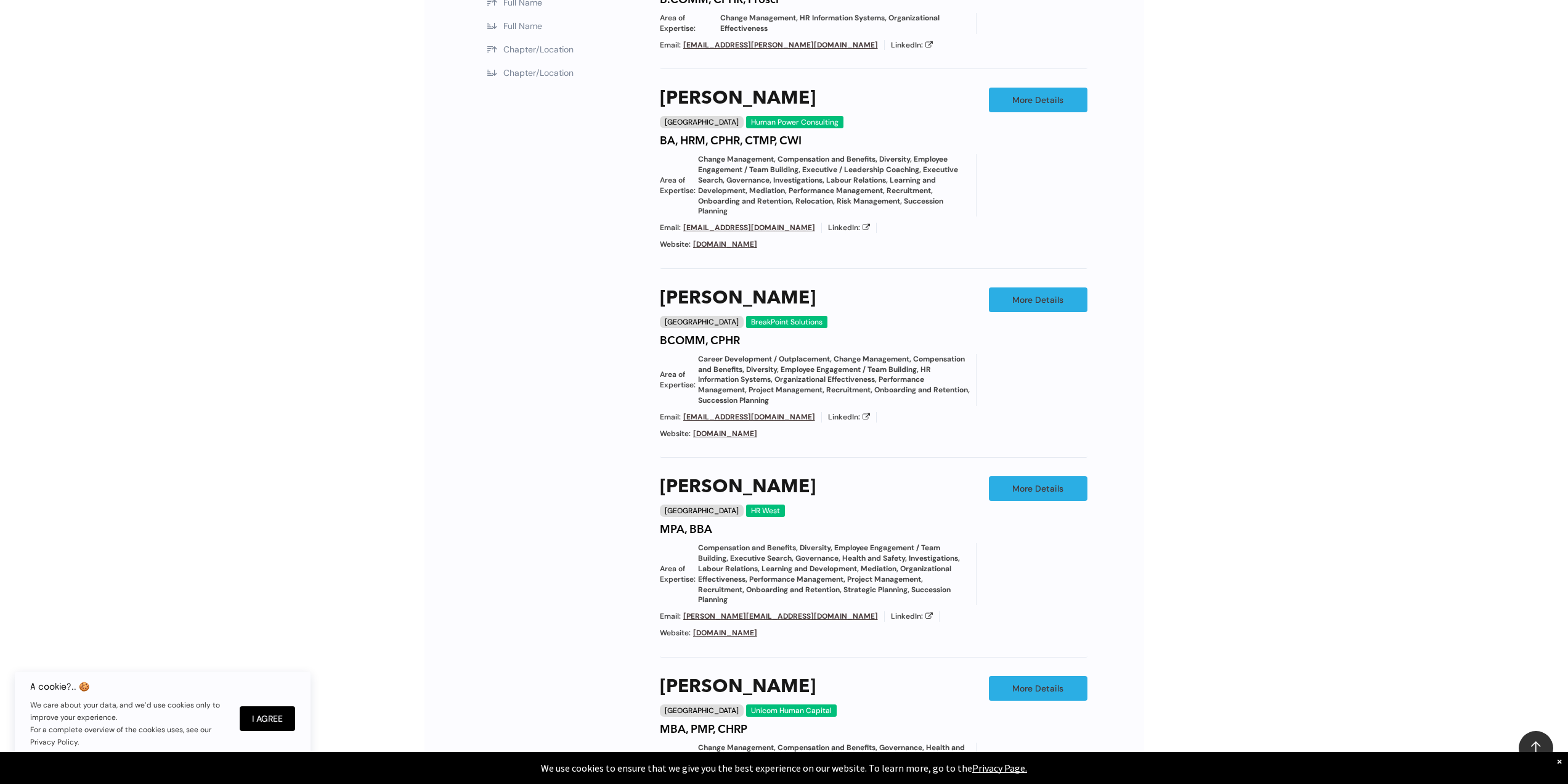
scroll to position [1128, 0]
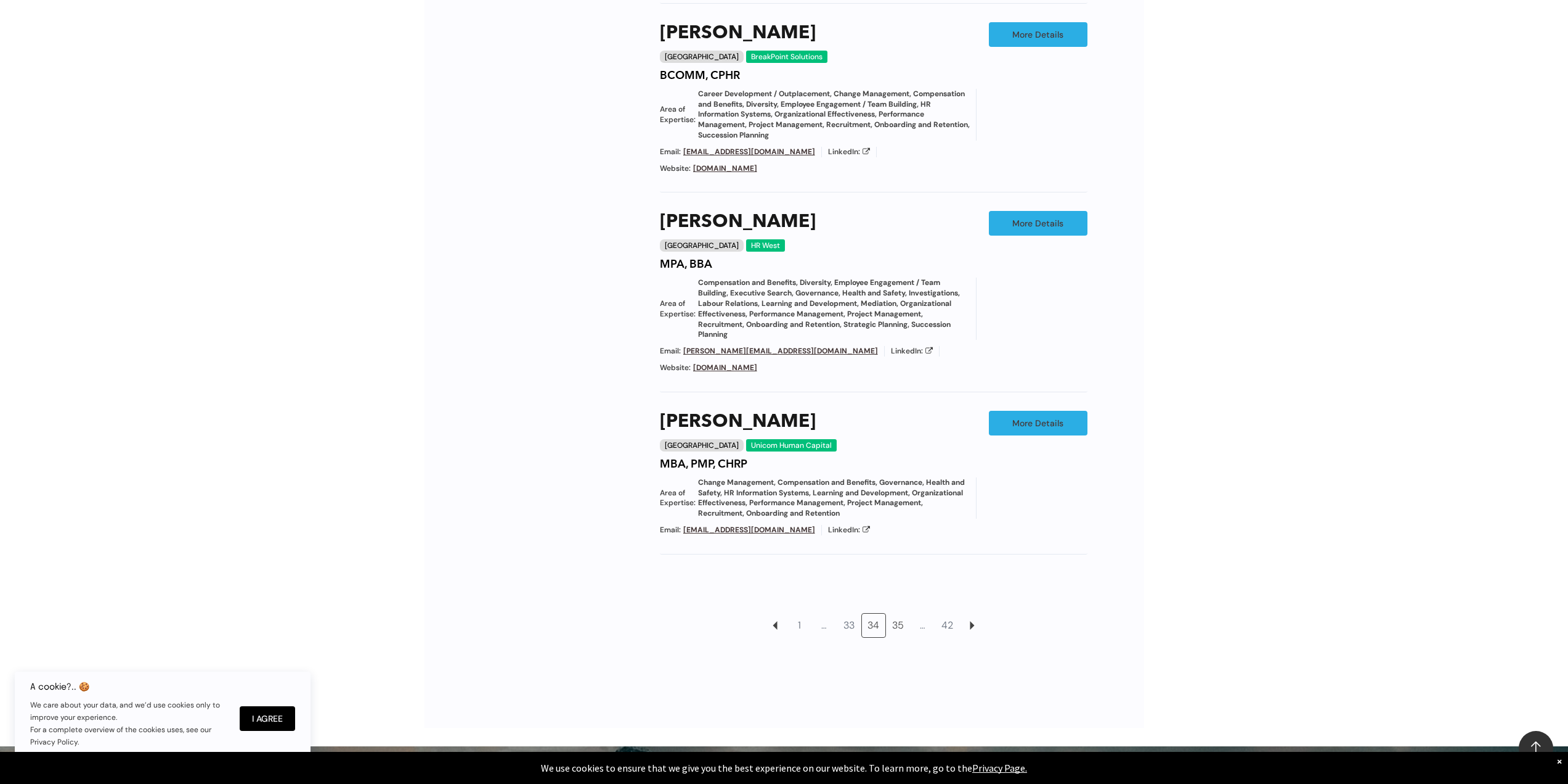
click at [892, 614] on link "35" at bounding box center [899, 626] width 23 height 23
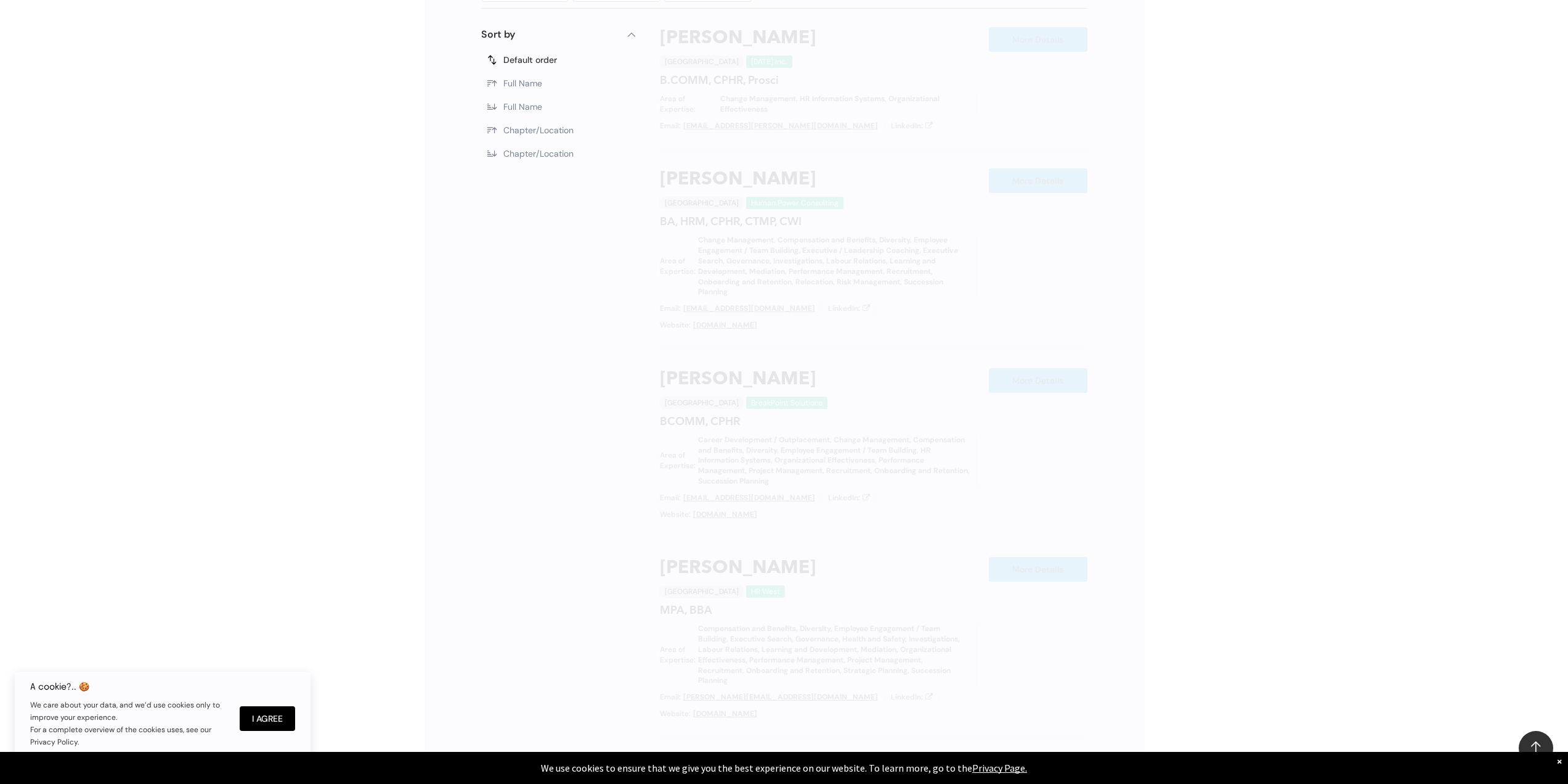
scroll to position [696, 0]
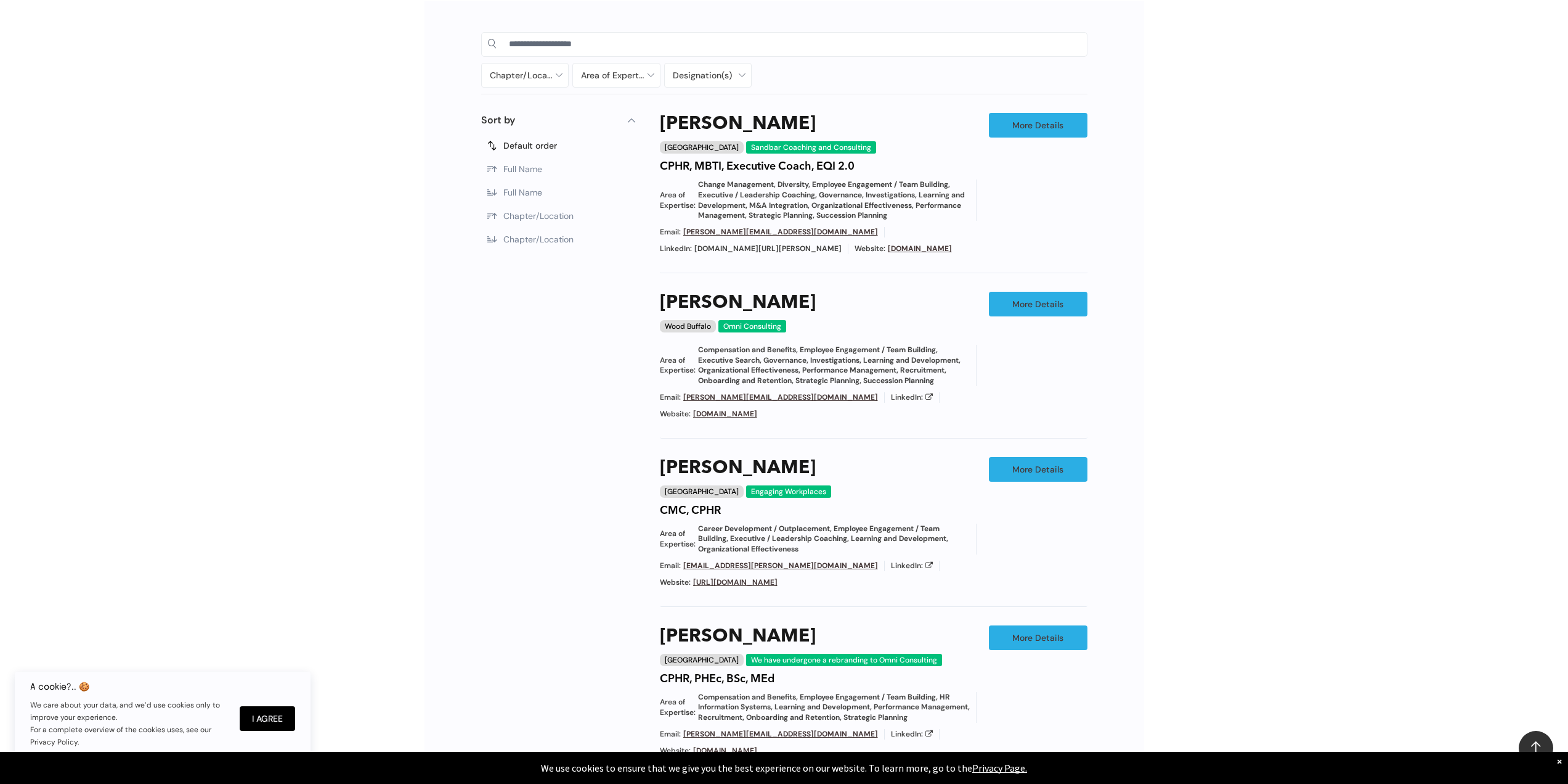
drag, startPoint x: 1203, startPoint y: 574, endPoint x: 1169, endPoint y: 563, distance: 35.7
click at [1203, 574] on div "Chapter/Location Calgary Central Alberta Edmonton Grande Prairie Lethbridge Med…" at bounding box center [784, 555] width 1568 height 1146
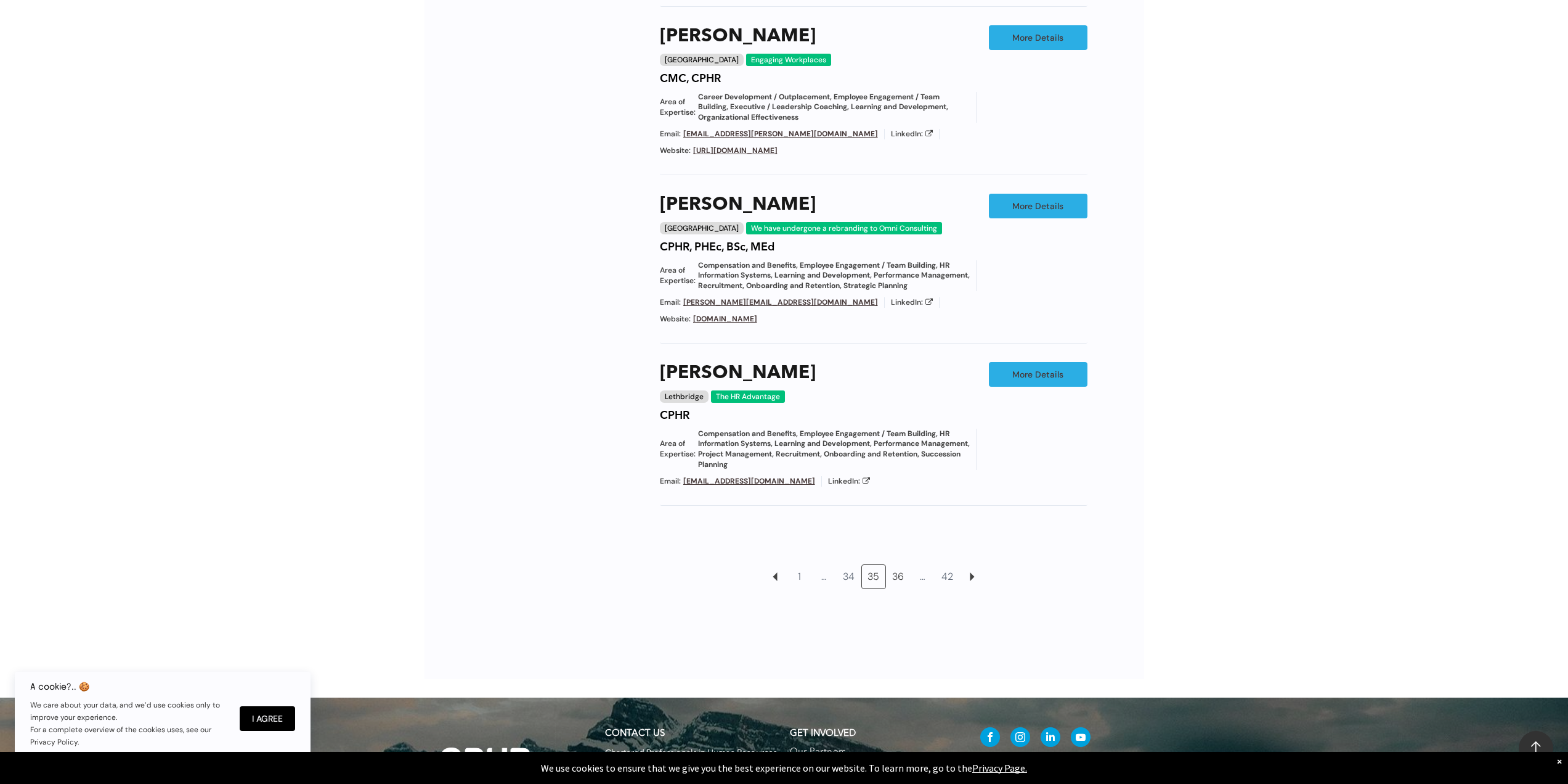
click at [895, 577] on link "36" at bounding box center [899, 576] width 23 height 23
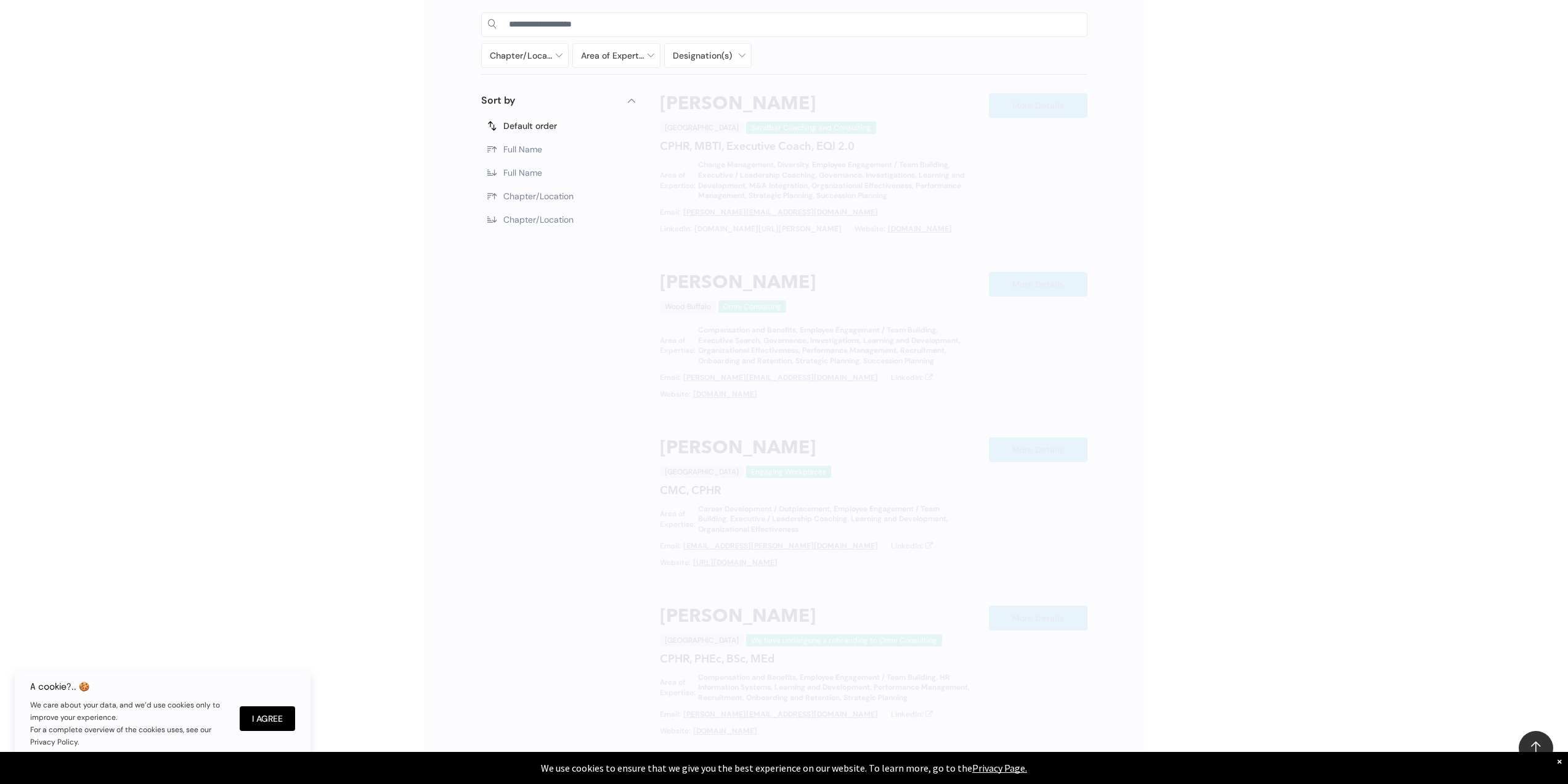
scroll to position [696, 0]
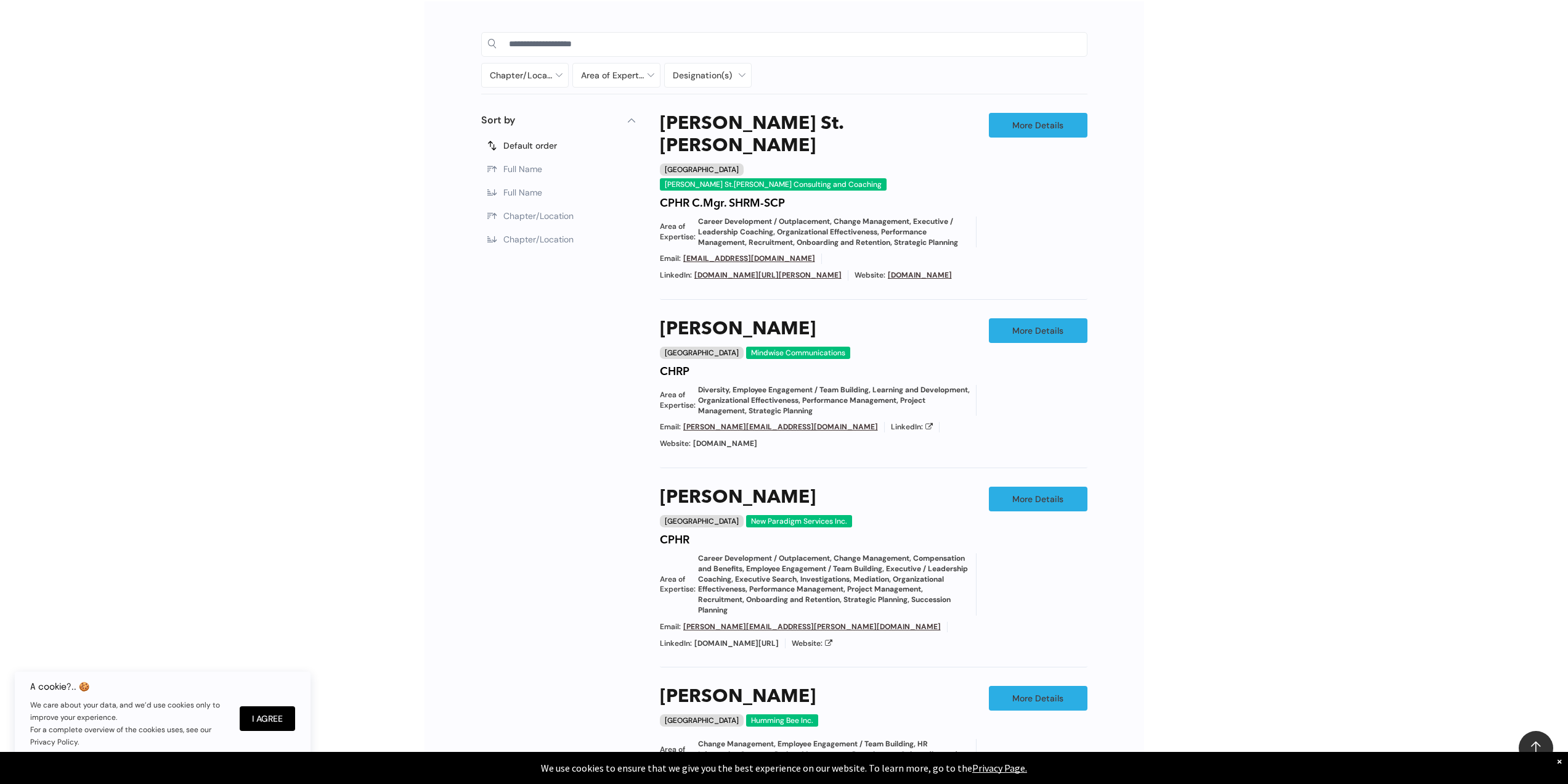
click at [1208, 619] on div "Chapter/Location Calgary Central Alberta Edmonton Grande Prairie Lethbridge Med…" at bounding box center [784, 580] width 1568 height 1194
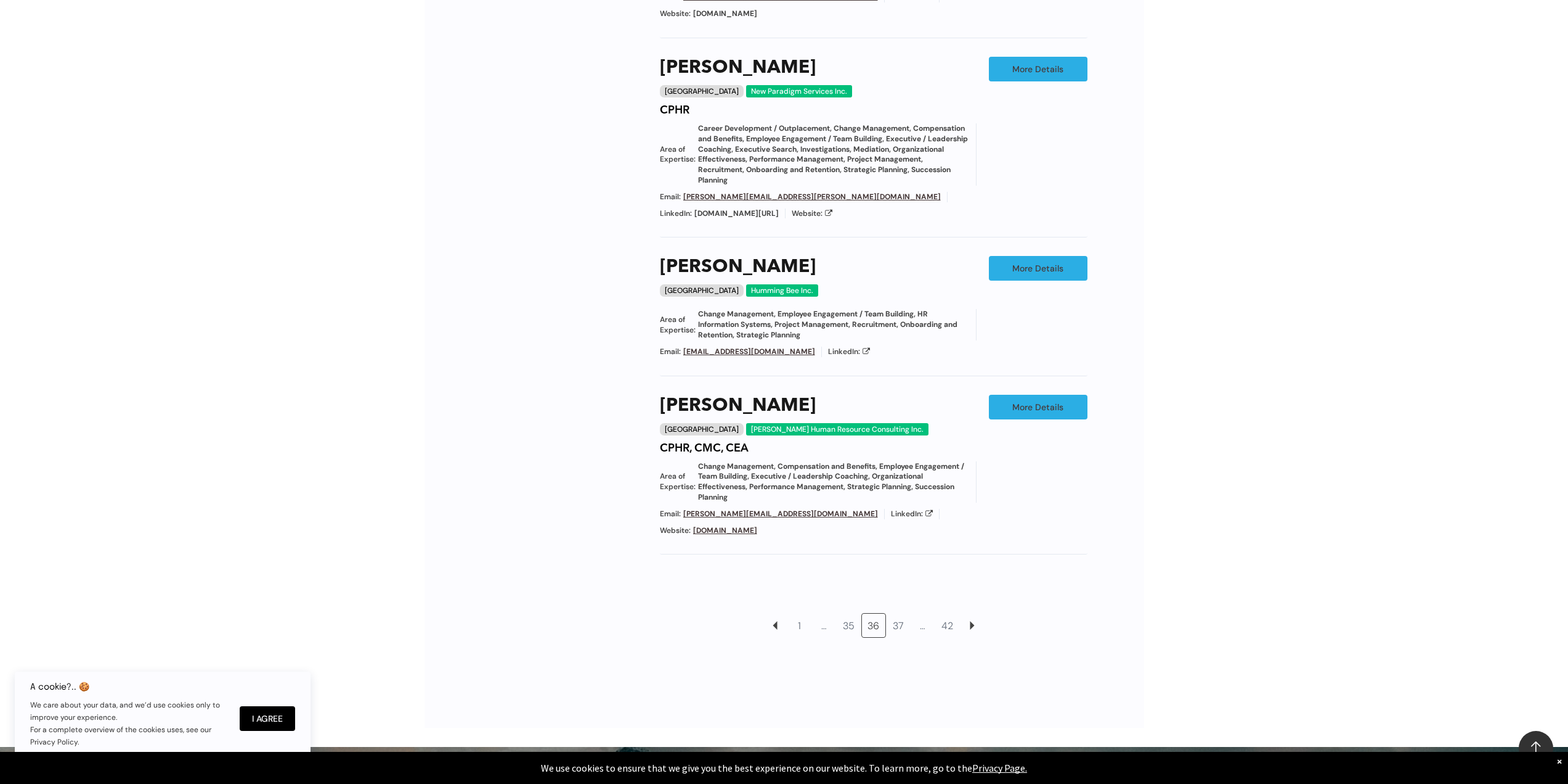
scroll to position [1128, 0]
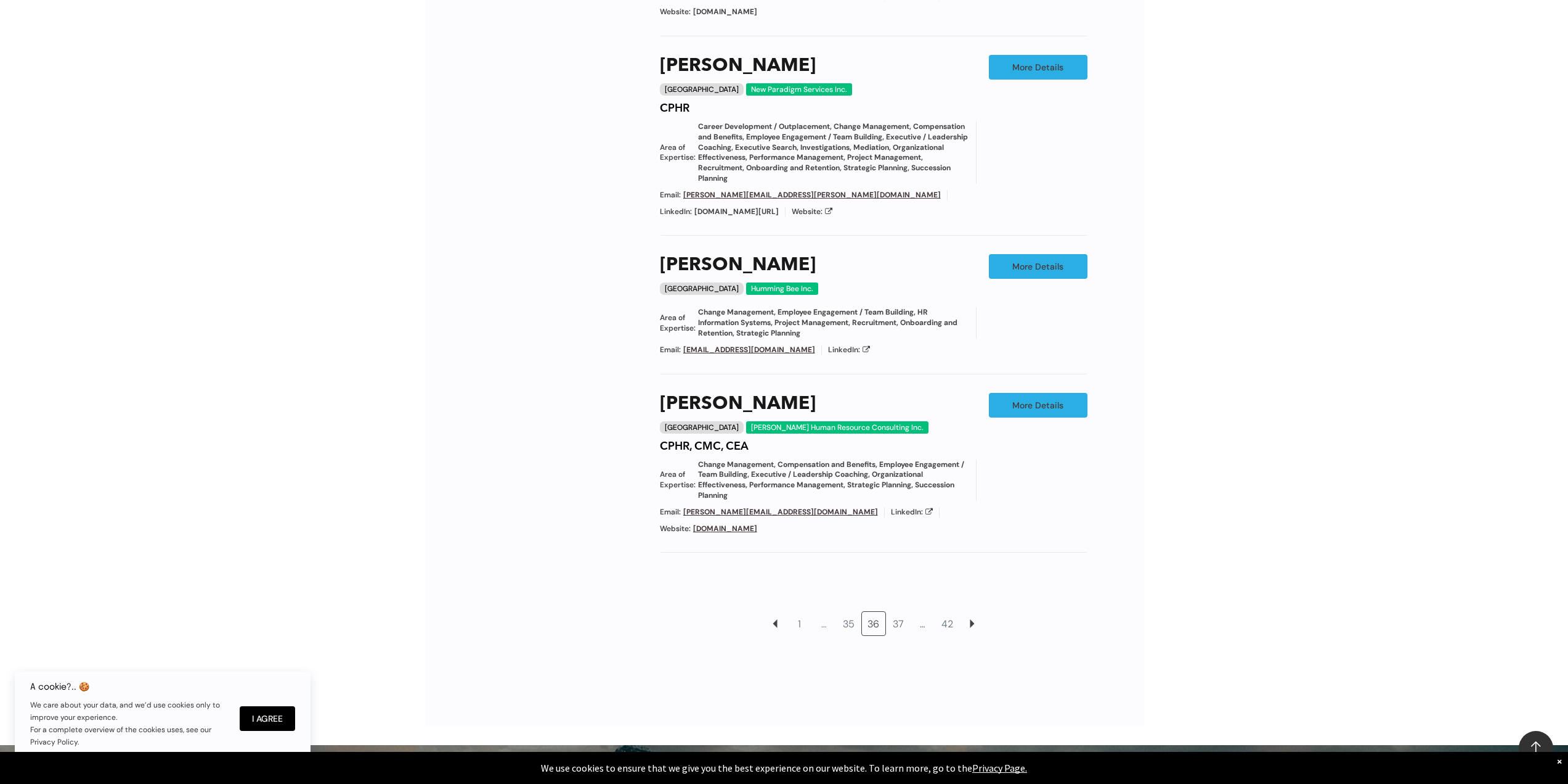
click at [892, 612] on link "37" at bounding box center [899, 624] width 23 height 23
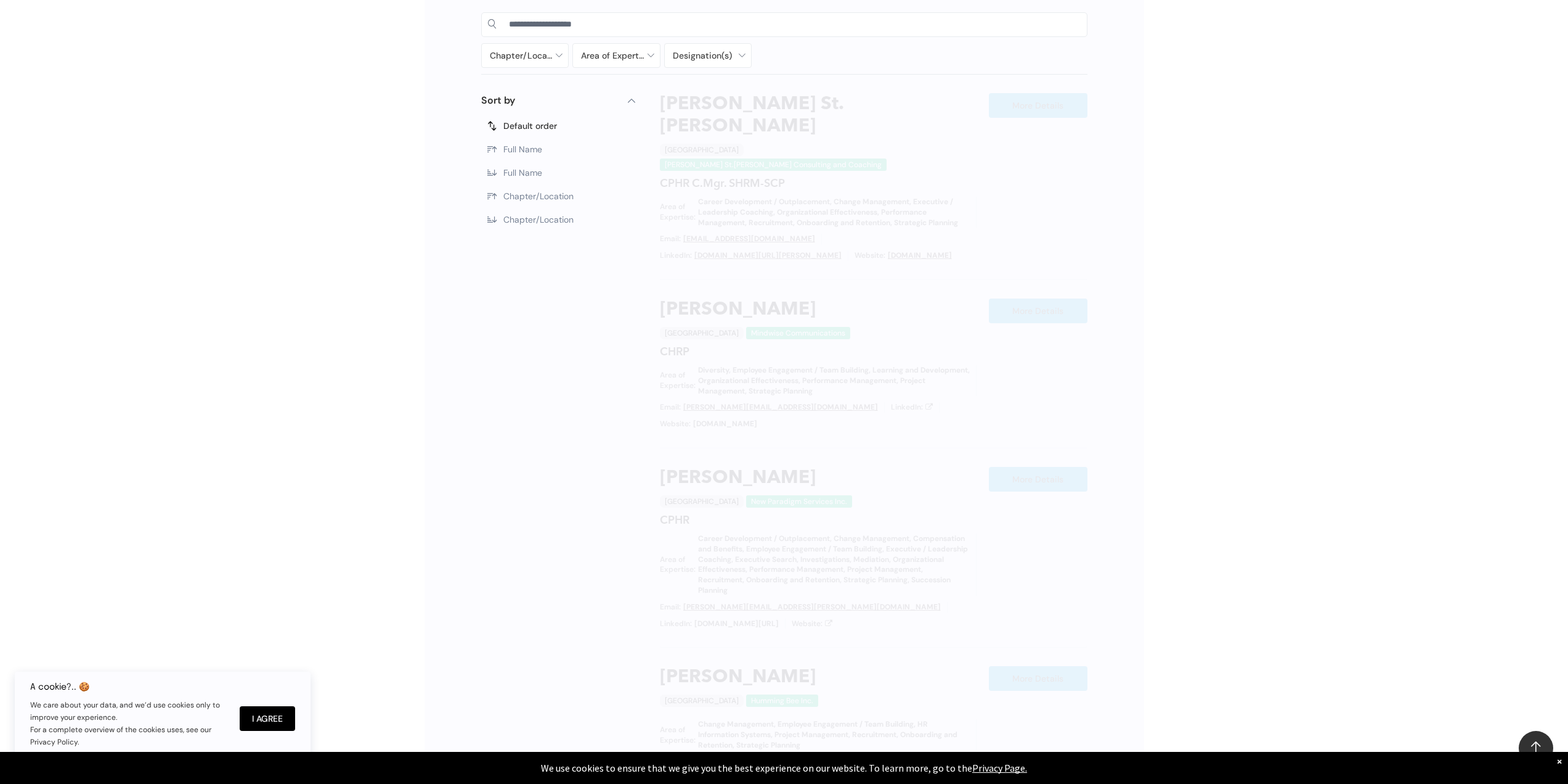
scroll to position [696, 0]
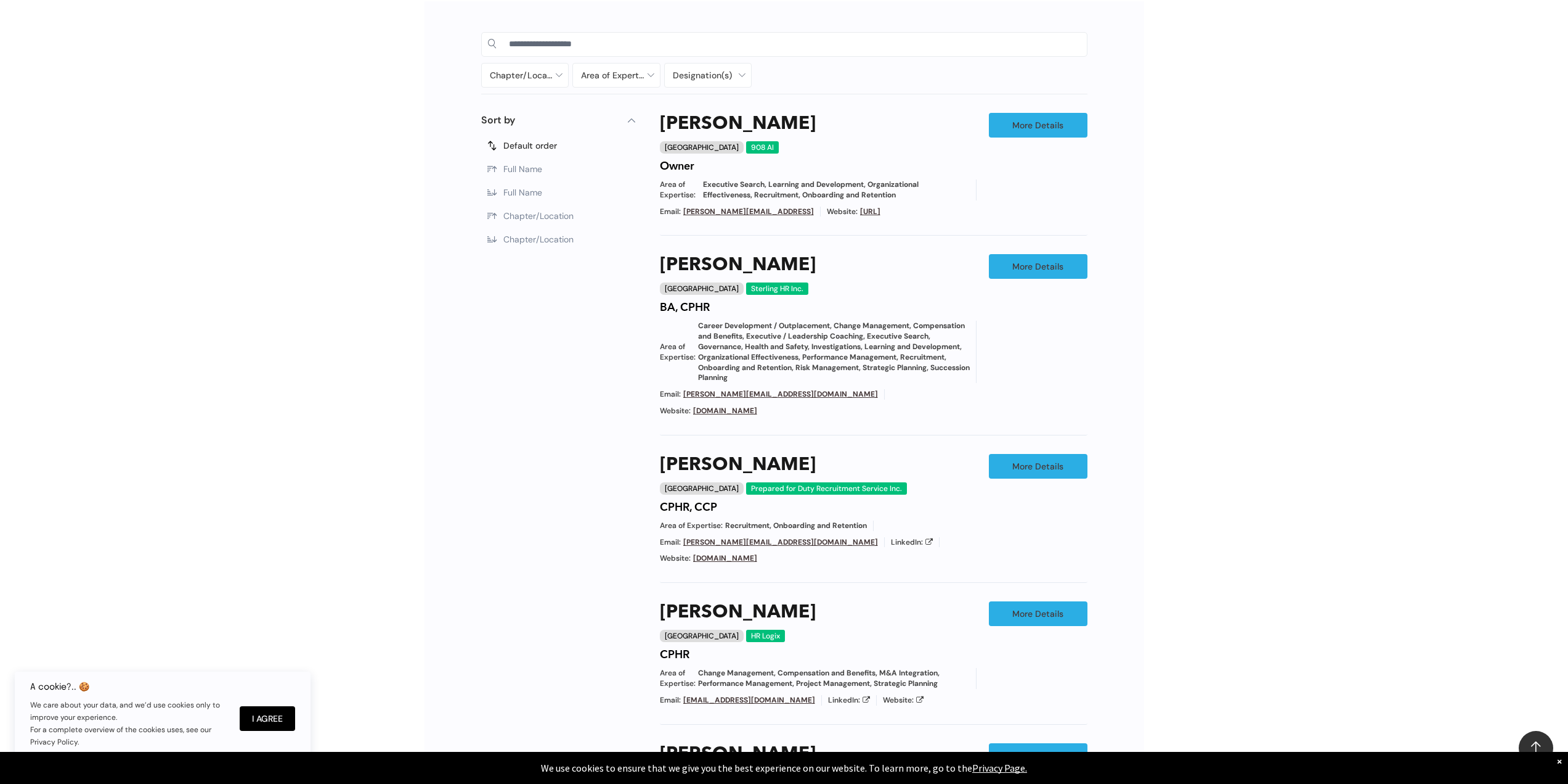
click at [1231, 586] on div "Chapter/Location Calgary Central Alberta Edmonton Grande Prairie Lethbridge Med…" at bounding box center [784, 549] width 1568 height 1133
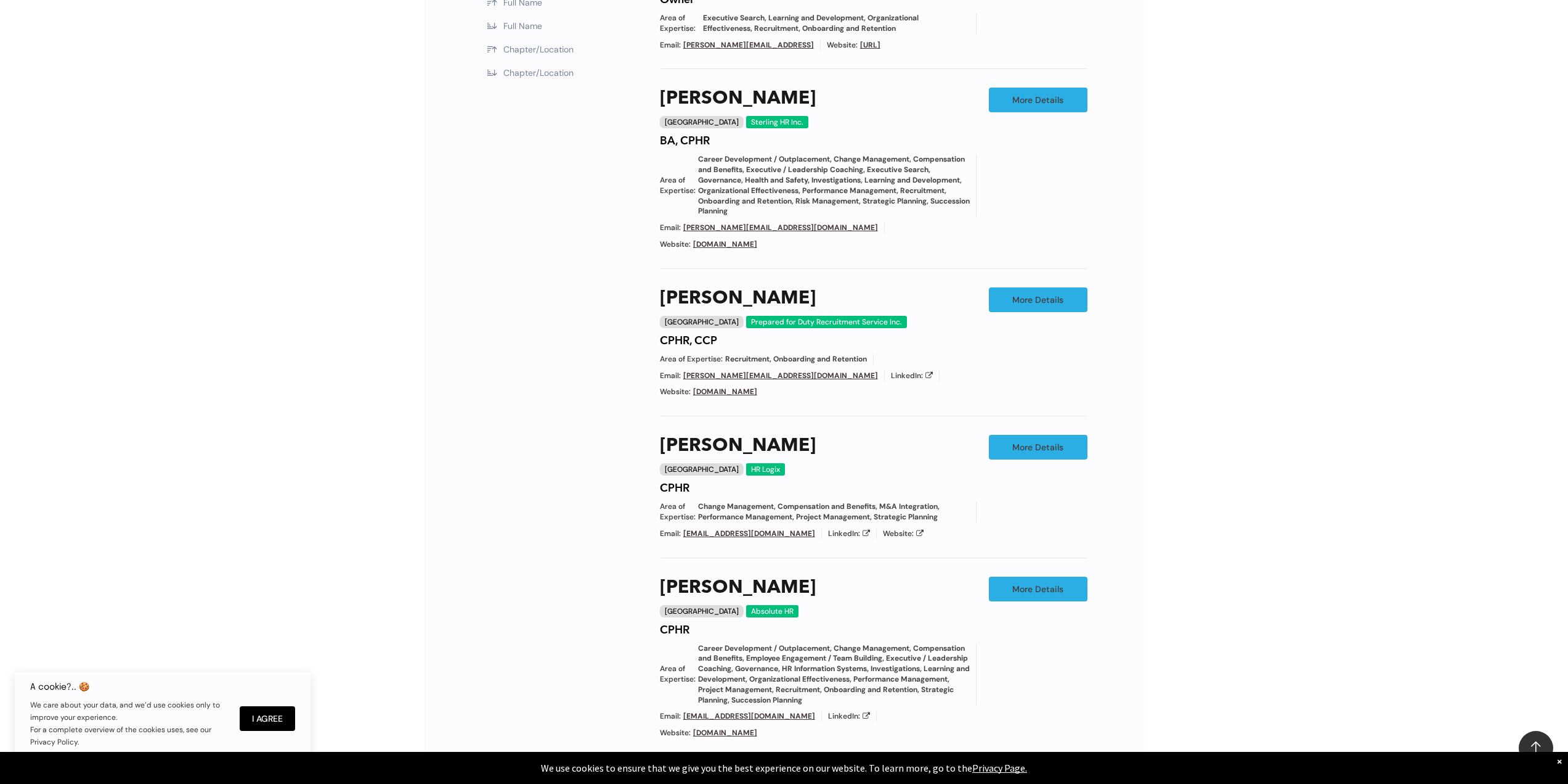
scroll to position [1128, 0]
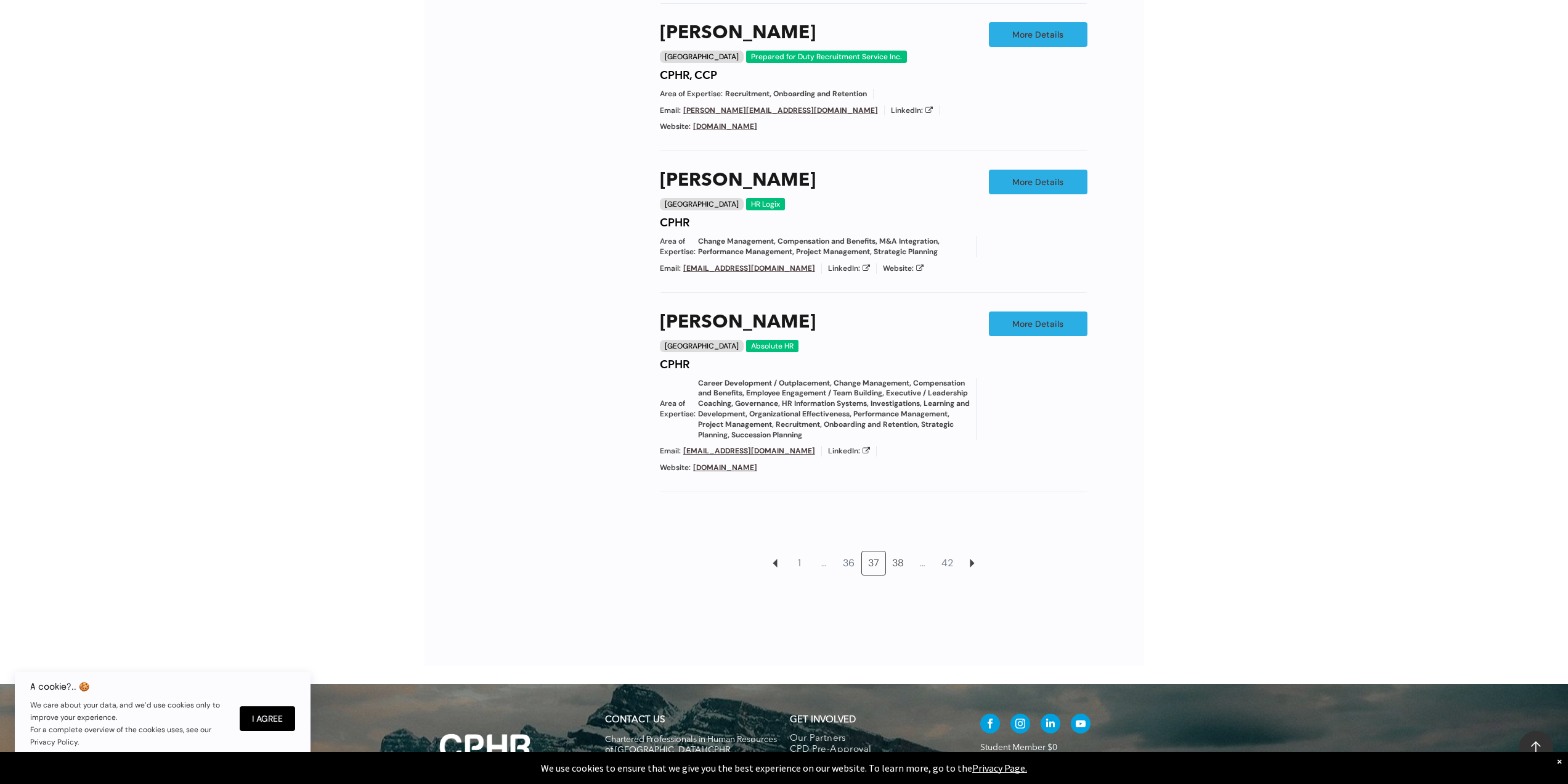
click at [898, 551] on link "38" at bounding box center [899, 563] width 23 height 23
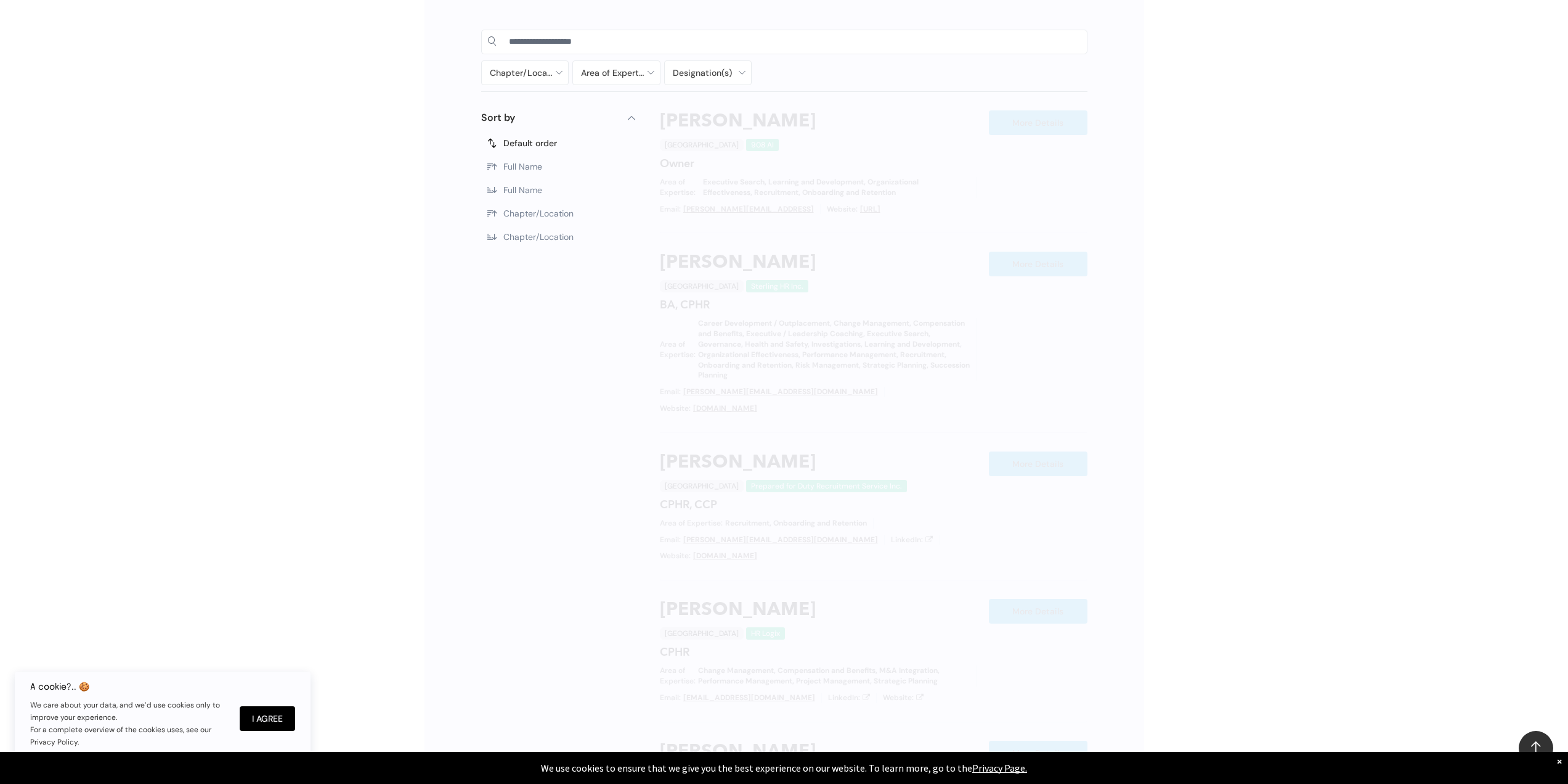
scroll to position [696, 0]
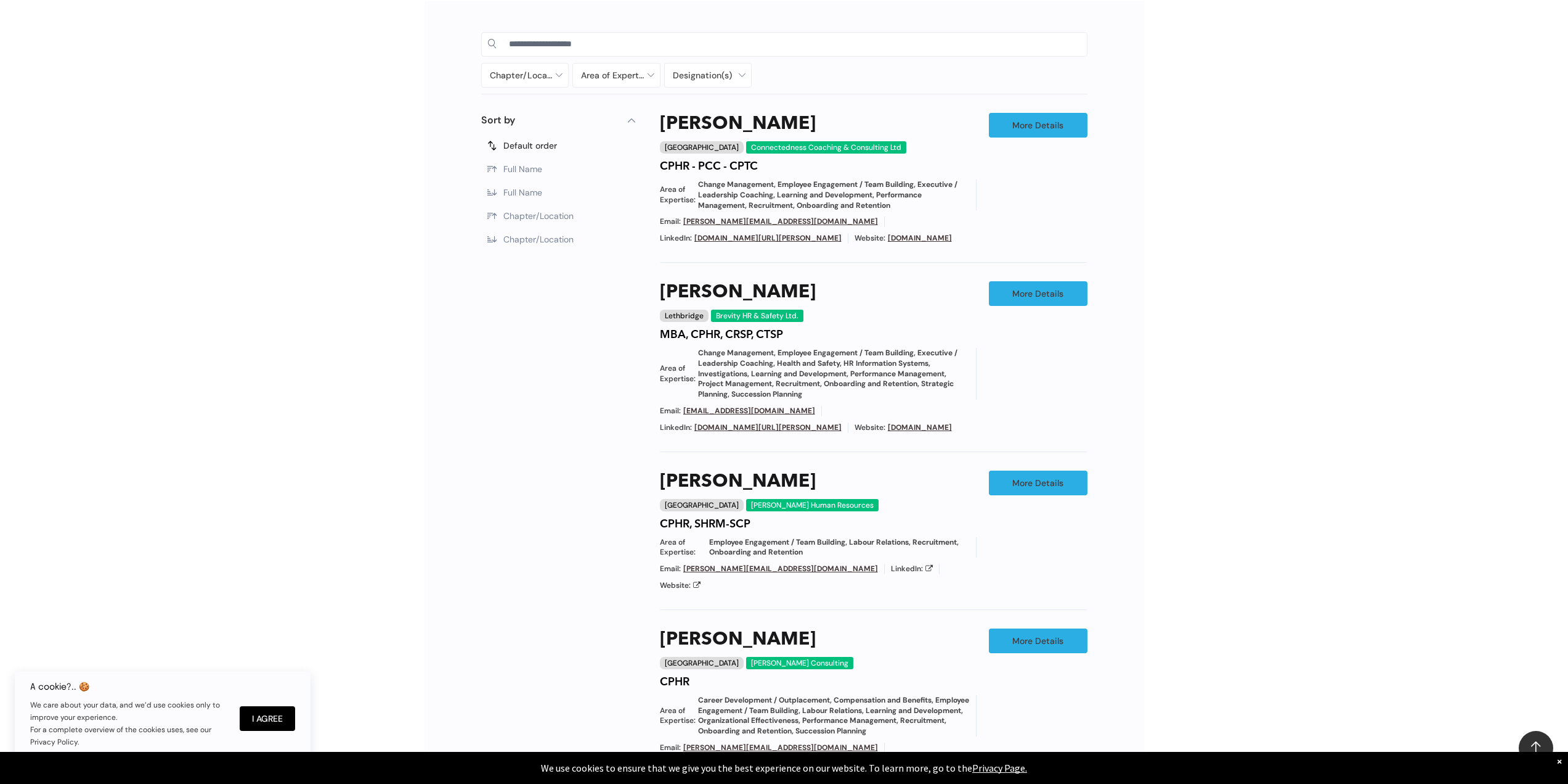
click at [1187, 631] on div "Chapter/Location Calgary Central Alberta Edmonton Grande Prairie Lethbridge Med…" at bounding box center [784, 565] width 1568 height 1166
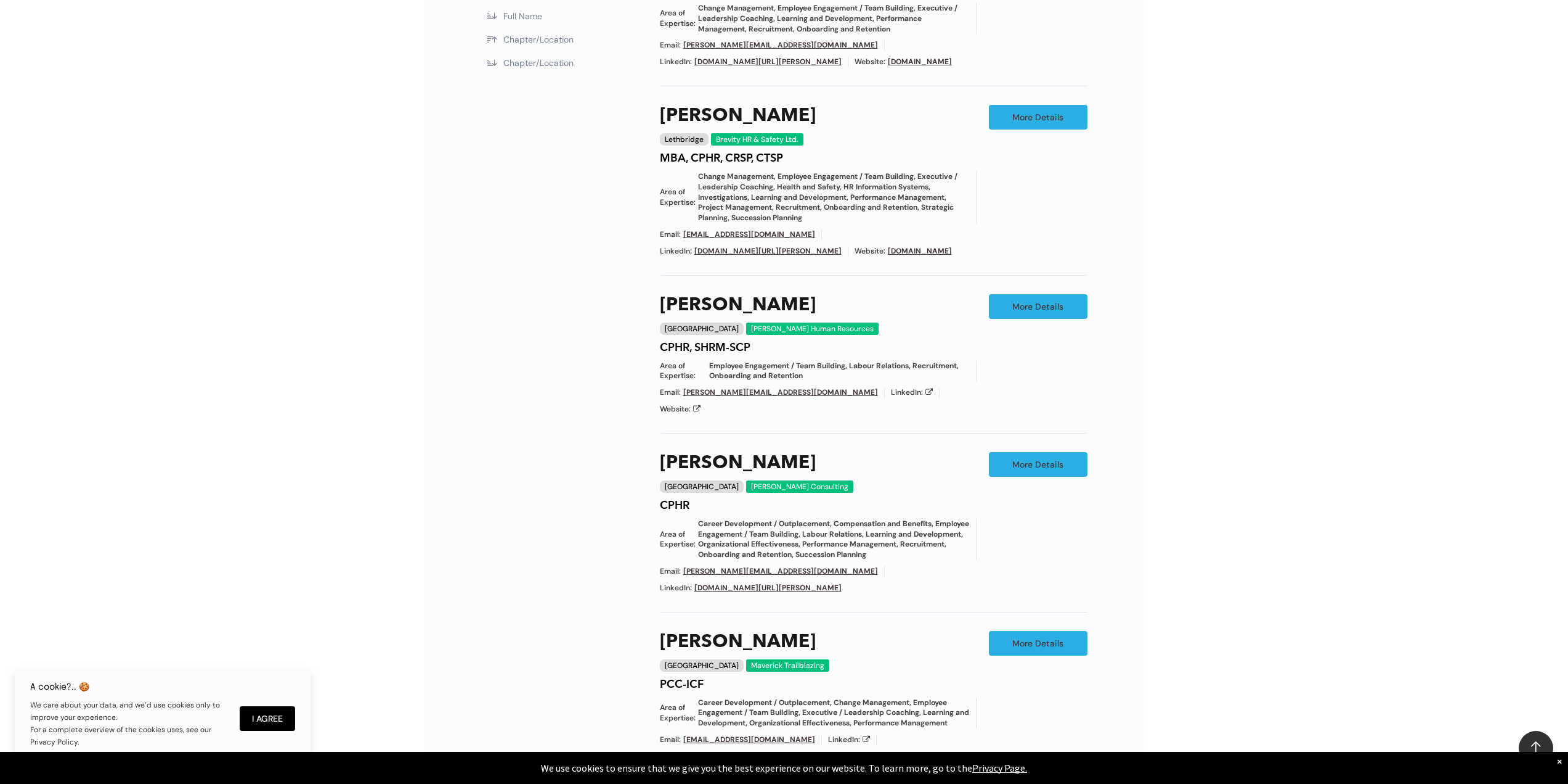
scroll to position [1128, 0]
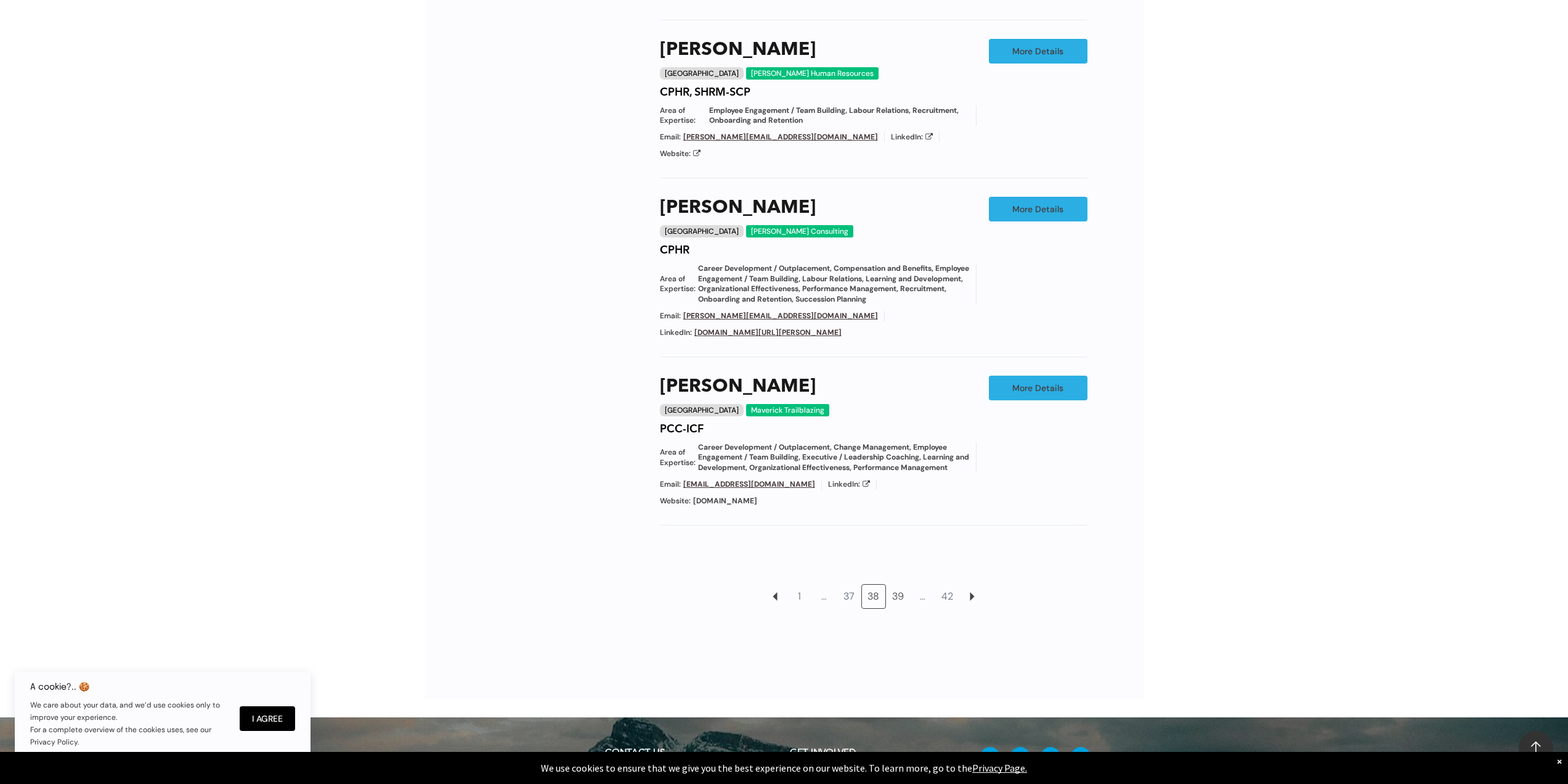
click at [897, 591] on link "39" at bounding box center [899, 596] width 23 height 23
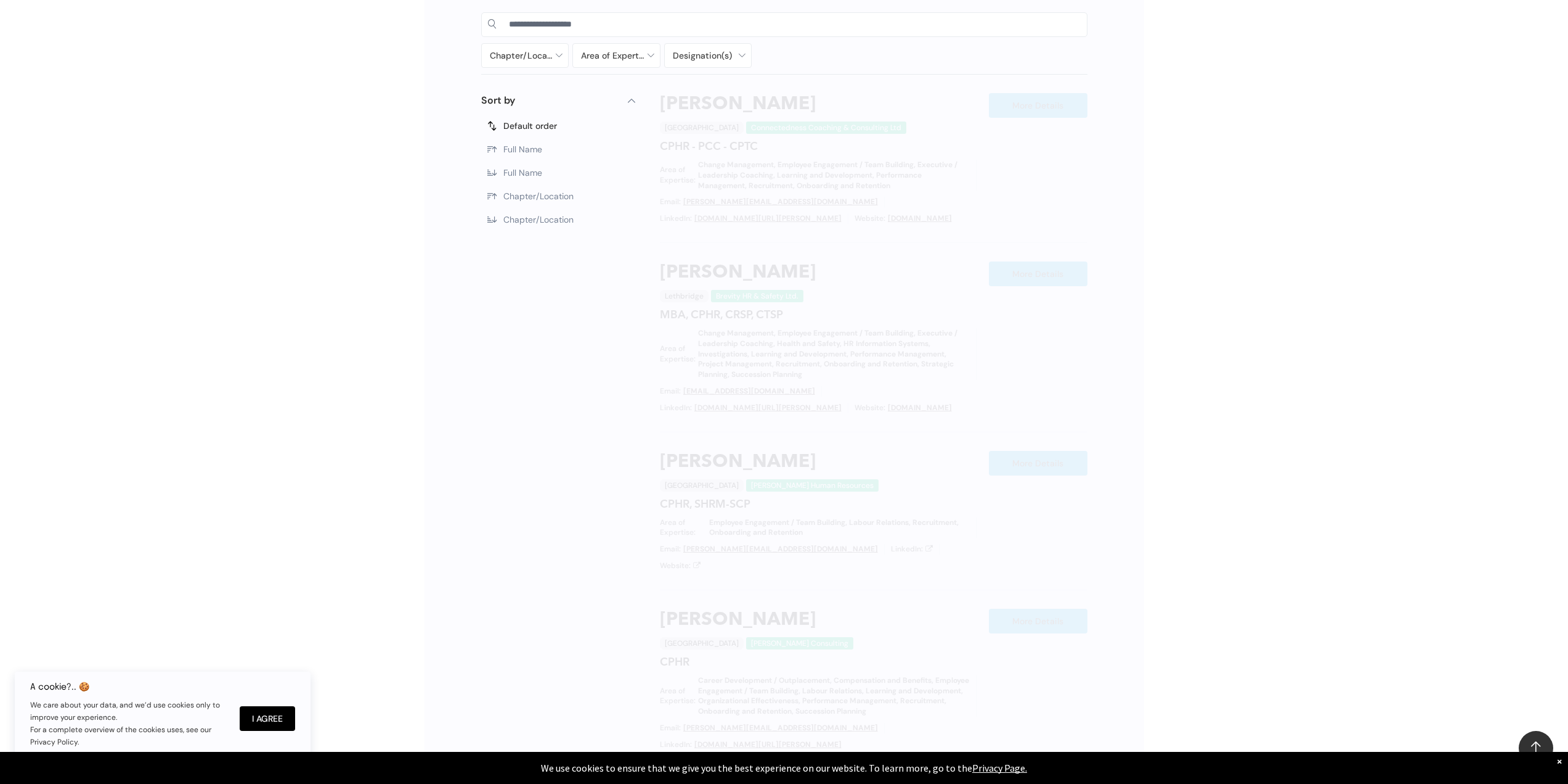
scroll to position [696, 0]
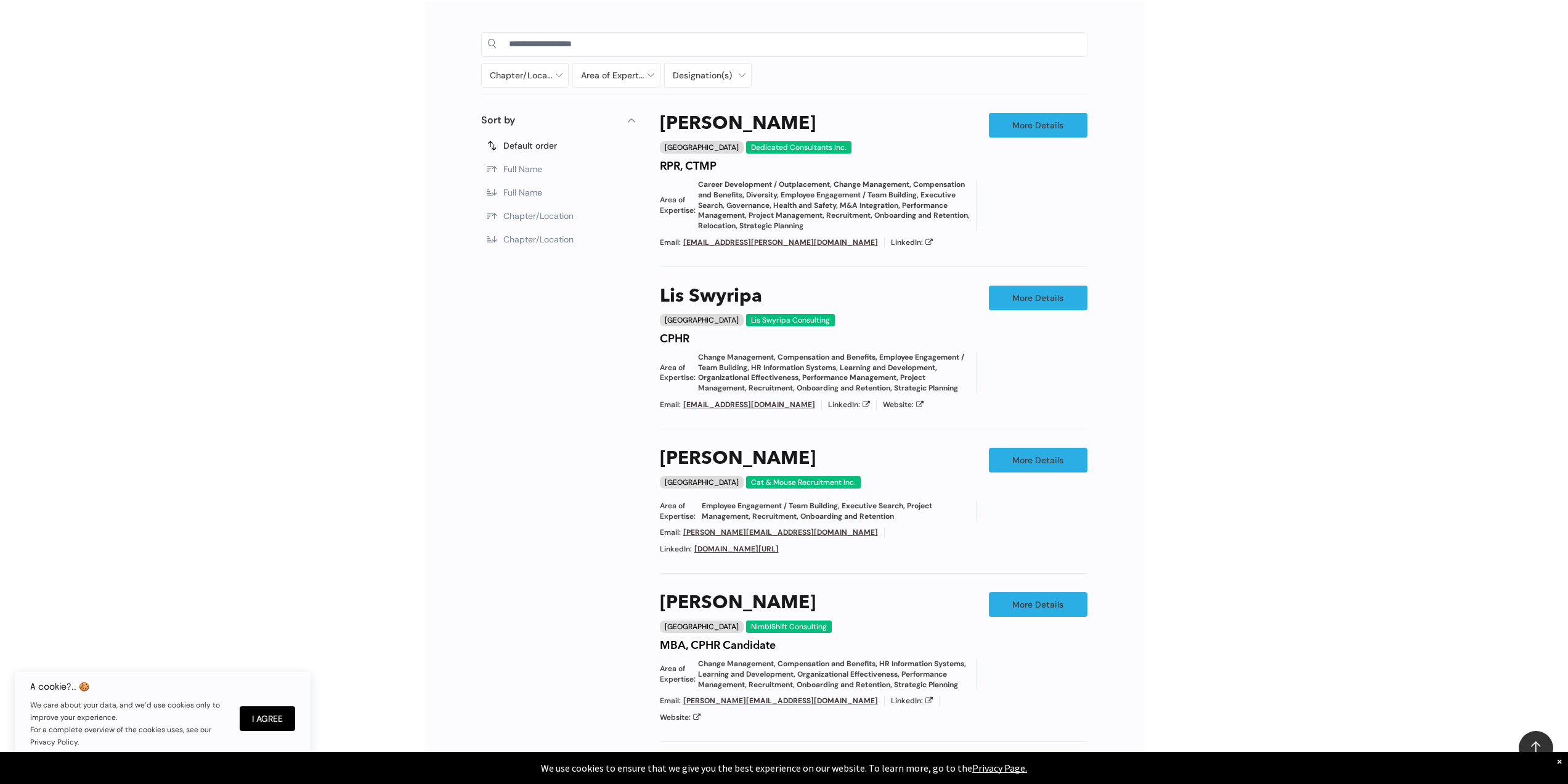
click at [1202, 567] on div "Chapter/Location Calgary Central Alberta Edmonton Grande Prairie Lethbridge Med…" at bounding box center [784, 536] width 1568 height 1106
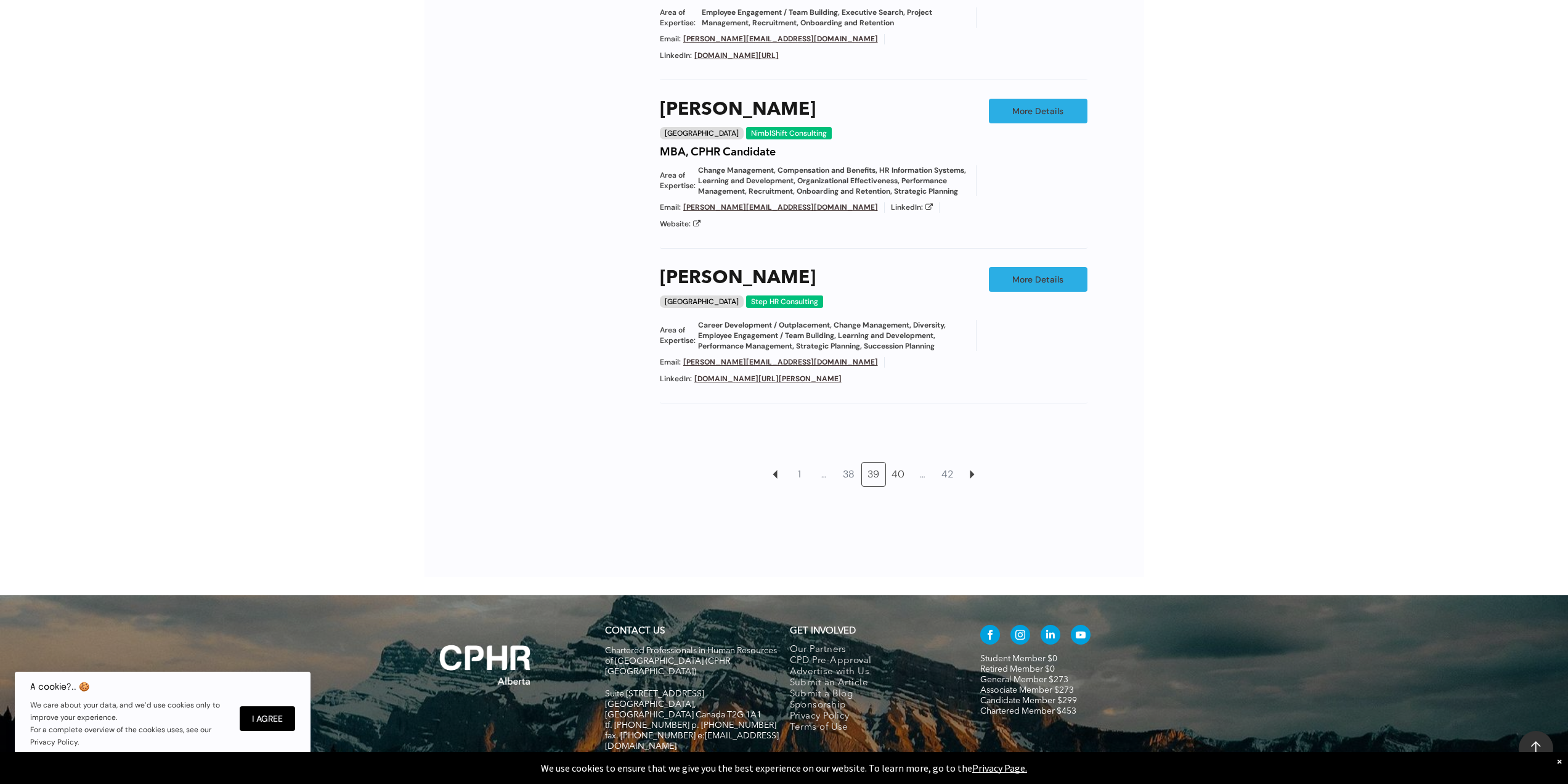
click at [899, 463] on link "40" at bounding box center [899, 474] width 23 height 23
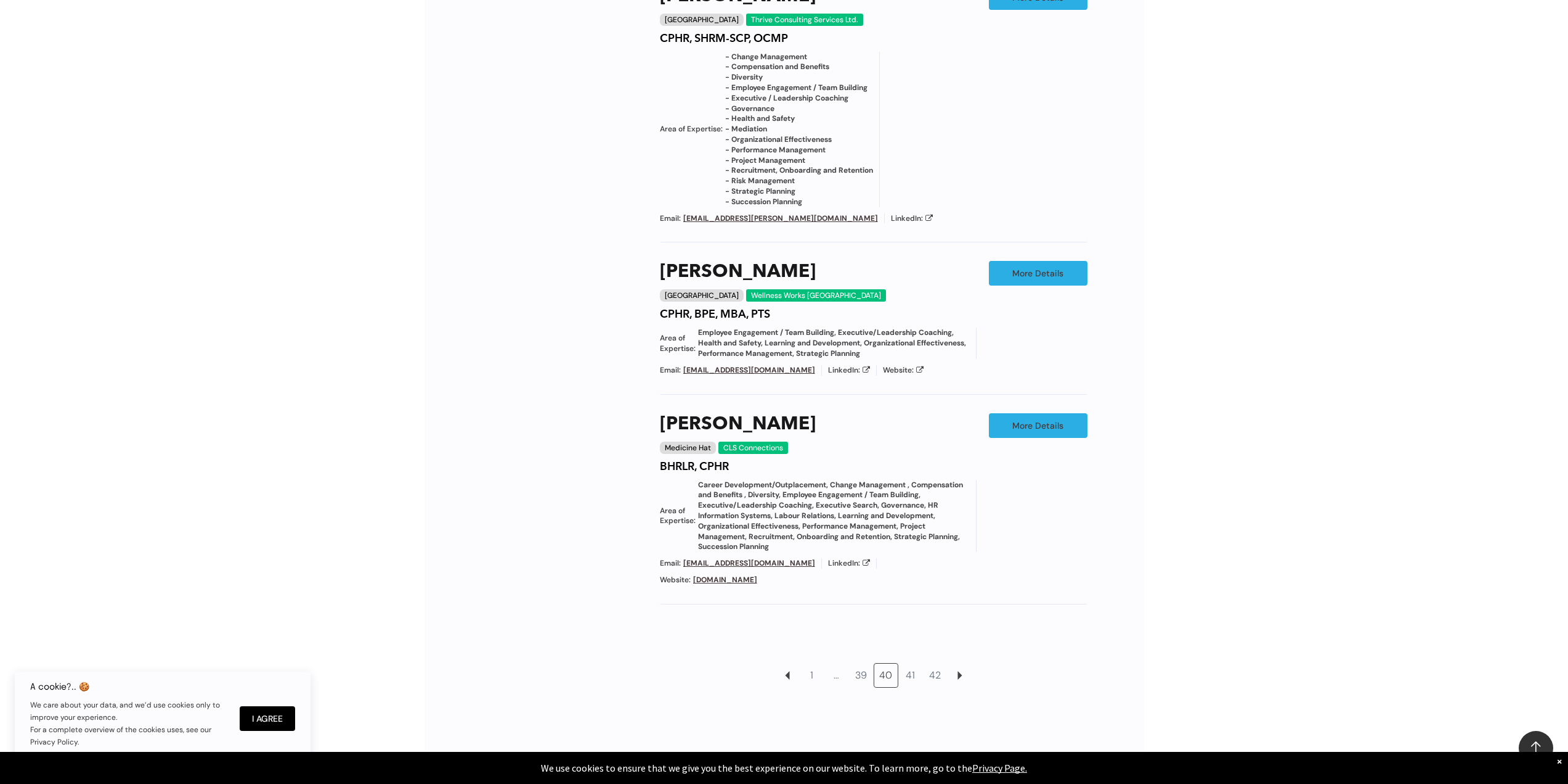
scroll to position [1312, 0]
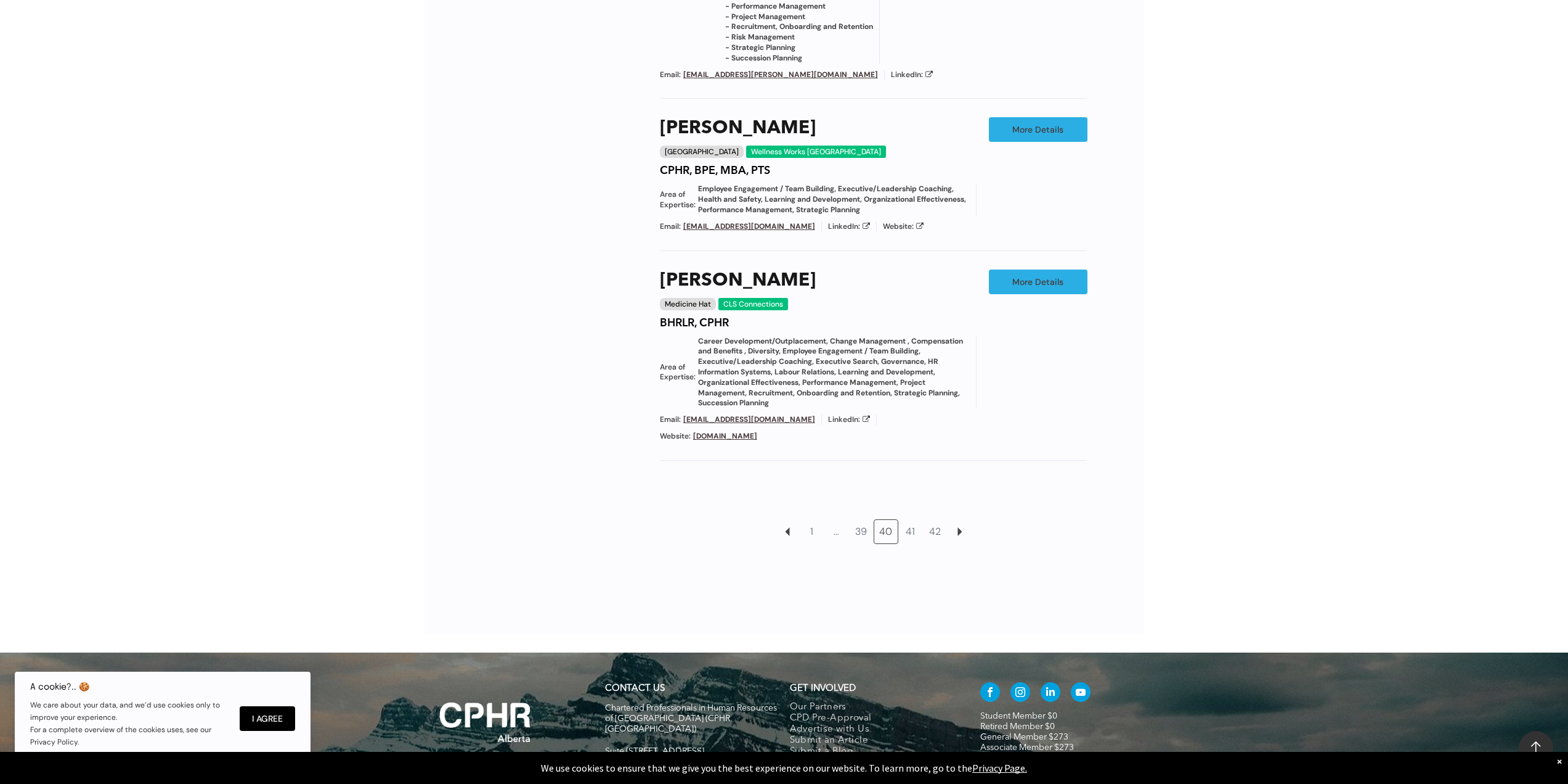
click at [1197, 554] on div "Chapter/Location Calgary Central Alberta Edmonton Grande Prairie Lethbridge Med…" at bounding box center [784, 10] width 1568 height 1287
click at [912, 537] on link "41" at bounding box center [910, 531] width 23 height 23
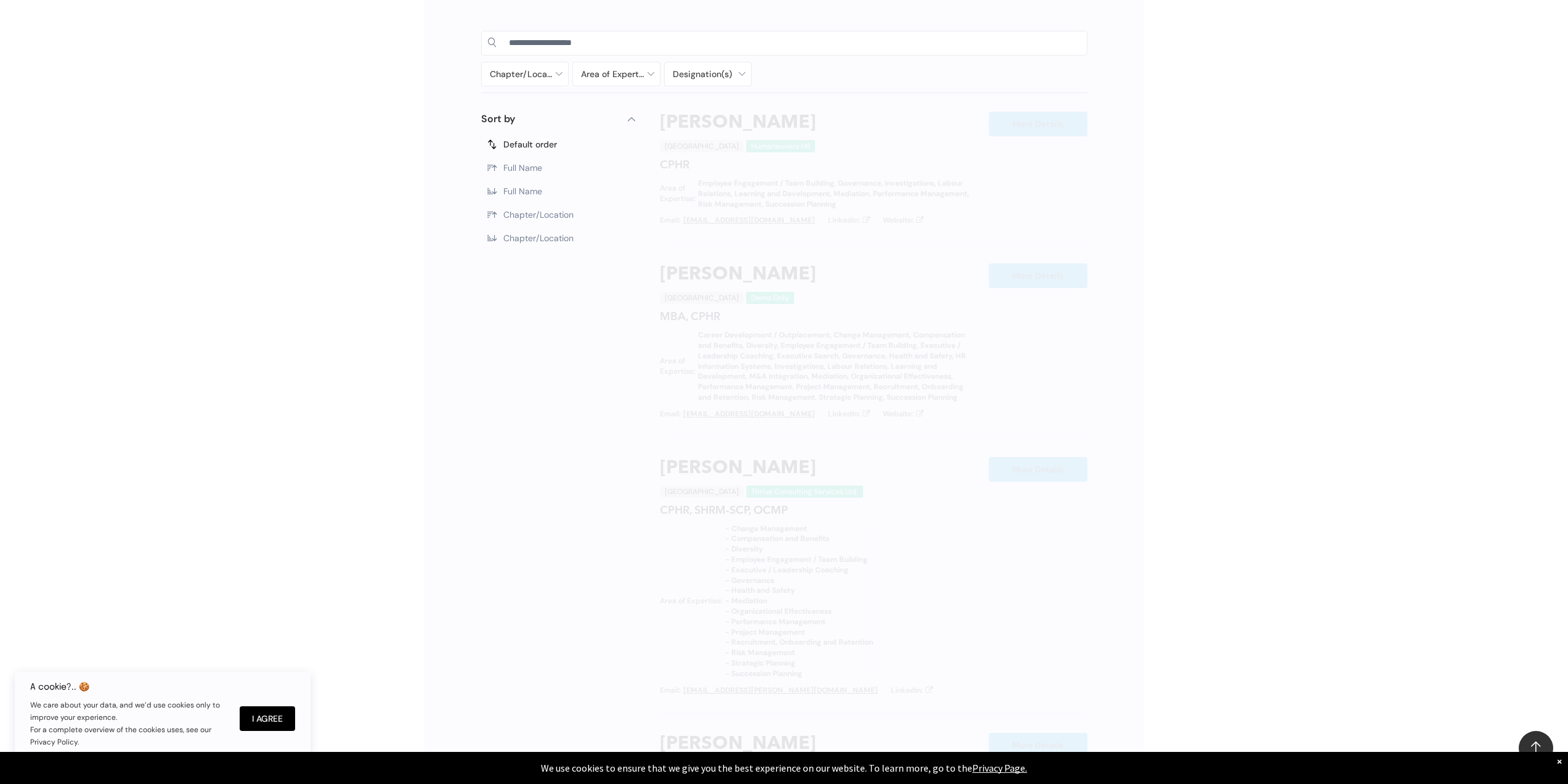
scroll to position [696, 0]
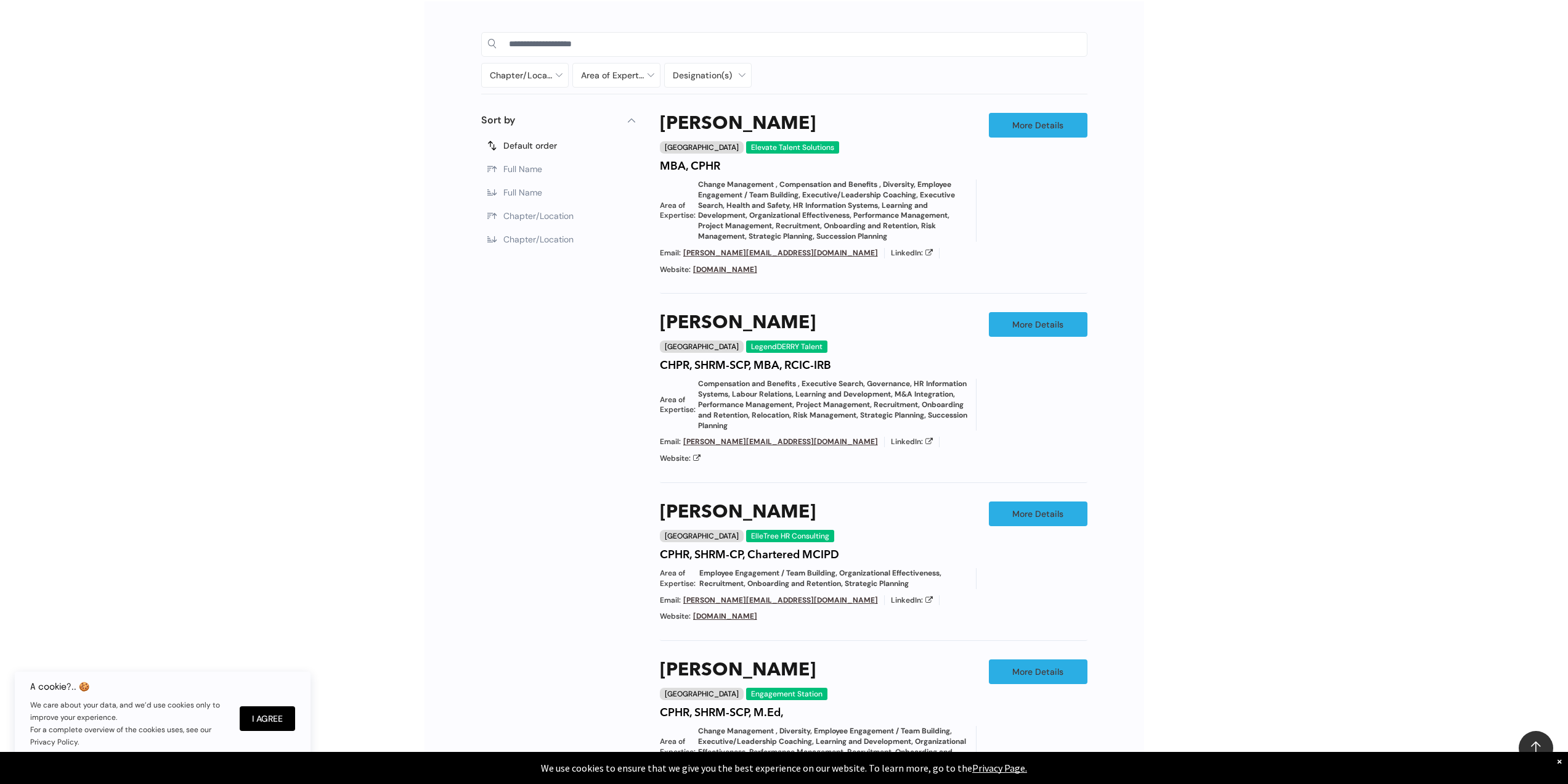
click at [1205, 585] on div "Chapter/Location Calgary Central Alberta Edmonton Grande Prairie Lethbridge Med…" at bounding box center [784, 583] width 1568 height 1202
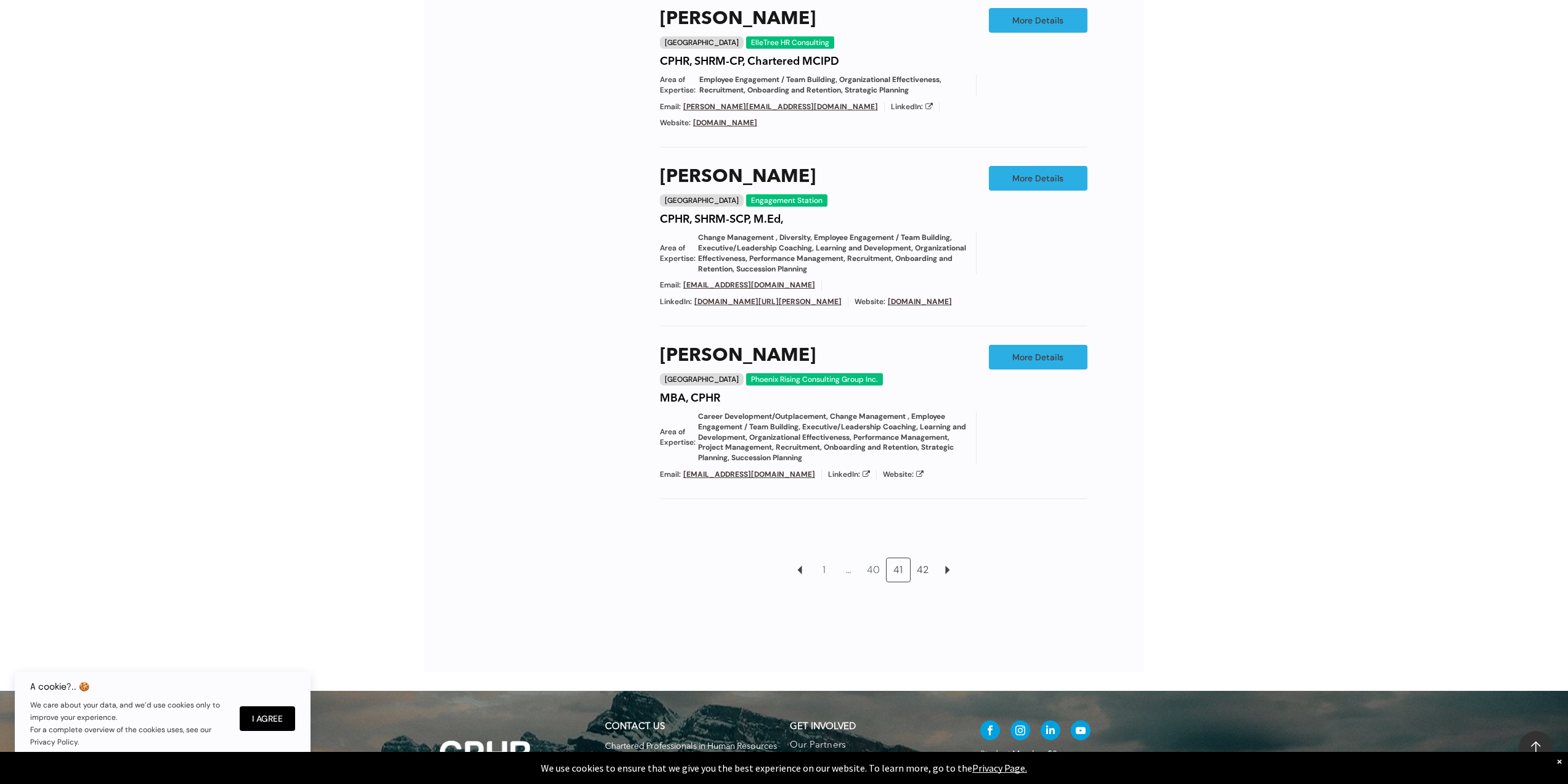
click at [923, 558] on link "42" at bounding box center [923, 570] width 23 height 23
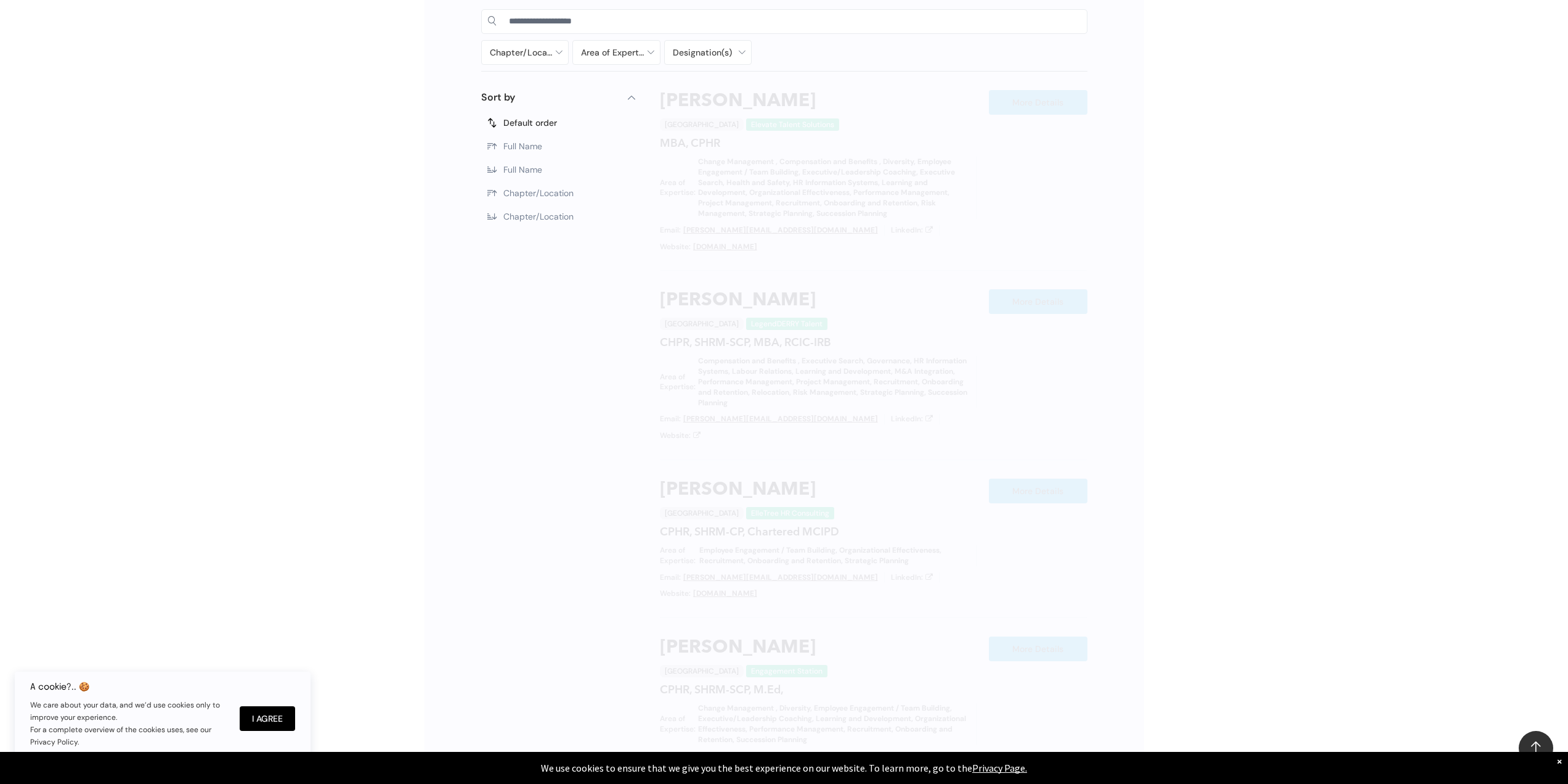
scroll to position [696, 0]
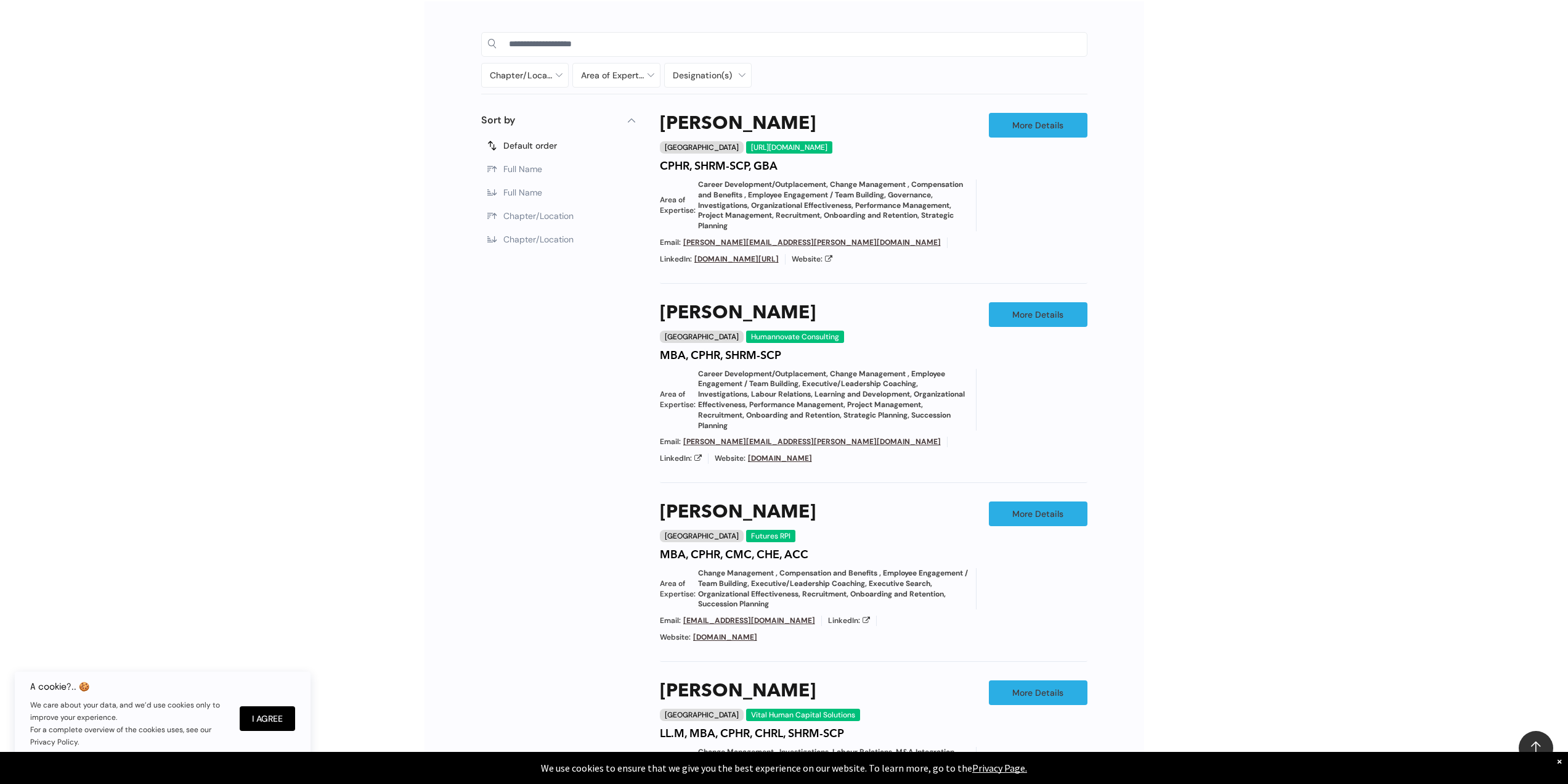
click at [1212, 551] on div "Chapter/Location Calgary Central Alberta Edmonton Grande Prairie Lethbridge Med…" at bounding box center [784, 608] width 1568 height 1249
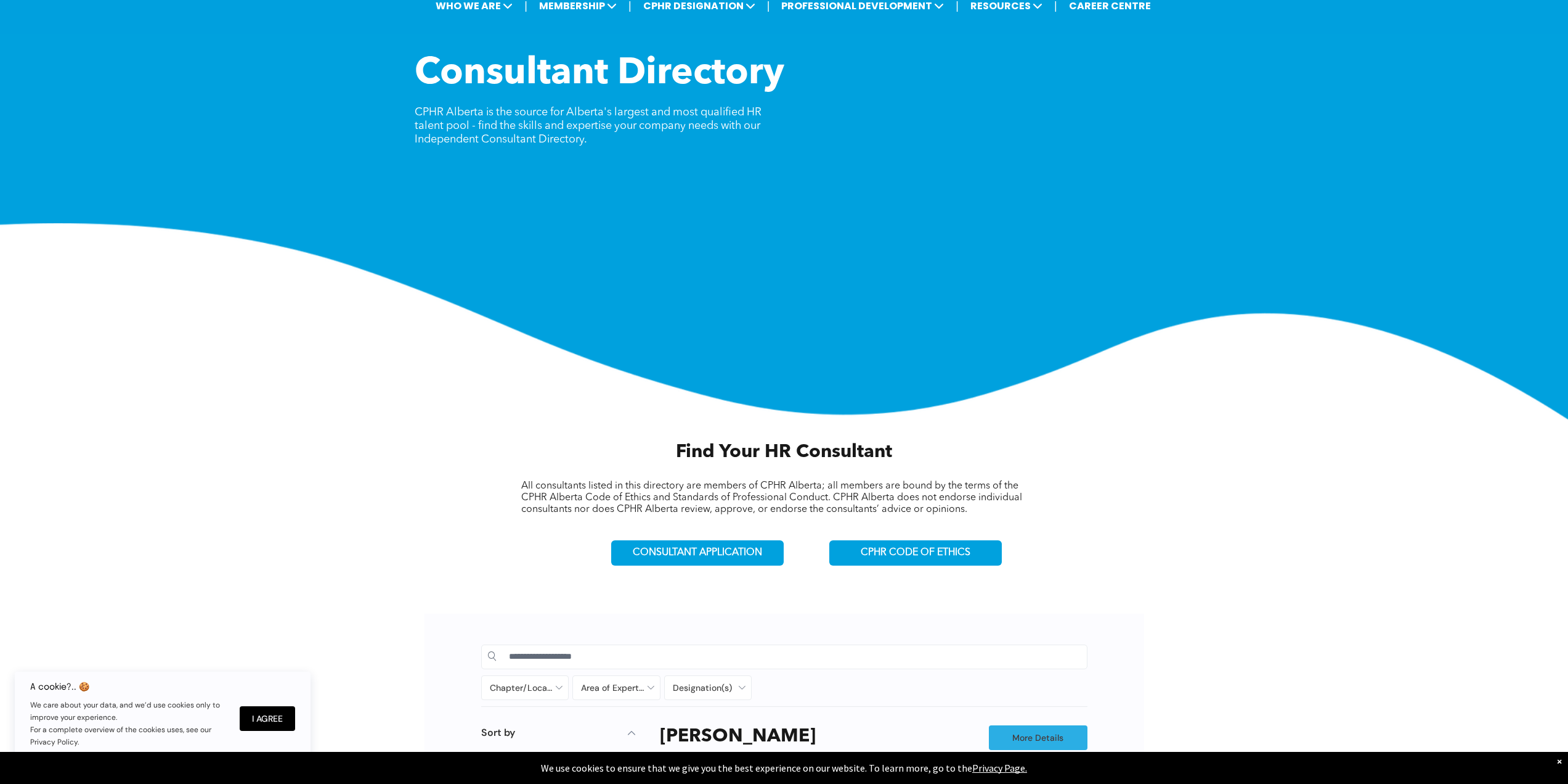
scroll to position [0, 0]
